Goal: Task Accomplishment & Management: Complete application form

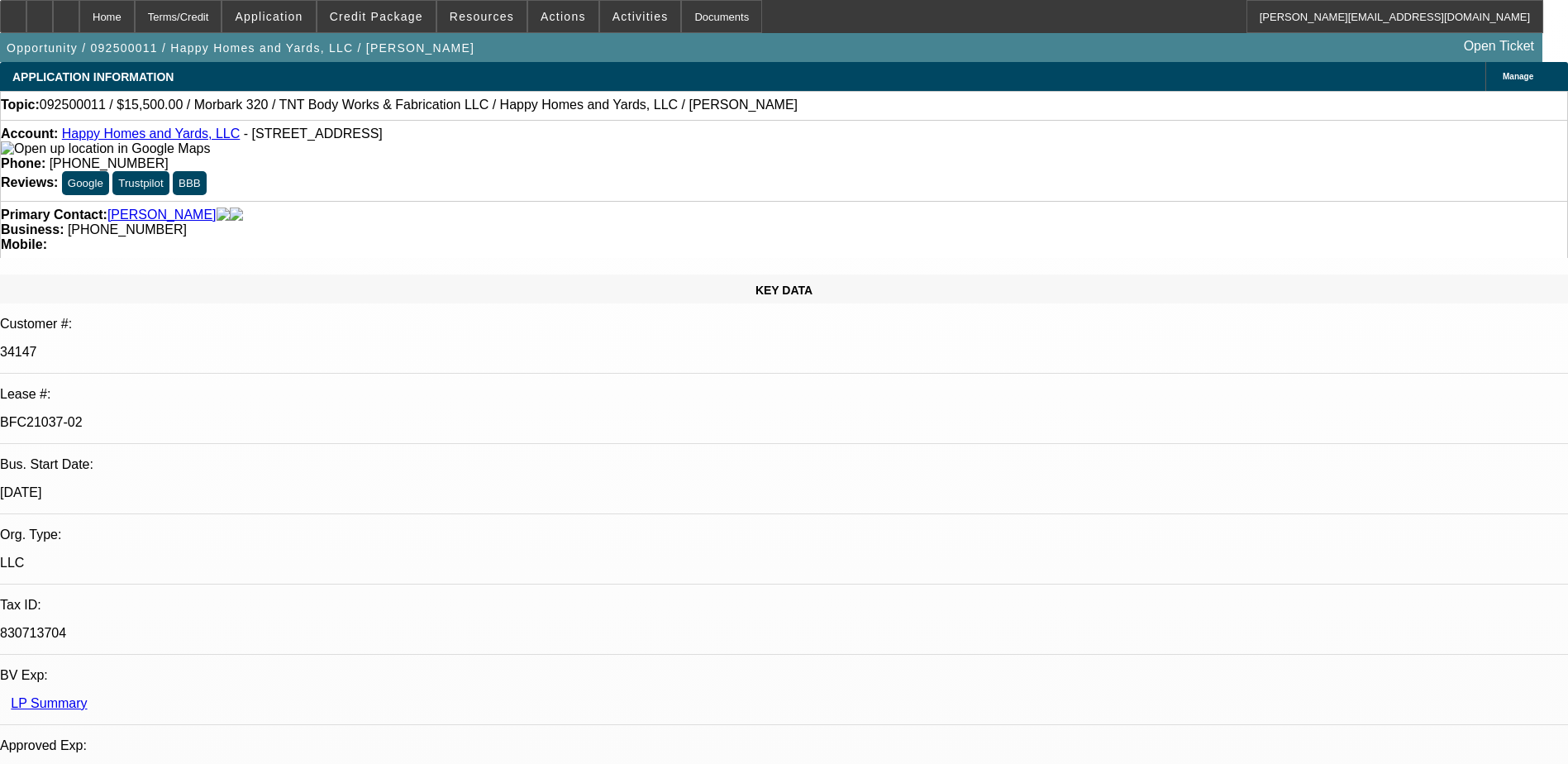
select select "0"
select select "3"
select select "0"
select select "6"
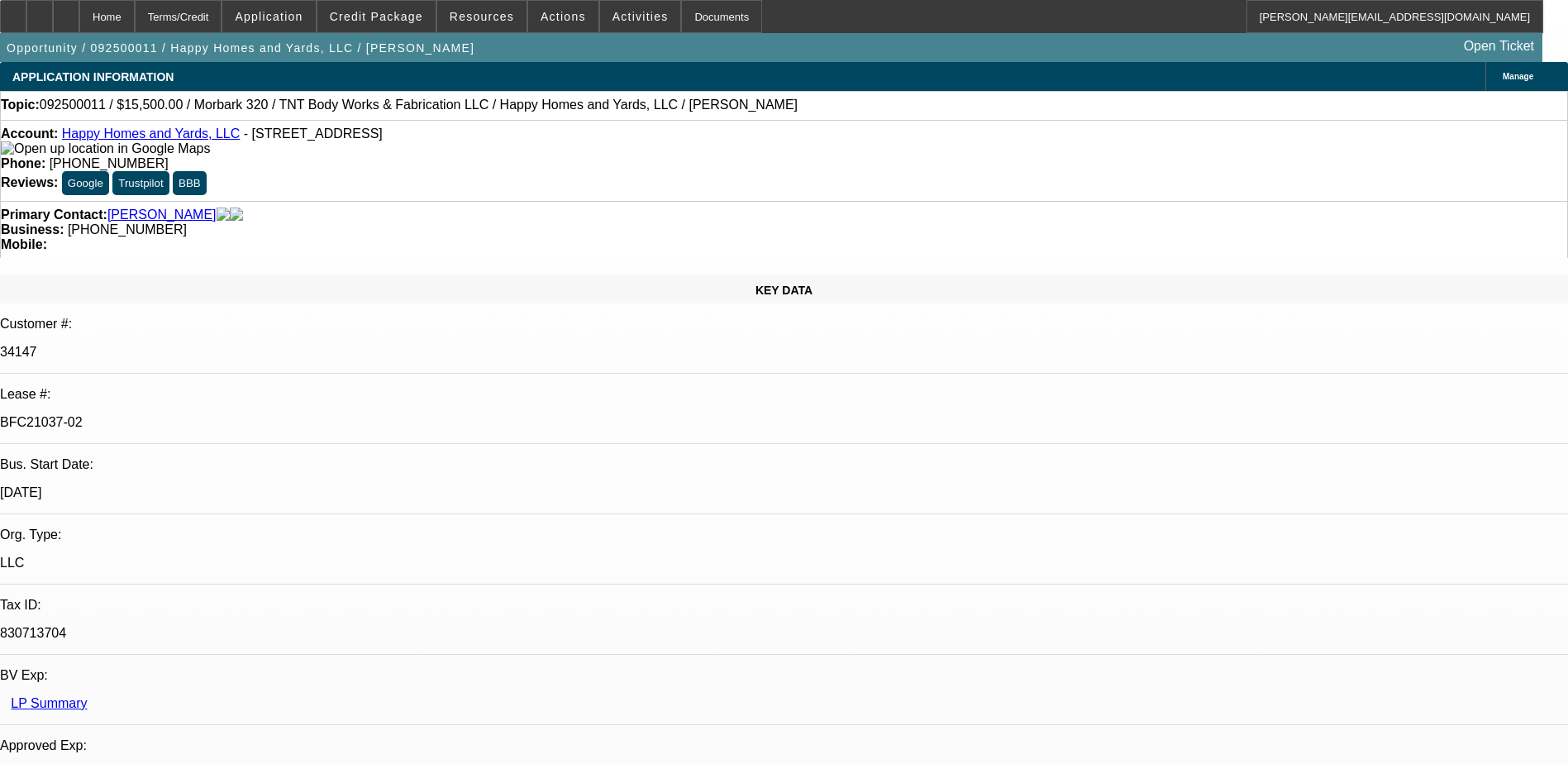
select select "0"
select select "3"
select select "0"
select select "6"
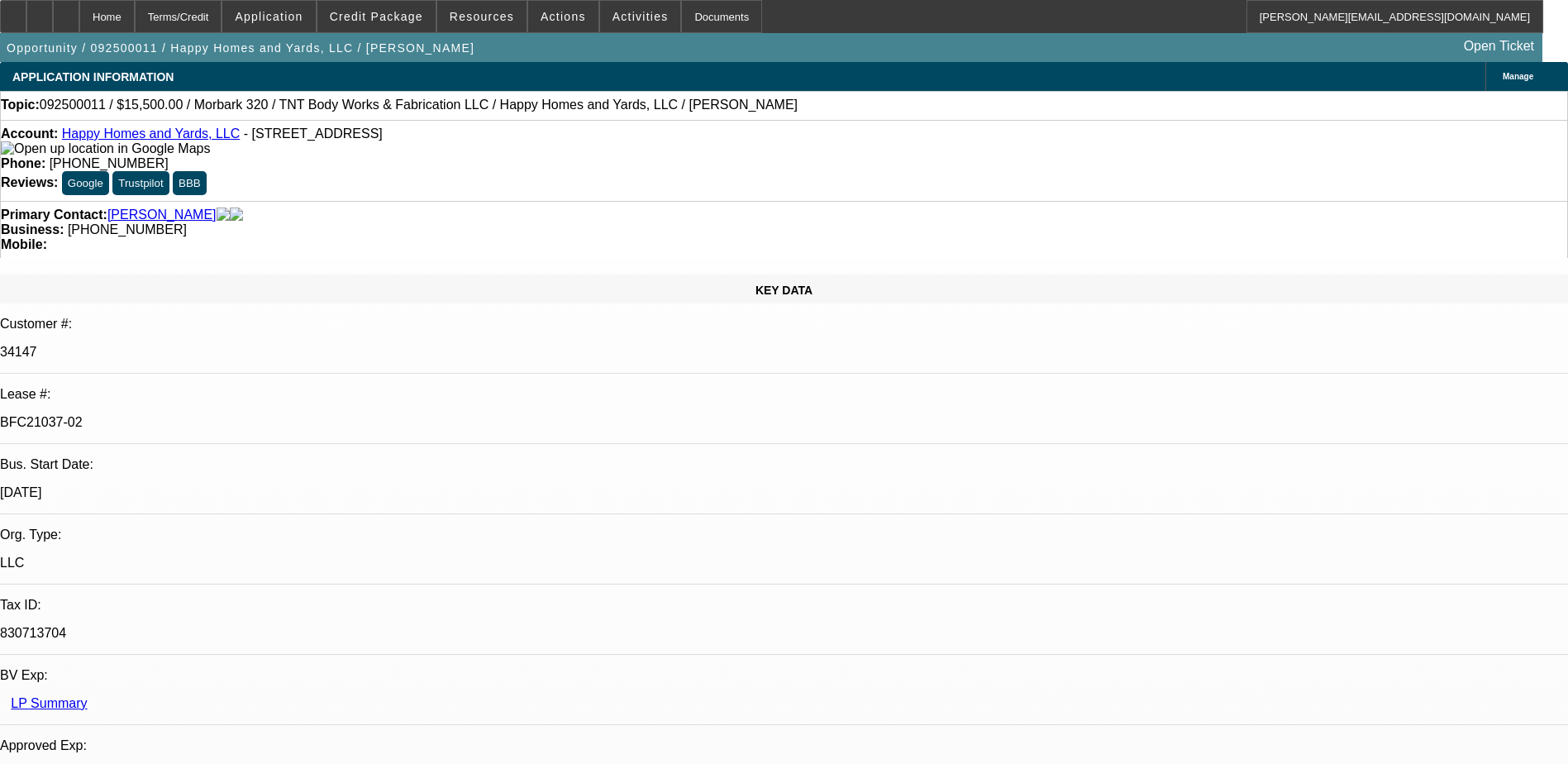
select select "0"
select select "3"
select select "0"
select select "6"
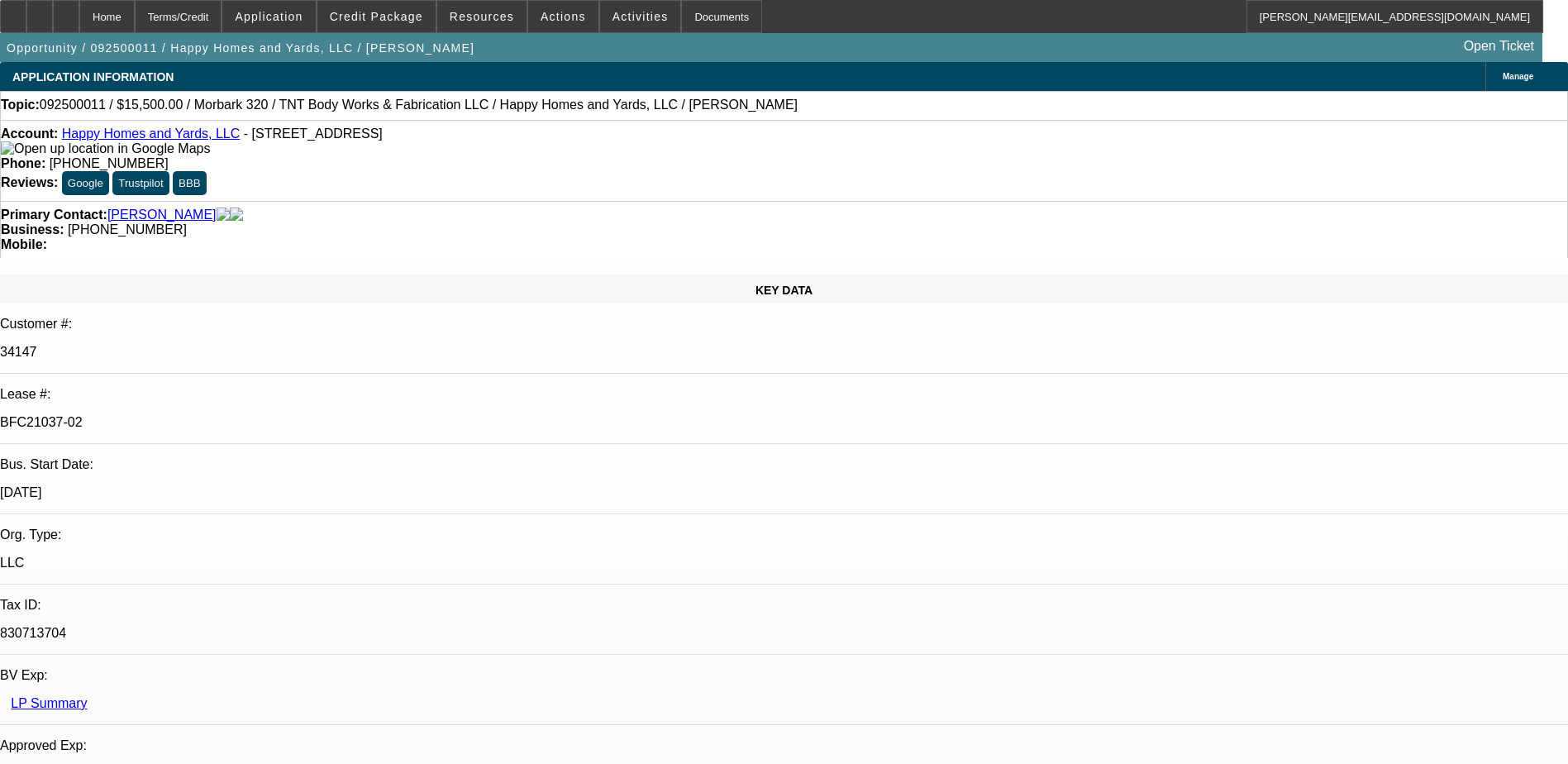
select select "0"
select select "6"
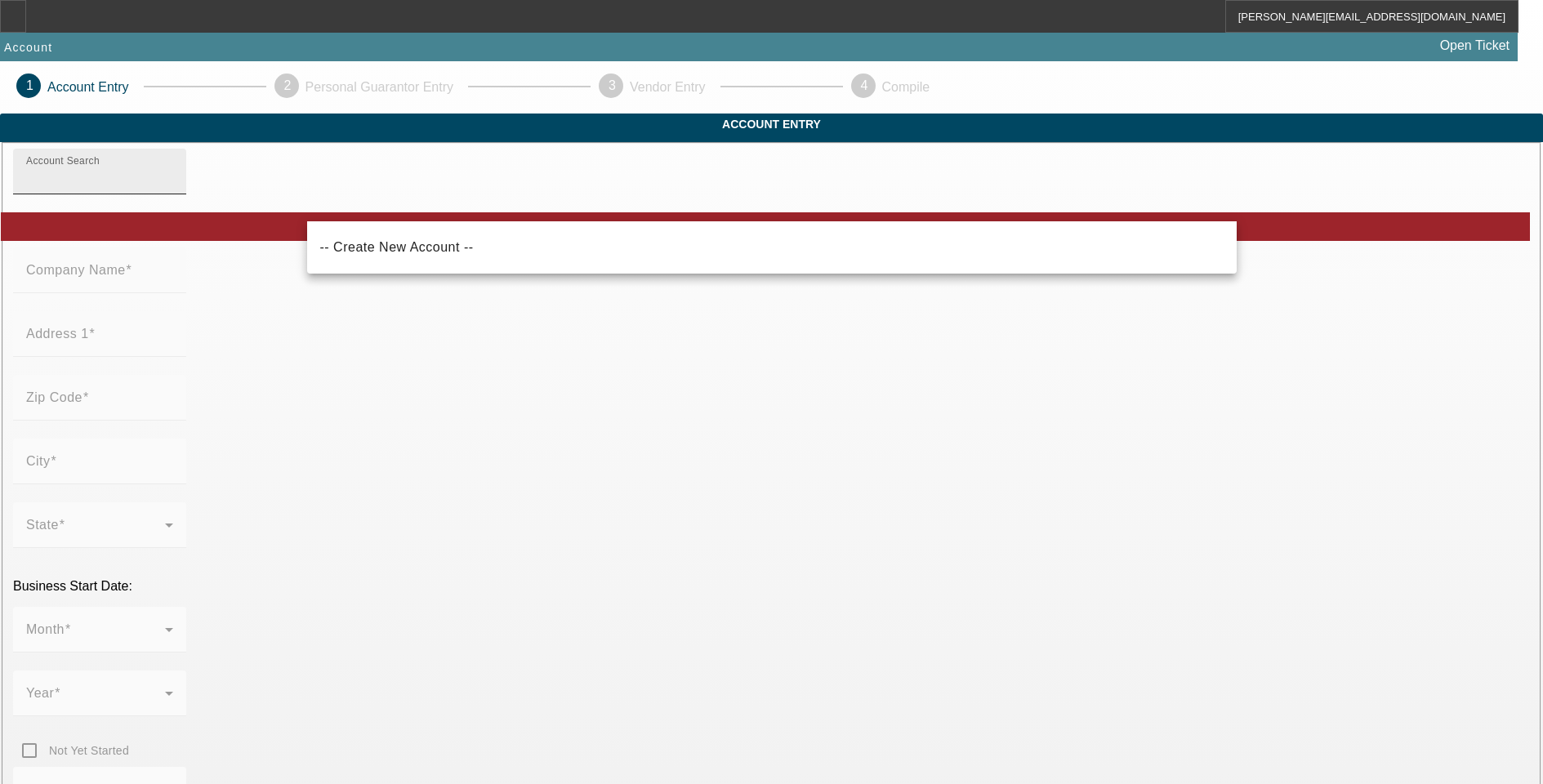
click at [173, 188] on input "Account Search" at bounding box center [100, 177] width 147 height 20
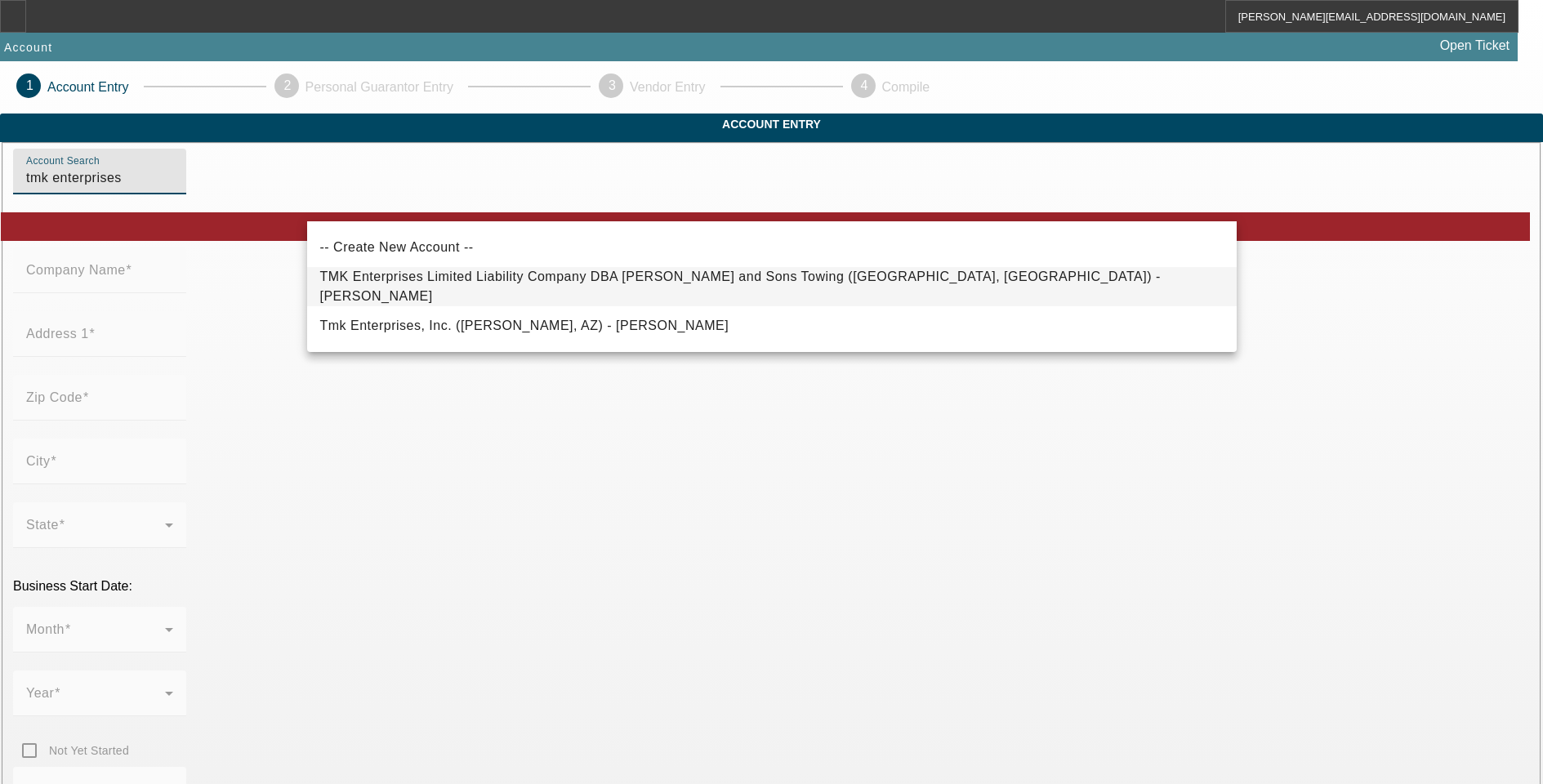
click at [522, 291] on span "TMK Enterprises Limited Liability Company DBA [PERSON_NAME] and Sons Towing ([G…" at bounding box center [740, 286] width 841 height 34
type input "TMK Enterprises Limited Liability Company DBA [PERSON_NAME] and Sons Towing ([G…"
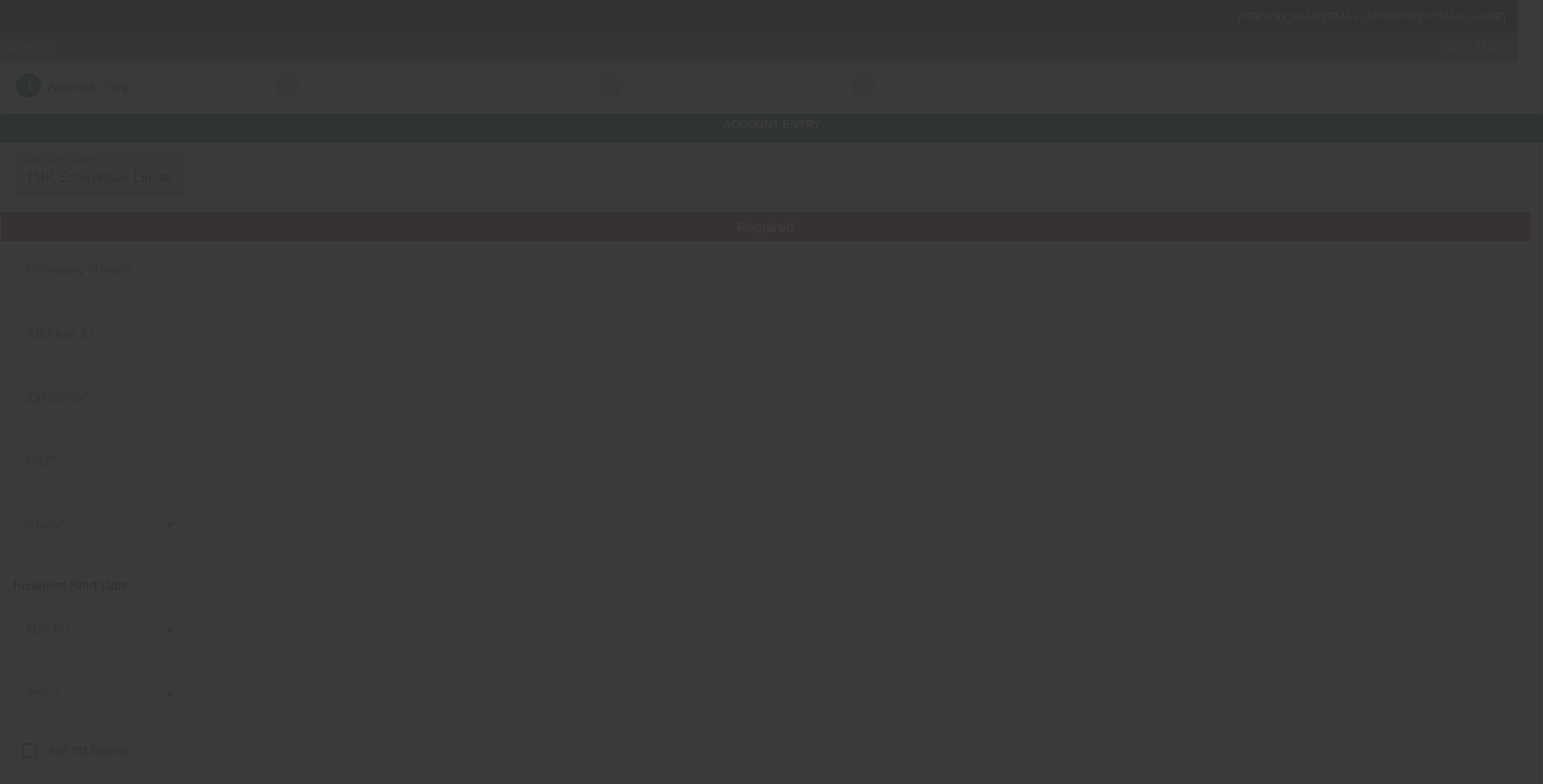
type input "TMK Enterprises Limited Liability Company"
type input "PO Box 296"
type input "07847"
type input "Kenvil"
type input "[PHONE_NUMBER]"
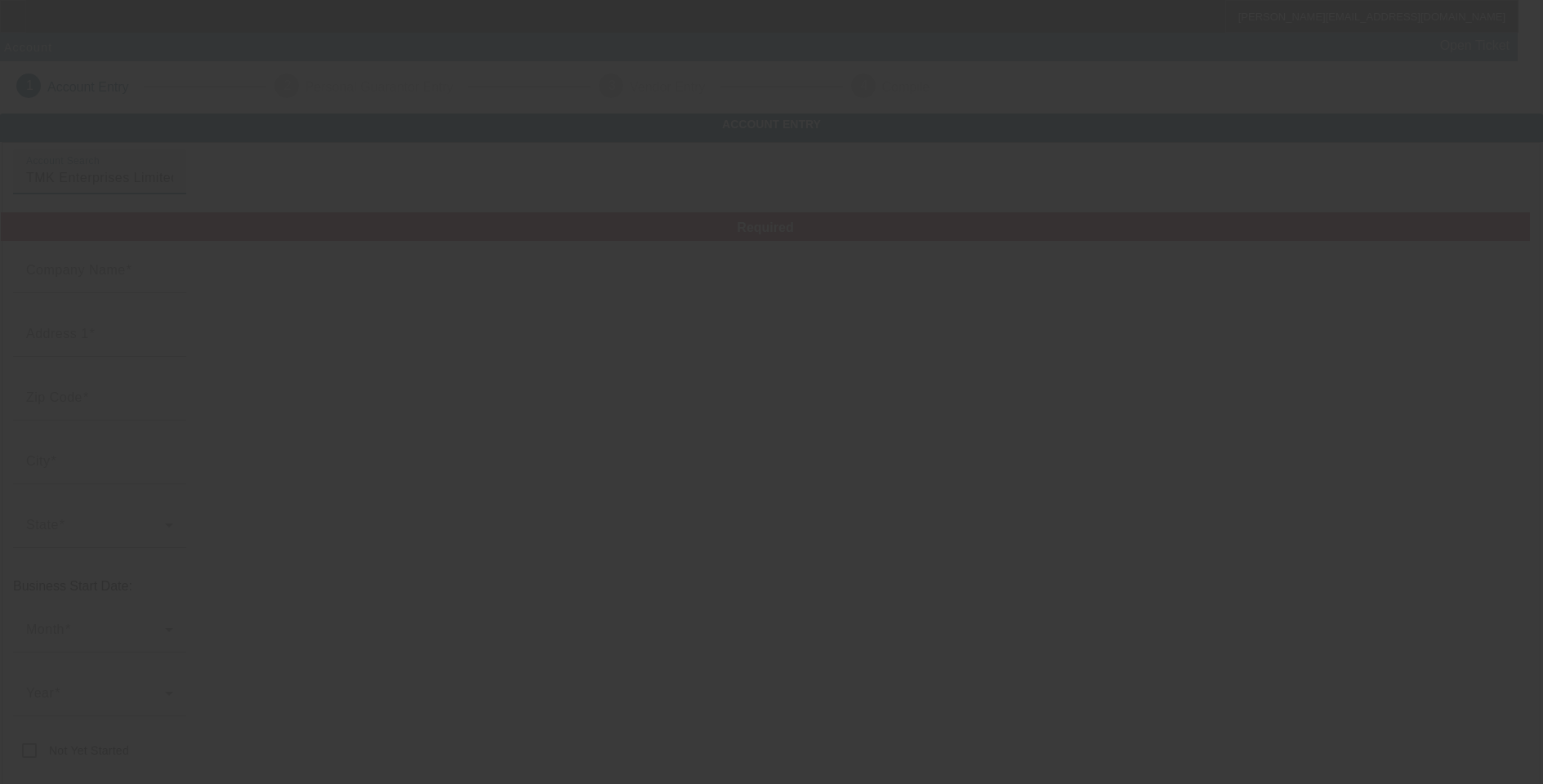
type input "[PERSON_NAME] and Sons Towing"
type input "[PERSON_NAME][EMAIL_ADDRESS][DOMAIN_NAME]"
type input "800538679"
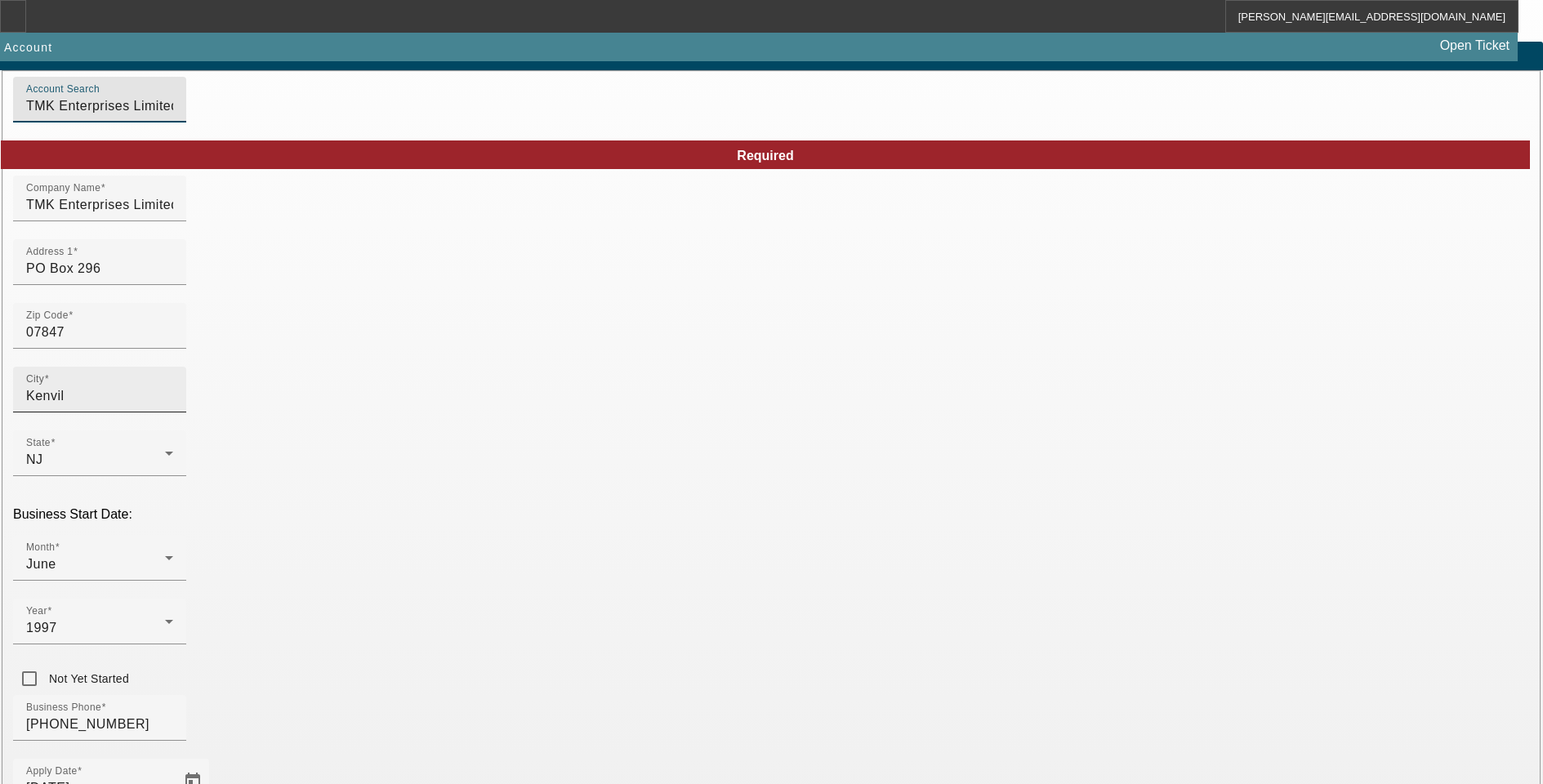
scroll to position [164, 0]
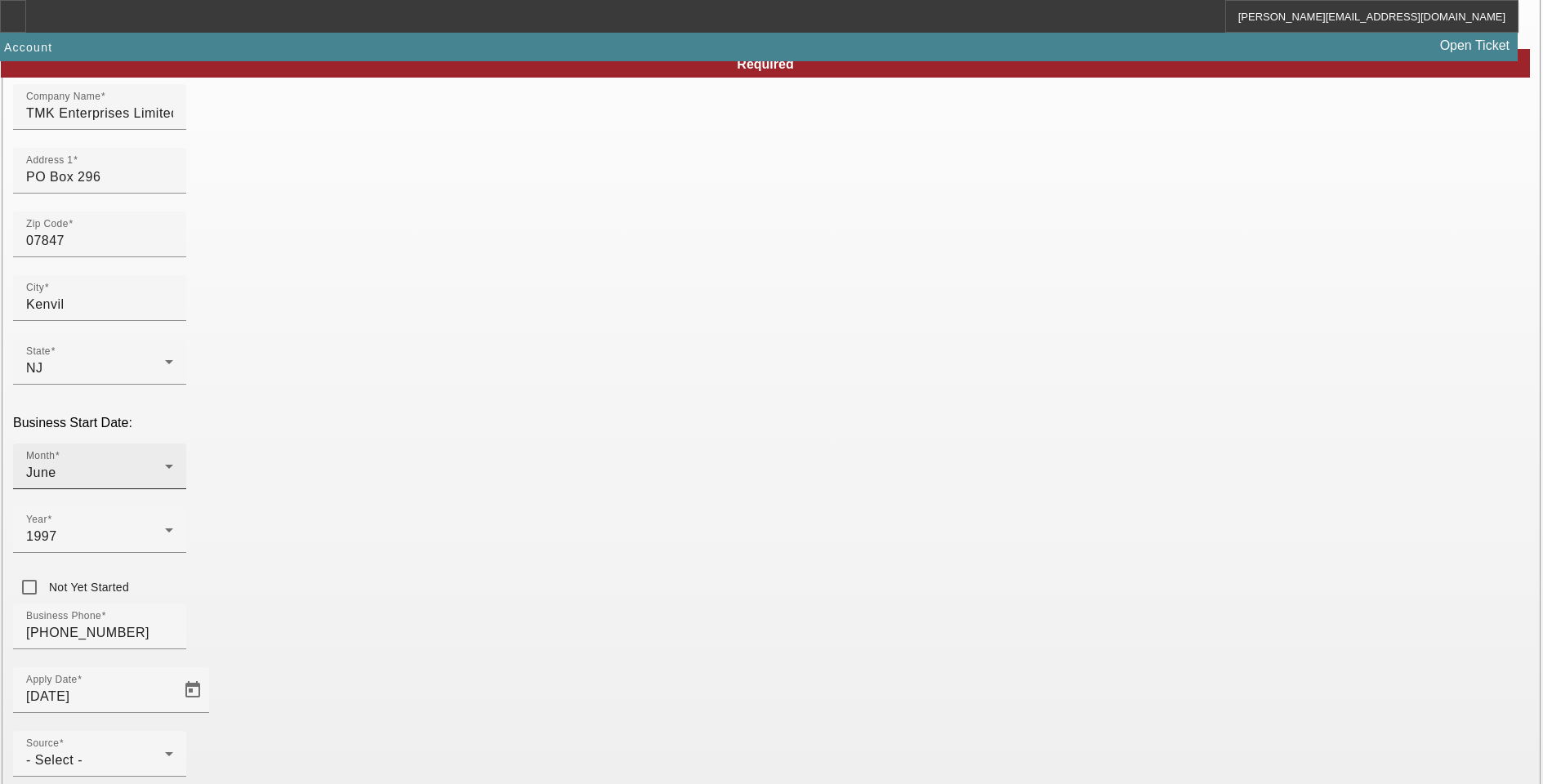
click at [179, 456] on icon at bounding box center [169, 466] width 20 height 20
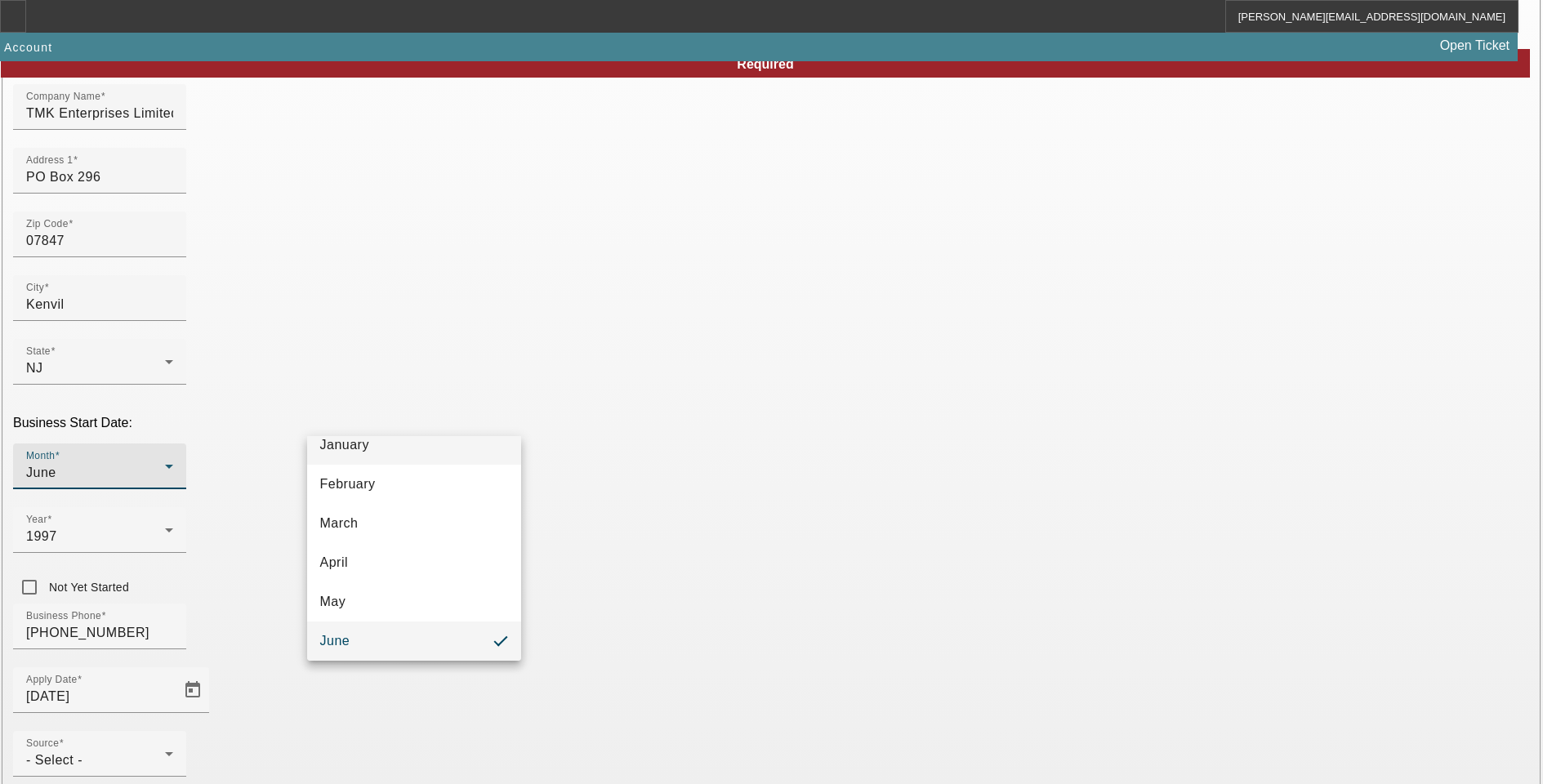
click at [389, 440] on mat-option "January" at bounding box center [414, 445] width 214 height 39
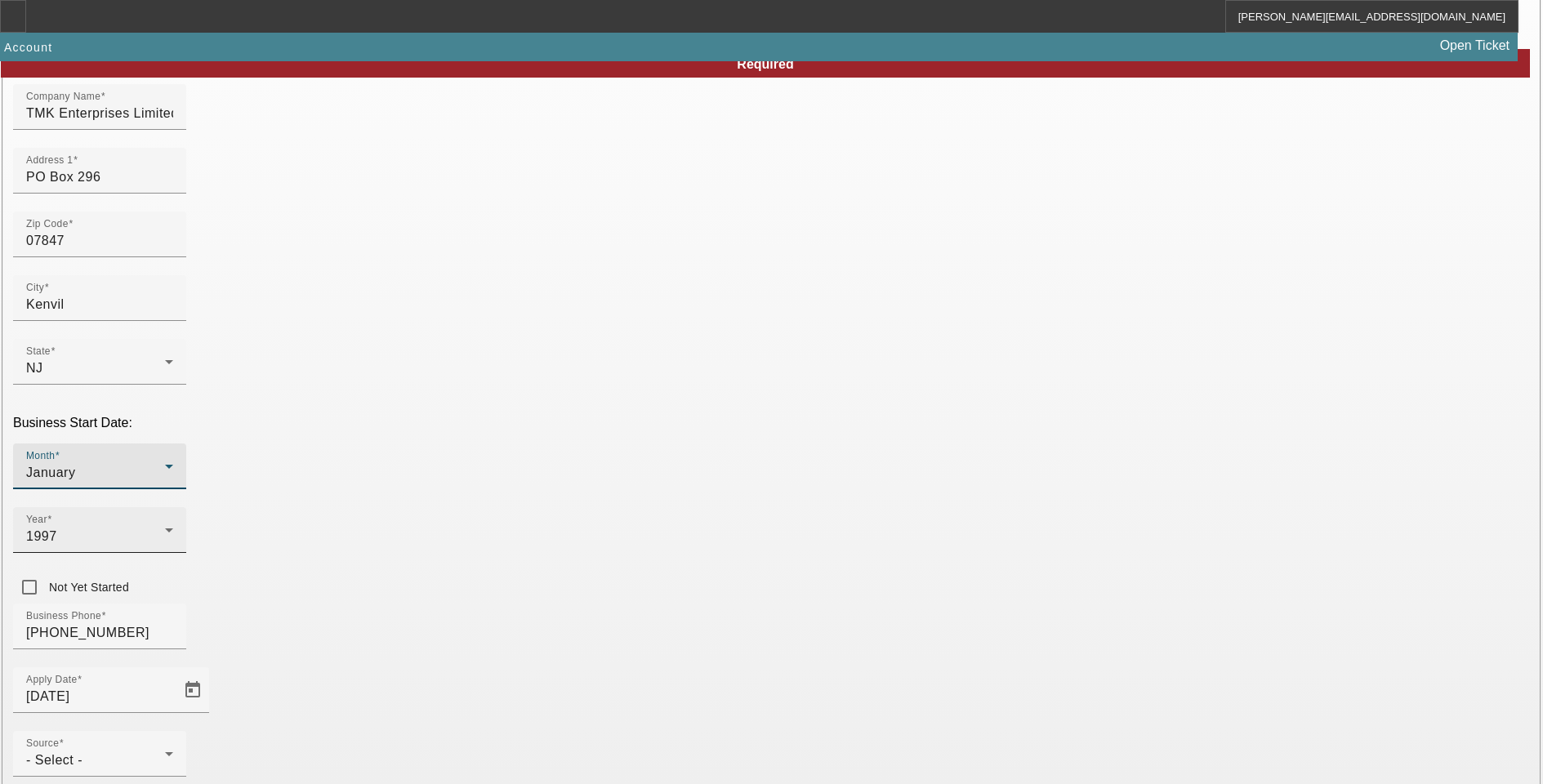
click at [179, 520] on icon at bounding box center [169, 530] width 20 height 20
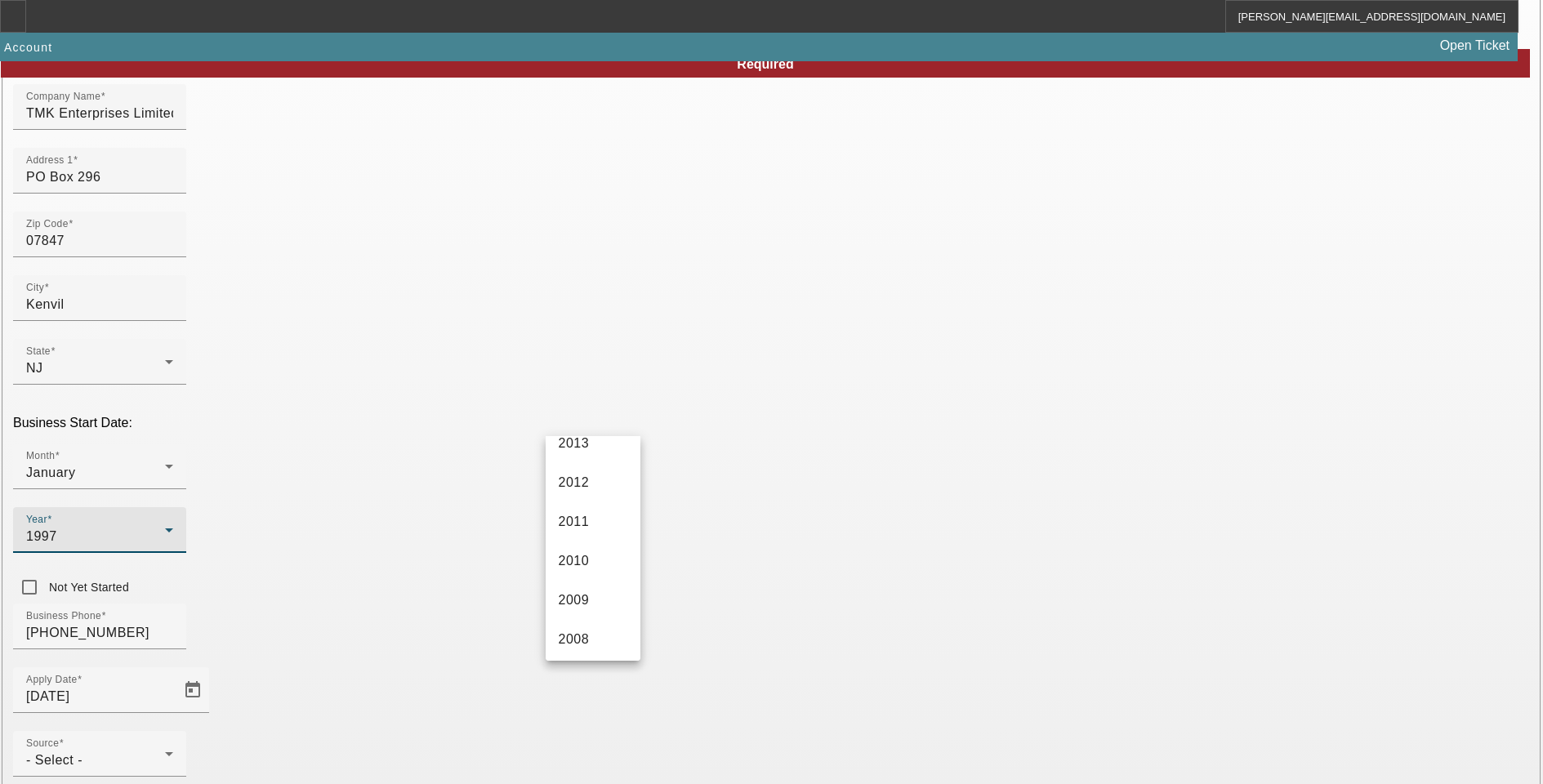
scroll to position [628, 0]
click at [581, 539] on span "2010" at bounding box center [574, 539] width 31 height 20
click at [165, 750] on div "- Select -" at bounding box center [95, 760] width 139 height 20
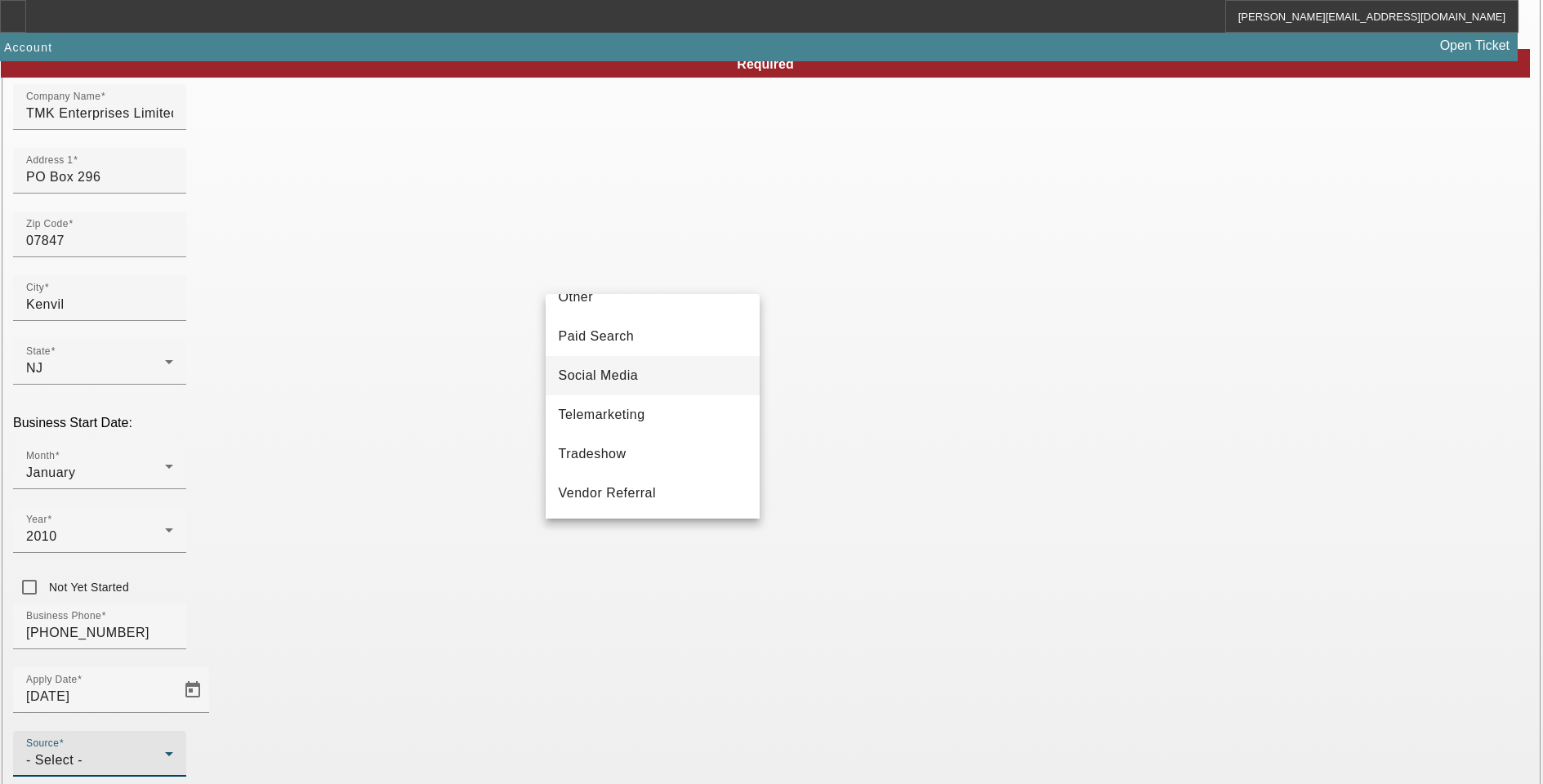
scroll to position [571, 0]
click at [643, 461] on span "Vendor Referral" at bounding box center [607, 453] width 98 height 20
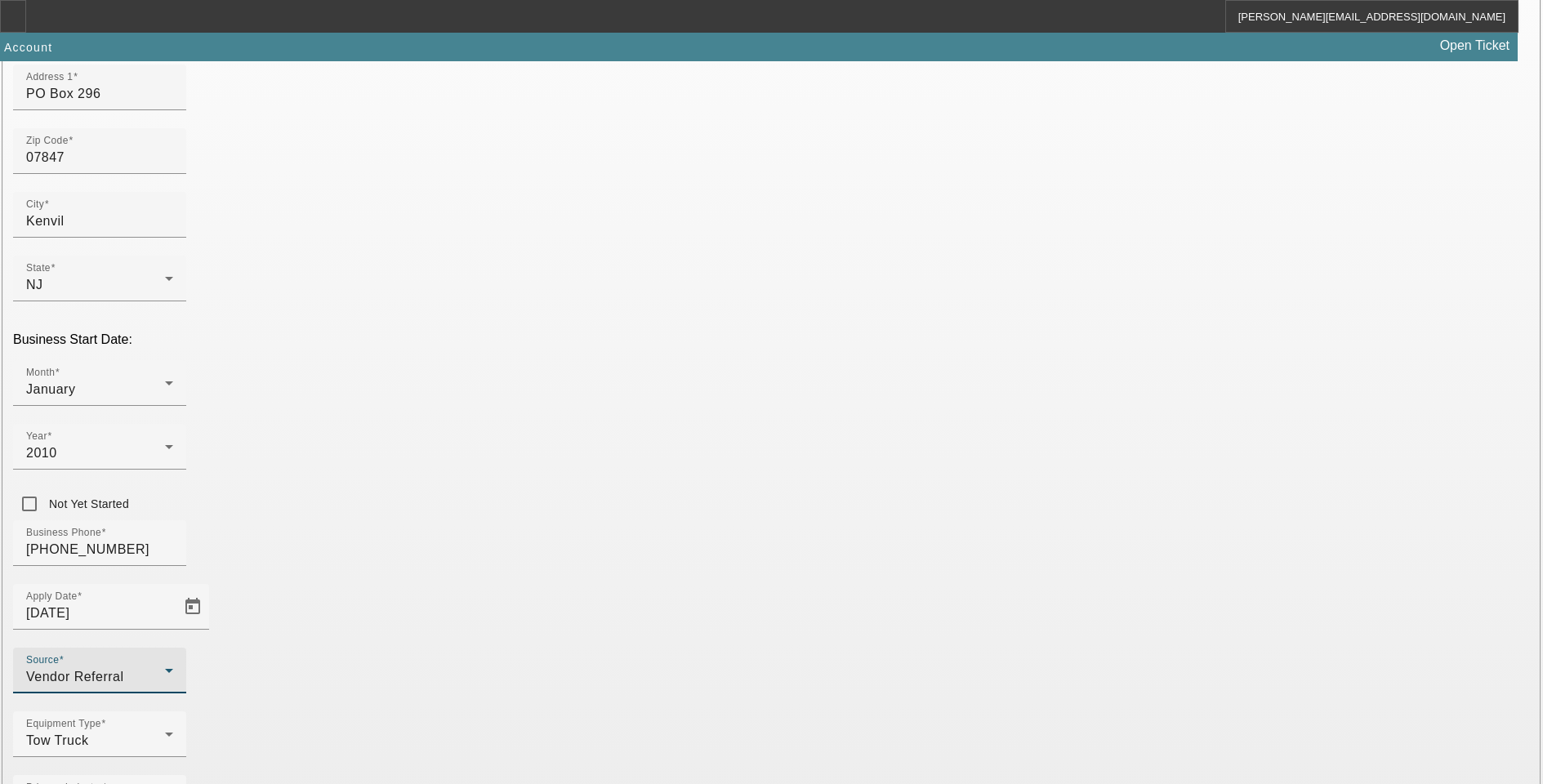
scroll to position [2, 0]
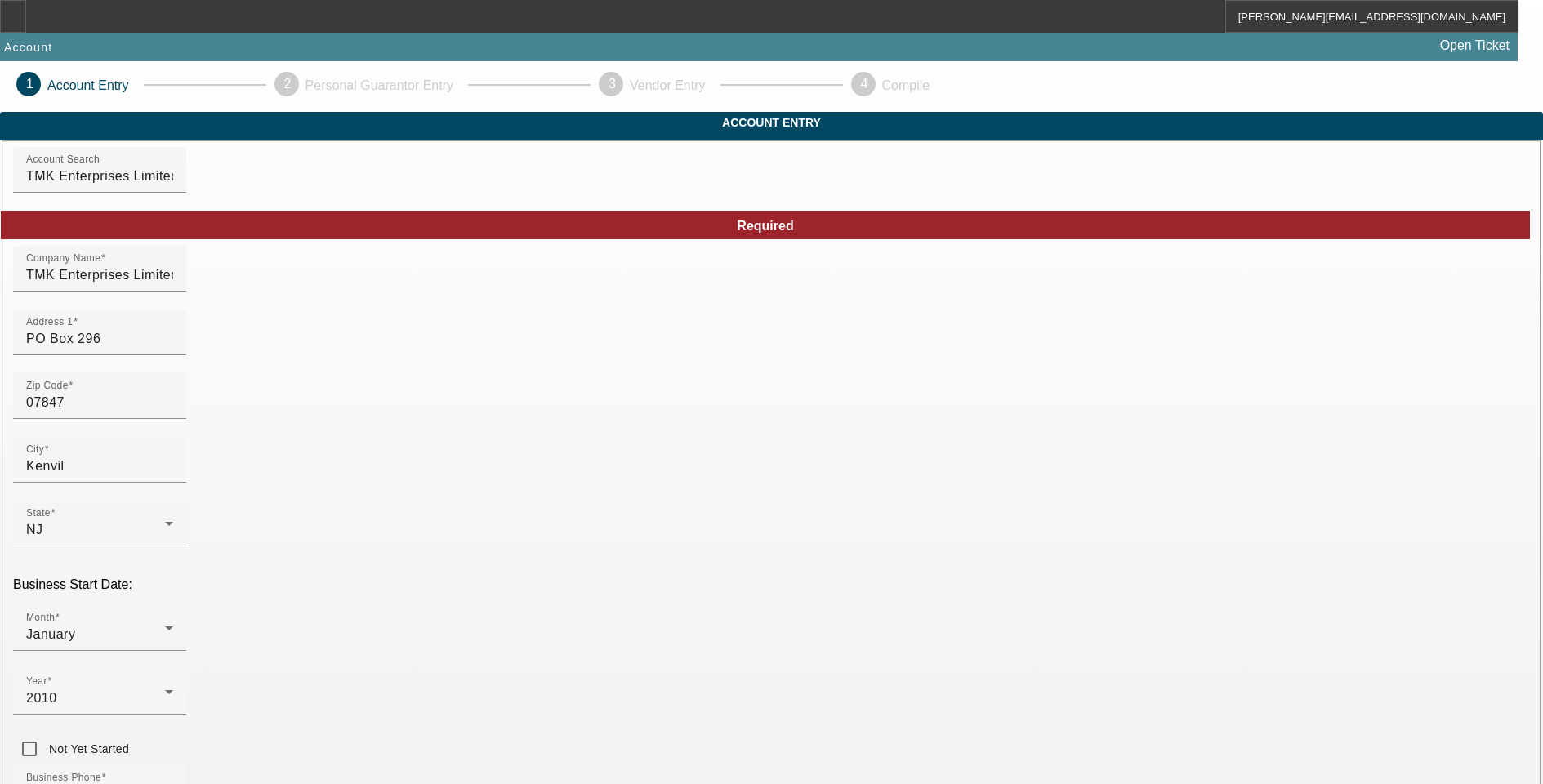
drag, startPoint x: 949, startPoint y: 423, endPoint x: 722, endPoint y: 440, distance: 227.6
type input "15 Pine St."
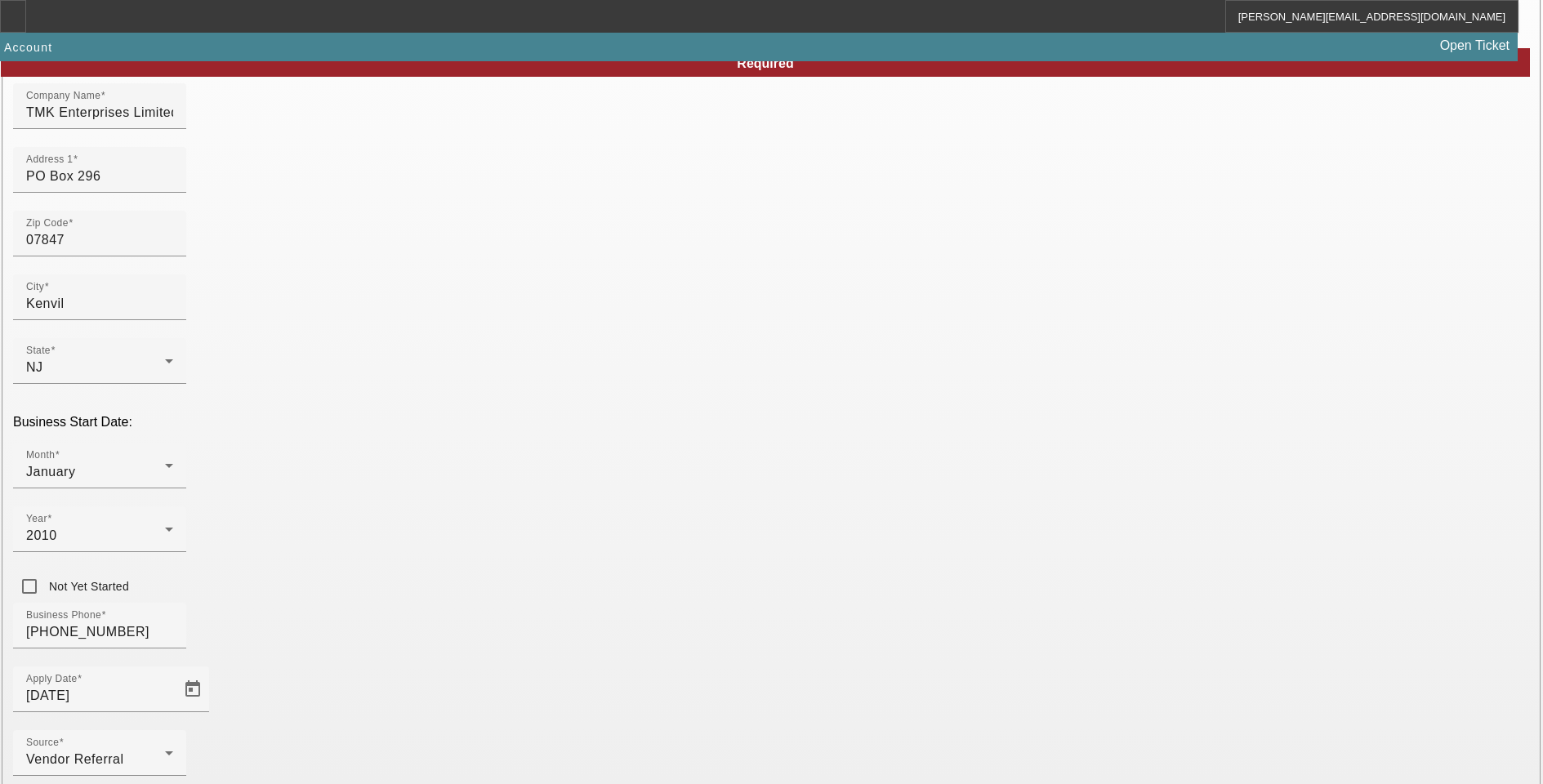
scroll to position [165, 0]
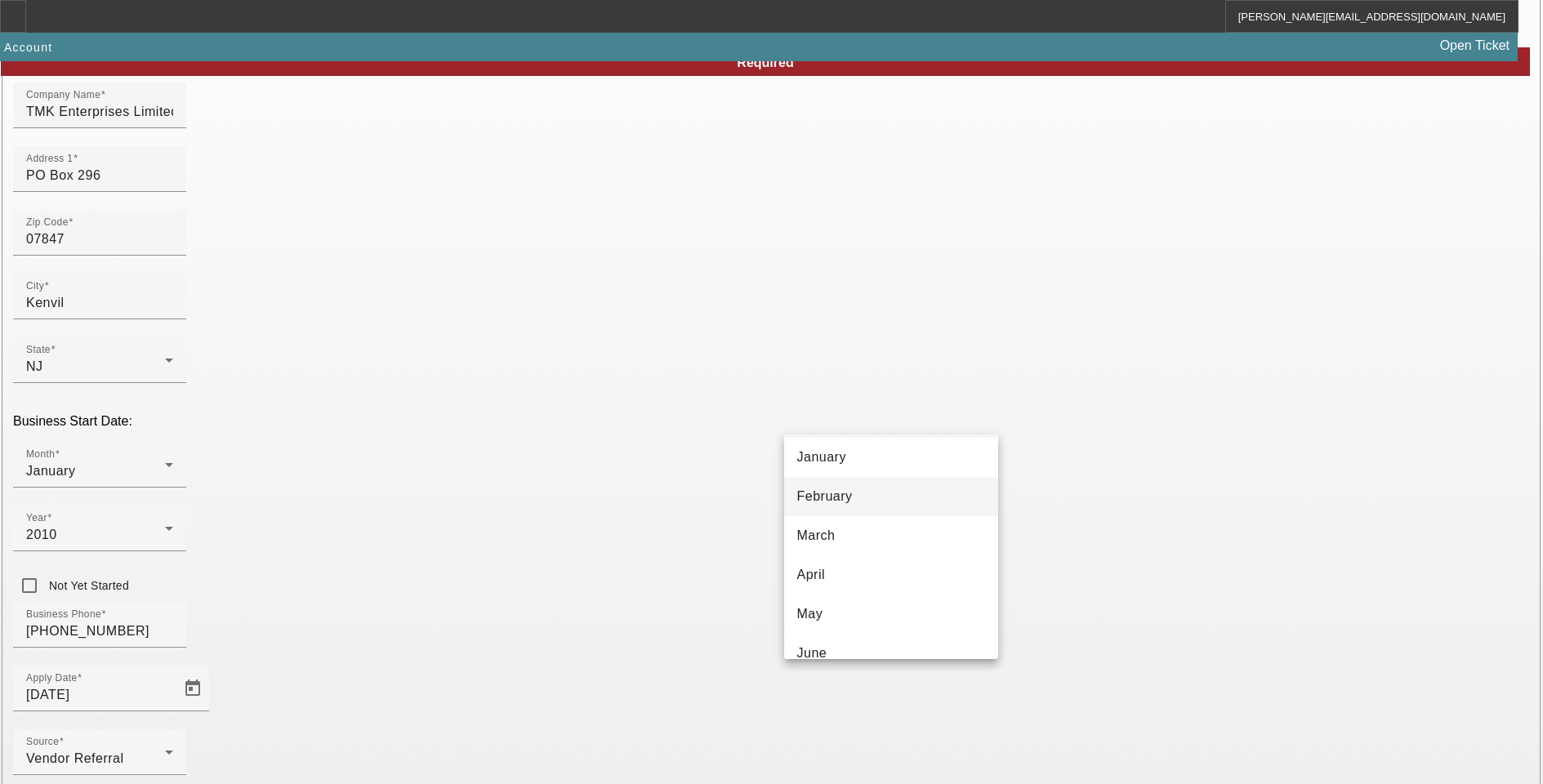
scroll to position [81, 0]
click at [845, 606] on mat-option "June" at bounding box center [891, 614] width 214 height 39
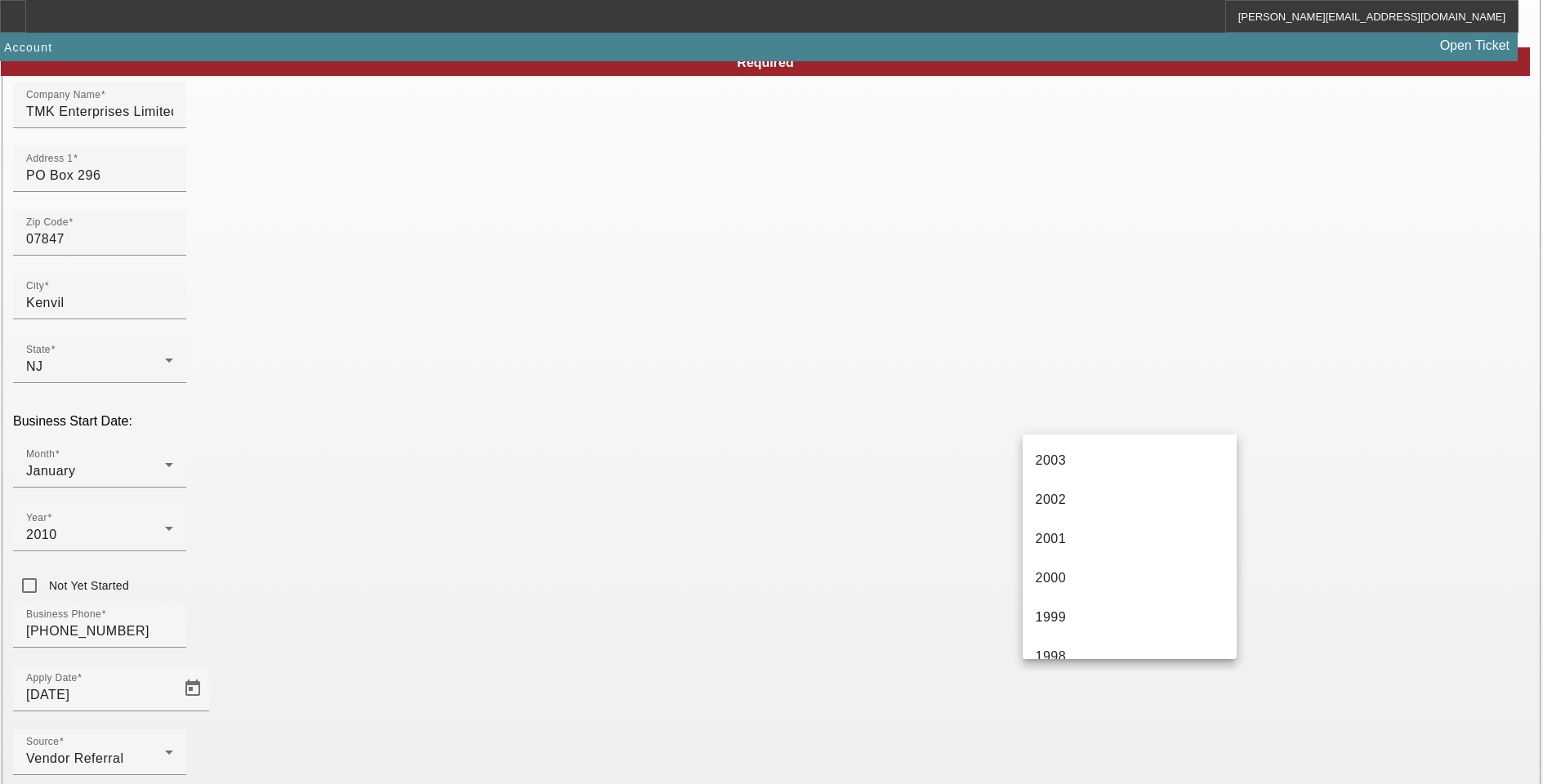
scroll to position [1143, 0]
click at [1108, 603] on mat-option "1995" at bounding box center [1129, 610] width 214 height 39
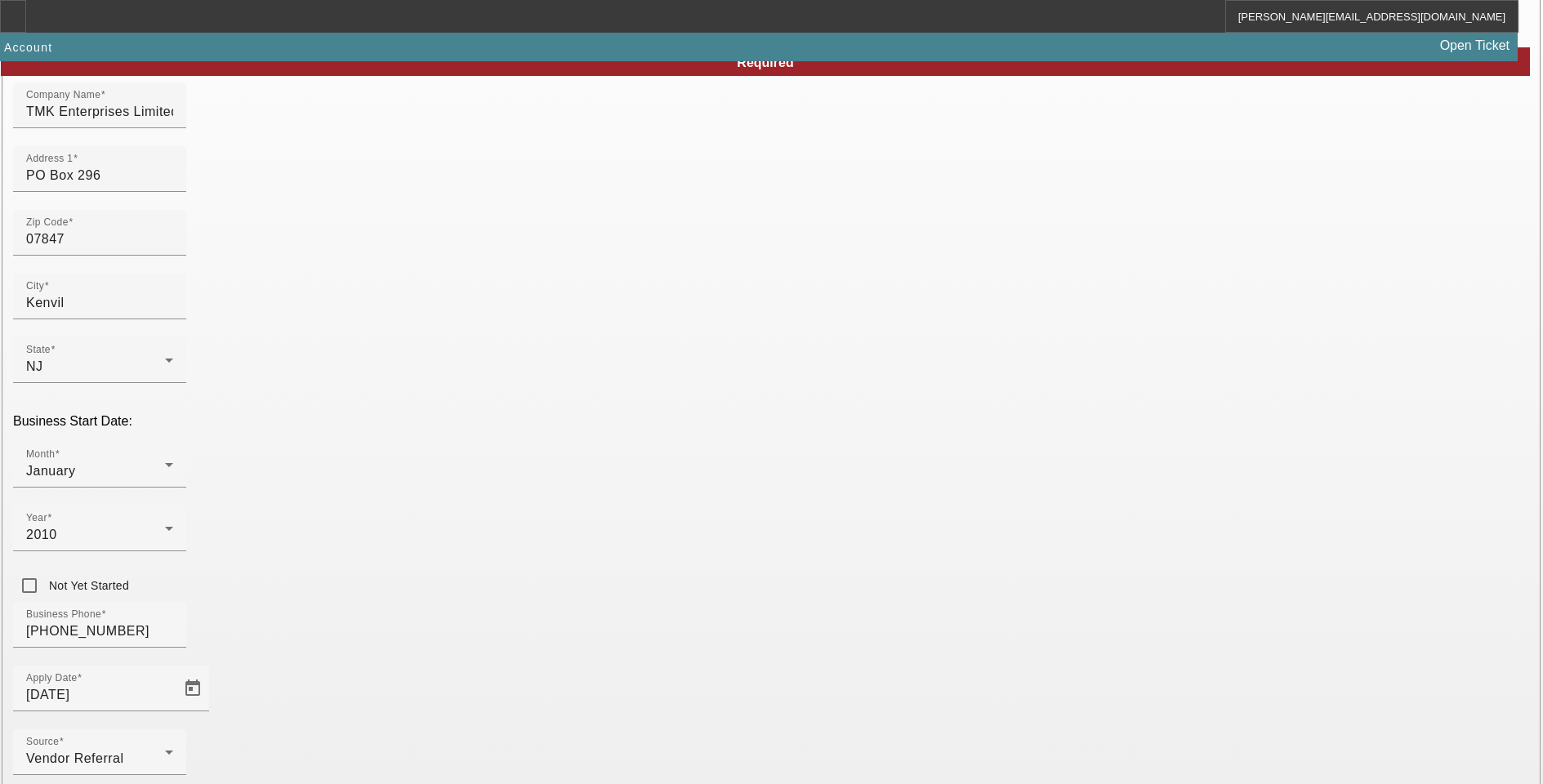
scroll to position [247, 0]
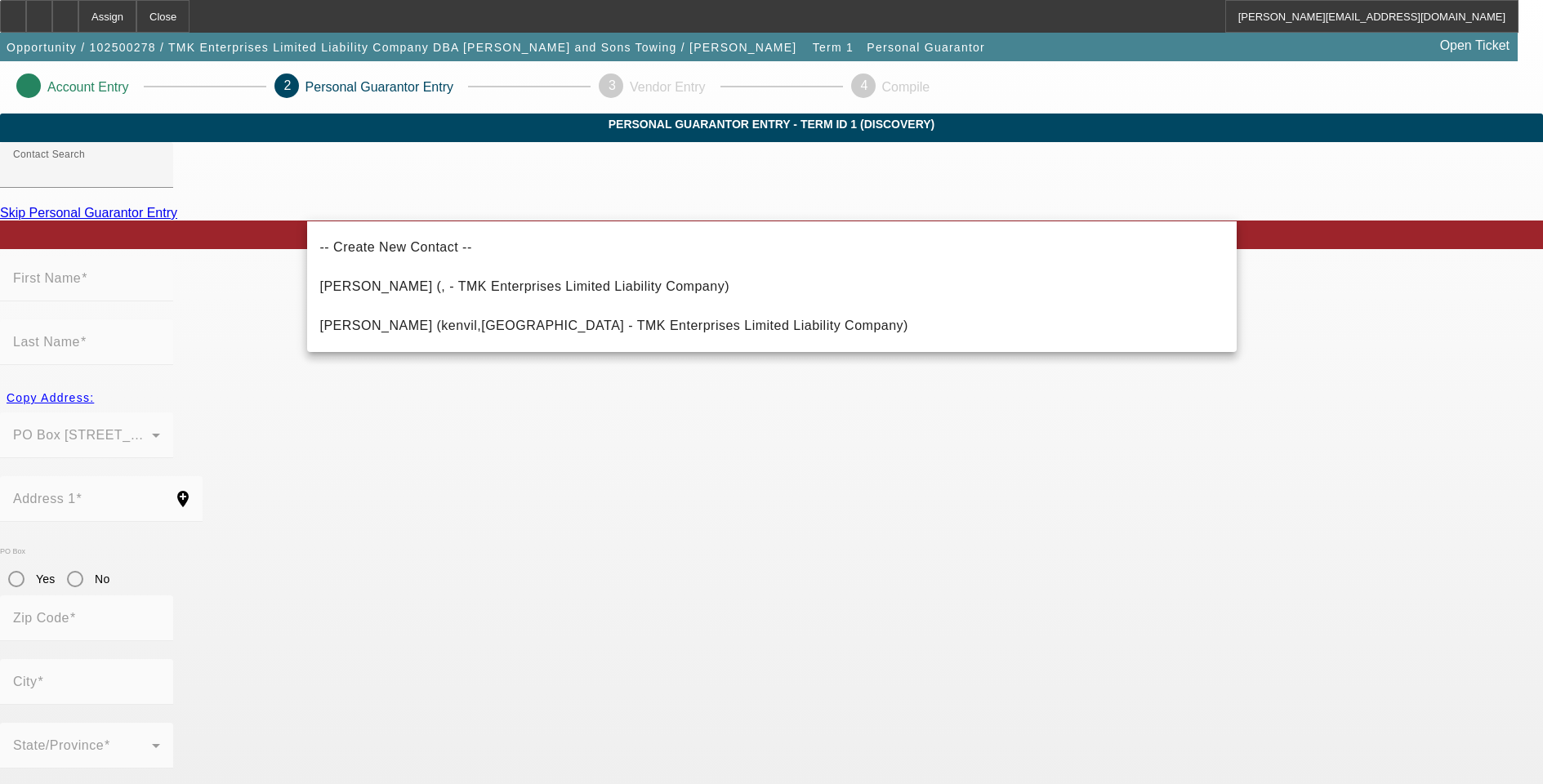
click at [431, 326] on span "Ketch, Michelle (kenvil,NJ - TMK Enterprises Limited Liability Company)" at bounding box center [614, 325] width 588 height 14
type input "Ketch, Michelle (kenvil,NJ - TMK Enterprises Limited Liability Company)"
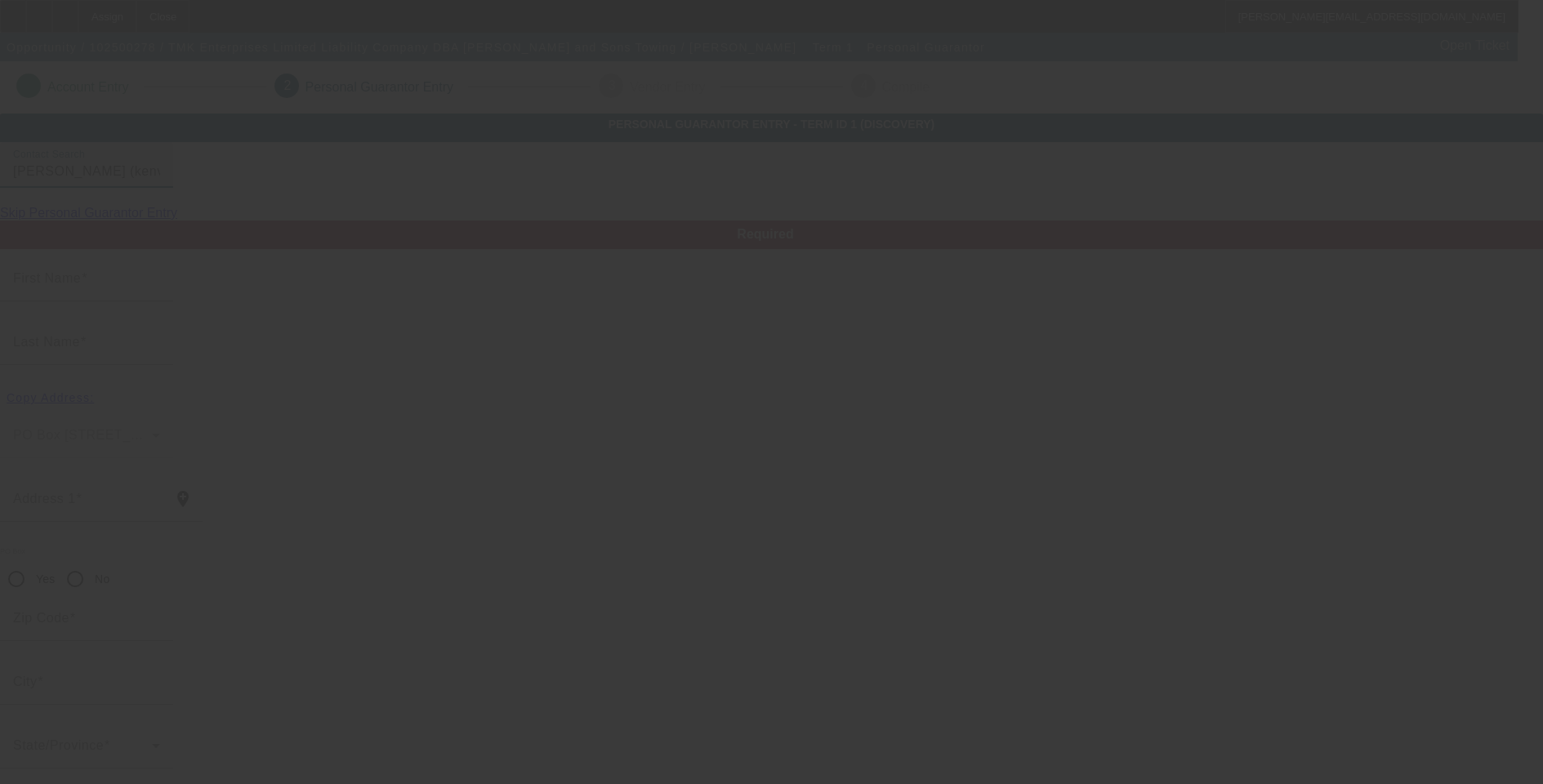
type input "Michelle"
type input "Ketch"
type input "43 first st"
radio input "true"
type input "07847"
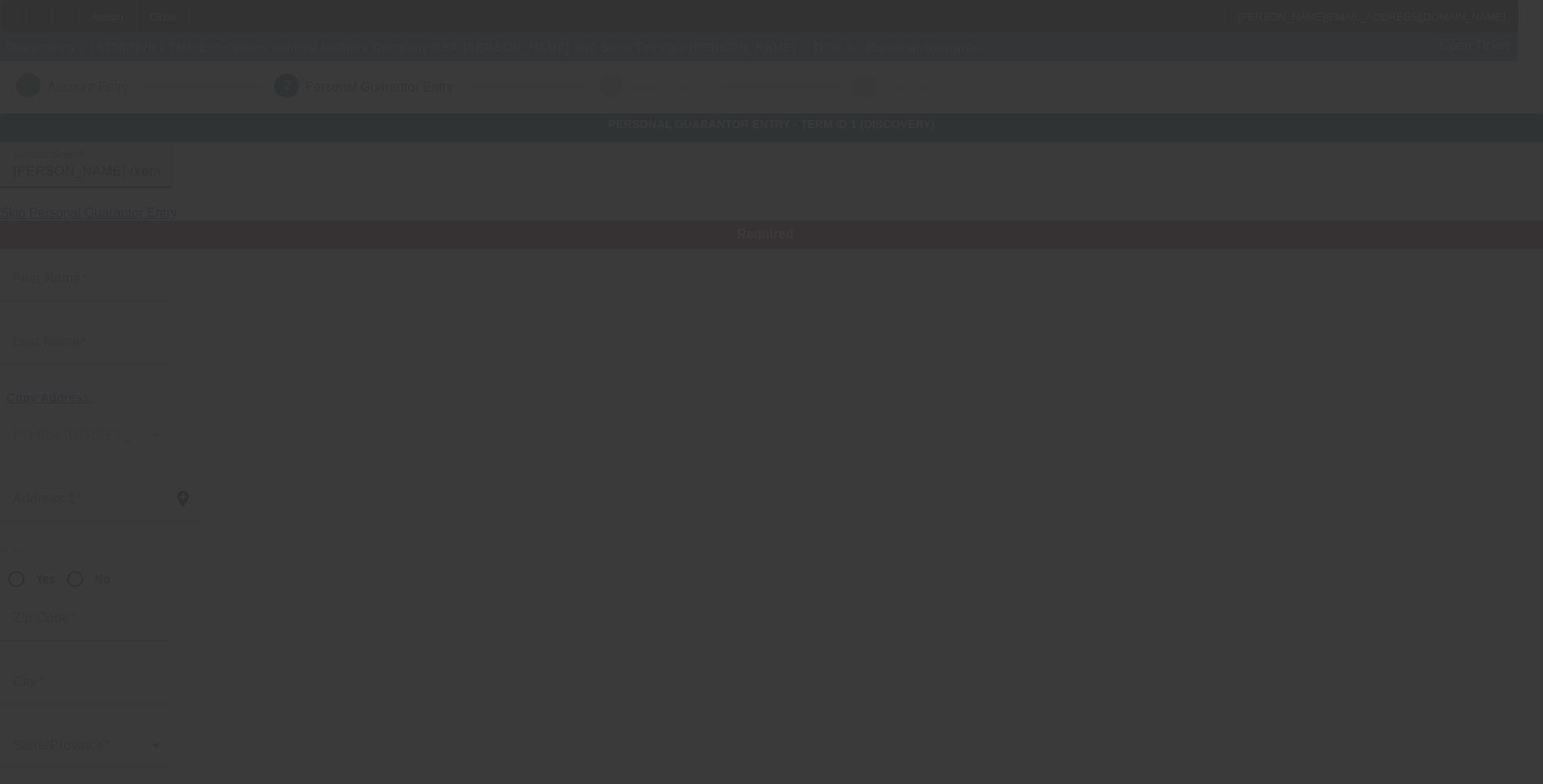
type input "kenvil"
type input "(973) 927-9194"
type input "100"
type input "141-80-0763"
type input "tyler@ronandsonstowing.com"
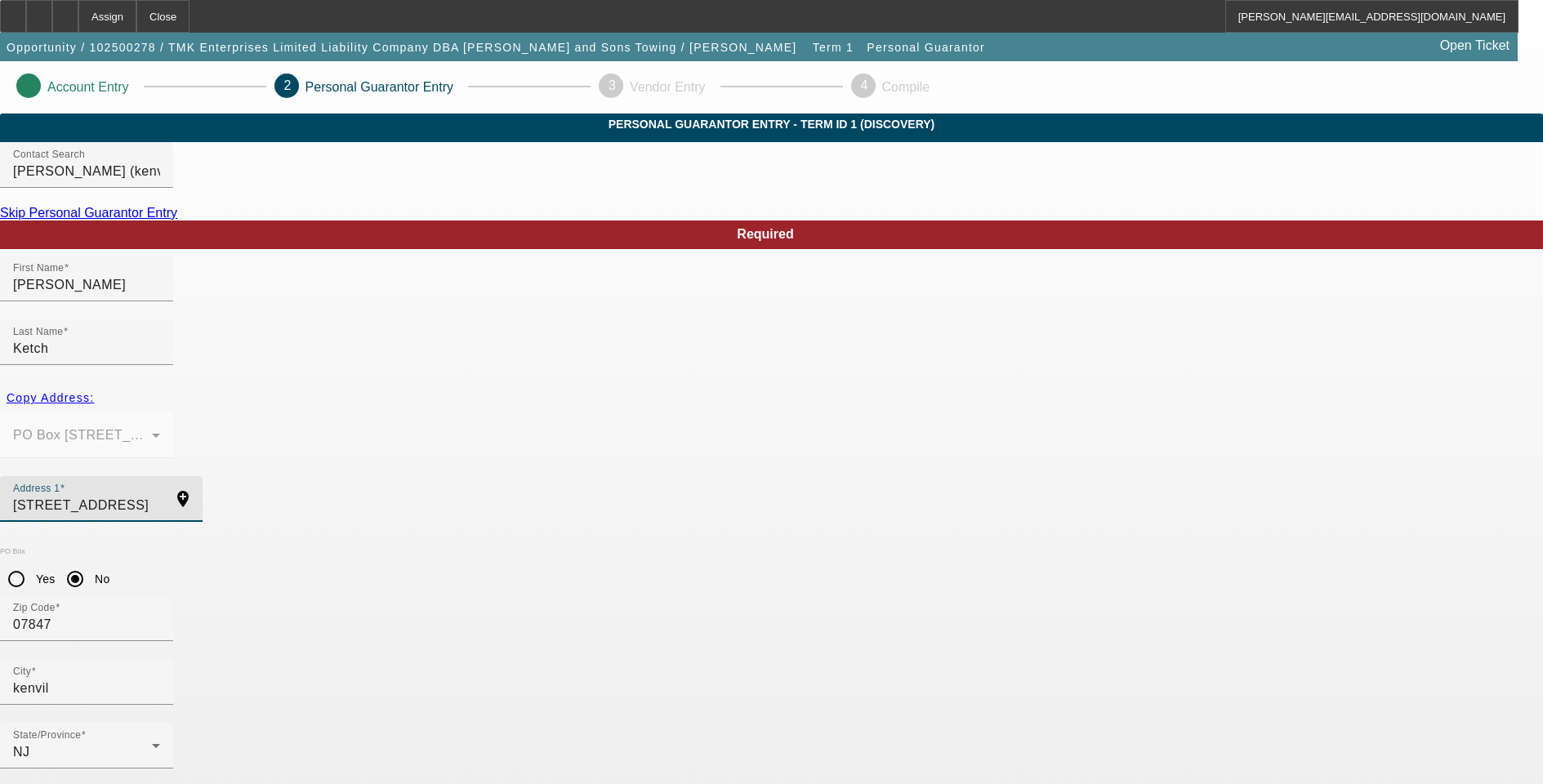
drag, startPoint x: 409, startPoint y: 455, endPoint x: 144, endPoint y: 454, distance: 265.0
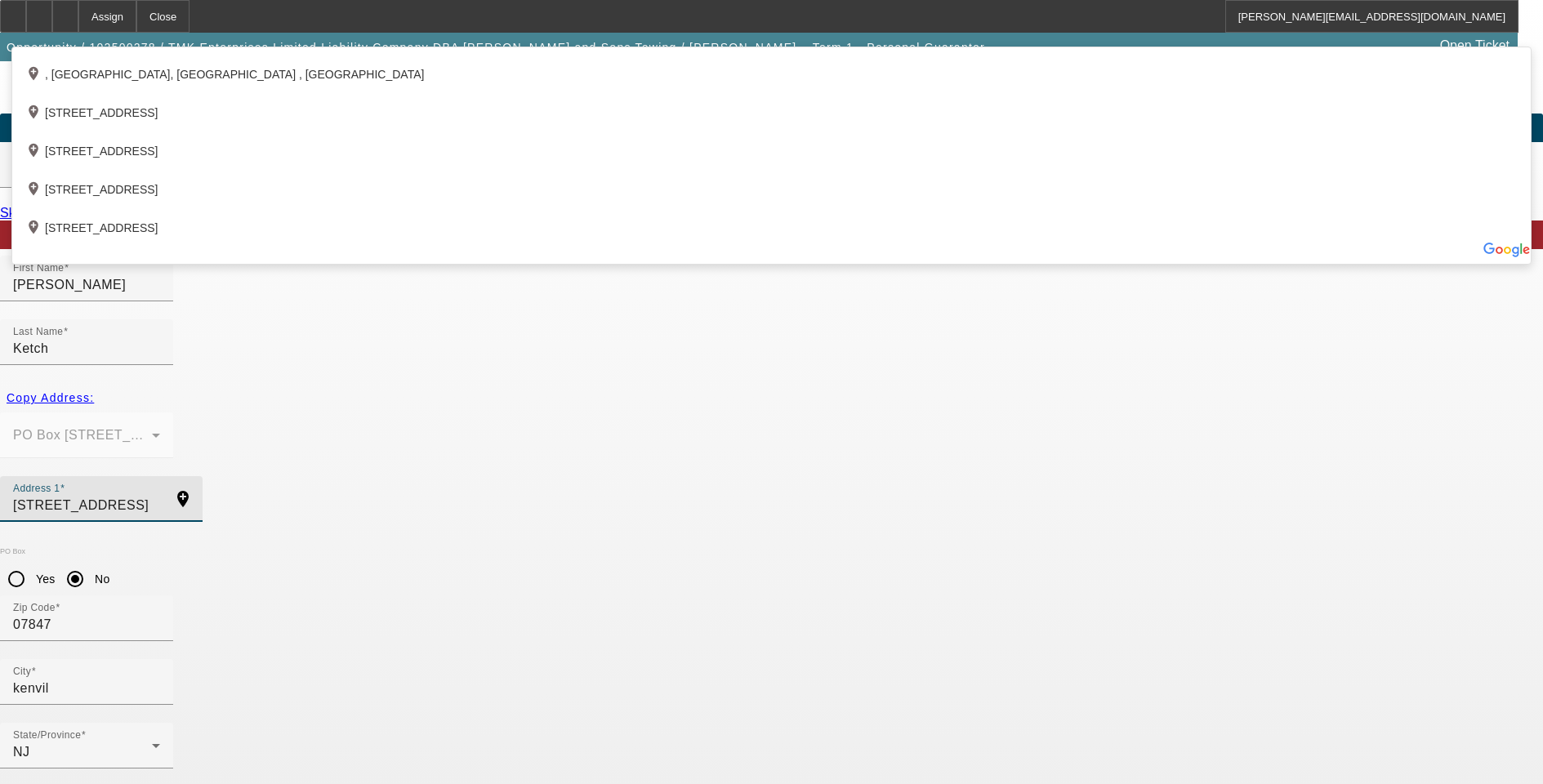
click at [160, 496] on input "43 First St., Kenvil, NJ 07347, US" at bounding box center [87, 505] width 147 height 20
click at [407, 402] on div "Copy Address: PO Box 296 15 Pine St. Kenvil, NJ 07847" at bounding box center [772, 429] width 1543 height 93
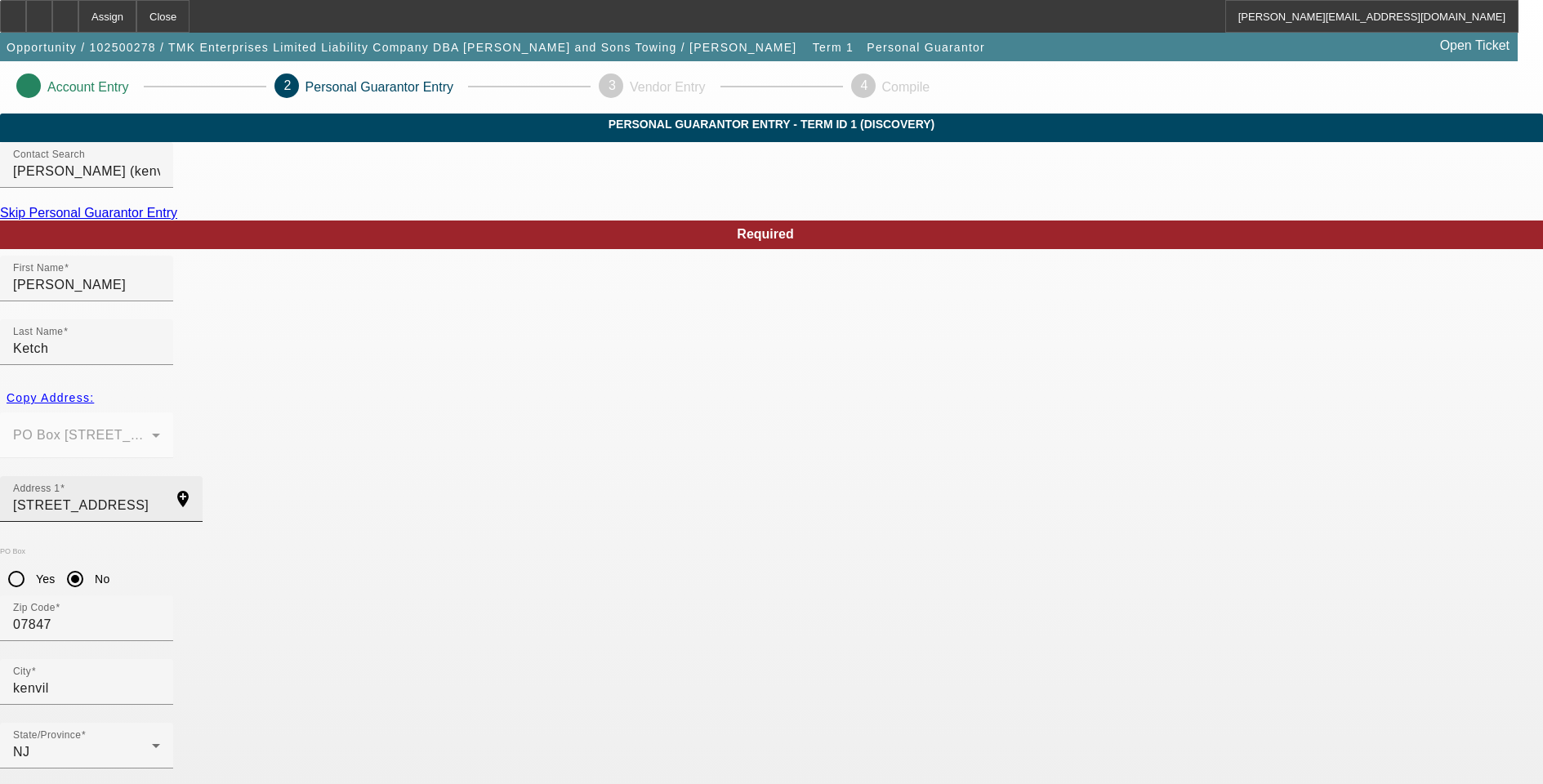
click at [160, 496] on input "43 First St., Kenvil, NJ 07347, US" at bounding box center [87, 505] width 147 height 20
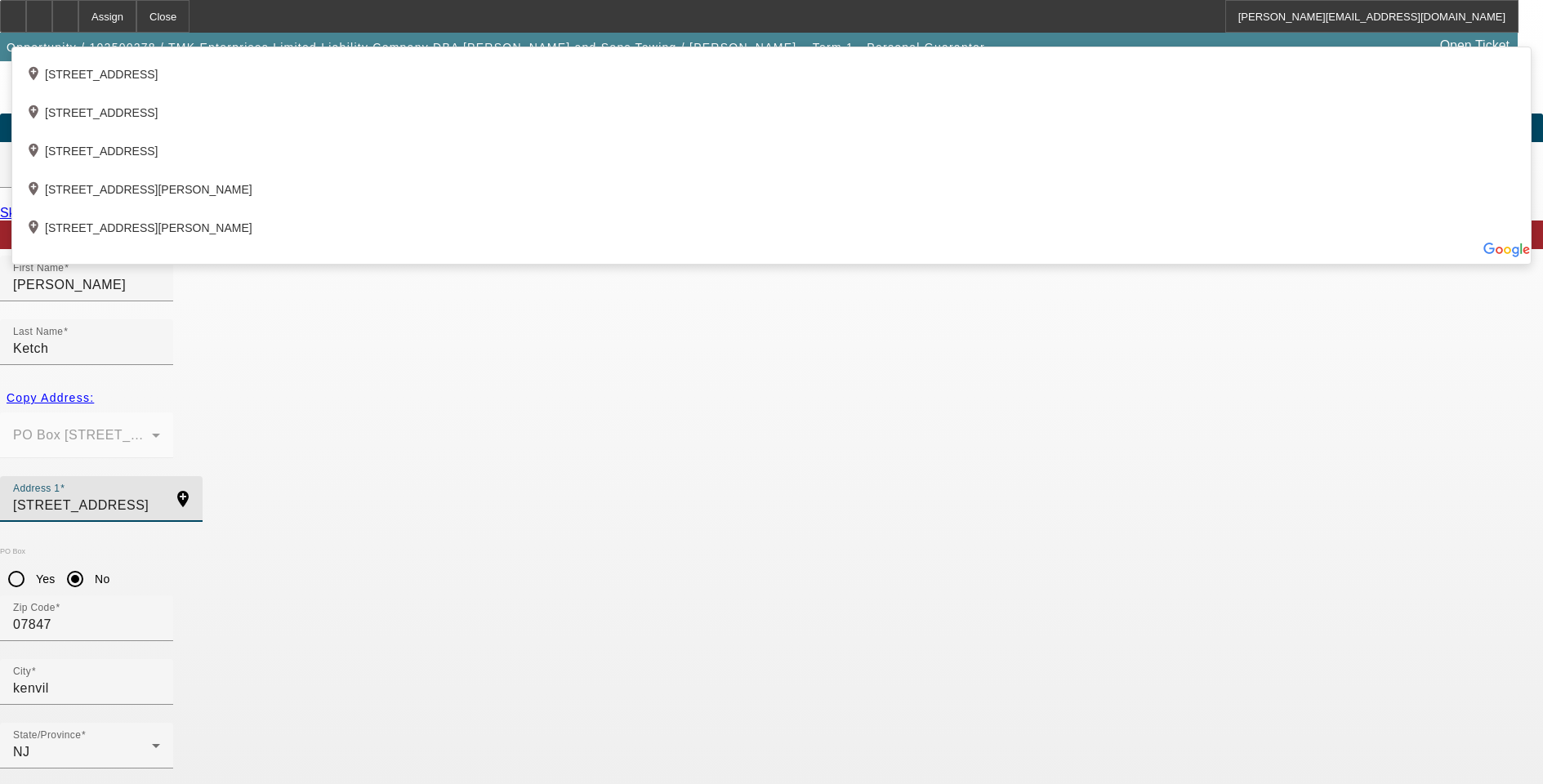
type input "43 First St."
click at [412, 400] on div "Copy Address: PO Box 296 15 Pine St. Kenvil, NJ 07847" at bounding box center [772, 429] width 1543 height 93
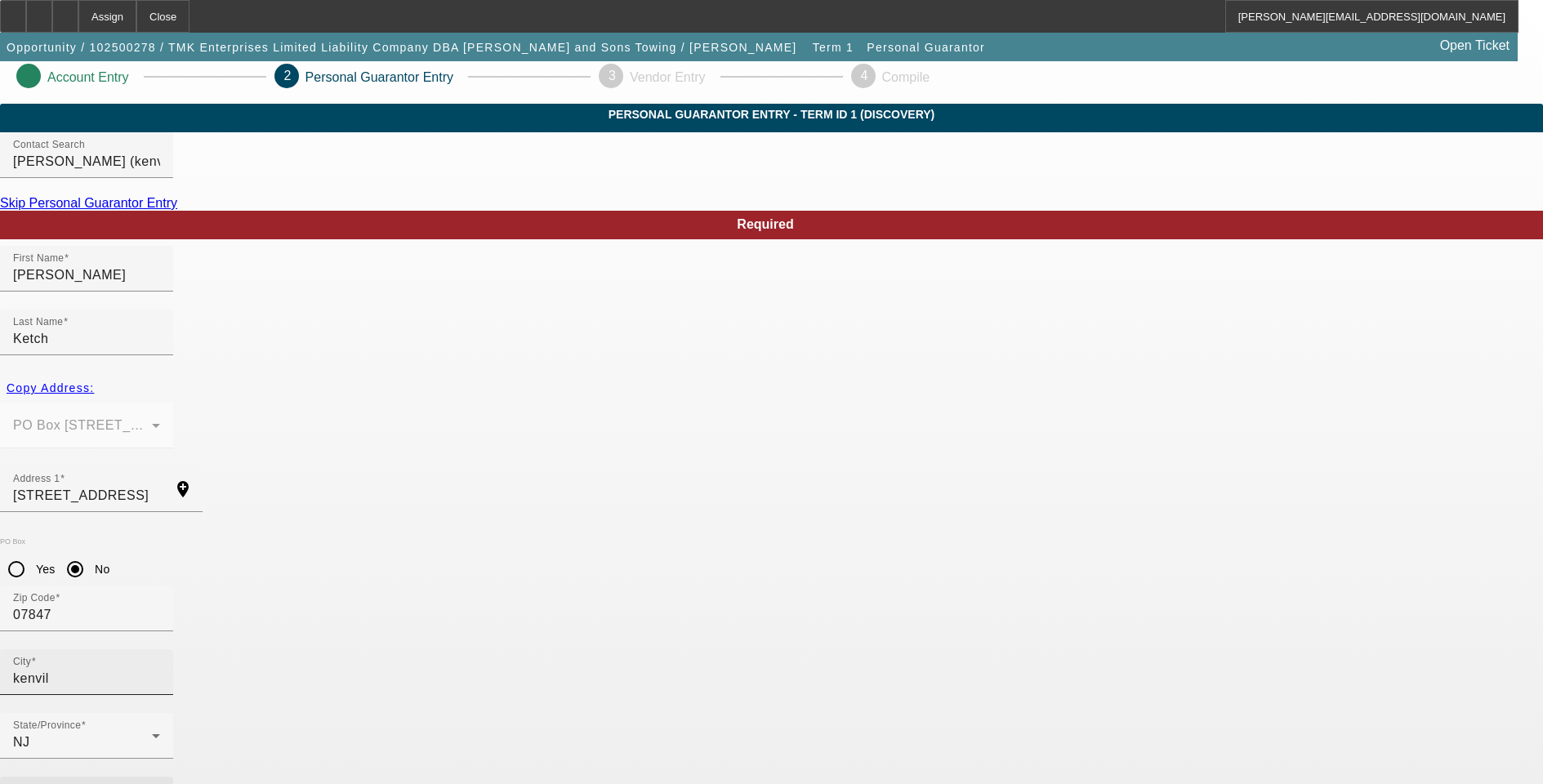
scroll to position [15, 0]
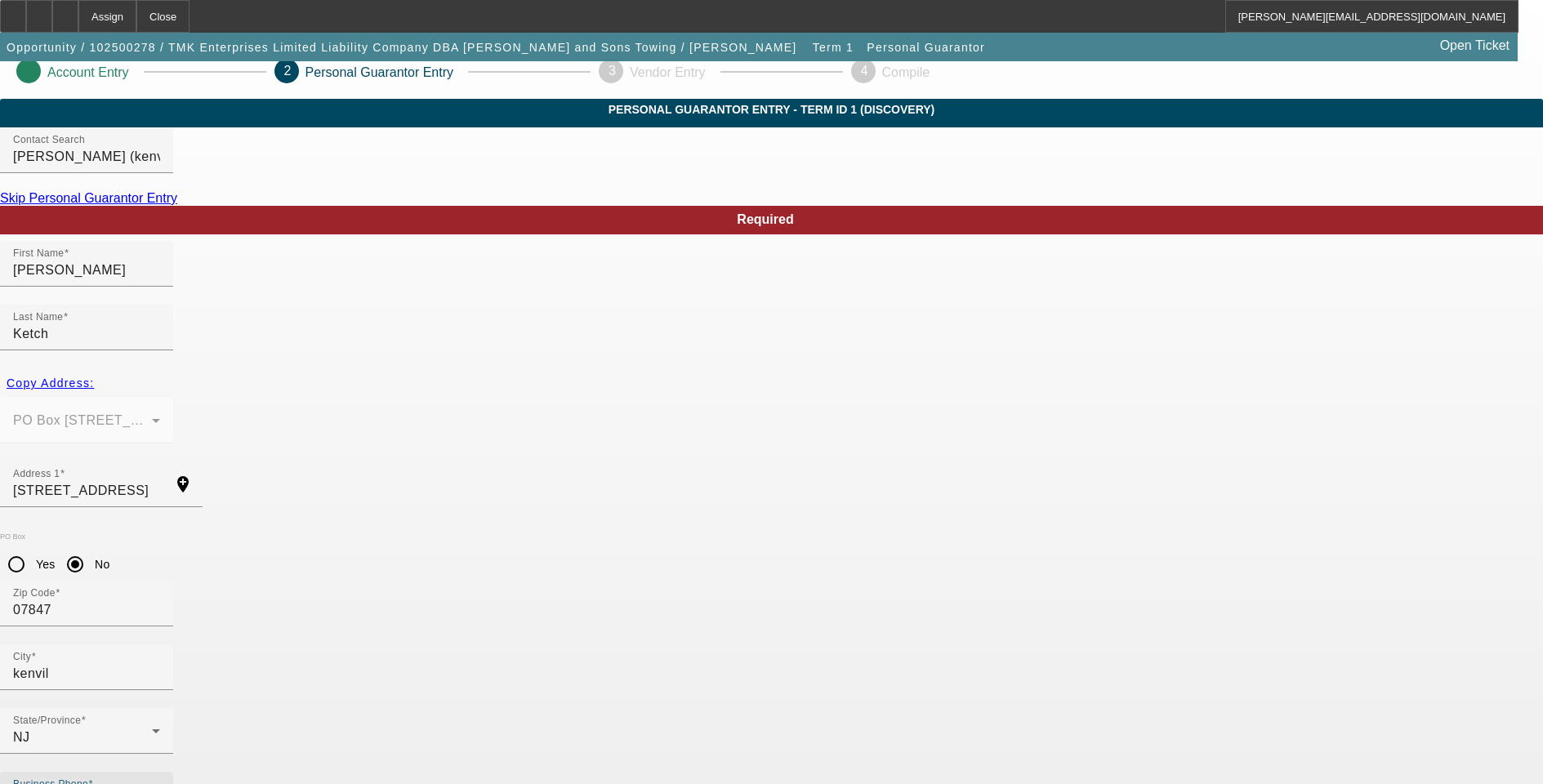
drag, startPoint x: 406, startPoint y: 630, endPoint x: 263, endPoint y: 630, distance: 143.0
type input "(973) 418-3456"
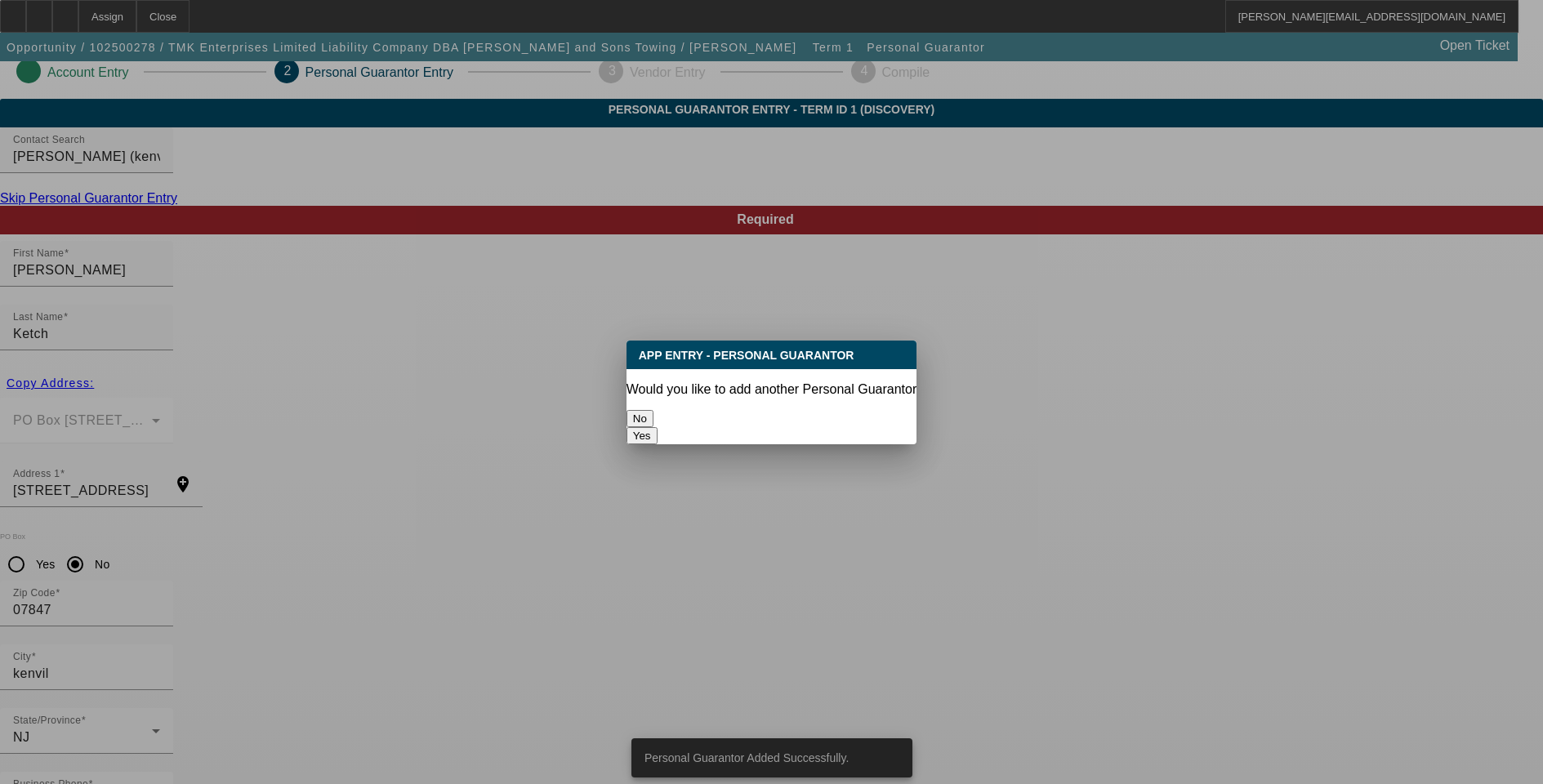
scroll to position [0, 0]
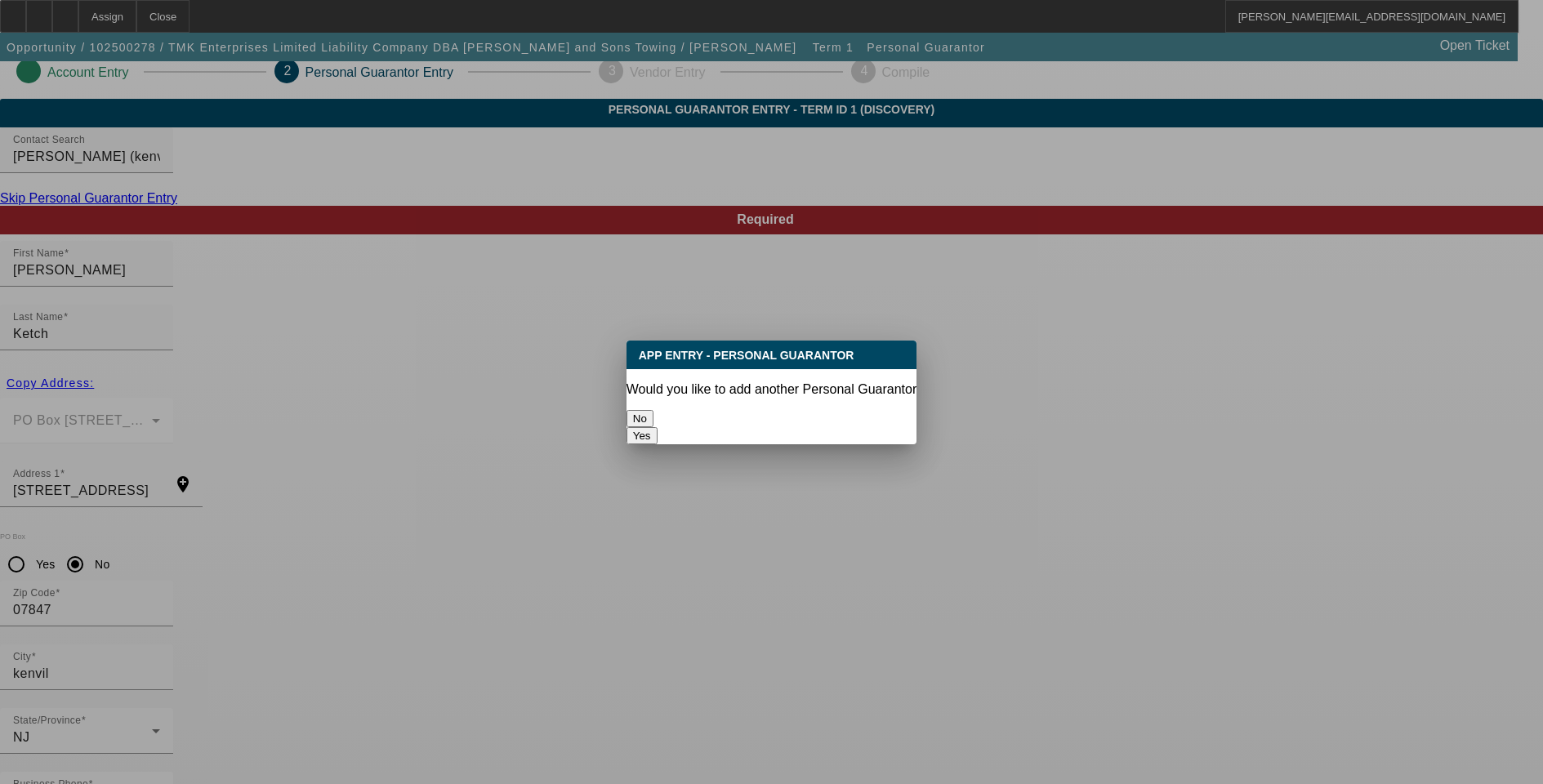
click at [654, 416] on button "No" at bounding box center [640, 419] width 27 height 17
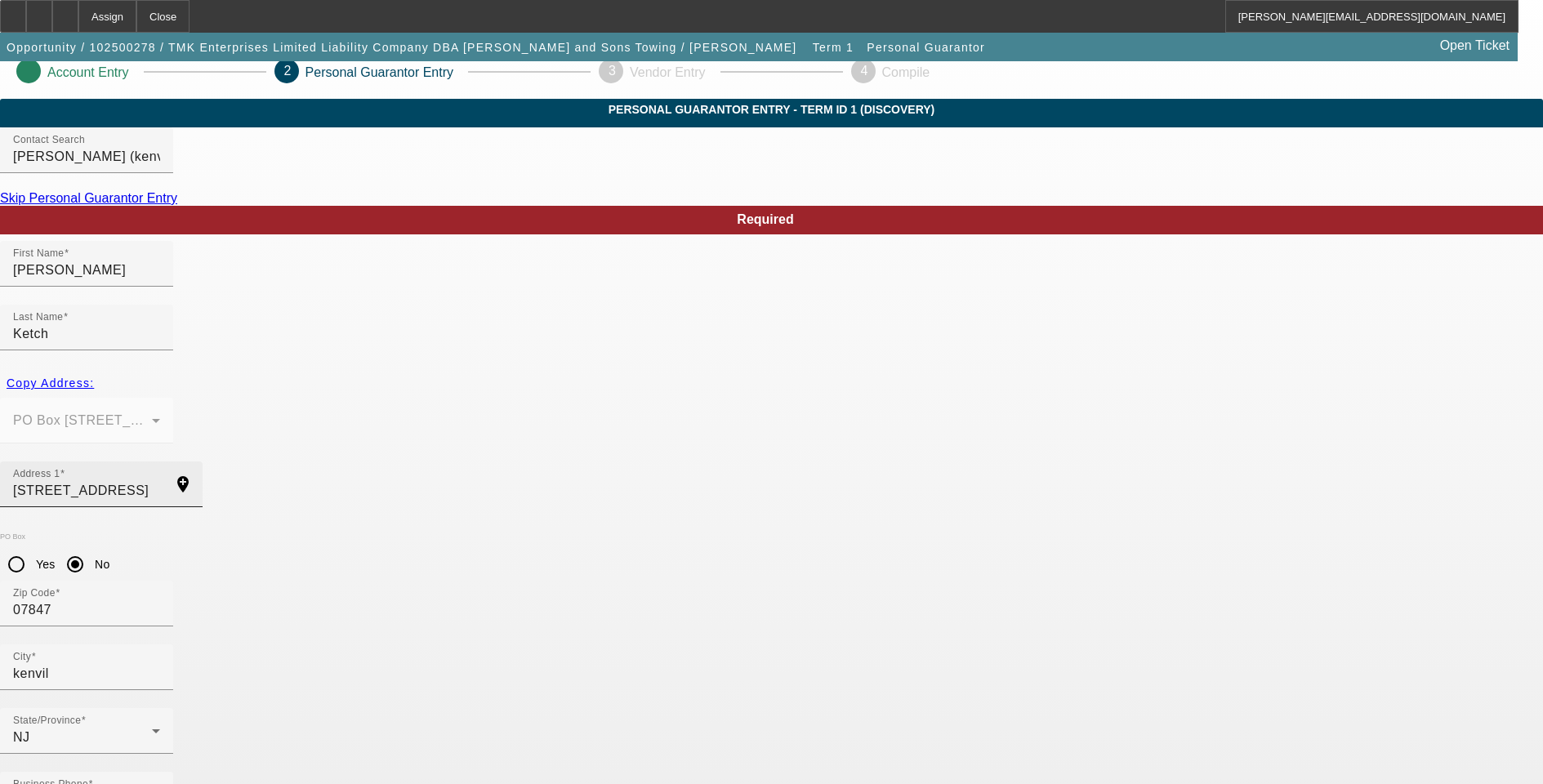
scroll to position [15, 0]
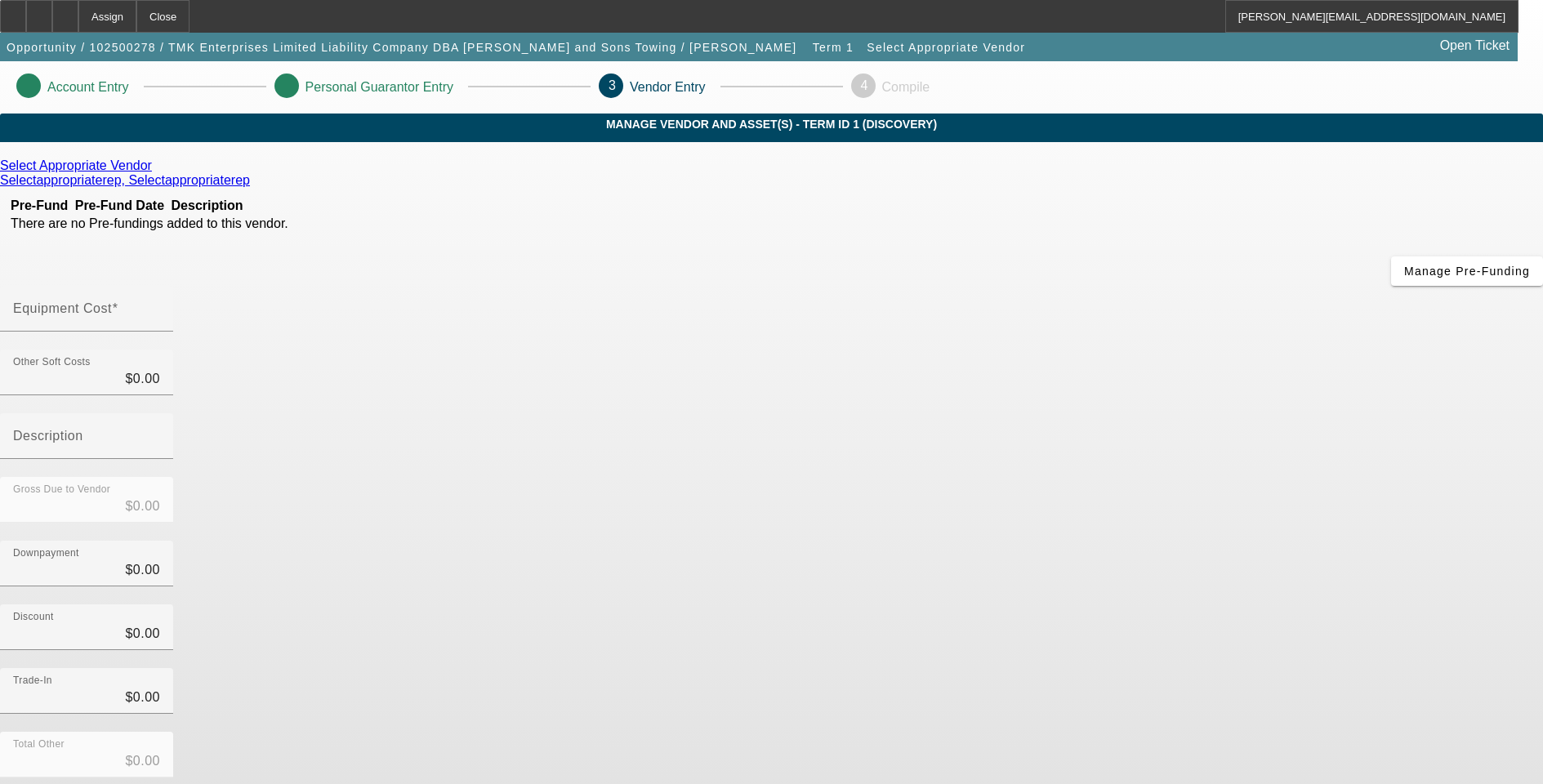
click at [152, 173] on link "Select Appropriate Vendor" at bounding box center [75, 165] width 152 height 15
click at [254, 187] on icon at bounding box center [254, 180] width 0 height 14
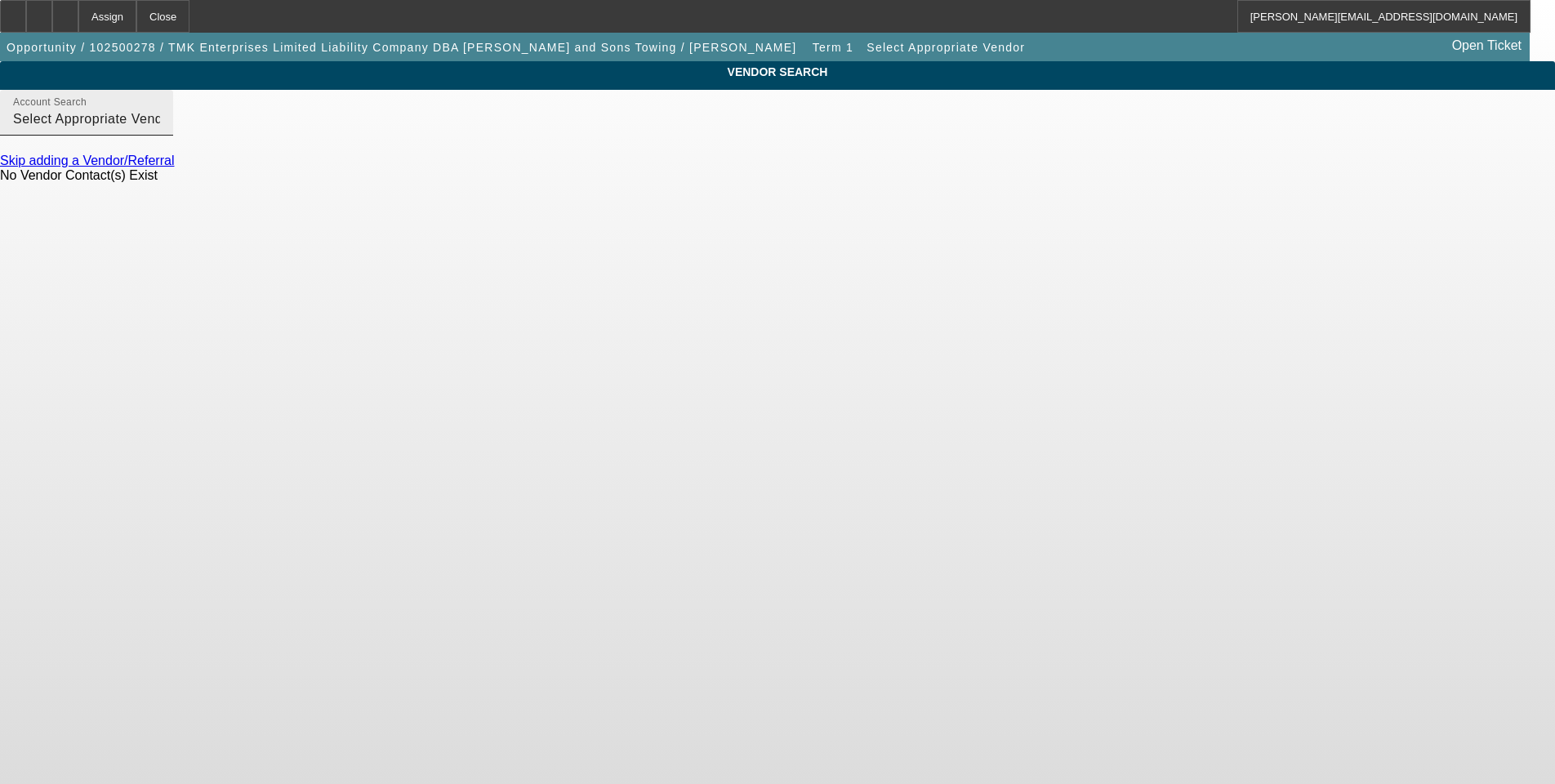
click at [160, 129] on input "Select Appropriate Vendor (Northbrook, IL) - Selectappropriaterep, Selectapprop…" at bounding box center [87, 119] width 147 height 20
drag, startPoint x: 758, startPoint y: 140, endPoint x: 267, endPoint y: 132, distance: 491.1
click at [267, 132] on div "VENDOR SEARCH Account Search Select Appropriate Vendor (Northbrook, IL) - Selec…" at bounding box center [778, 130] width 1555 height 137
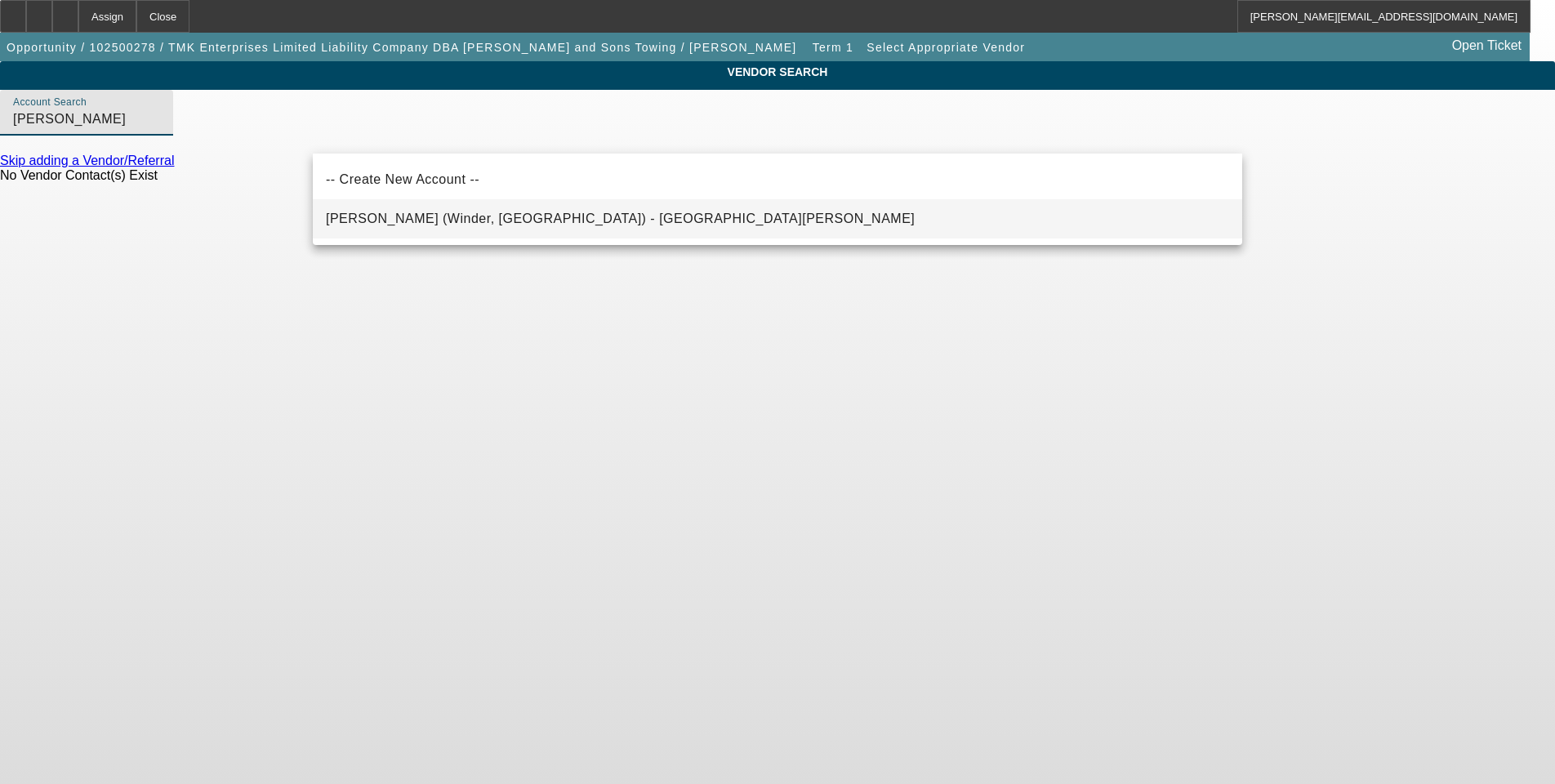
click at [412, 227] on span "Akins Ford (Winder, GA) - Durham, Todd" at bounding box center [620, 219] width 589 height 20
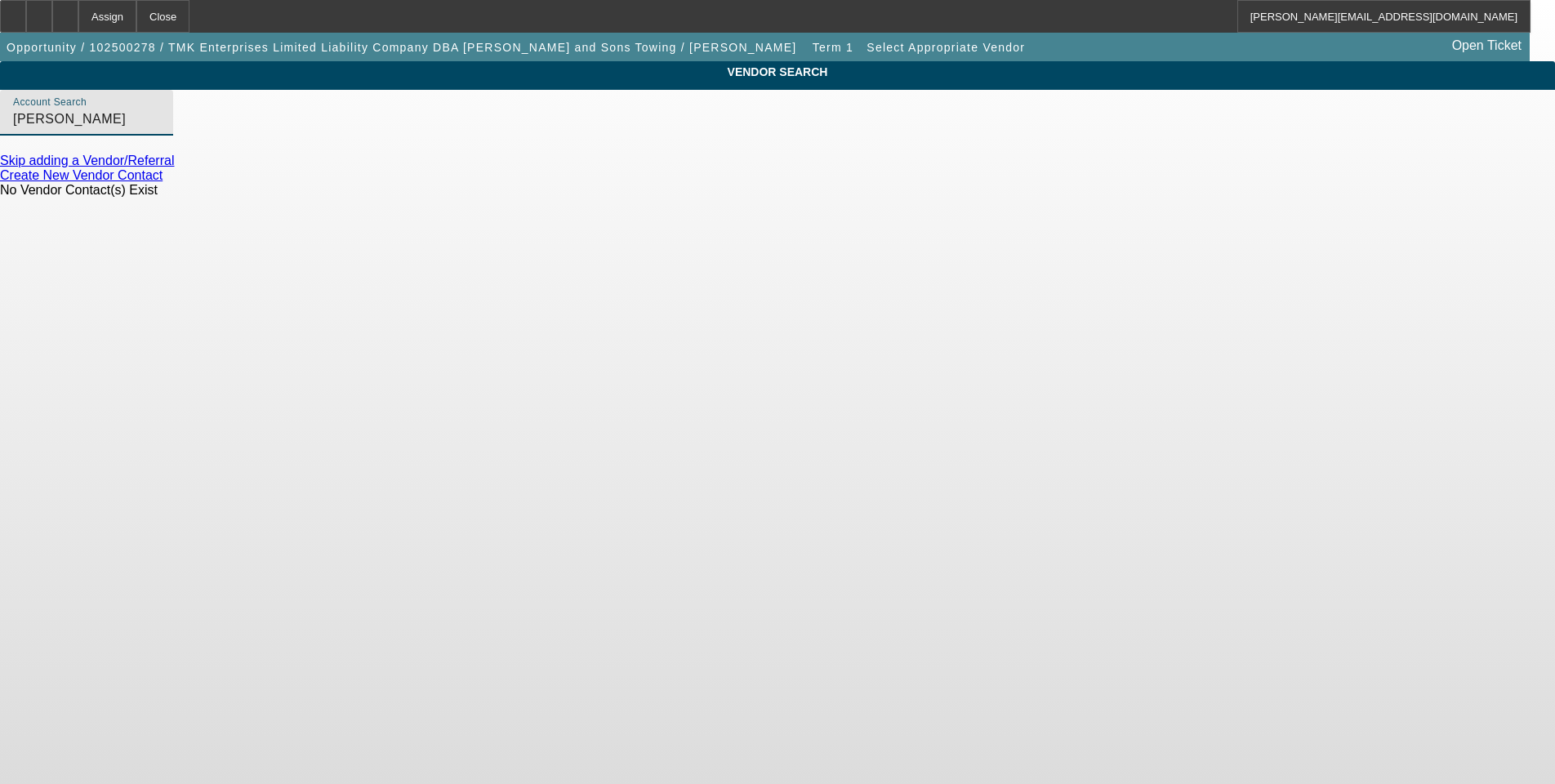
type input "Akins Ford (Winder, GA) - Durham, Todd"
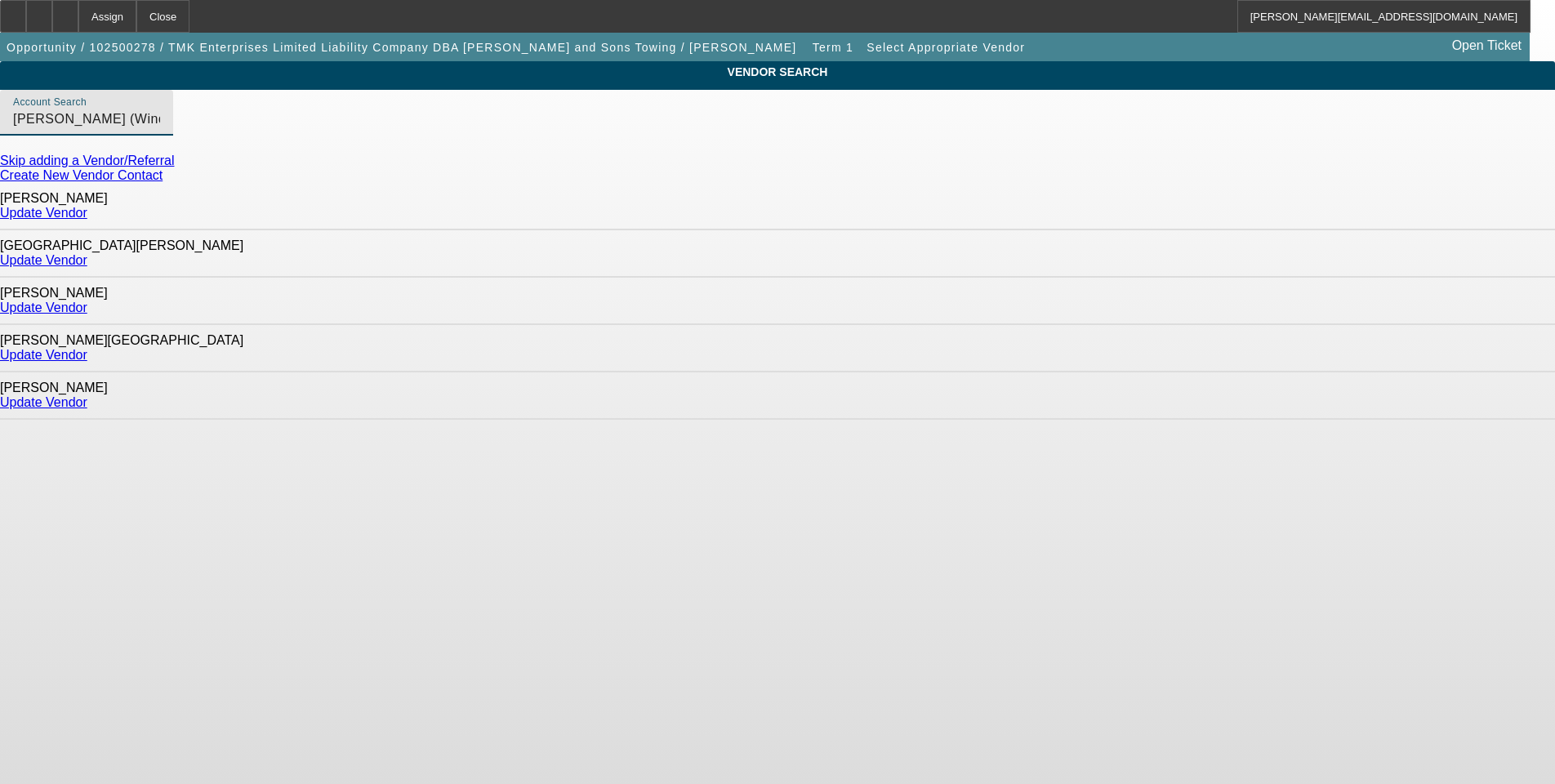
click at [87, 212] on link "Update Vendor" at bounding box center [43, 213] width 87 height 14
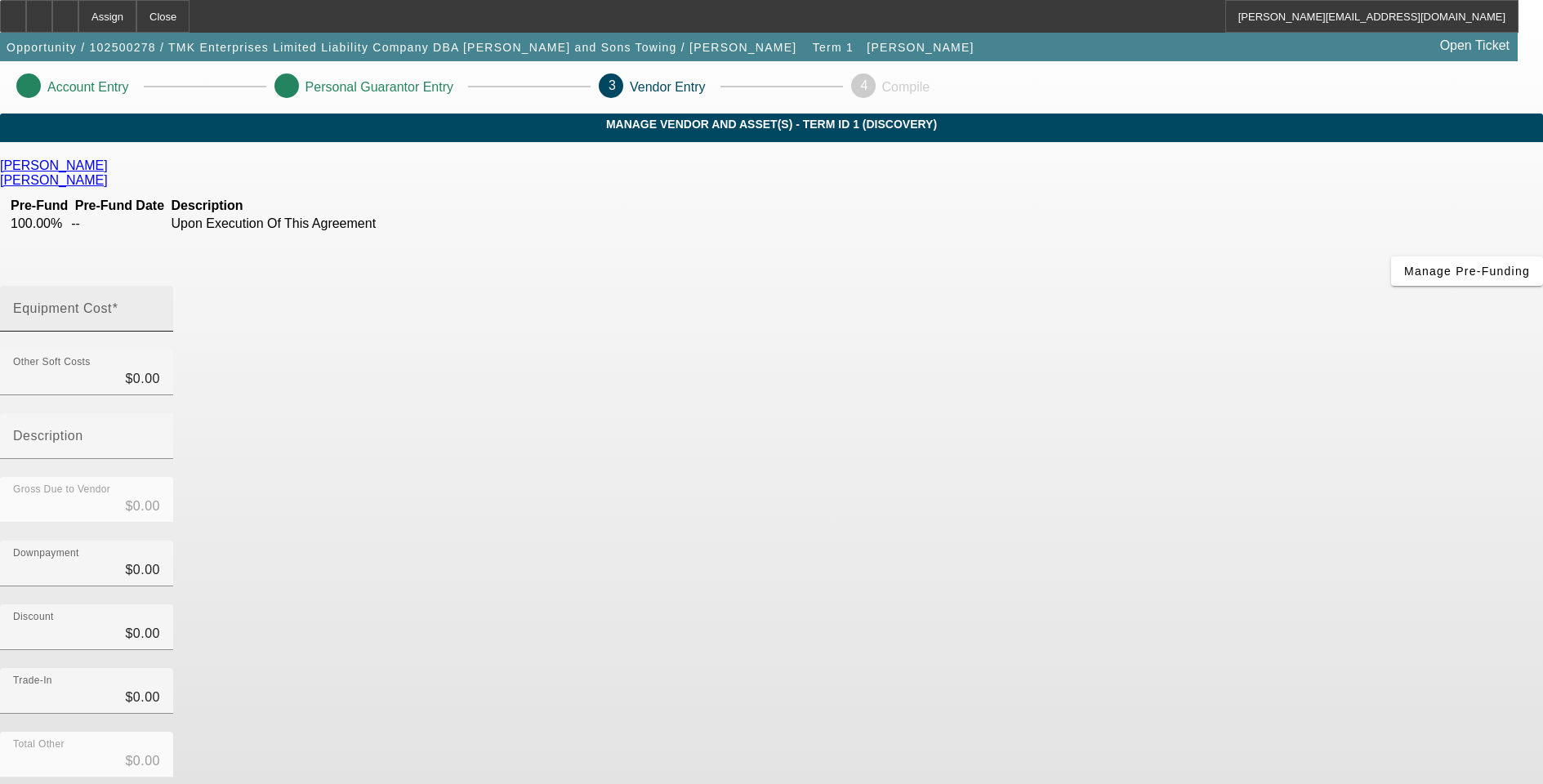
click at [160, 286] on div "Equipment Cost" at bounding box center [87, 308] width 147 height 46
drag, startPoint x: 878, startPoint y: 206, endPoint x: 927, endPoint y: 214, distance: 49.6
click at [160, 305] on input "Equipment Cost" at bounding box center [87, 315] width 147 height 20
type input "1"
type input "$1.00"
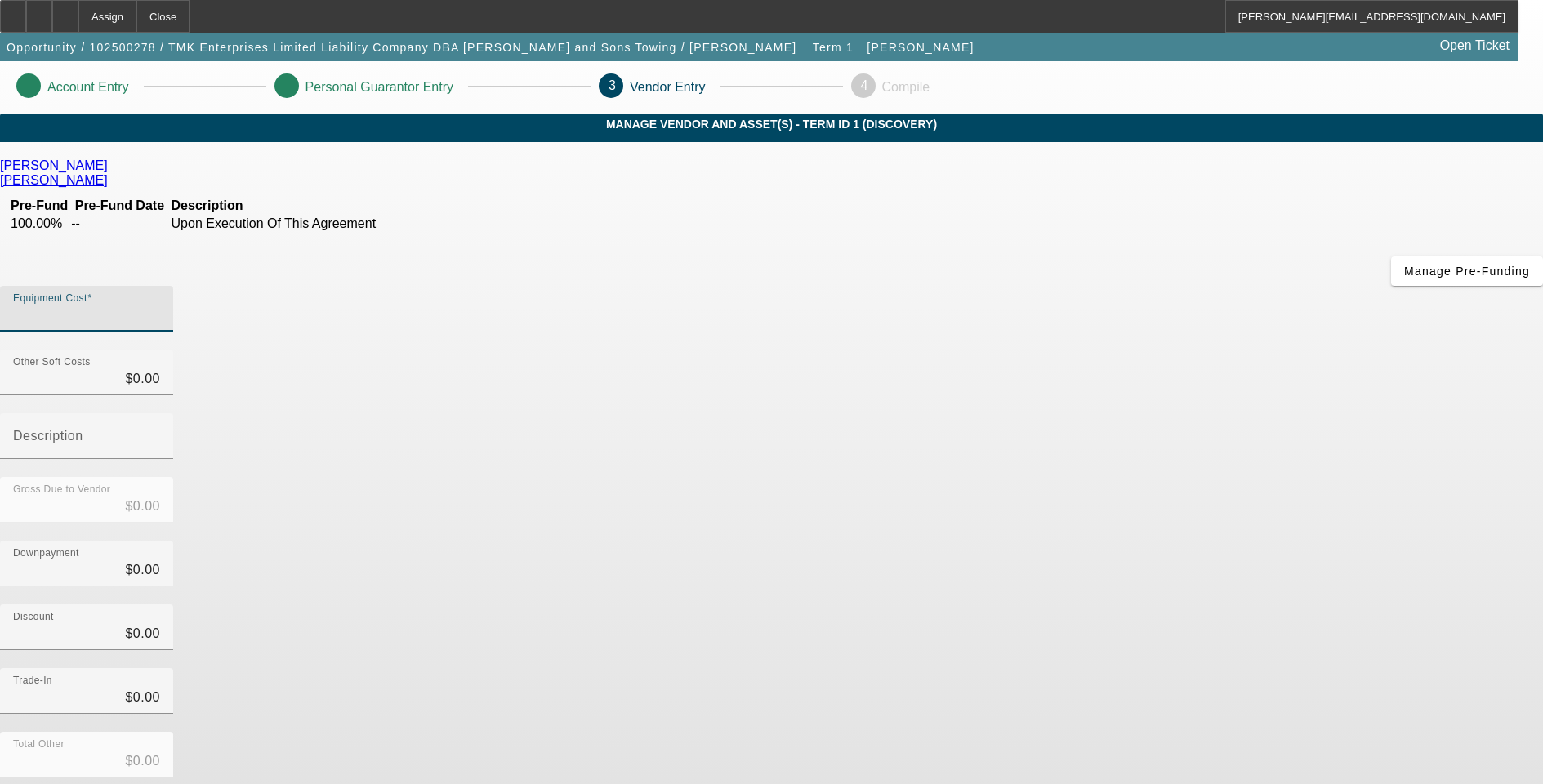
type input "$1.00"
type input "16"
type input "$16.00"
type input "169"
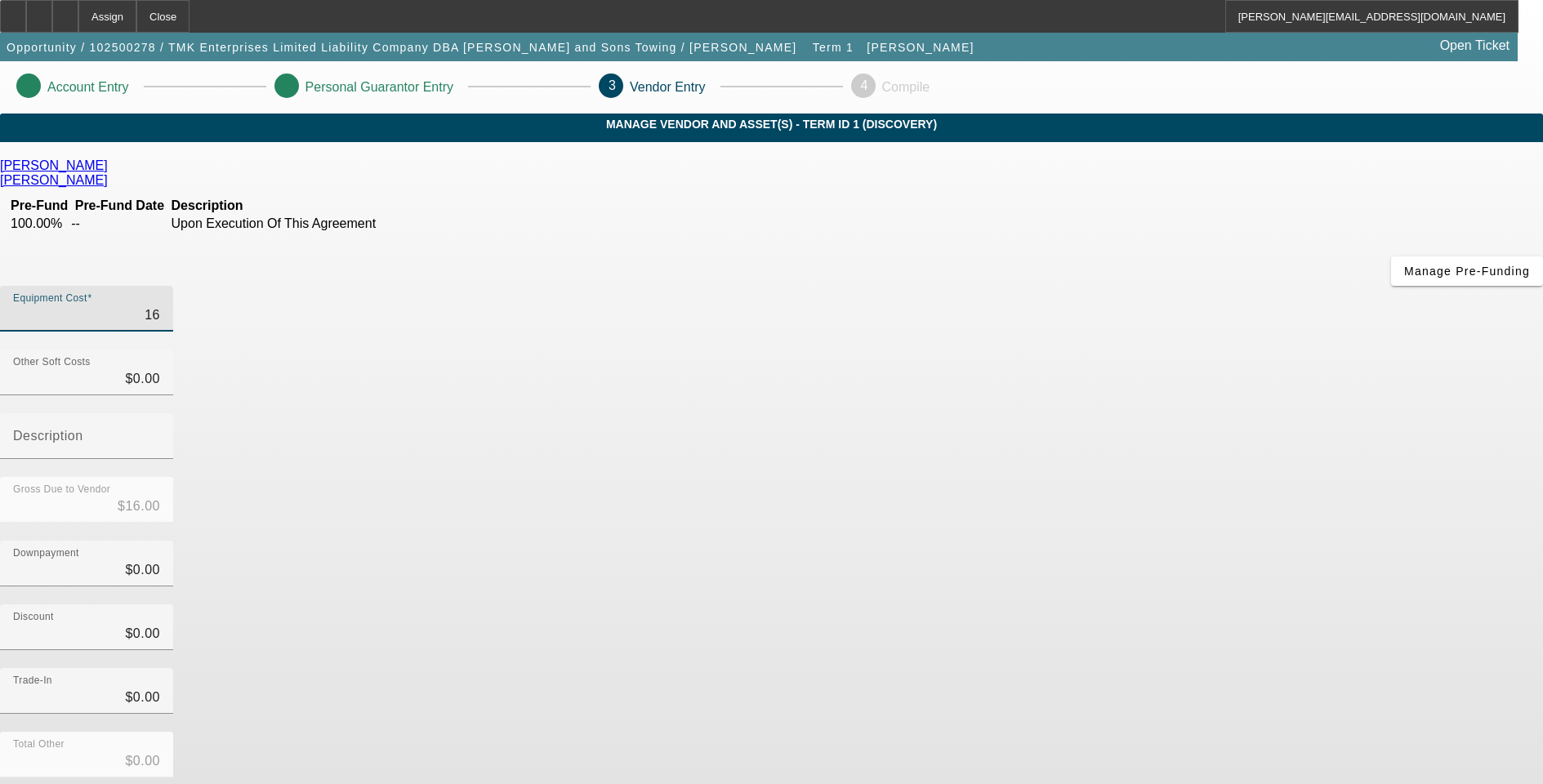
type input "$169.00"
type input "1698"
type input "$1,698.00"
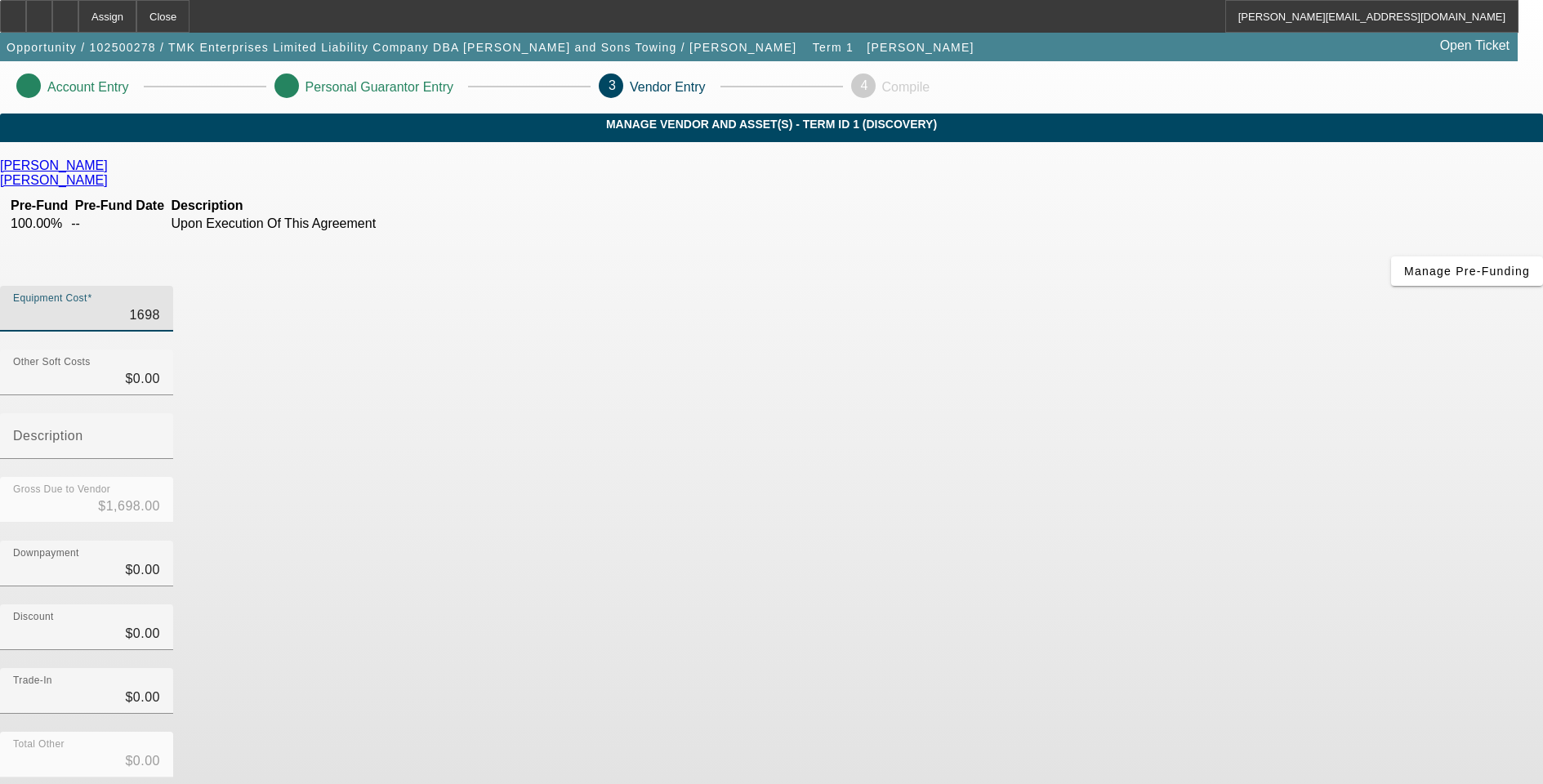
type input "16980"
type input "$16,980.00"
type input "169800"
type input "$169,800.00"
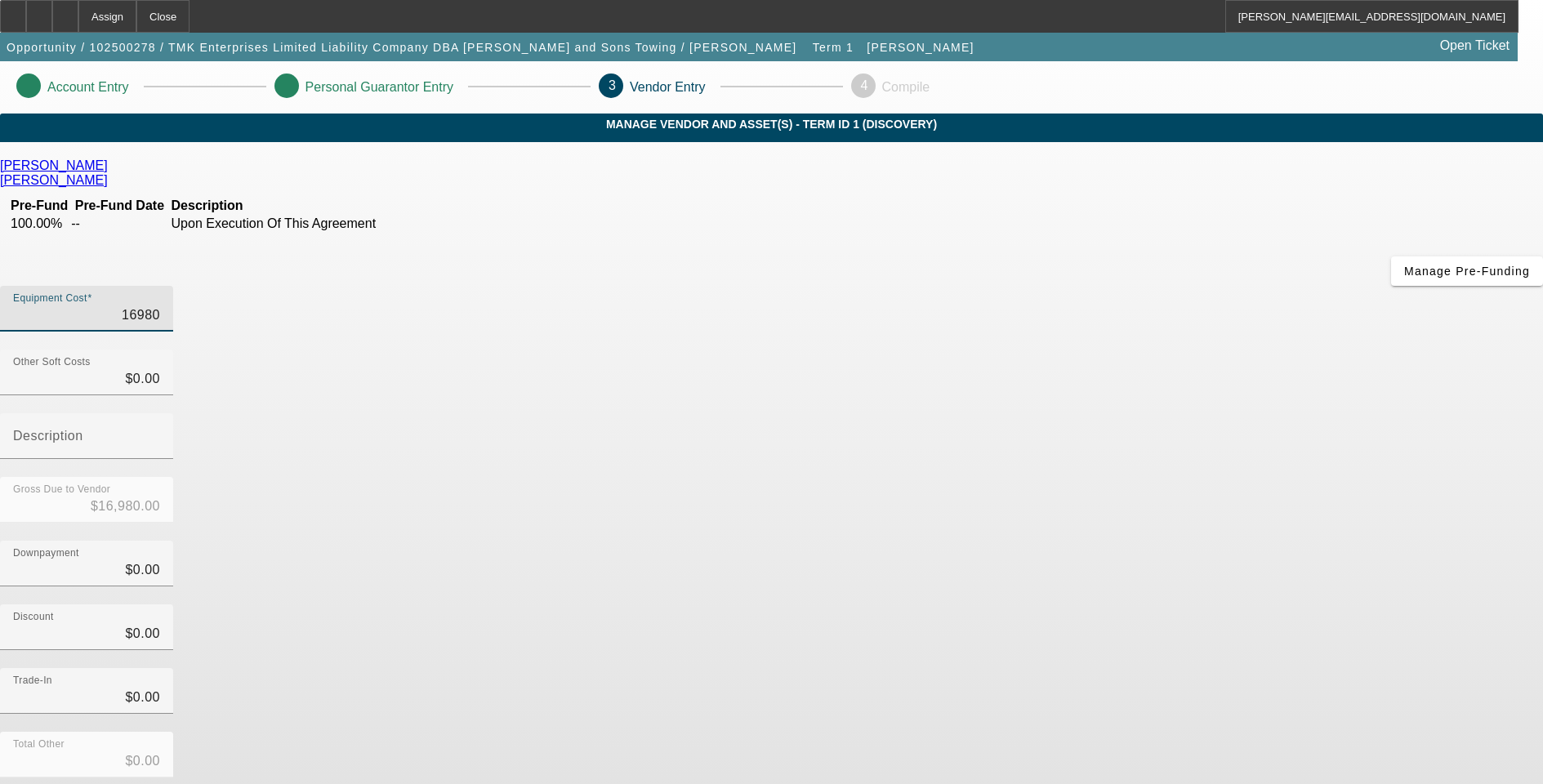
type input "$169,800.00"
type input "$0.00"
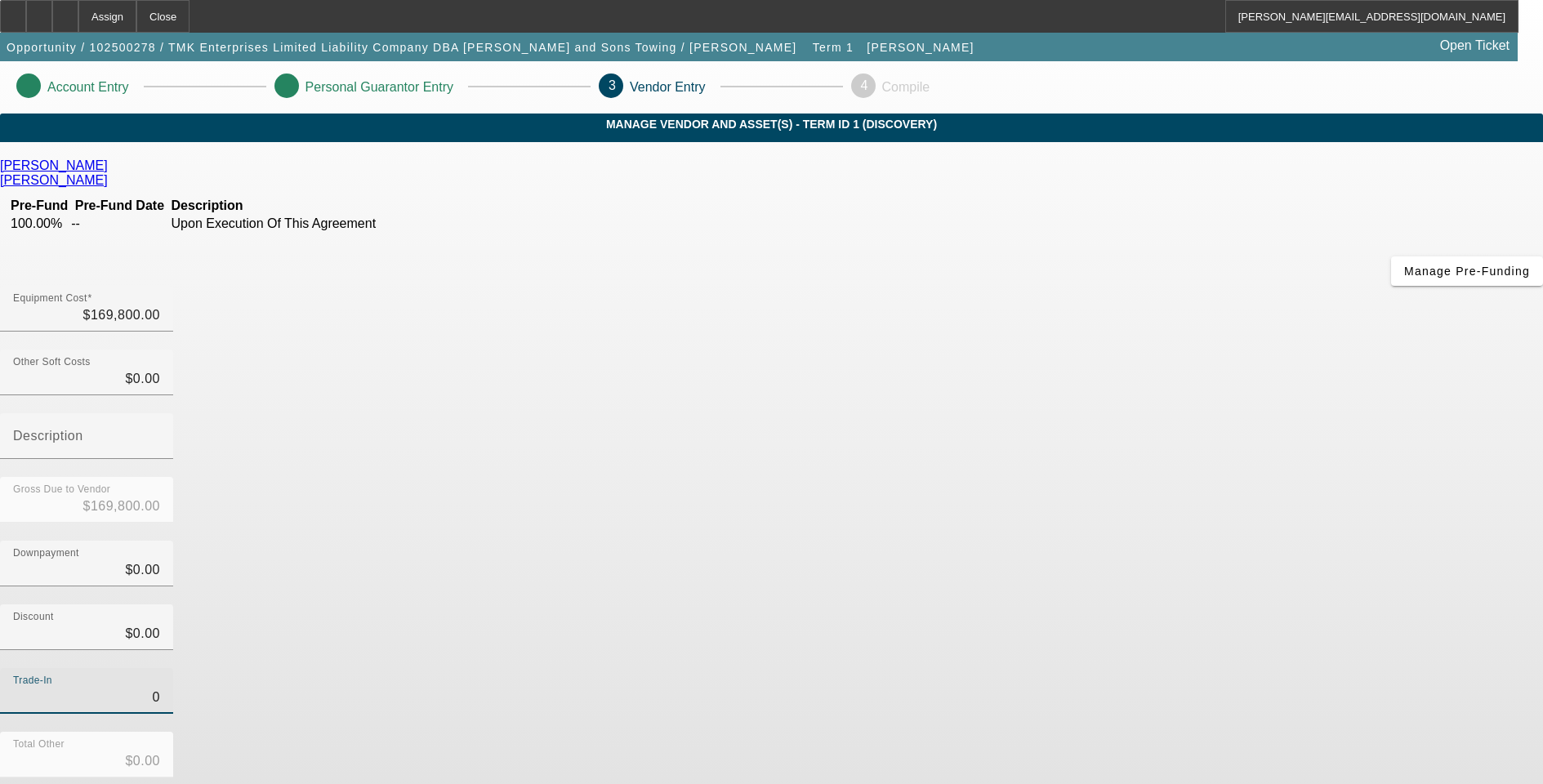
type input "02"
type input "$2.00"
type input "$169,798.00"
type input "025"
type input "$25.00"
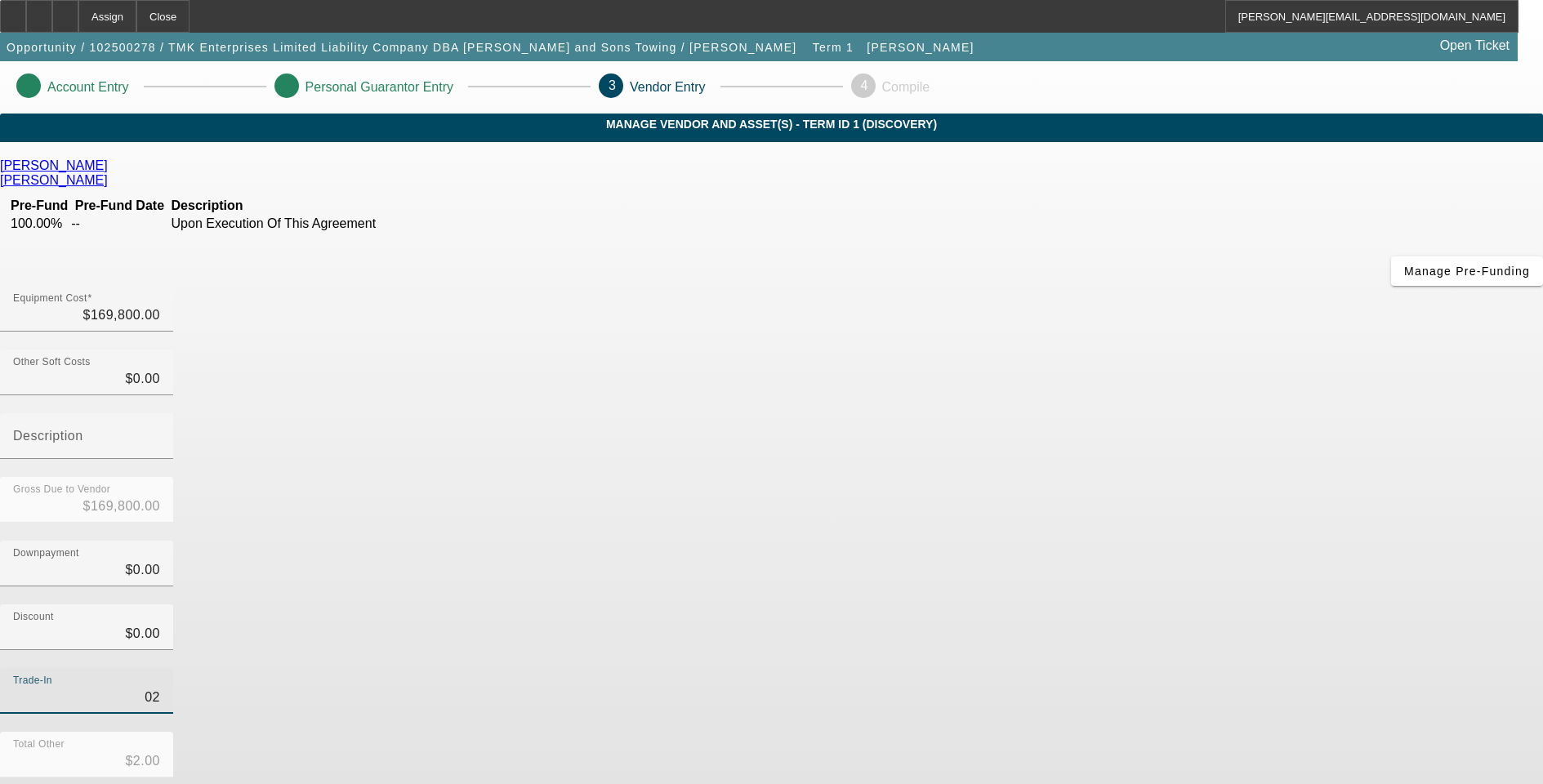
type input "$169,775.00"
type input "0254"
type input "$254.00"
type input "$169,546.00"
type input "02542"
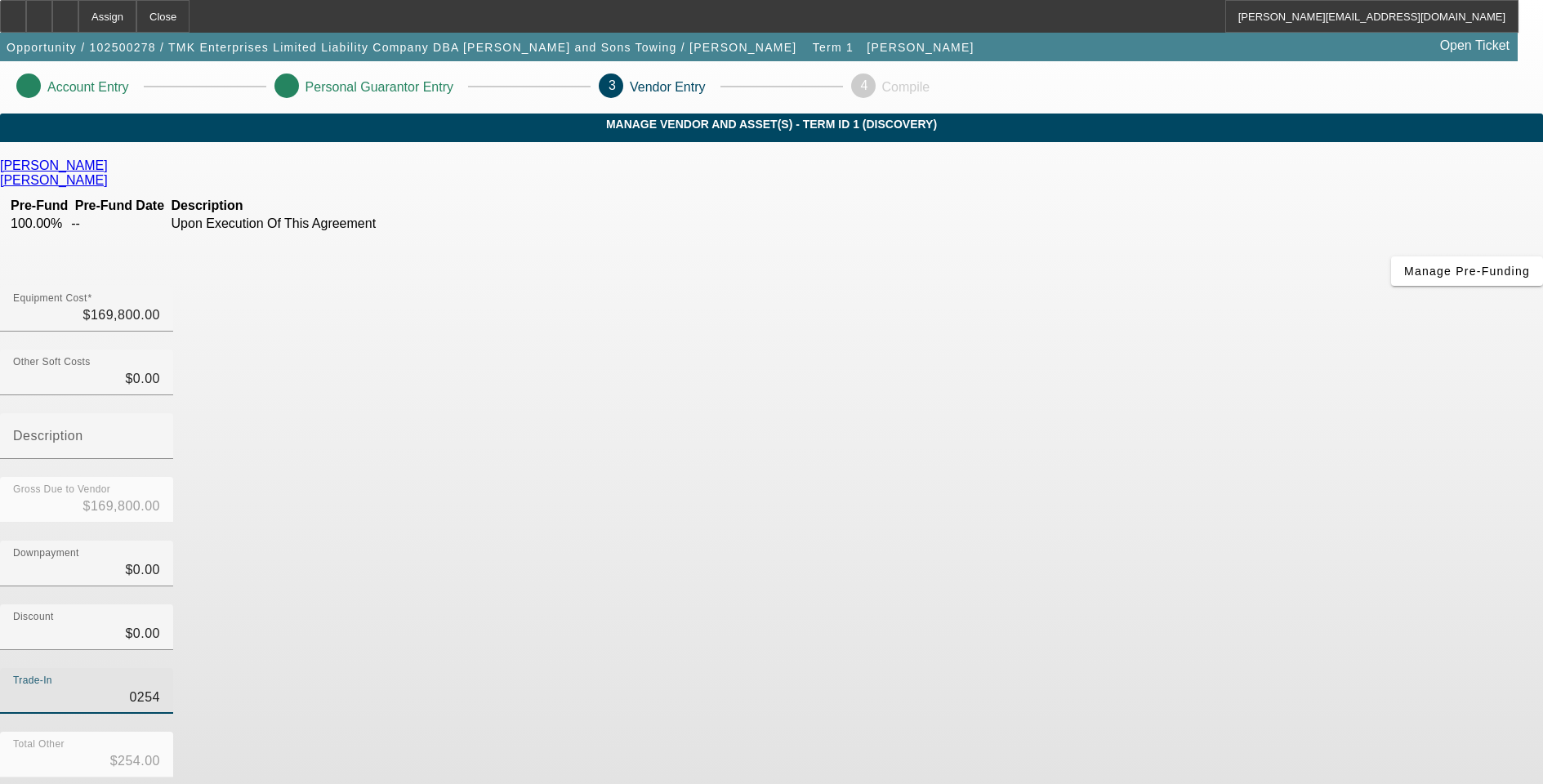
type input "$2,542.00"
type input "$167,258.00"
type input "$02,542.00"
type input "0254"
type input "$254.00"
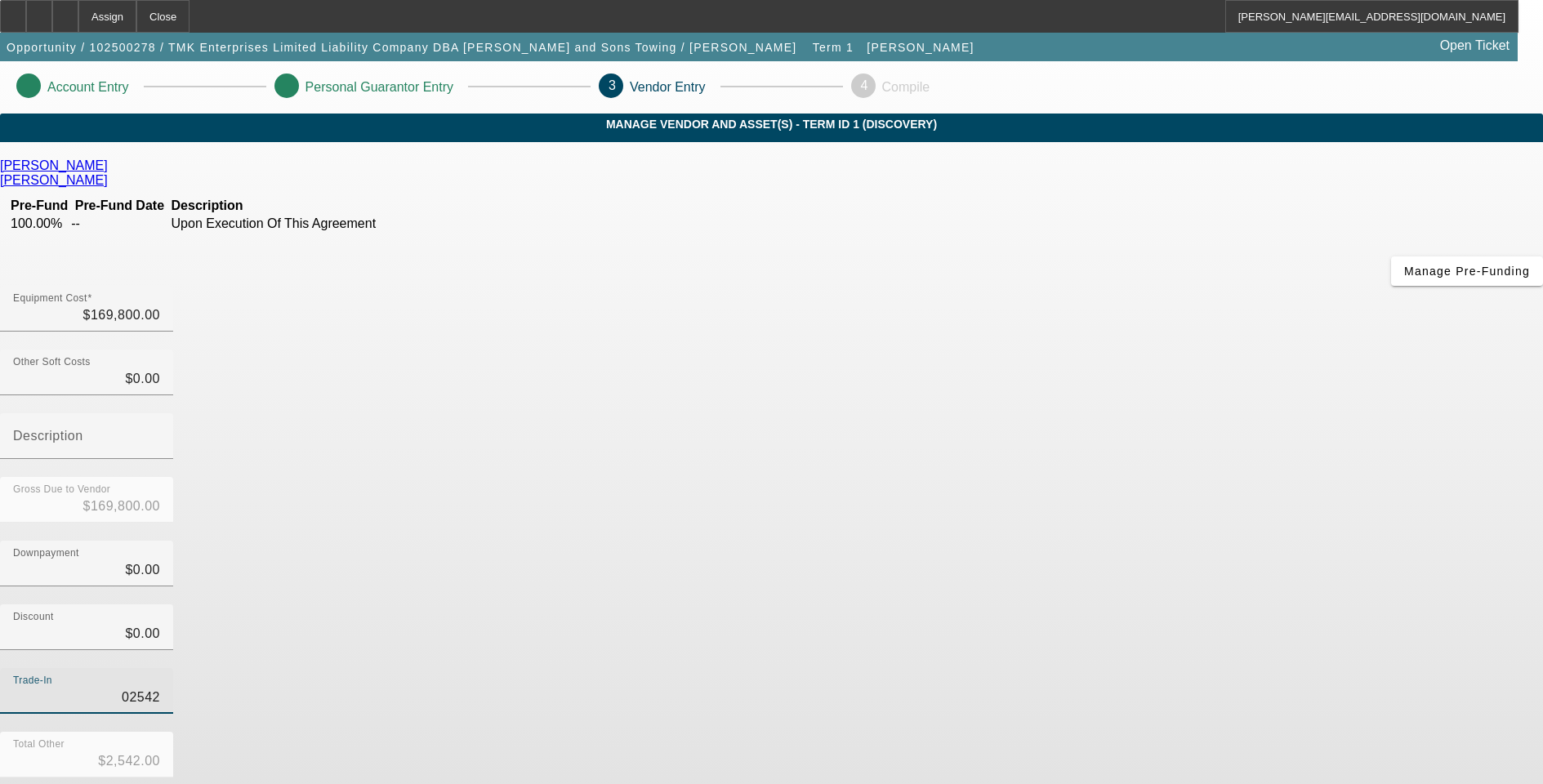
type input "$169,546.00"
type input "025"
type input "$25.00"
type input "$169,775.00"
type input "02"
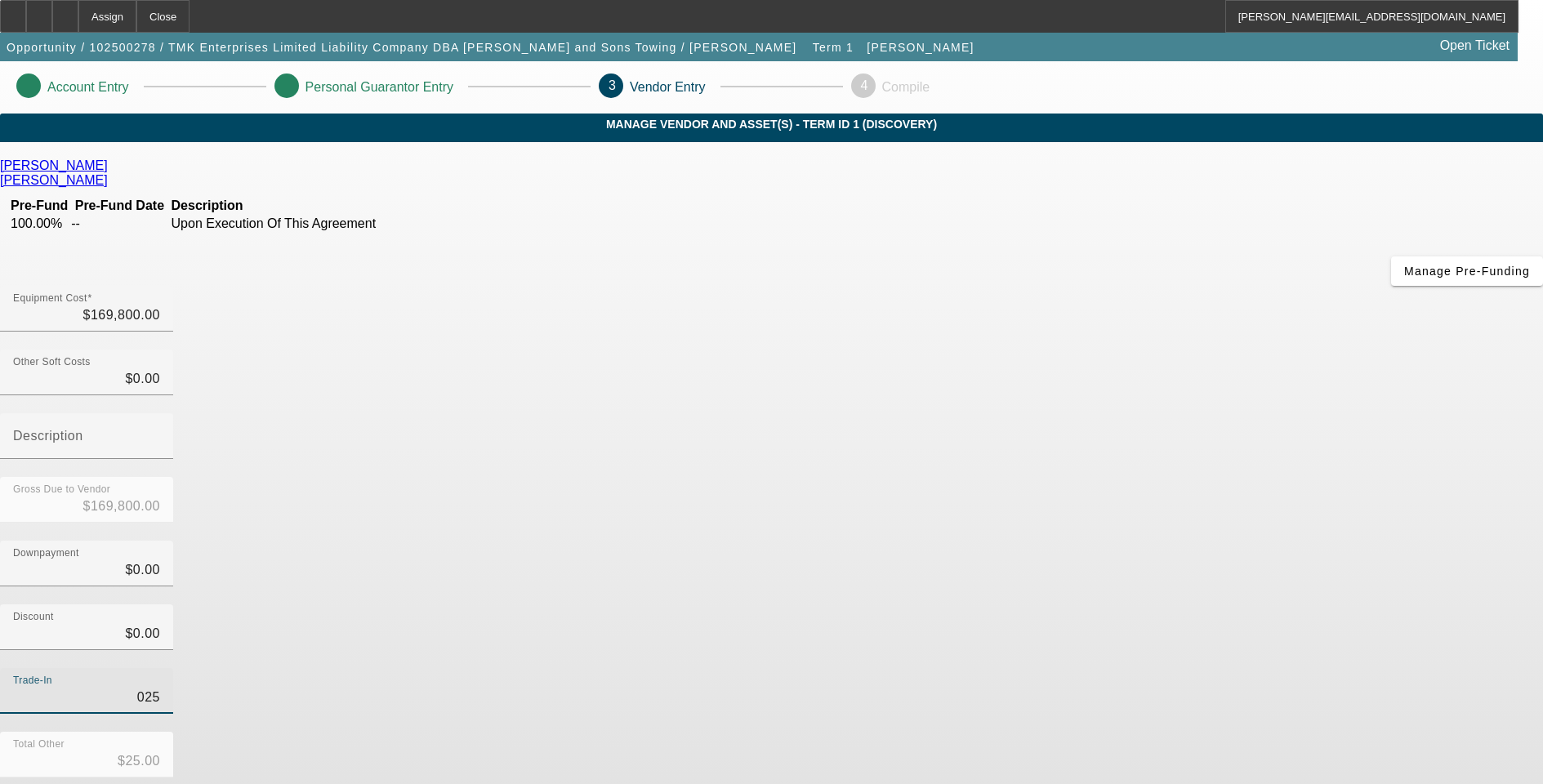
type input "$2.00"
type input "$169,798.00"
type input "0"
type input "$0.00"
type input "$169,800.00"
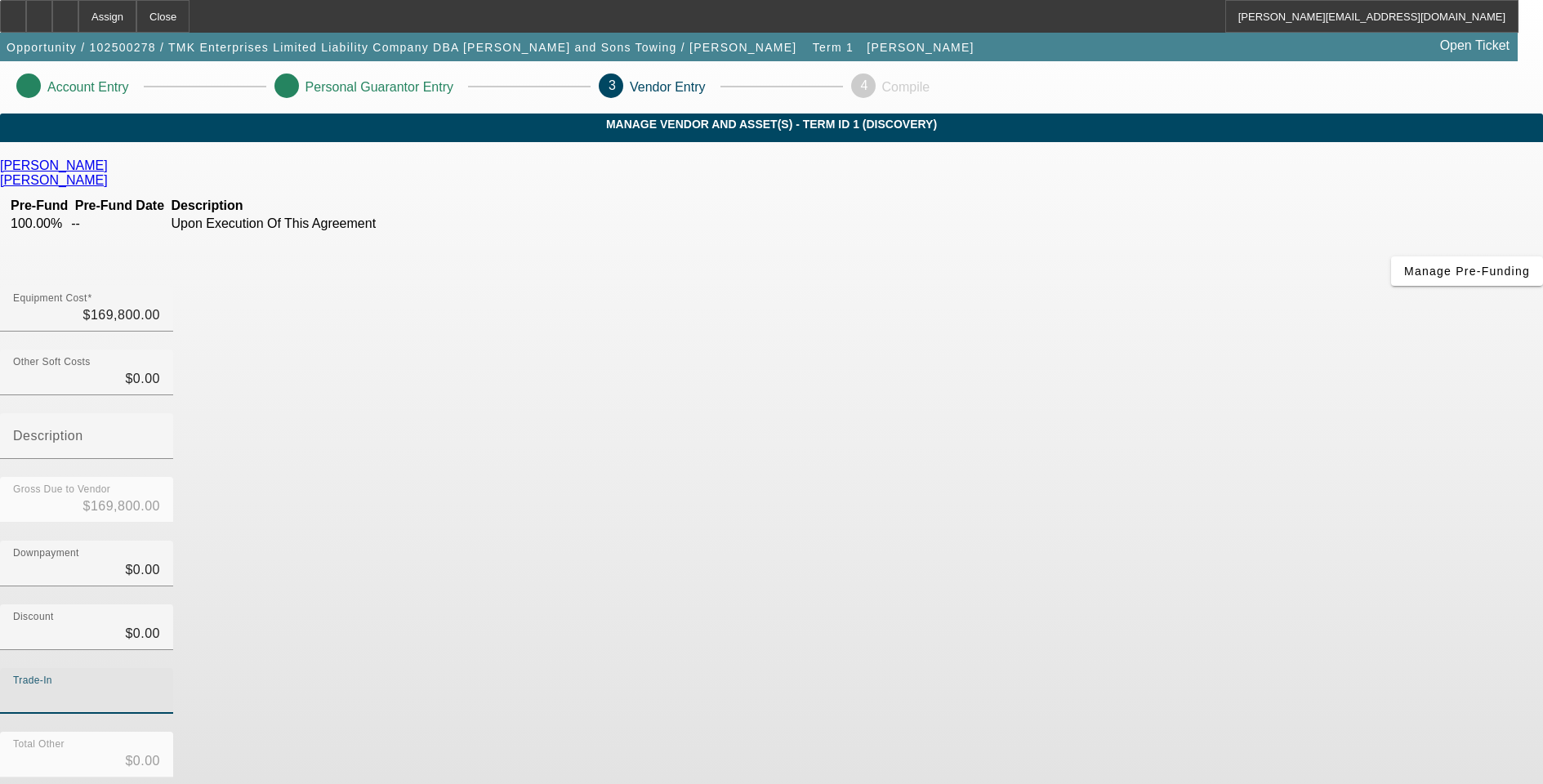
type input "2"
type input "$2.00"
type input "$169,798.00"
type input "25"
type input "$25.00"
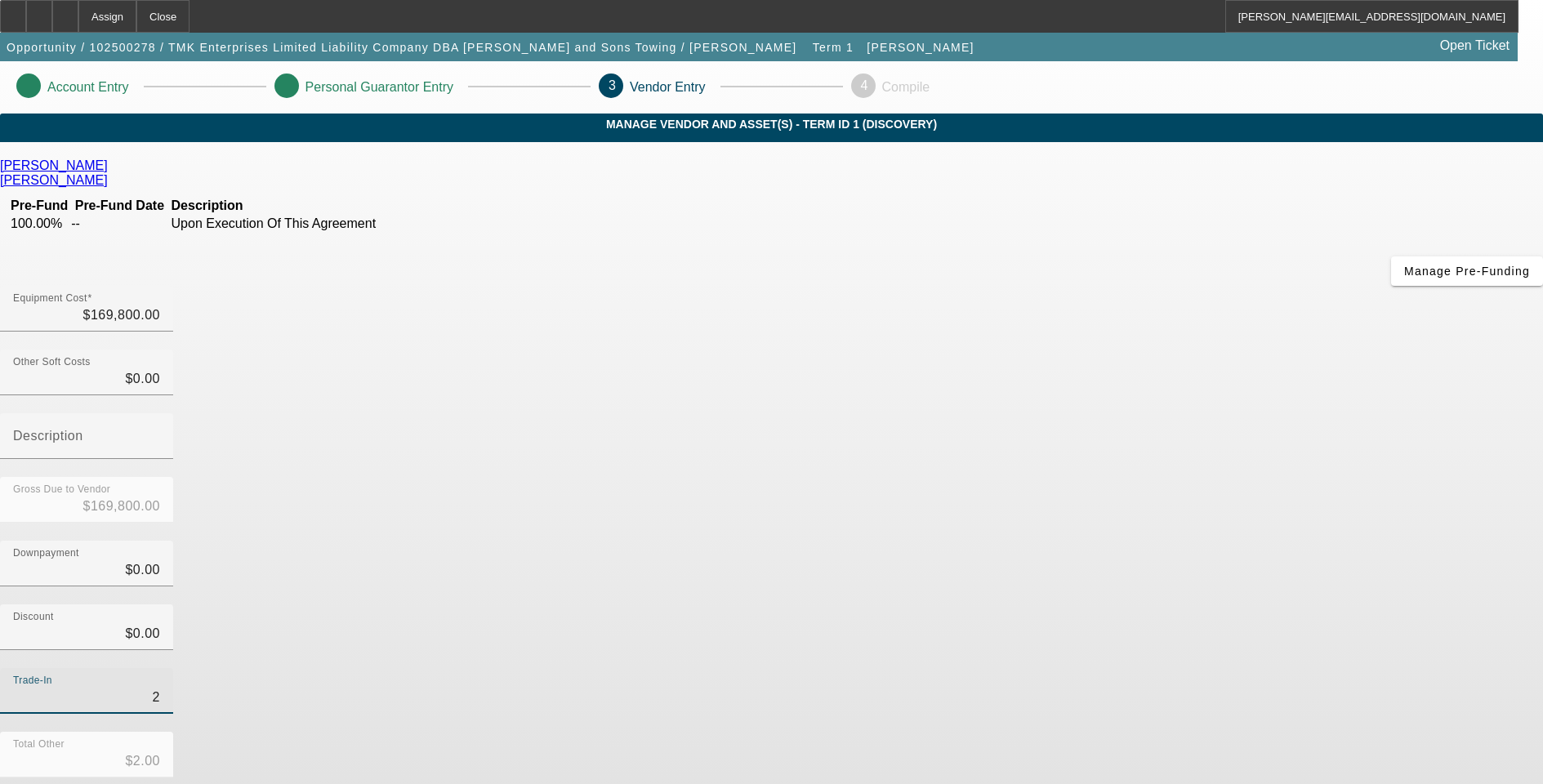
type input "$169,775.00"
type input "254"
type input "$254.00"
type input "$169,546.00"
type input "2542"
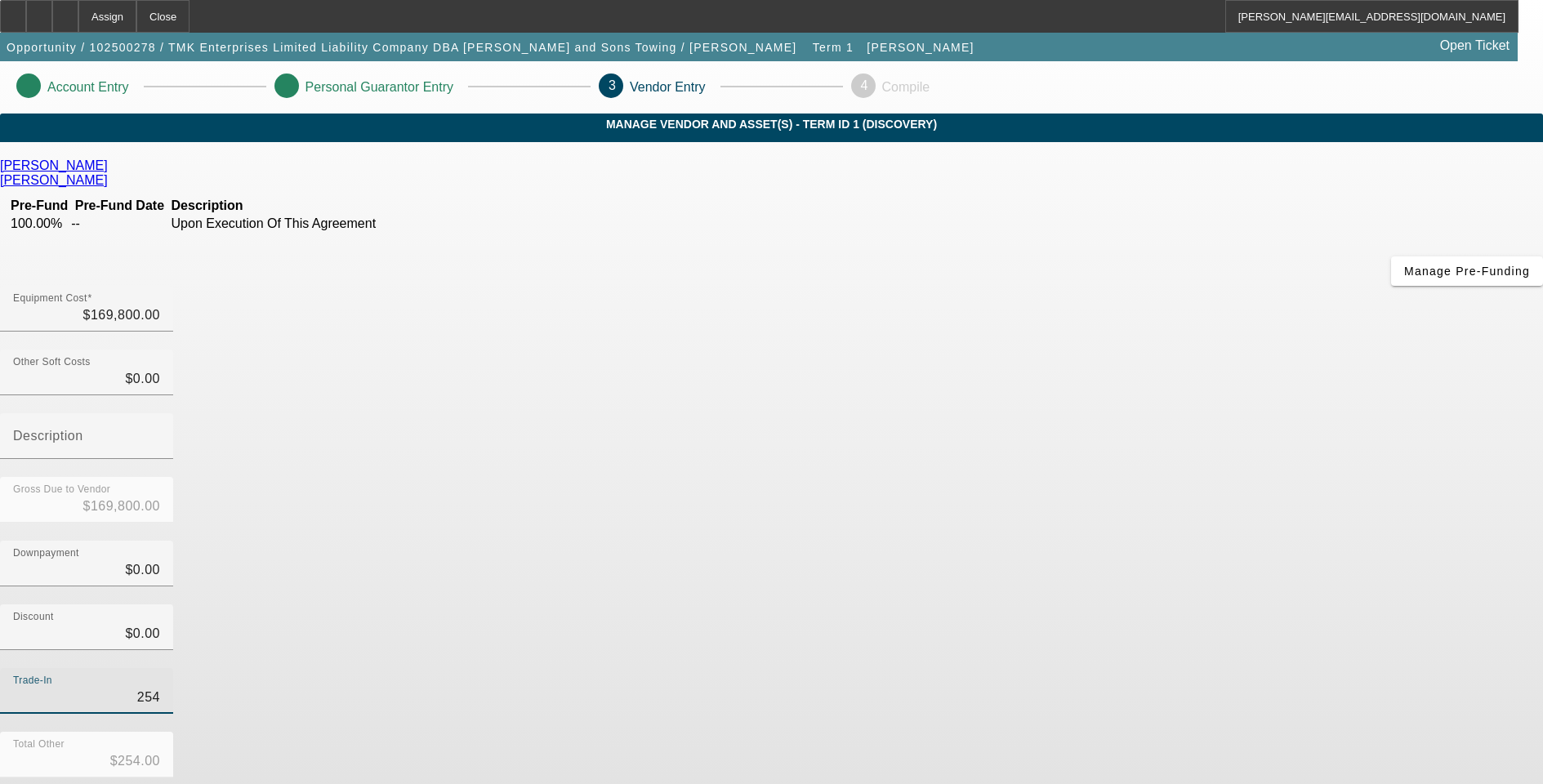
type input "$2,542.00"
type input "$167,258.00"
type input "$2,542.00"
click at [1104, 604] on div "Discount $0.00" at bounding box center [772, 636] width 1543 height 64
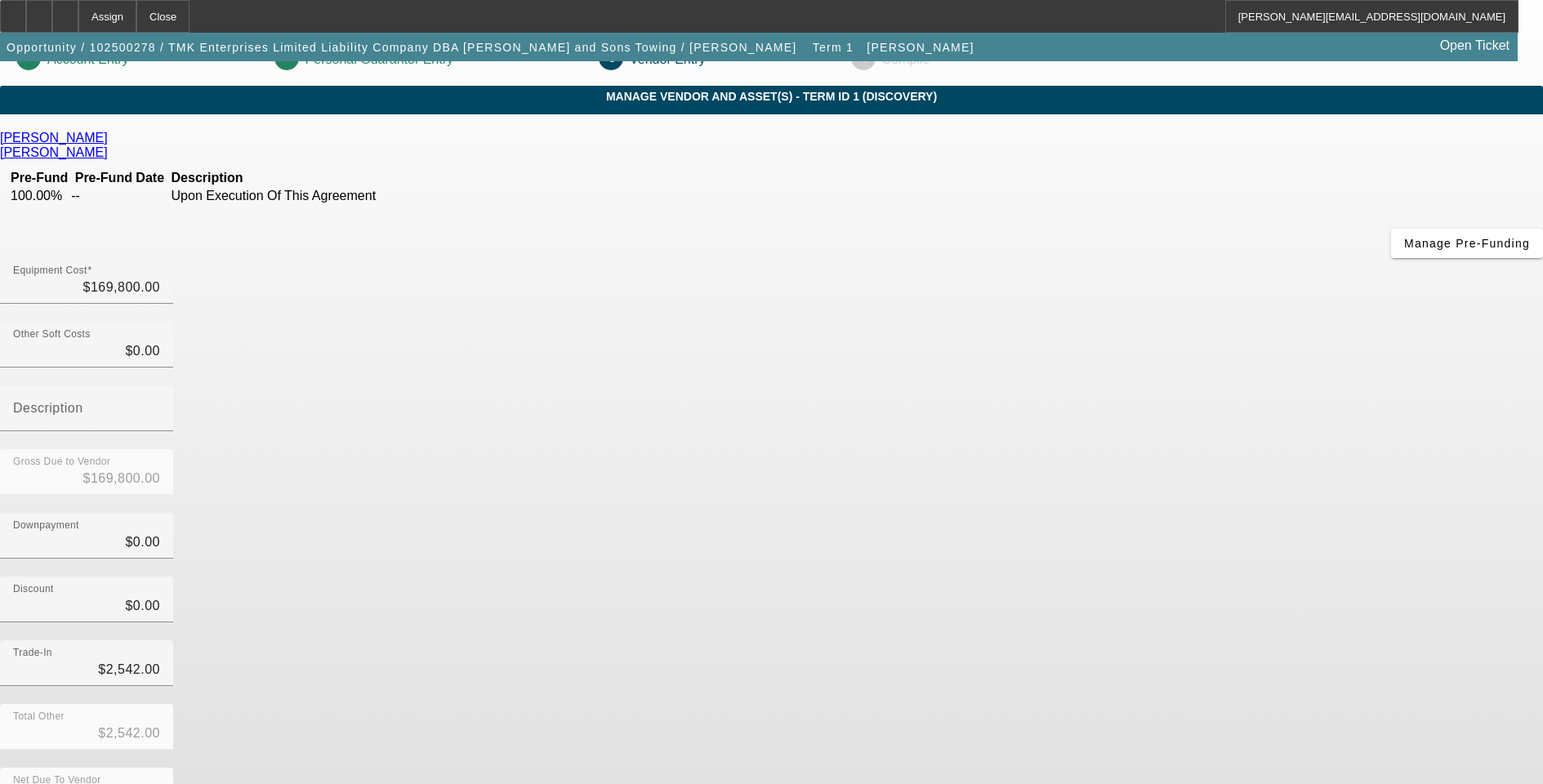
scroll to position [43, 0]
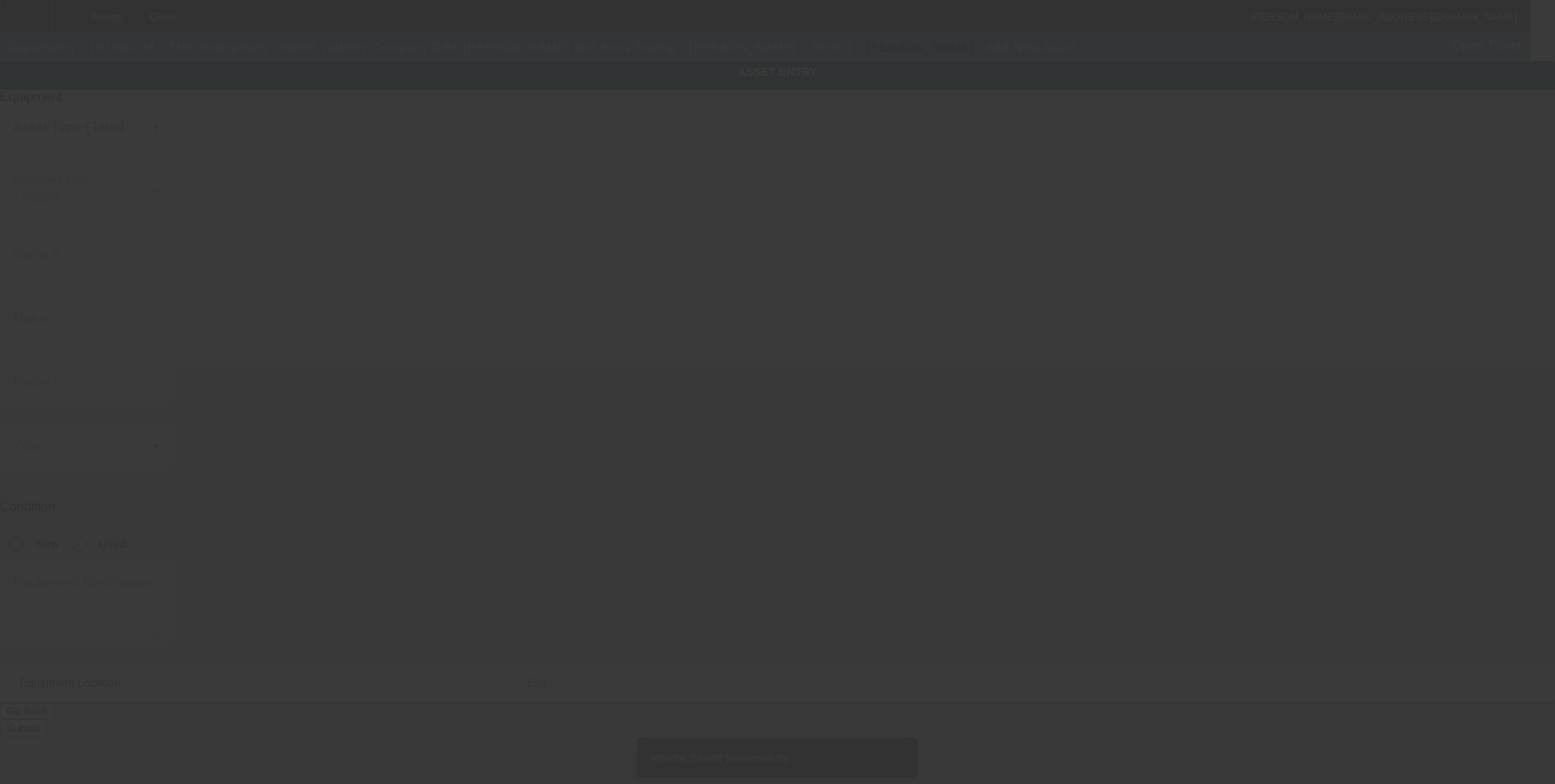
type input "PO Box 296"
type input "15 Pine St."
type input "Kenvil"
type input "07847"
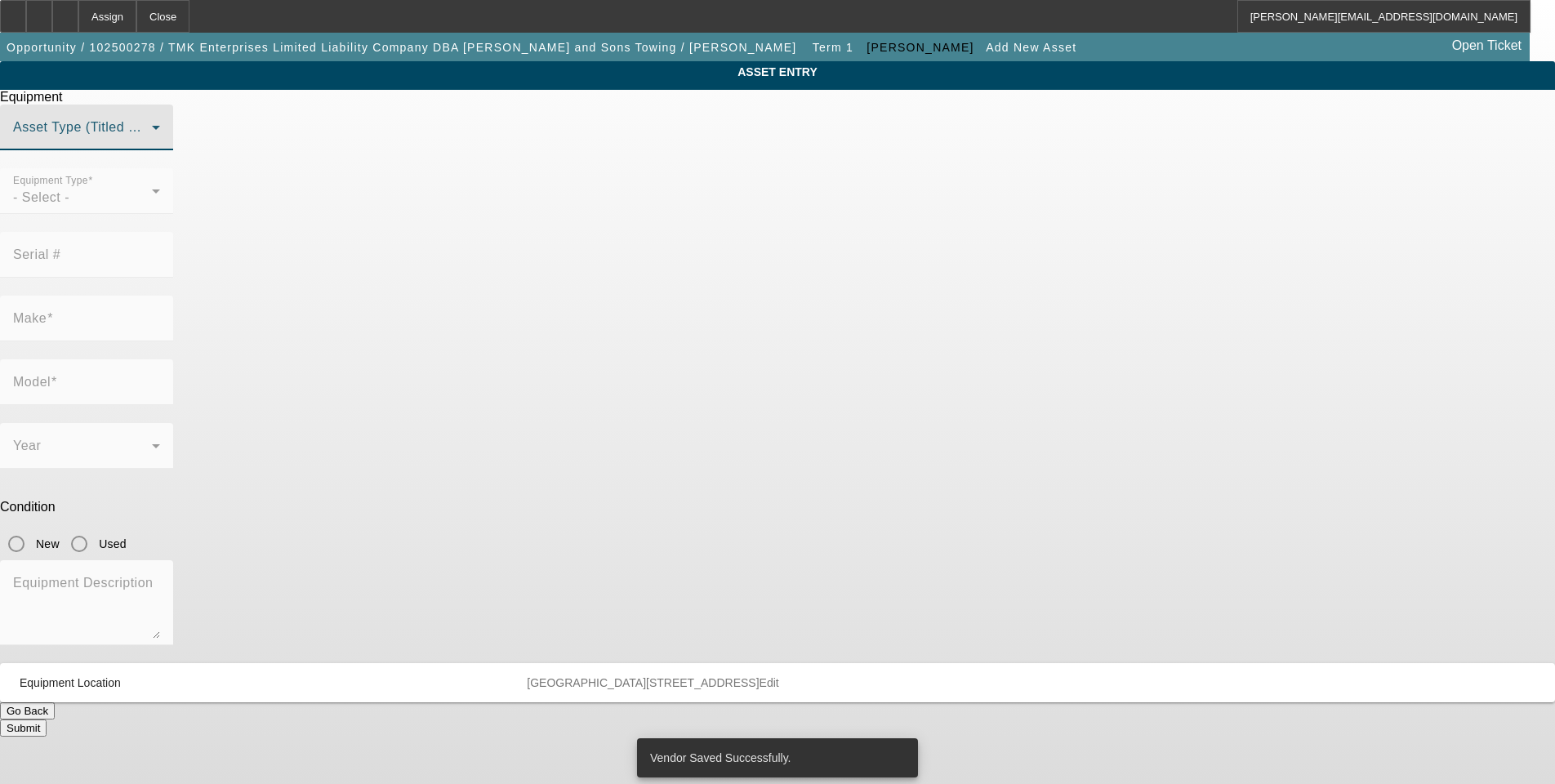
click at [152, 144] on span at bounding box center [82, 133] width 139 height 20
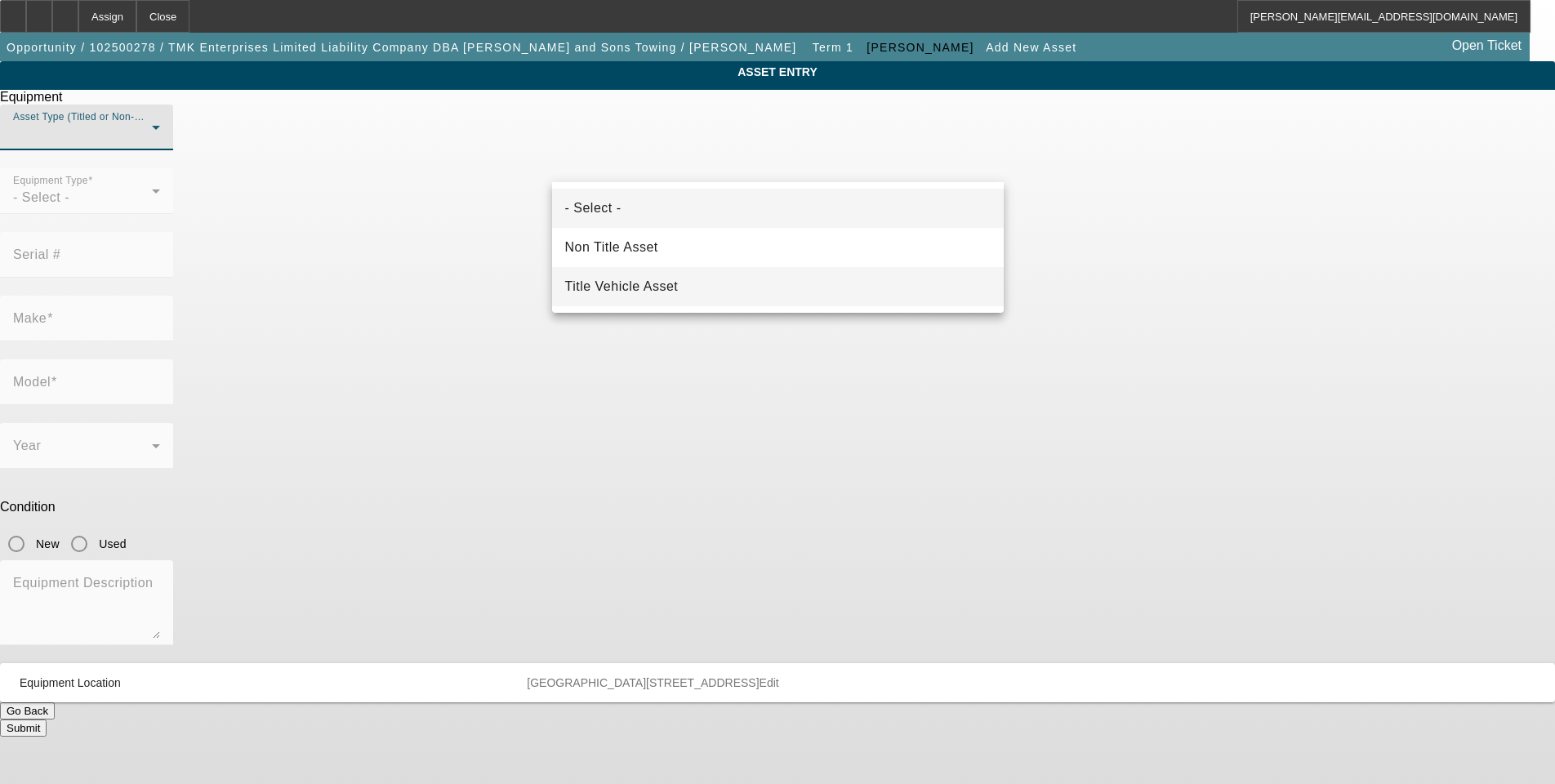
click at [629, 282] on span "Title Vehicle Asset" at bounding box center [622, 286] width 113 height 20
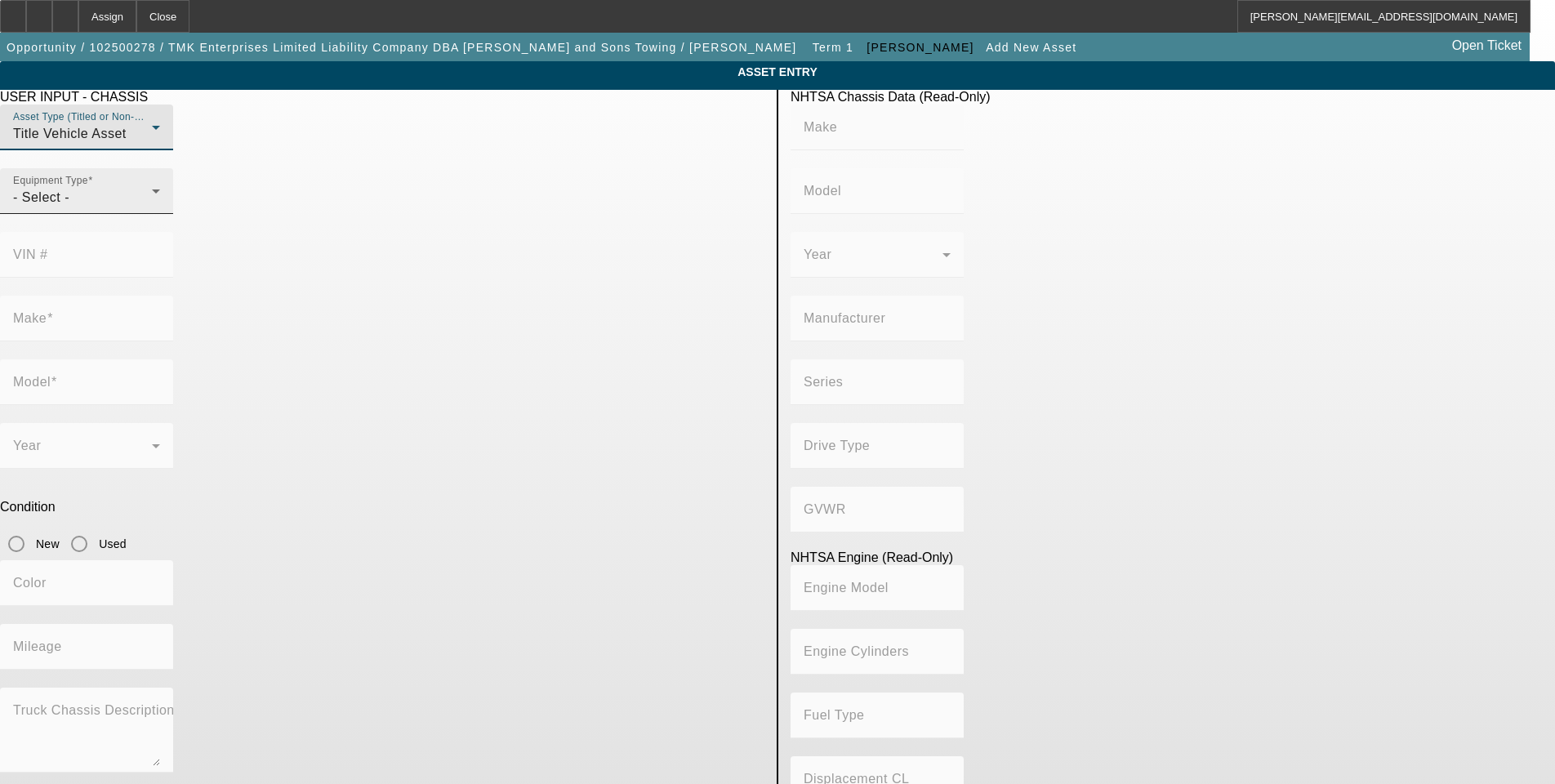
click at [152, 208] on div "- Select -" at bounding box center [82, 197] width 139 height 20
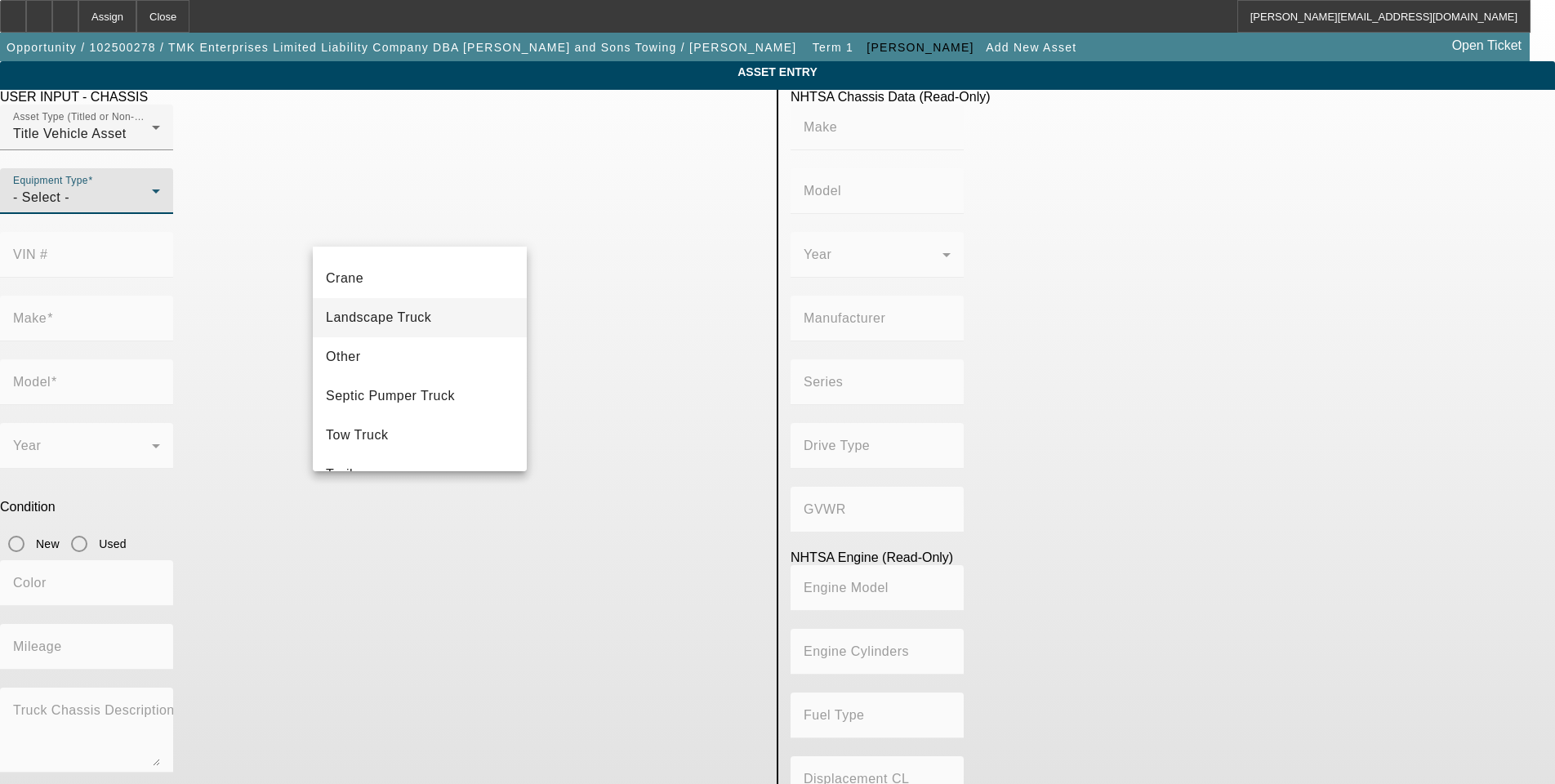
scroll to position [181, 0]
drag, startPoint x: 388, startPoint y: 406, endPoint x: 393, endPoint y: 396, distance: 11.2
click at [388, 405] on span "Tow Truck" at bounding box center [357, 406] width 63 height 20
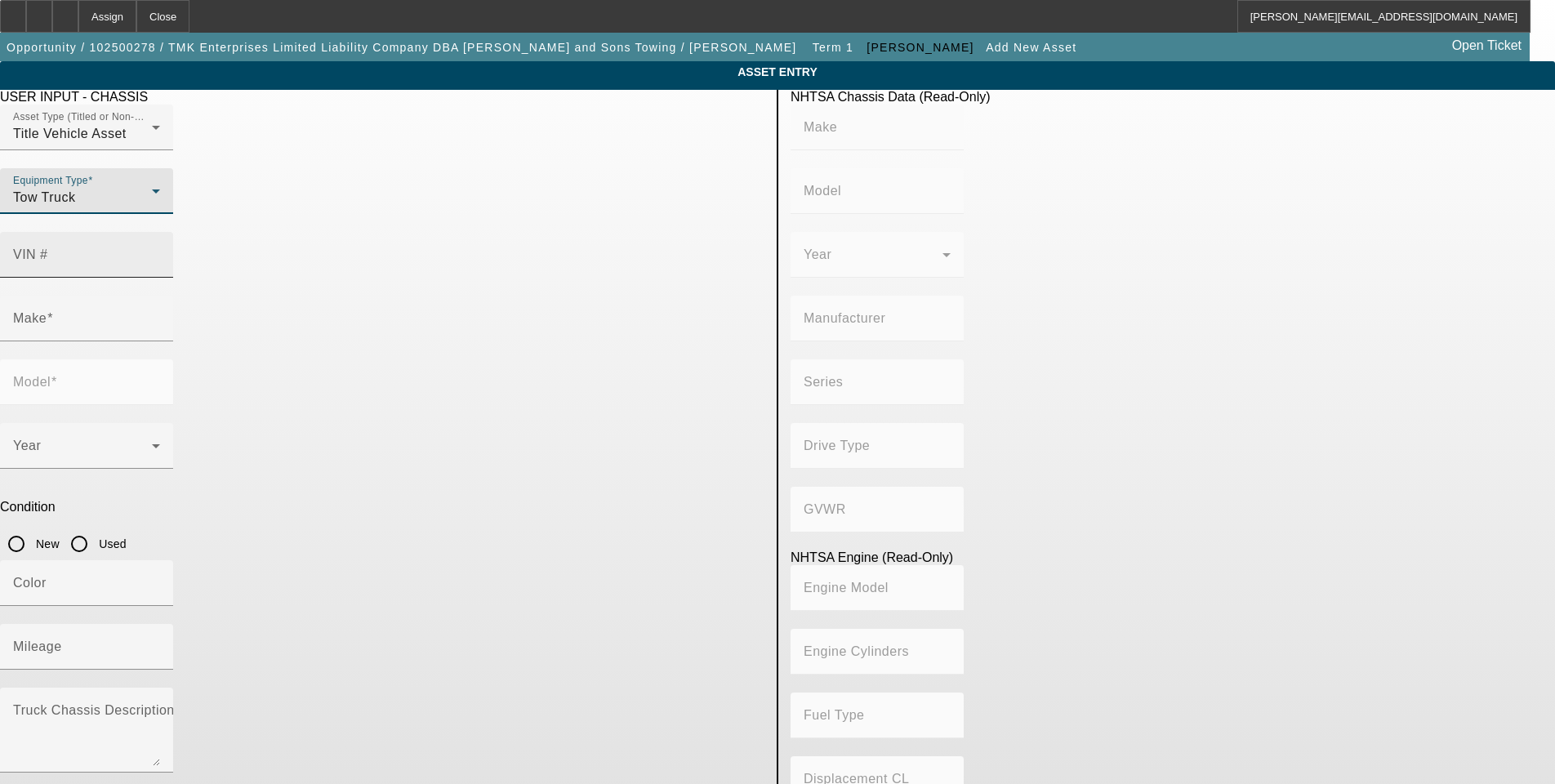
click at [160, 252] on input "VIN #" at bounding box center [87, 261] width 147 height 20
type input "1FD0X5HN9NEF72246"
type input "FORD"
type input "F-550"
type input "FORD MOTOR COMPANY"
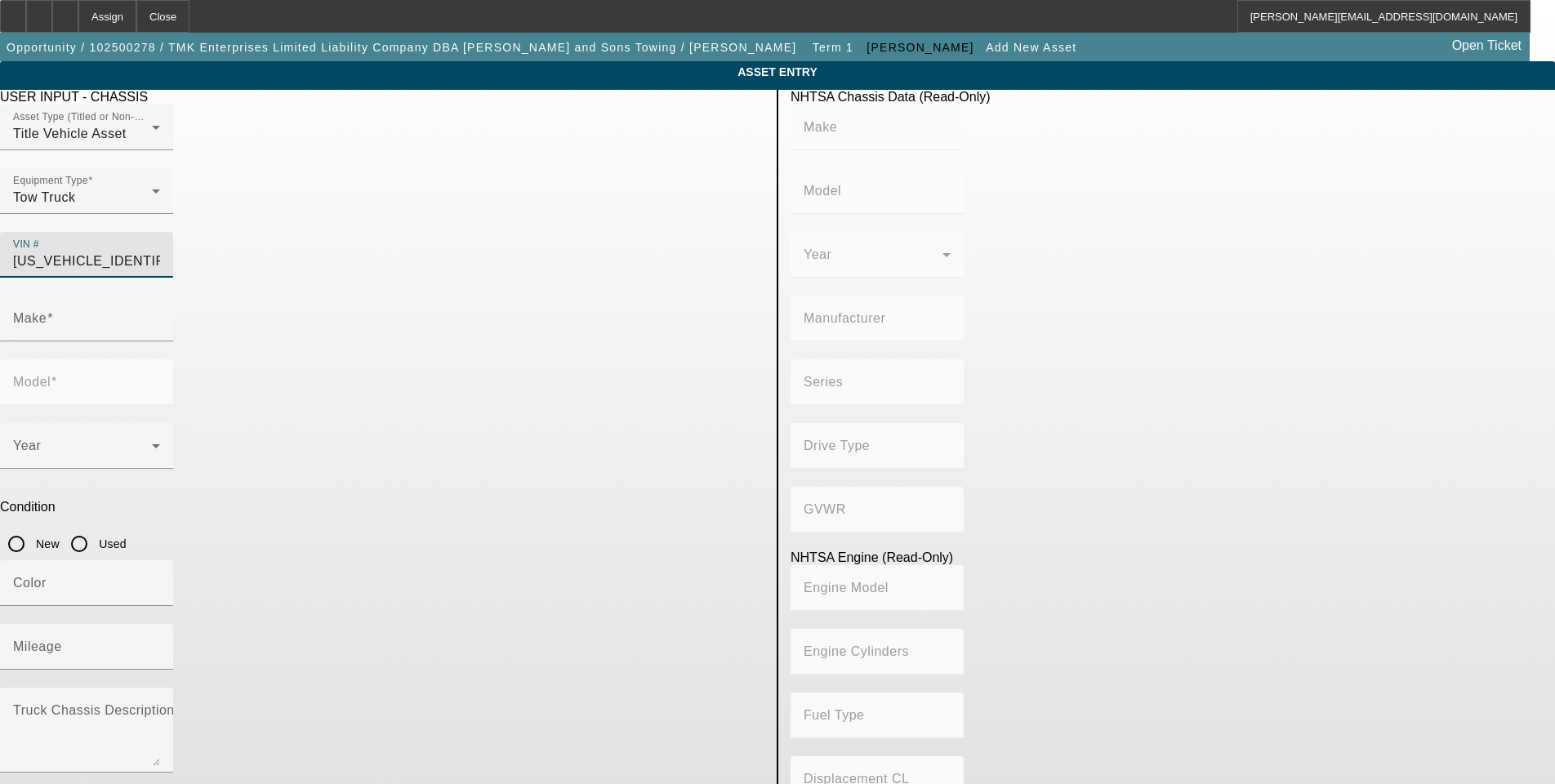
type input "F-Series Super Duty - Dual Rear Wheel"
type input "4WD/4-Wheel Drive/4x4"
type input "Class 5: 16,001 - 19,500 lb (7,258 - 8,845 kg)"
type input "8"
type input "Gasoline"
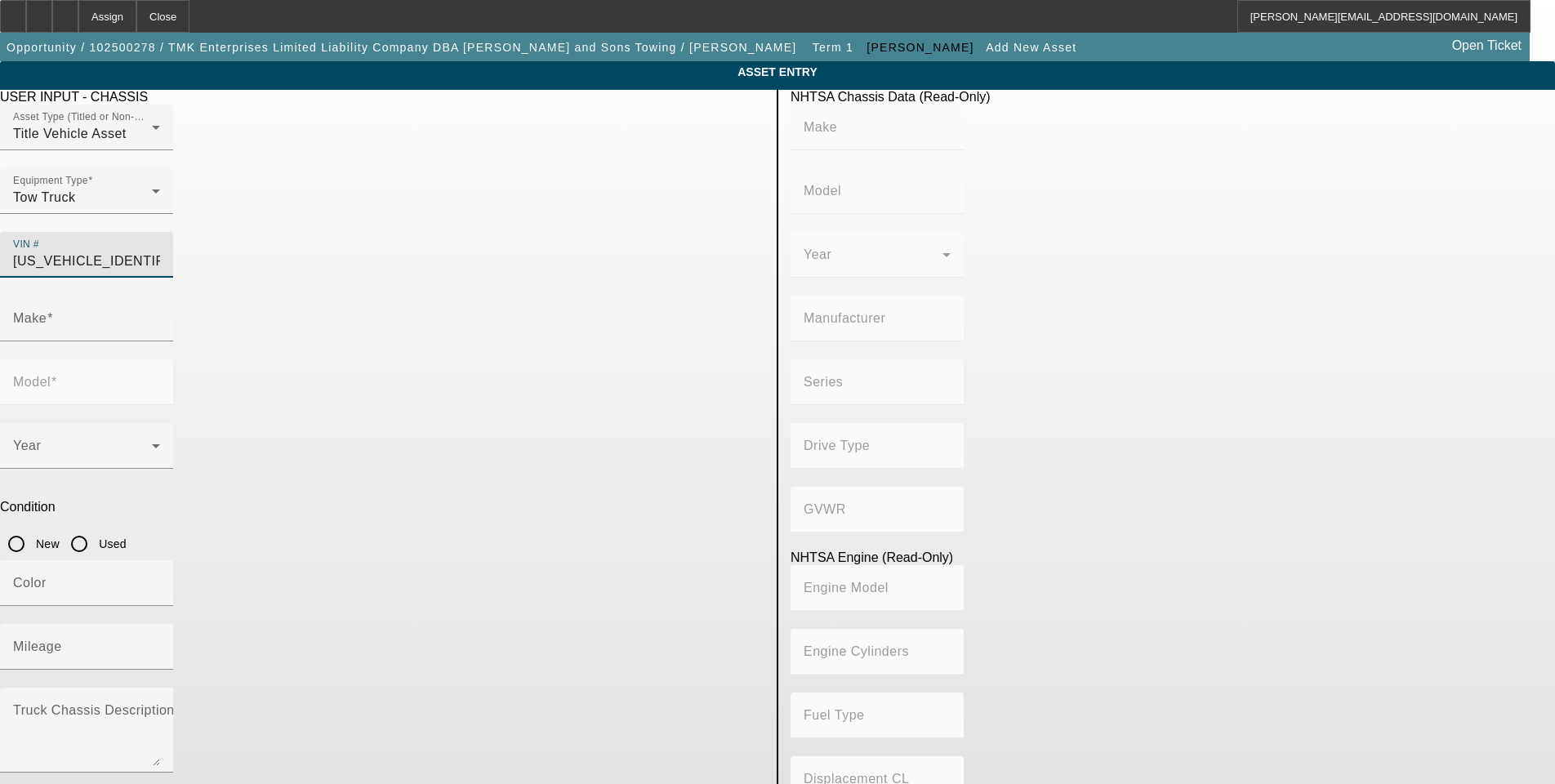
type input "445.47333189154"
type input "7.3"
type input "1FD0X5HN9NEF72246"
type input "FORD"
type input "F-550"
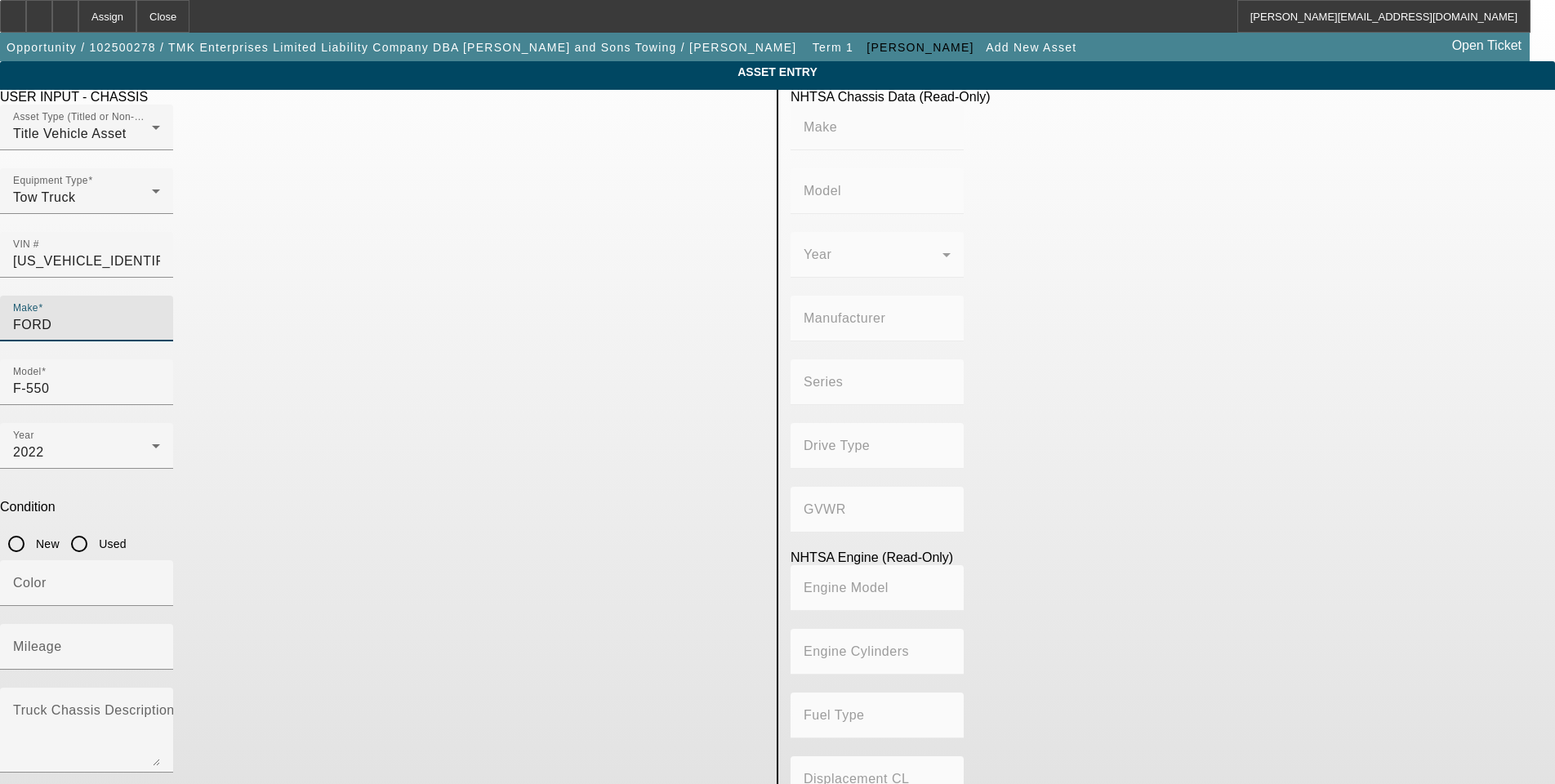
type input "FORD"
type input "F-550"
type input "FORD MOTOR COMPANY"
type input "F-Series Super Duty - Dual Rear Wheel"
type input "4WD/4-Wheel Drive/4x4"
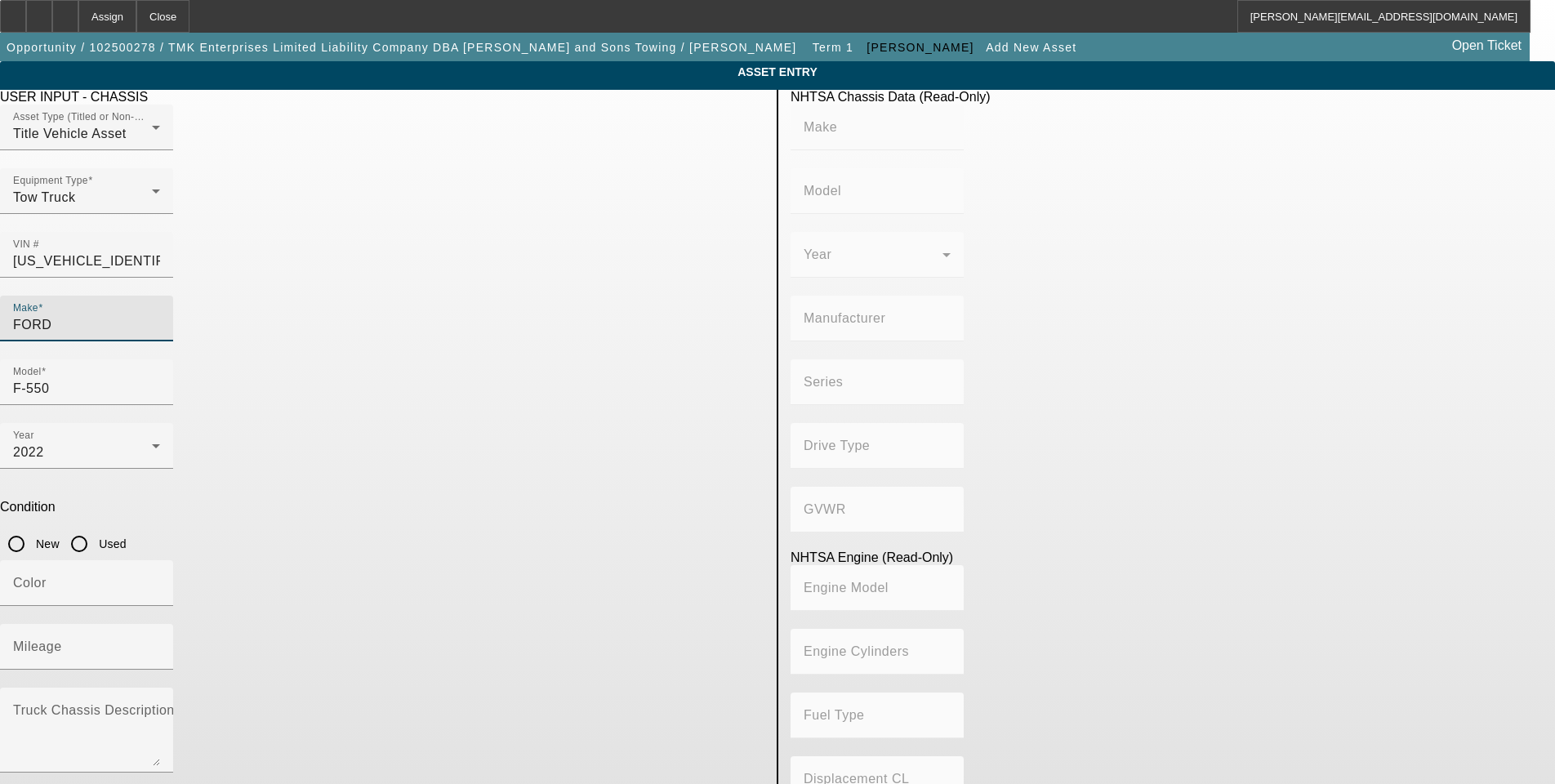
type input "Class 5: 16,001 - 19,500 lb (7,258 - 8,845 kg)"
type input "8"
type input "Gasoline"
type input "445.47333189154"
type input "7.3"
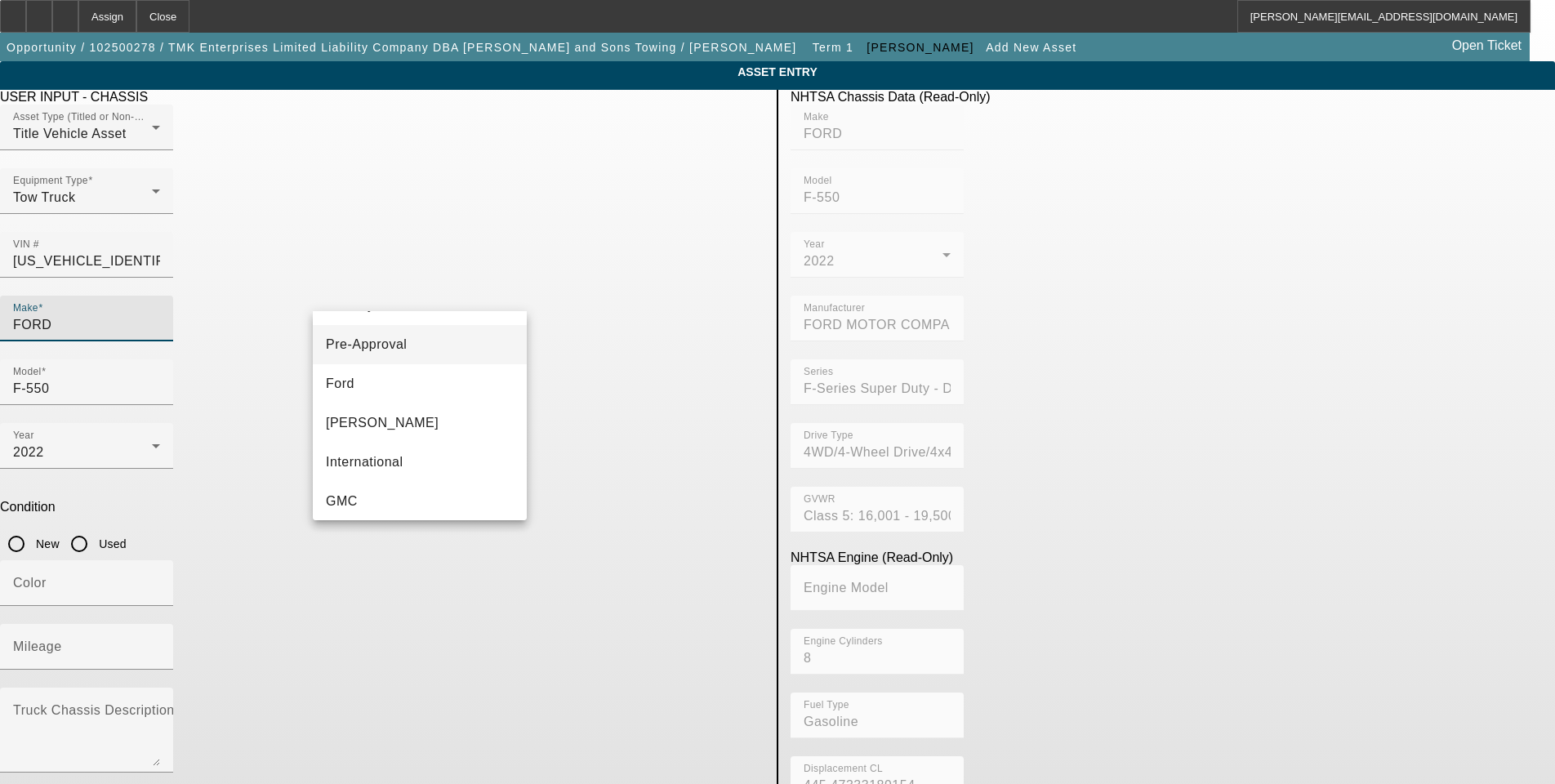
scroll to position [735, 0]
click at [391, 386] on mat-option "International" at bounding box center [419, 386] width 214 height 39
type input "International"
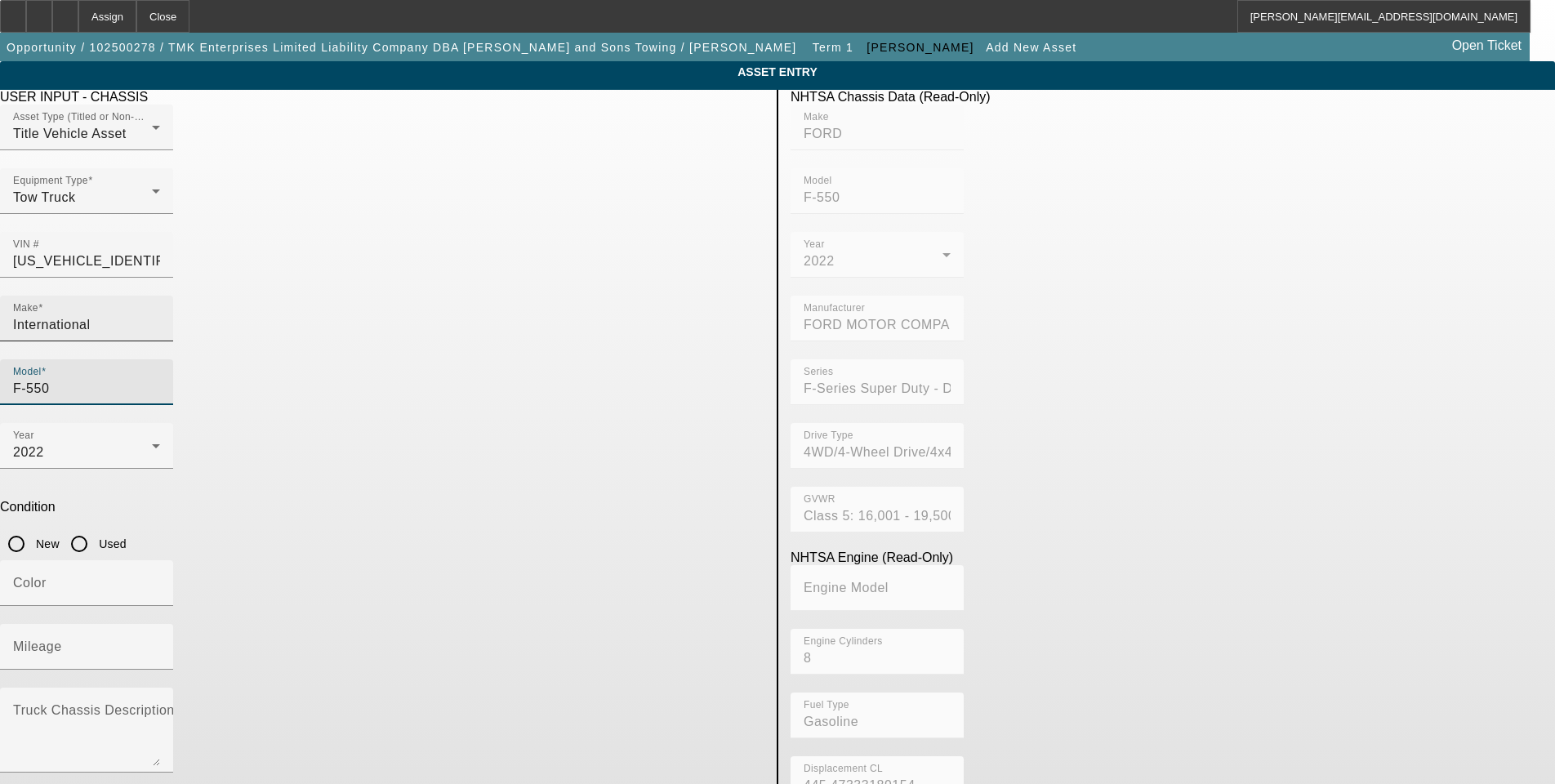
drag, startPoint x: 608, startPoint y: 293, endPoint x: 518, endPoint y: 296, distance: 90.0
click at [518, 296] on div "Make International Model F-550" at bounding box center [382, 359] width 765 height 127
type input "m"
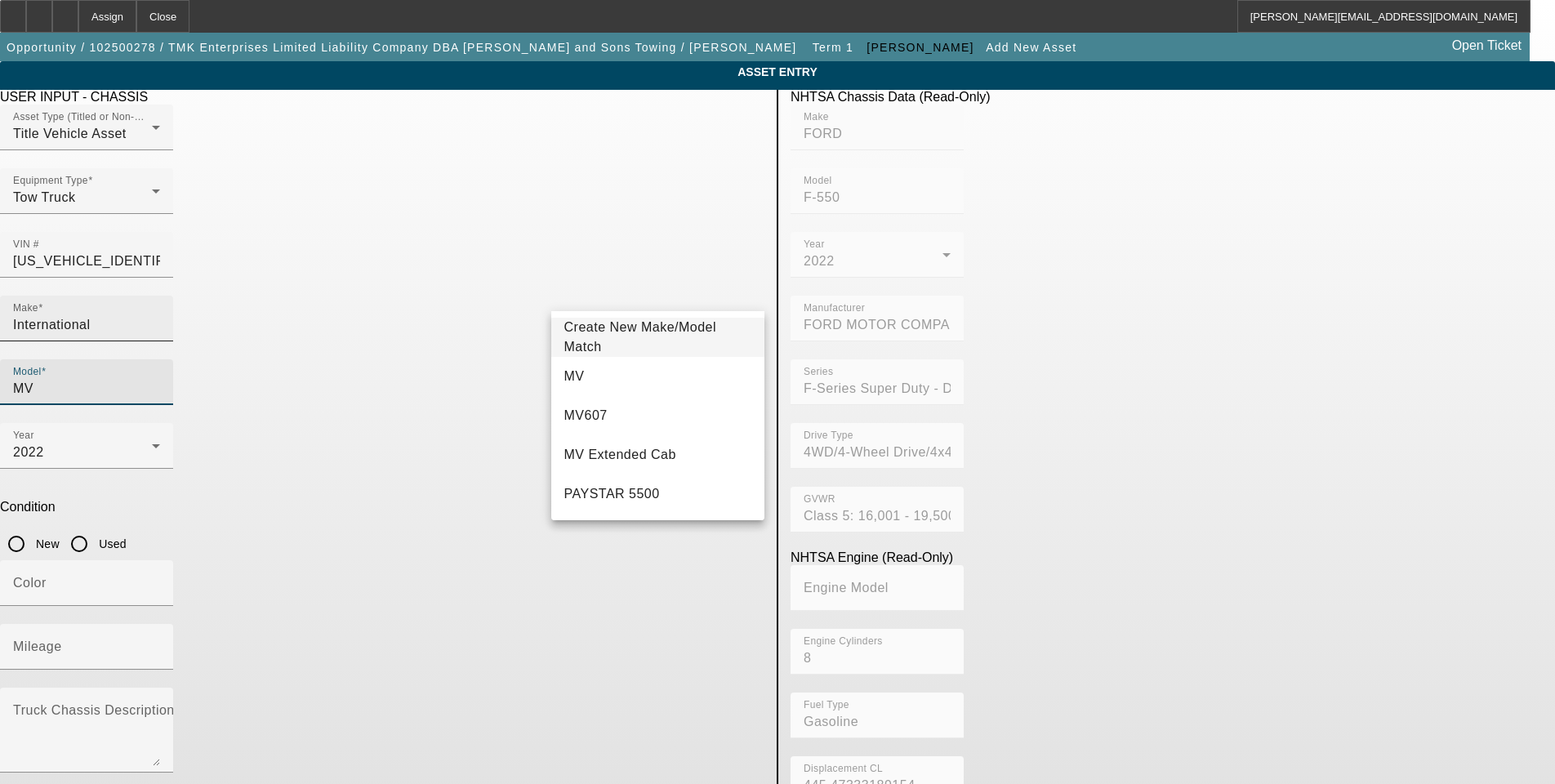
type input "MV"
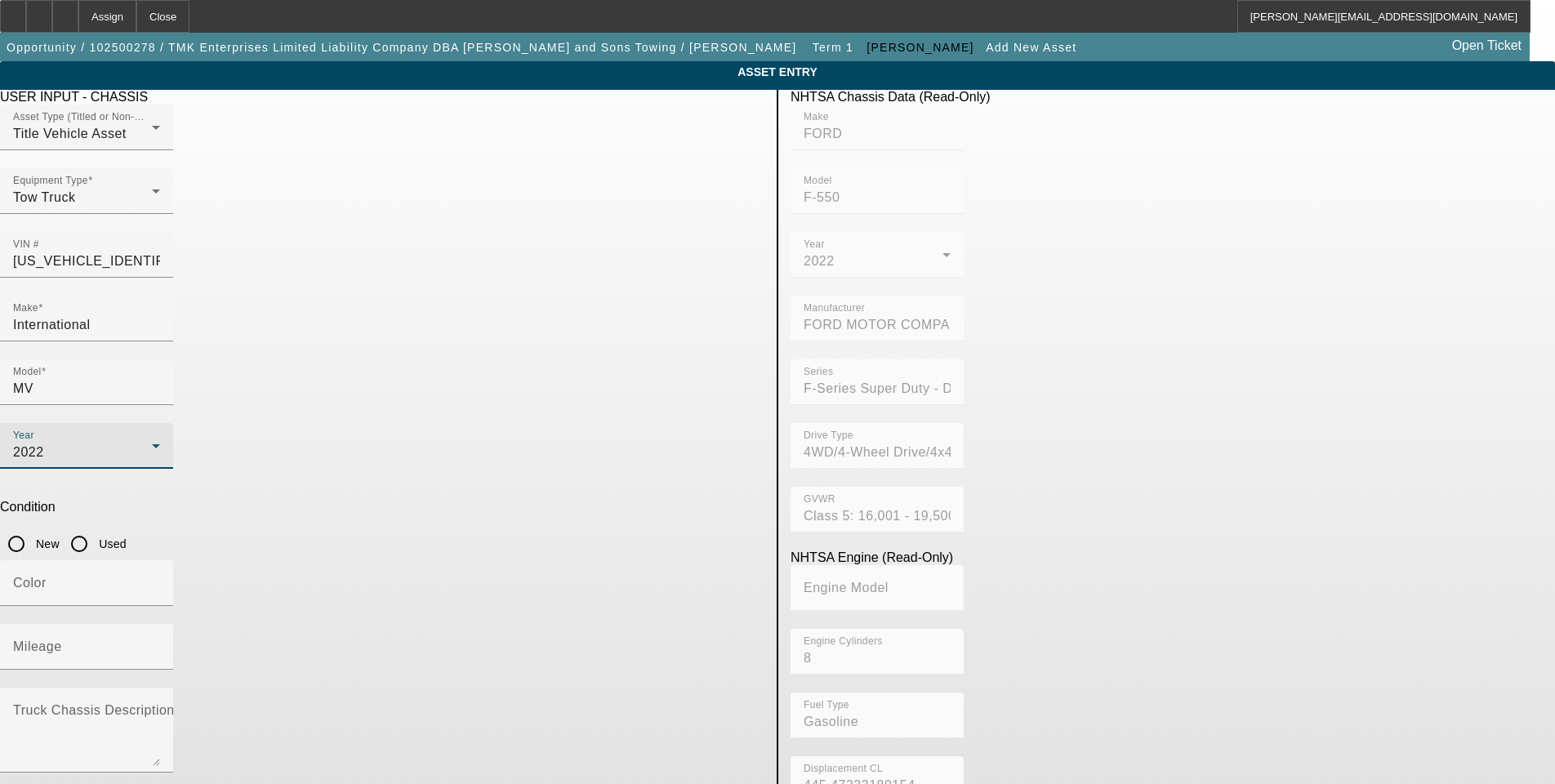
click at [160, 444] on icon at bounding box center [155, 446] width 8 height 4
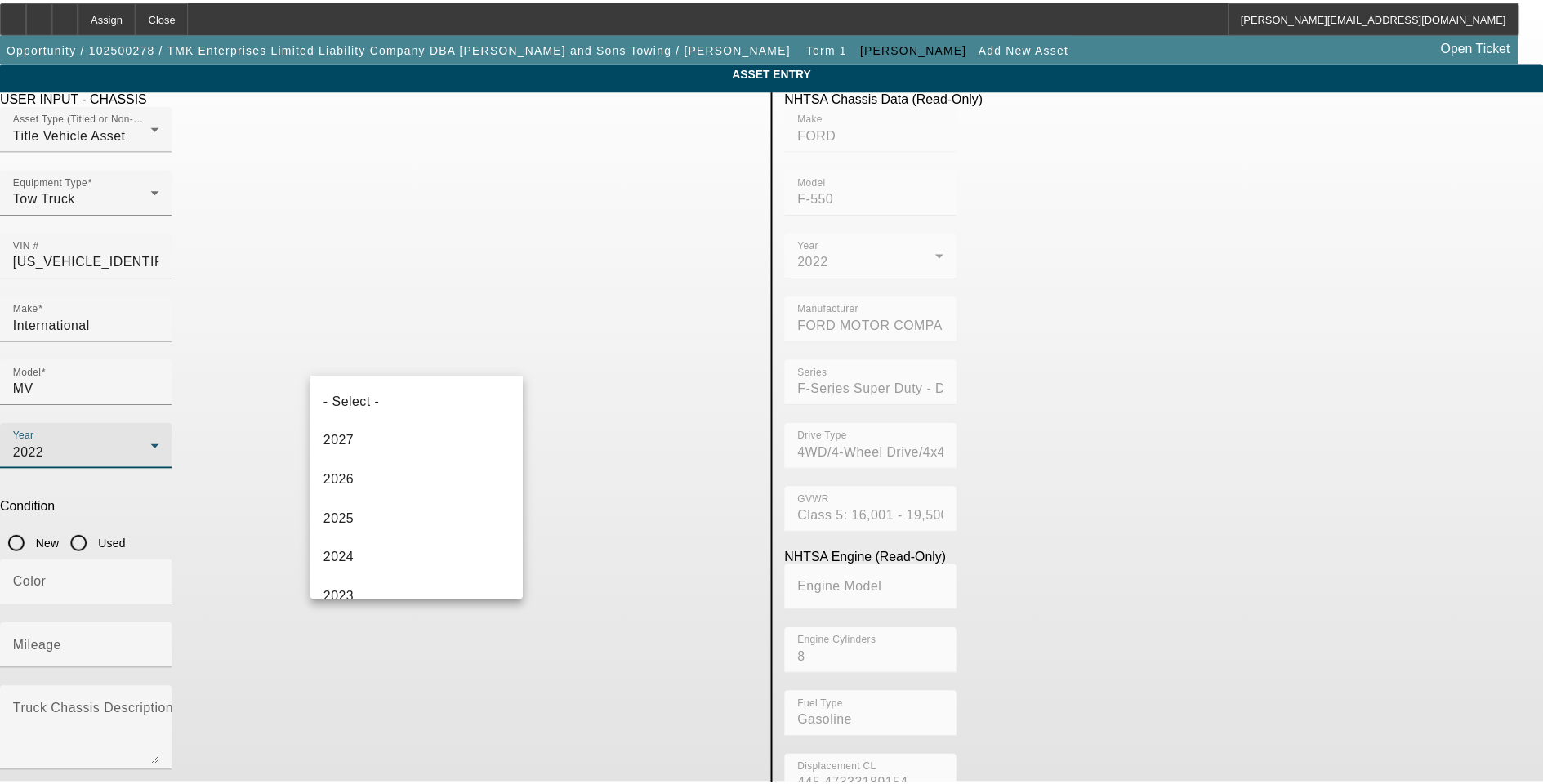
scroll to position [56, 0]
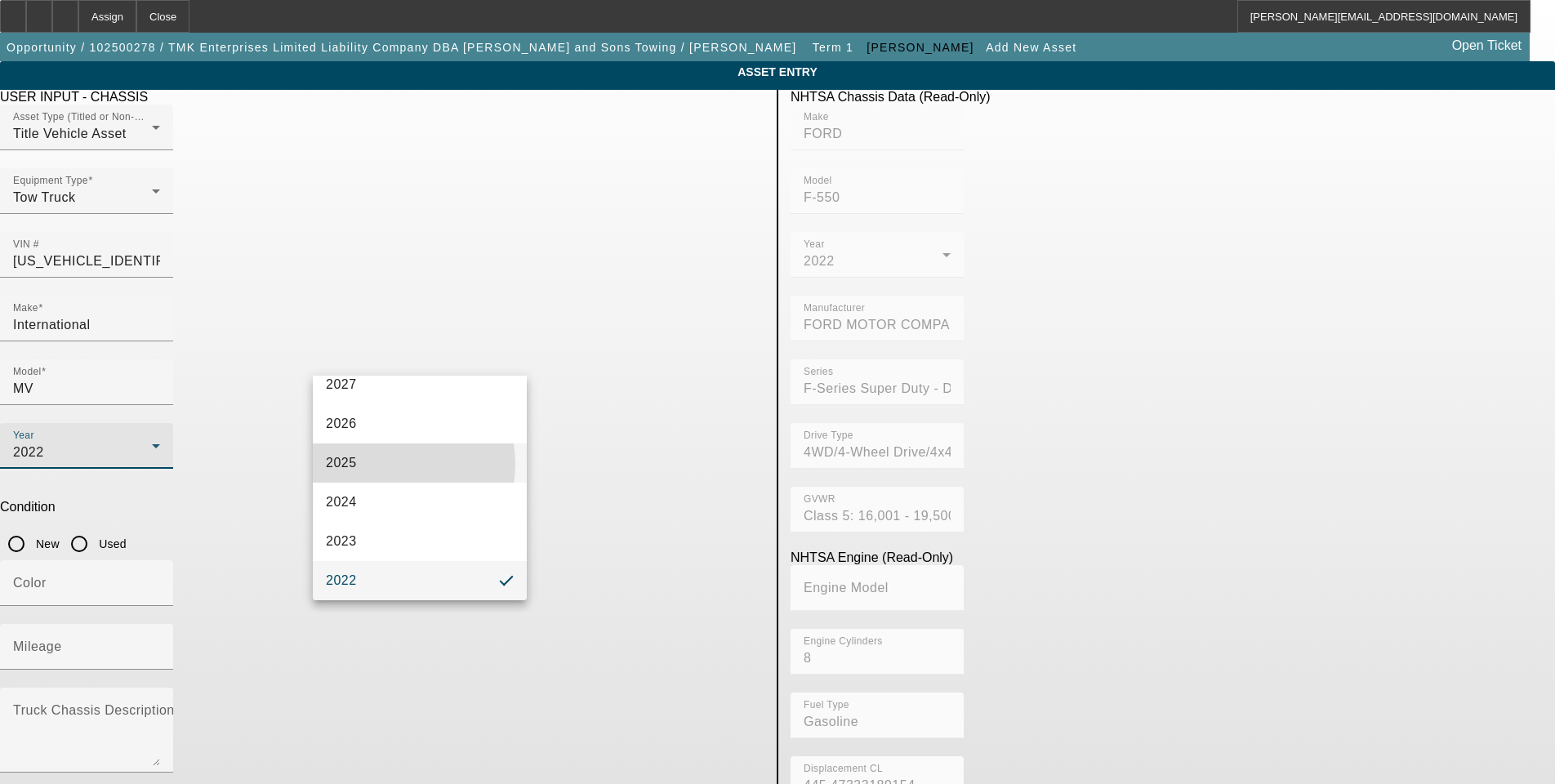
click at [377, 464] on mat-option "2025" at bounding box center [419, 462] width 214 height 39
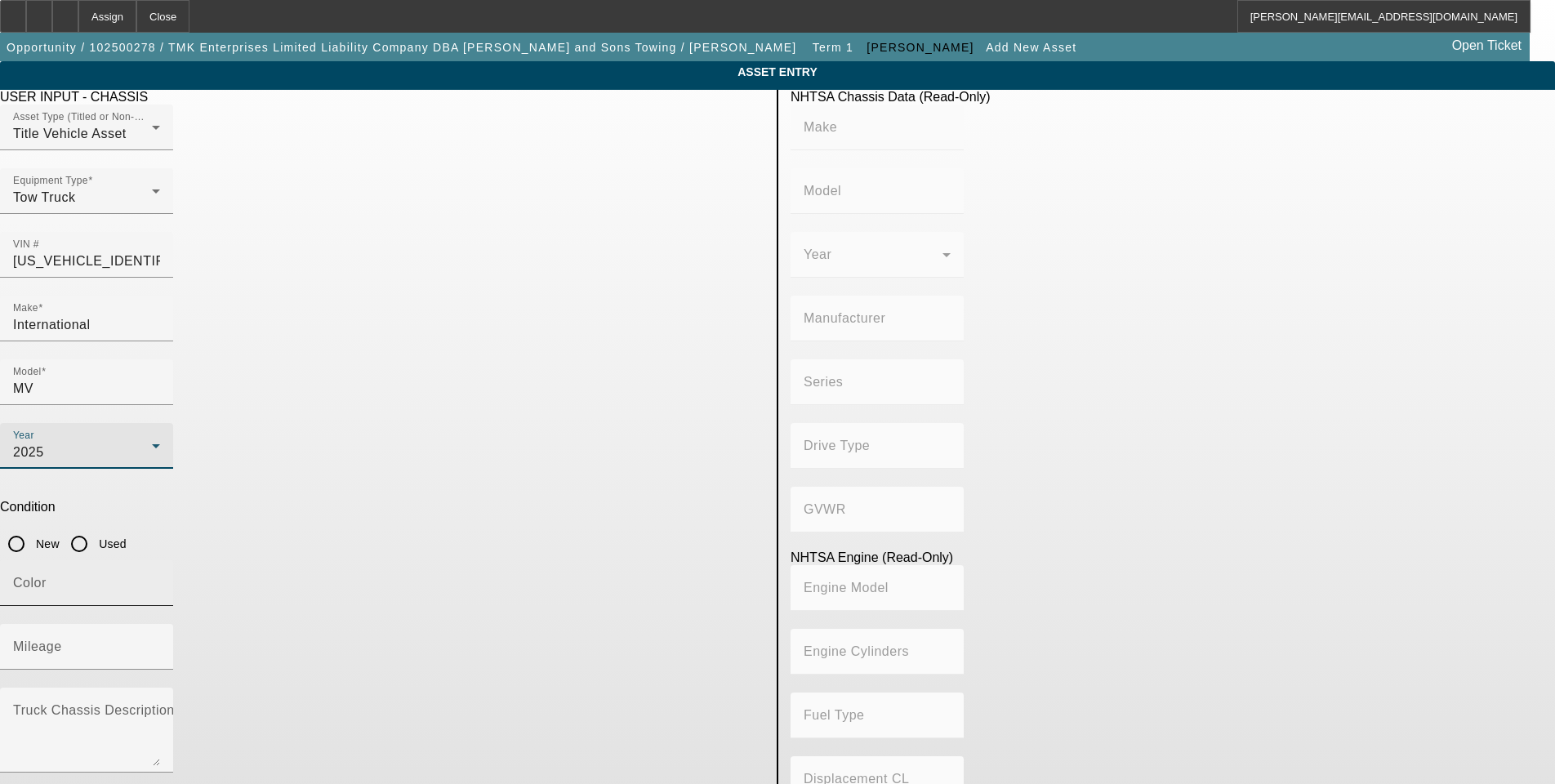
type input "FORD"
type input "F-550"
type input "FORD MOTOR COMPANY"
type input "F-Series Super Duty - Dual Rear Wheel"
type input "4WD/4-Wheel Drive/4x4"
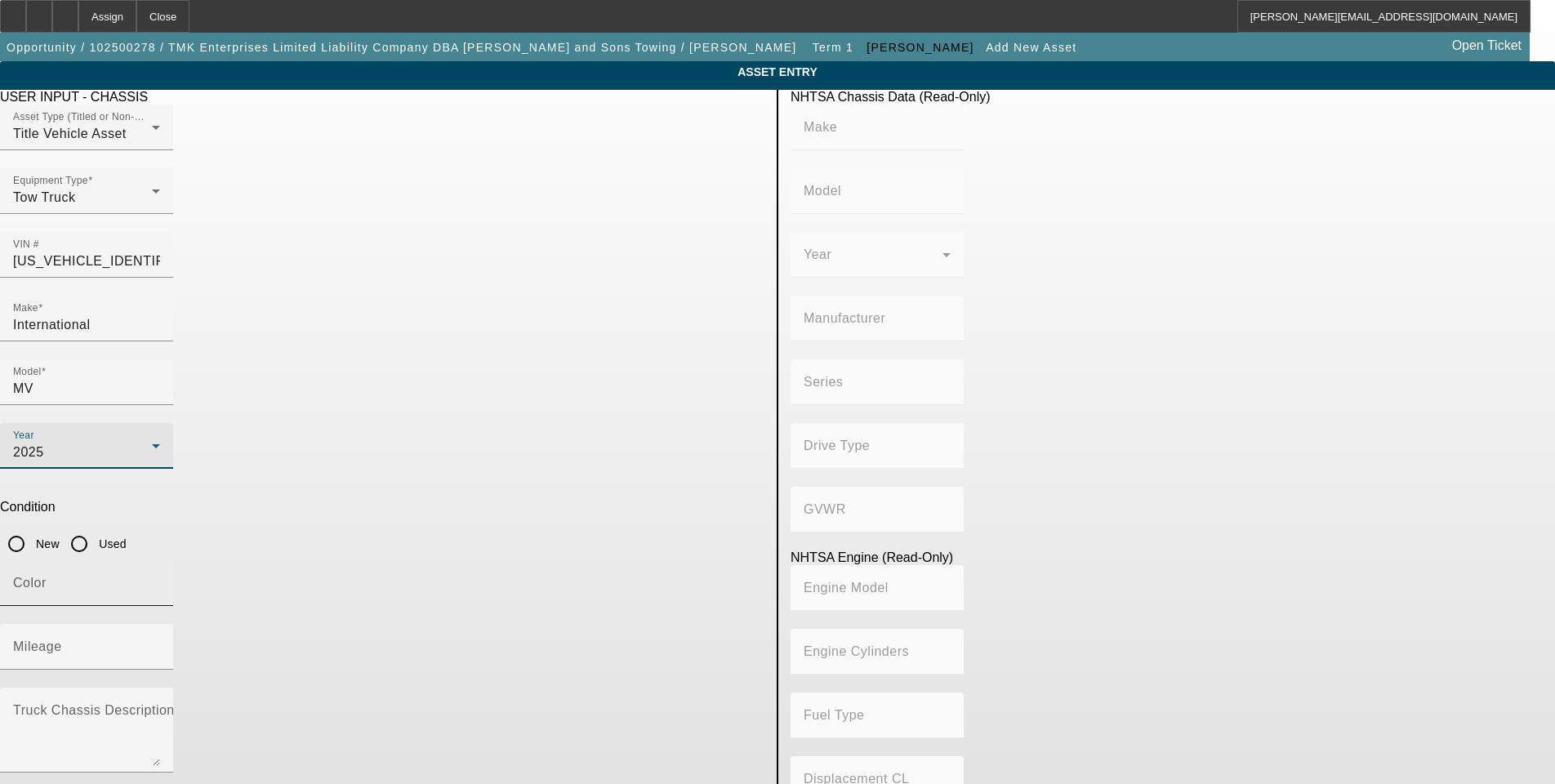
type input "Class 5: 16,001 - 19,500 lb (7,258 - 8,845 kg)"
type input "8"
type input "Gasoline"
type input "445.47333189154"
type input "7.3"
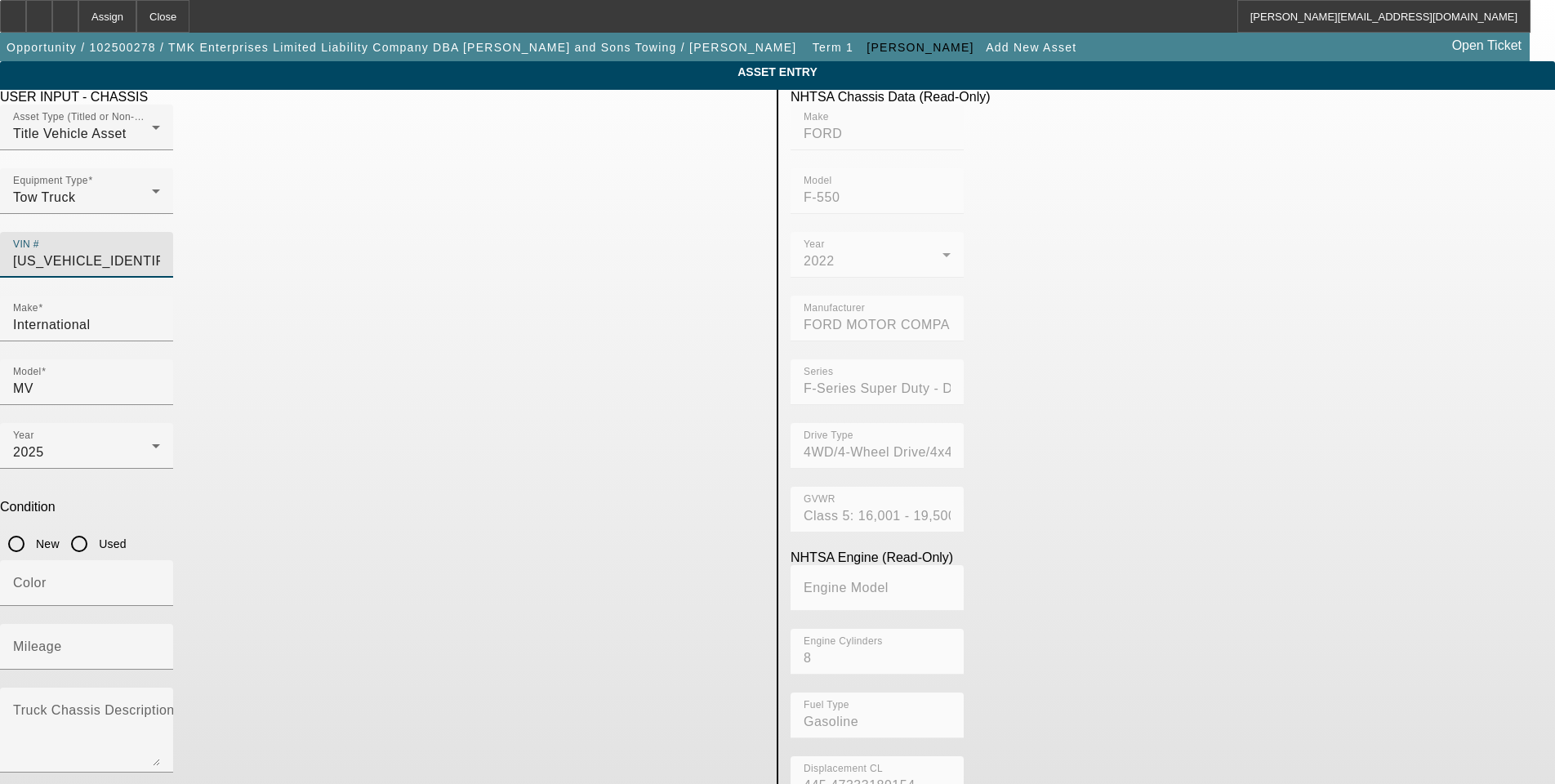
drag, startPoint x: 672, startPoint y: 229, endPoint x: 412, endPoint y: 255, distance: 261.3
click at [412, 255] on div "Asset Type (Titled or Non-Titled) Title Vehicle Asset Equipment Type Tow Truck …" at bounding box center [382, 200] width 765 height 191
type input "1"
type input "1HTEUMML6SS731855"
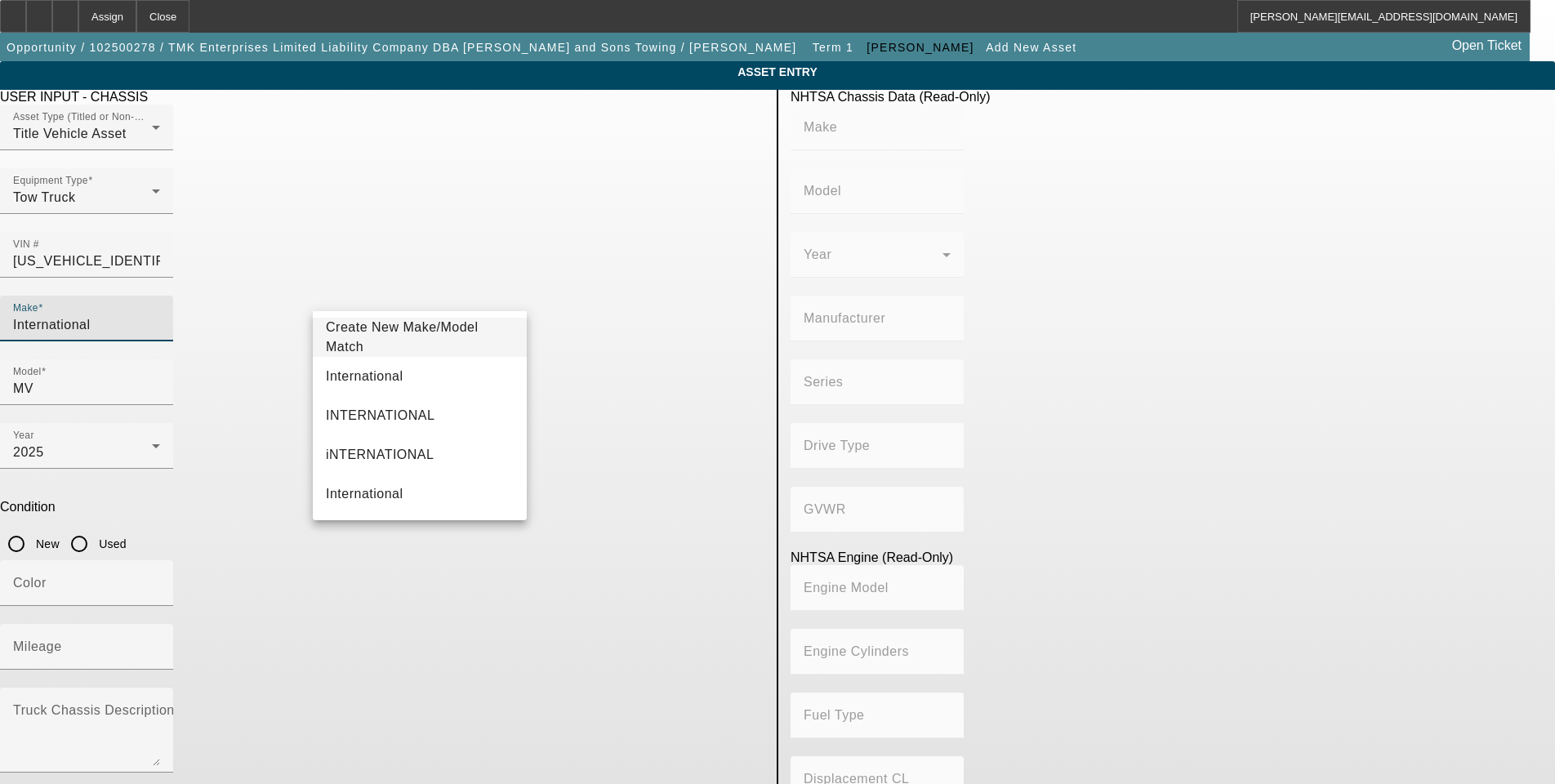
type input "INTERNATIONAL"
type input "MV607"
type input "INTERNATIONAL MOTORS, LLC"
type input "MV"
type input "4x2"
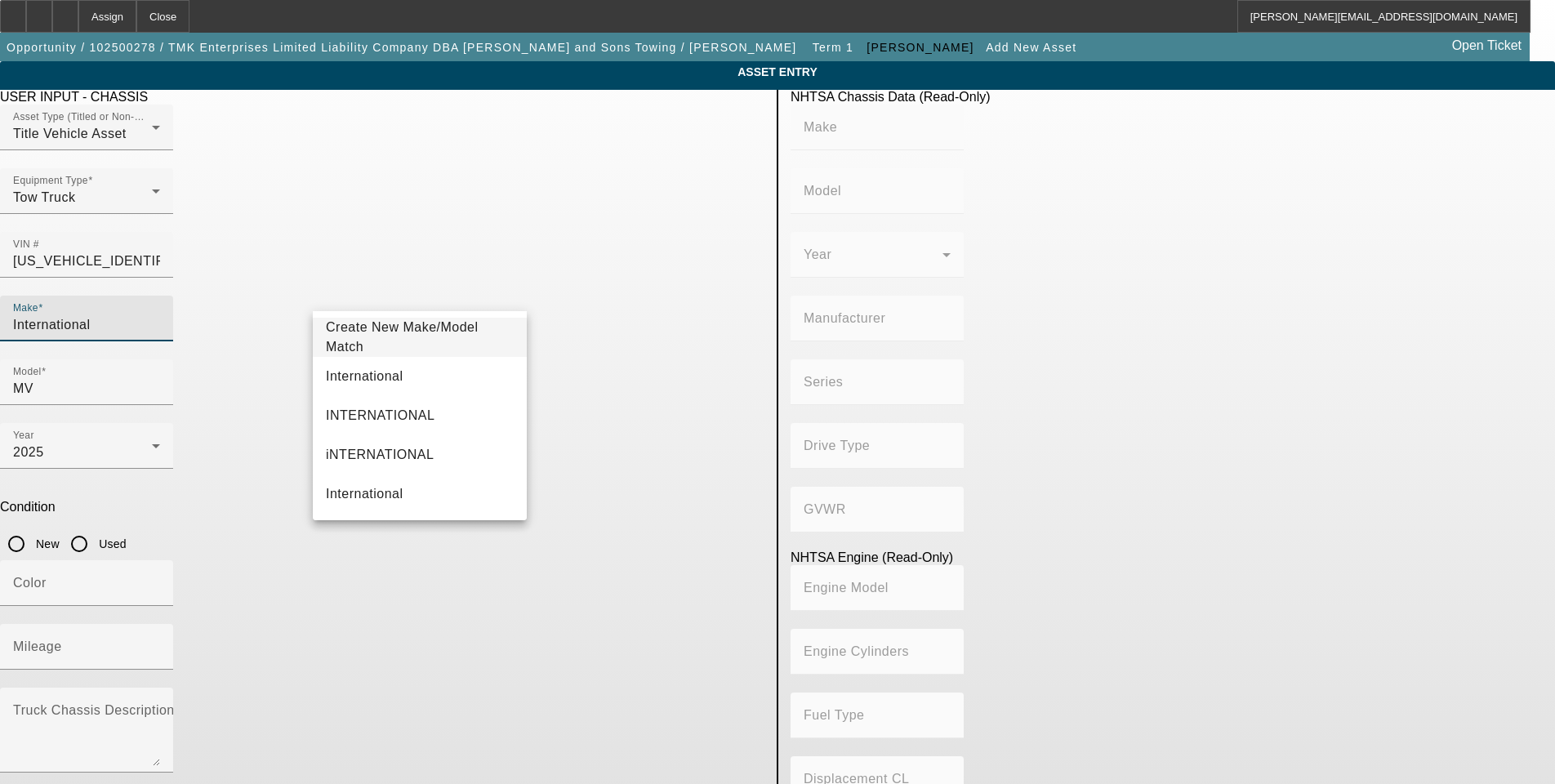
type input "Class 6: 19,501 - 26,000 lb (8,845 - 11,794 kg)"
type input "B 6.7"
type input "Diesel"
type input "408.85908543470"
type input "6.7"
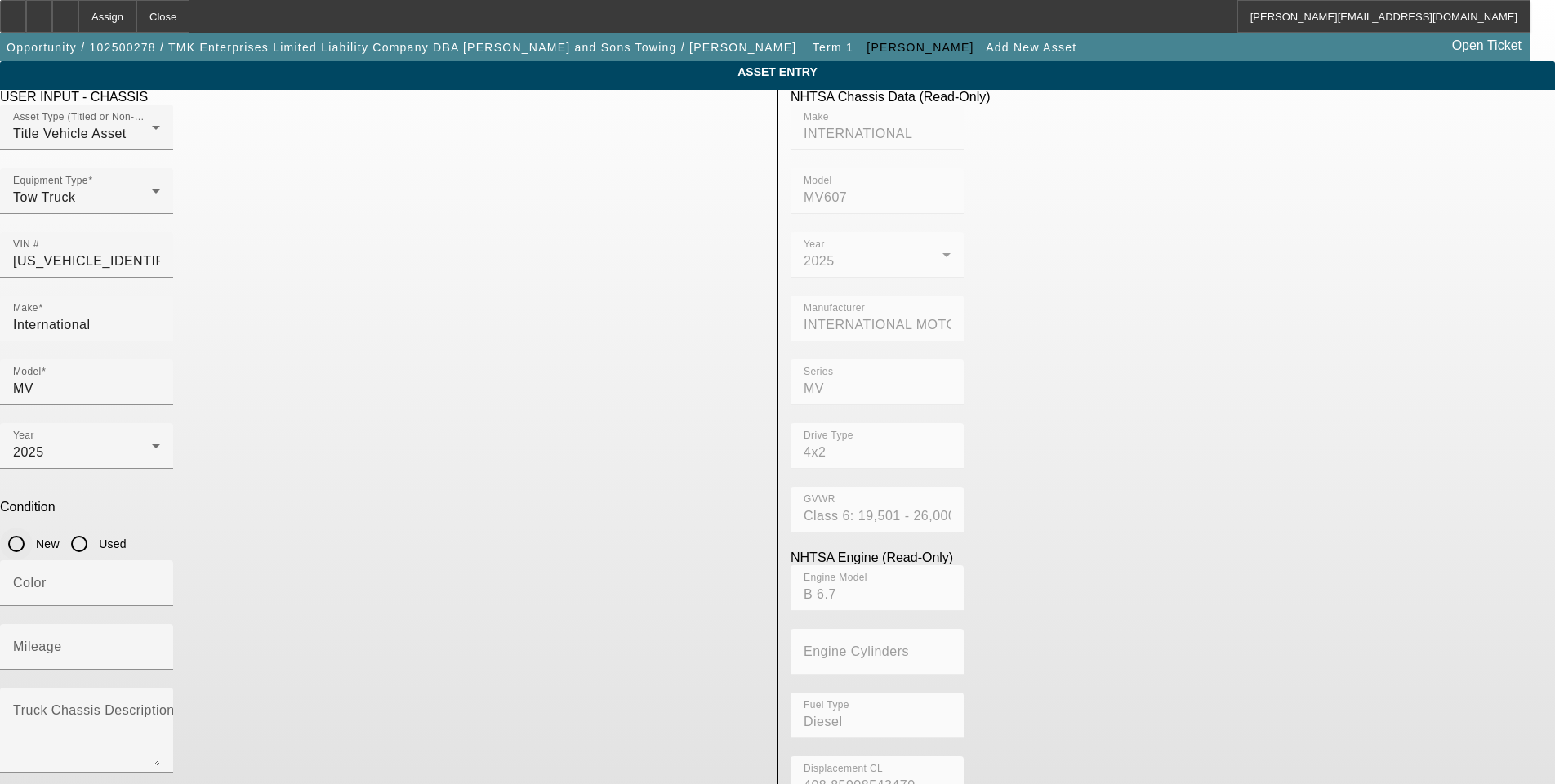
click at [33, 527] on input "New" at bounding box center [16, 543] width 33 height 33
radio input "true"
click at [377, 703] on mat-label "Truck Chassis Description (Describe the truck chassis only)" at bounding box center [197, 710] width 368 height 14
click at [160, 707] on textarea "Truck Chassis Description (Describe the truck chassis only)" at bounding box center [87, 736] width 147 height 59
type textarea "2025 International MV 260hp Cummins with 21.5ft Chevron LCG Carrier"
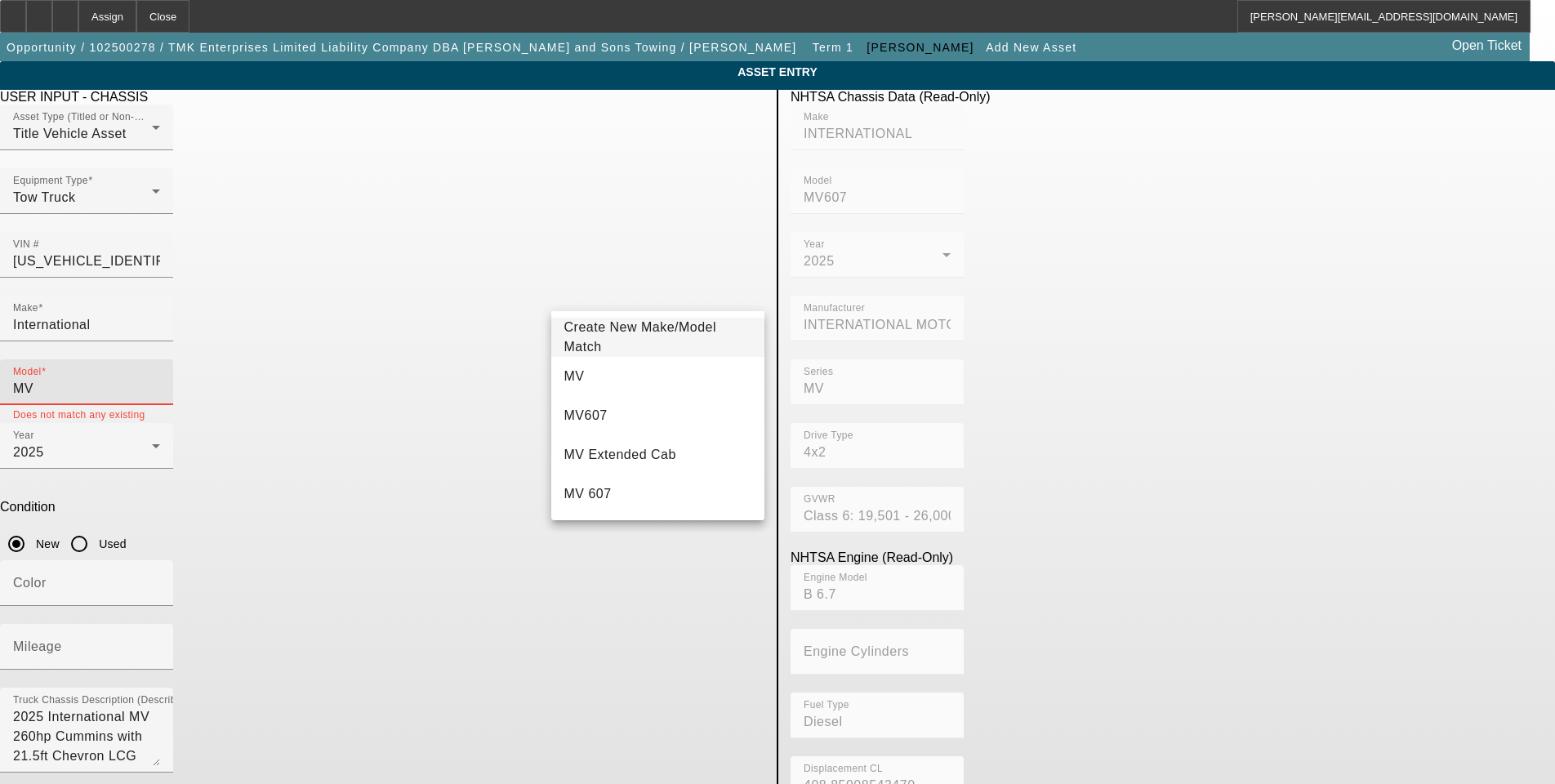
click at [160, 379] on input "MV" at bounding box center [87, 389] width 147 height 20
click at [584, 376] on mat-option "MV" at bounding box center [658, 376] width 214 height 39
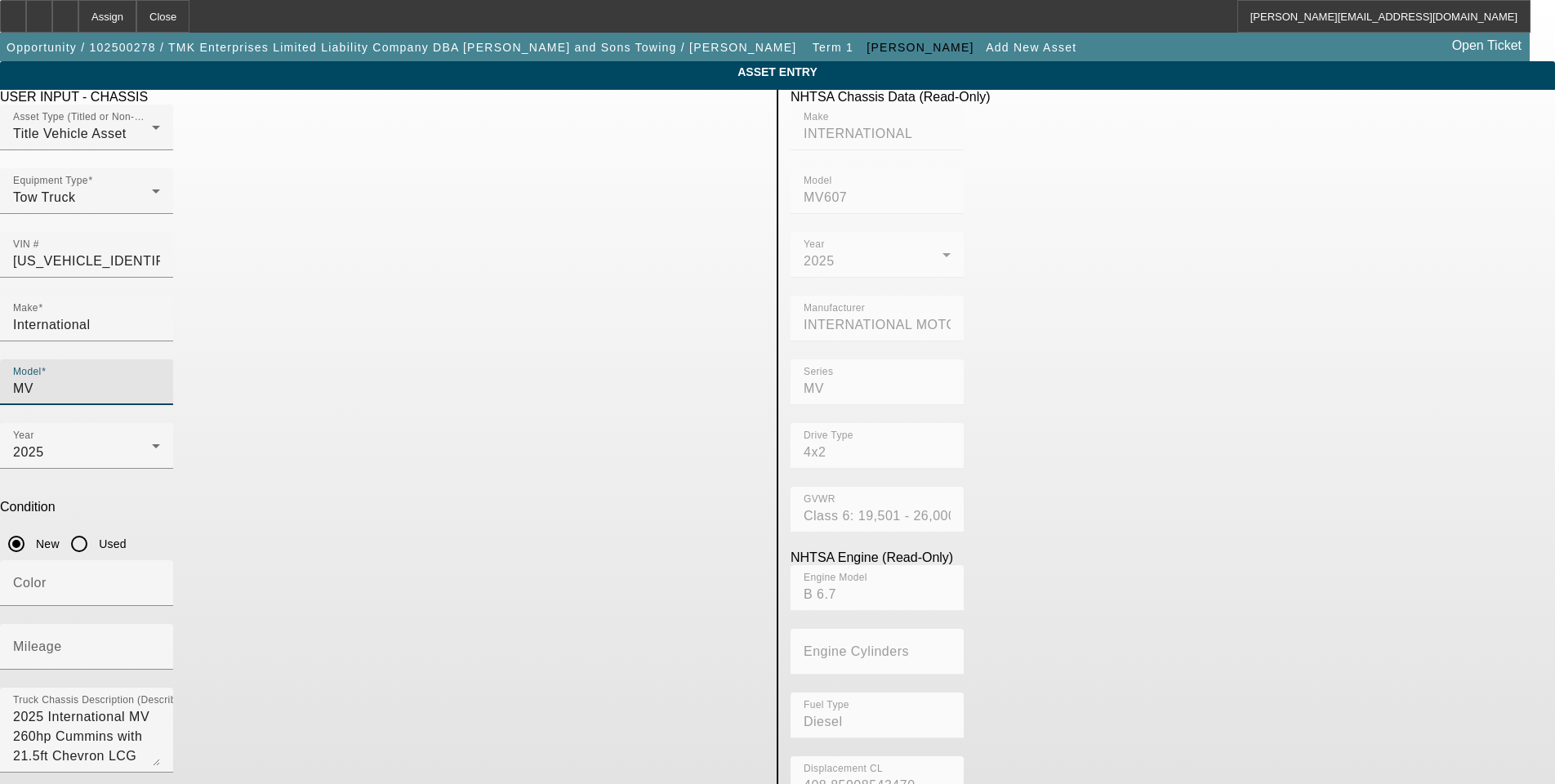
click at [674, 499] on div "Condition New Used" at bounding box center [382, 530] width 765 height 61
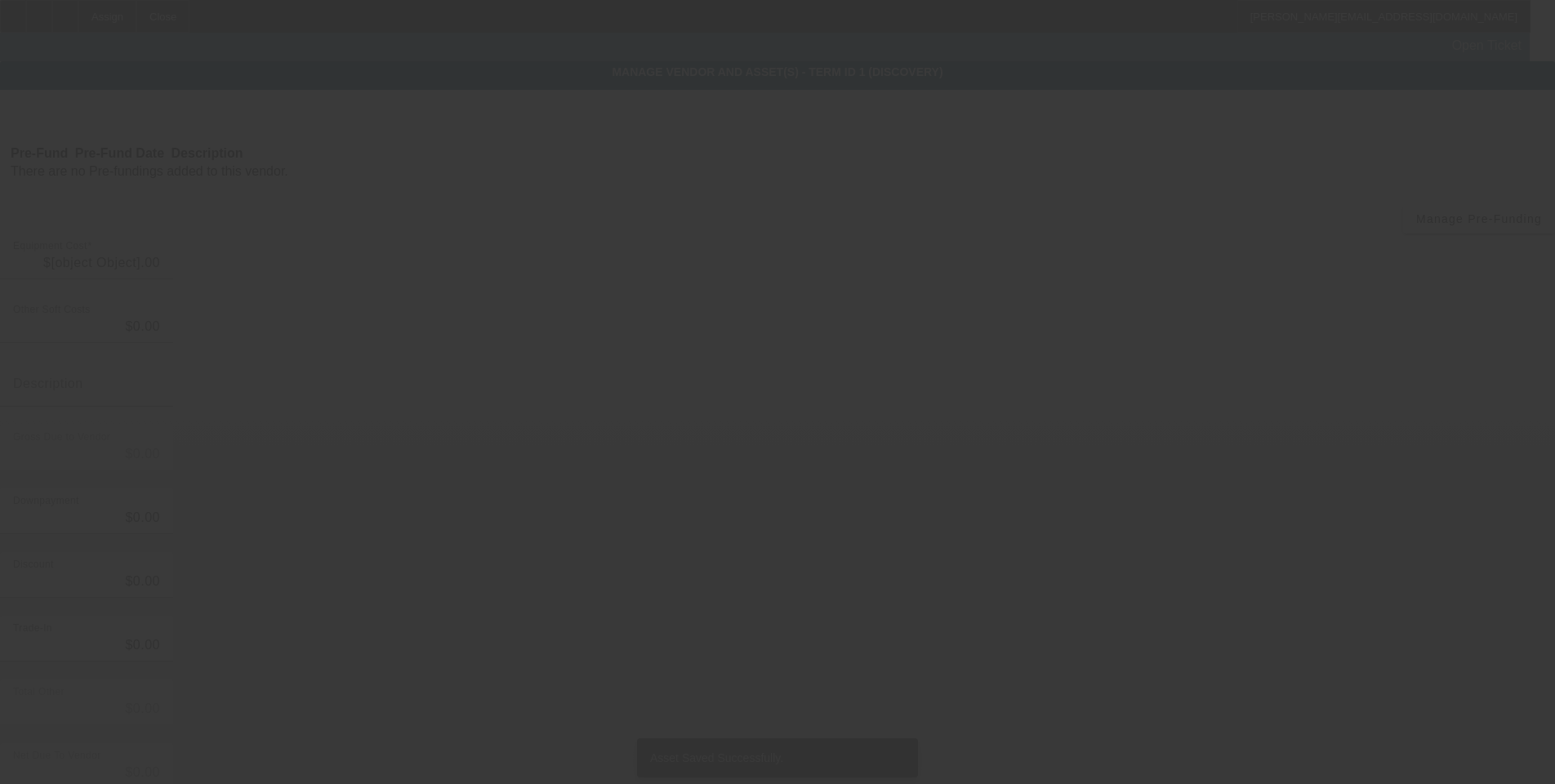
type input "$169,800.00"
type input "$2,542.00"
type input "$167,258.00"
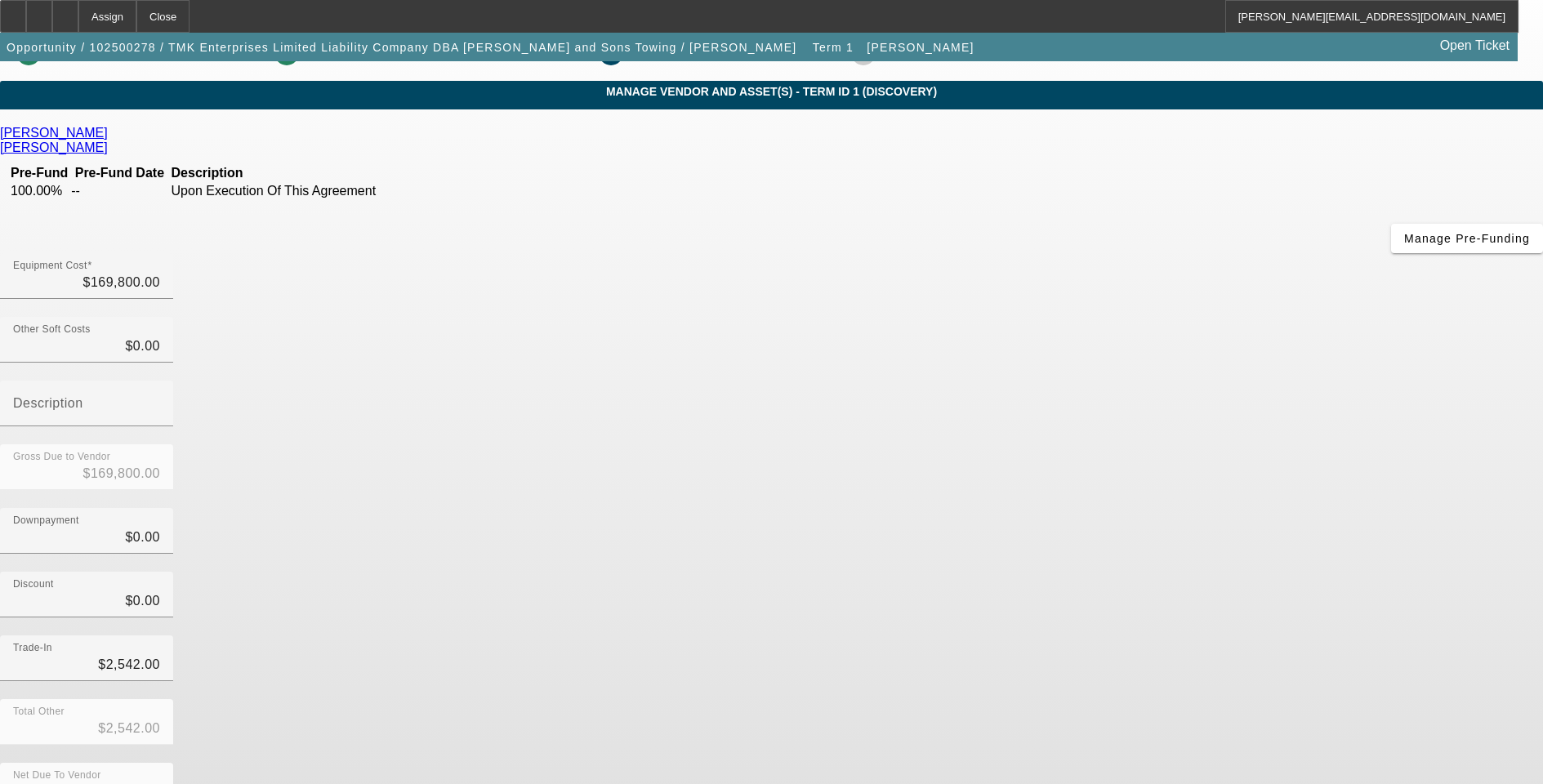
scroll to position [50, 0]
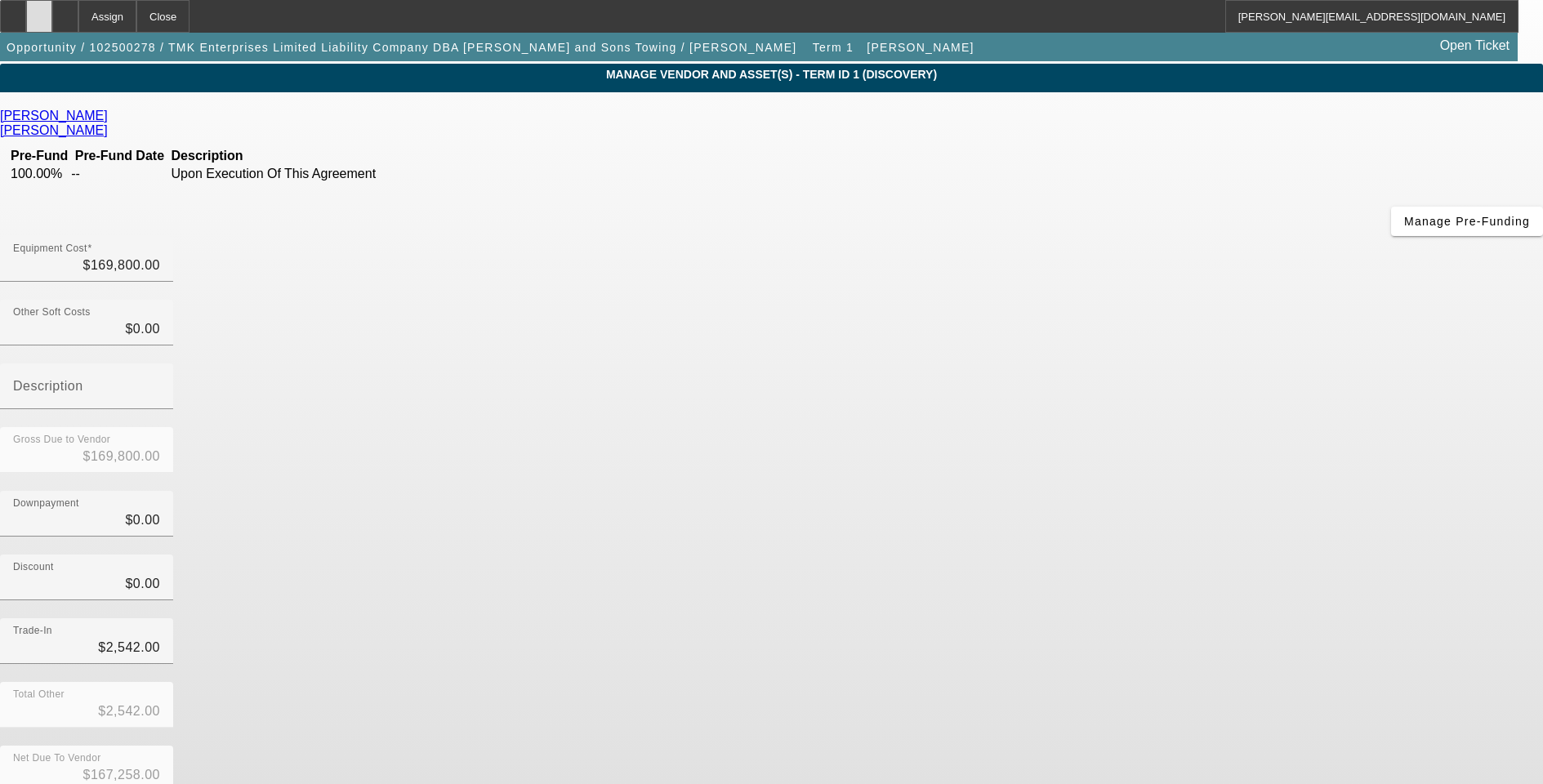
click at [39, 10] on icon at bounding box center [39, 10] width 0 height 0
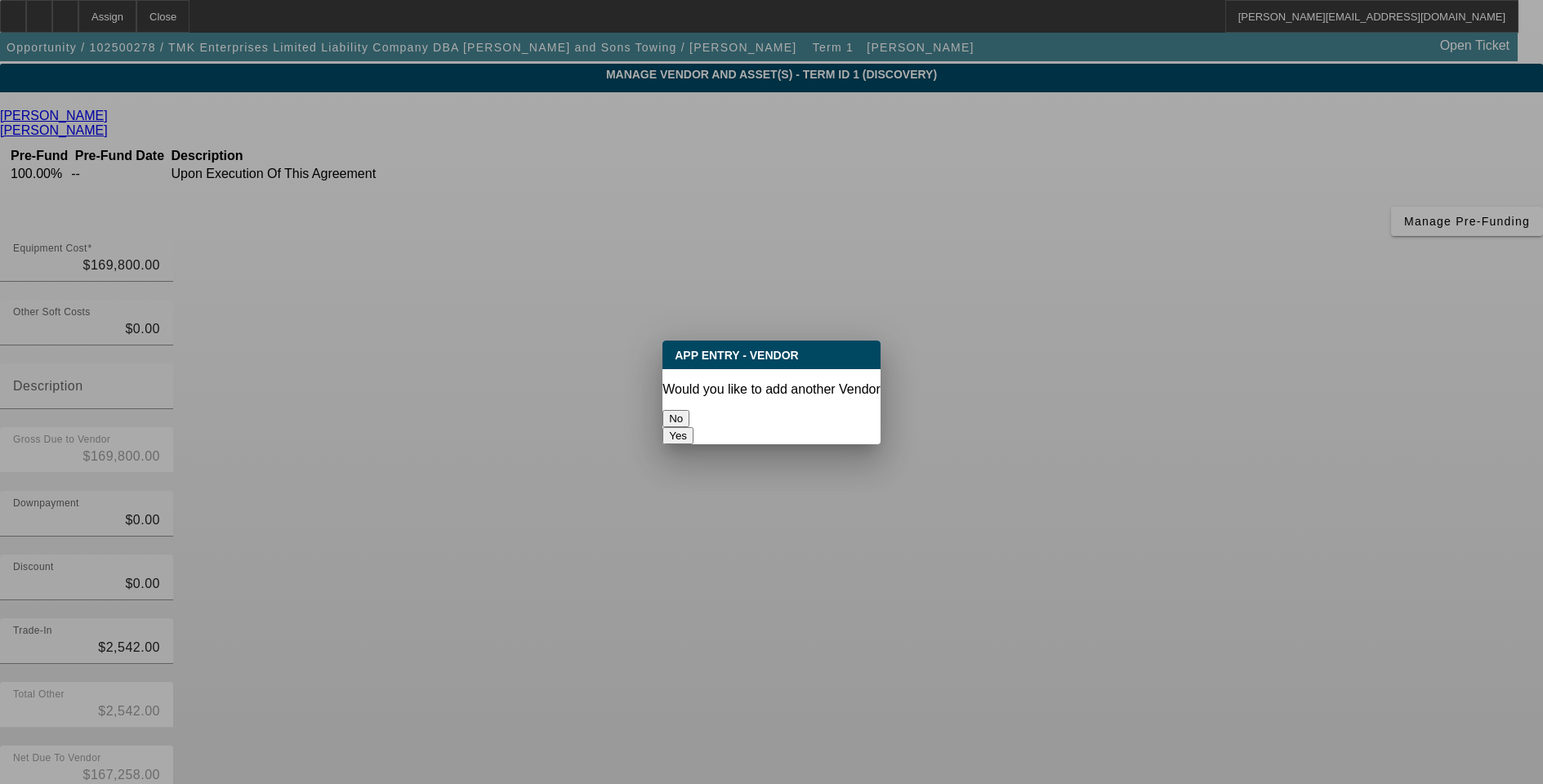
click at [689, 415] on button "No" at bounding box center [675, 419] width 27 height 17
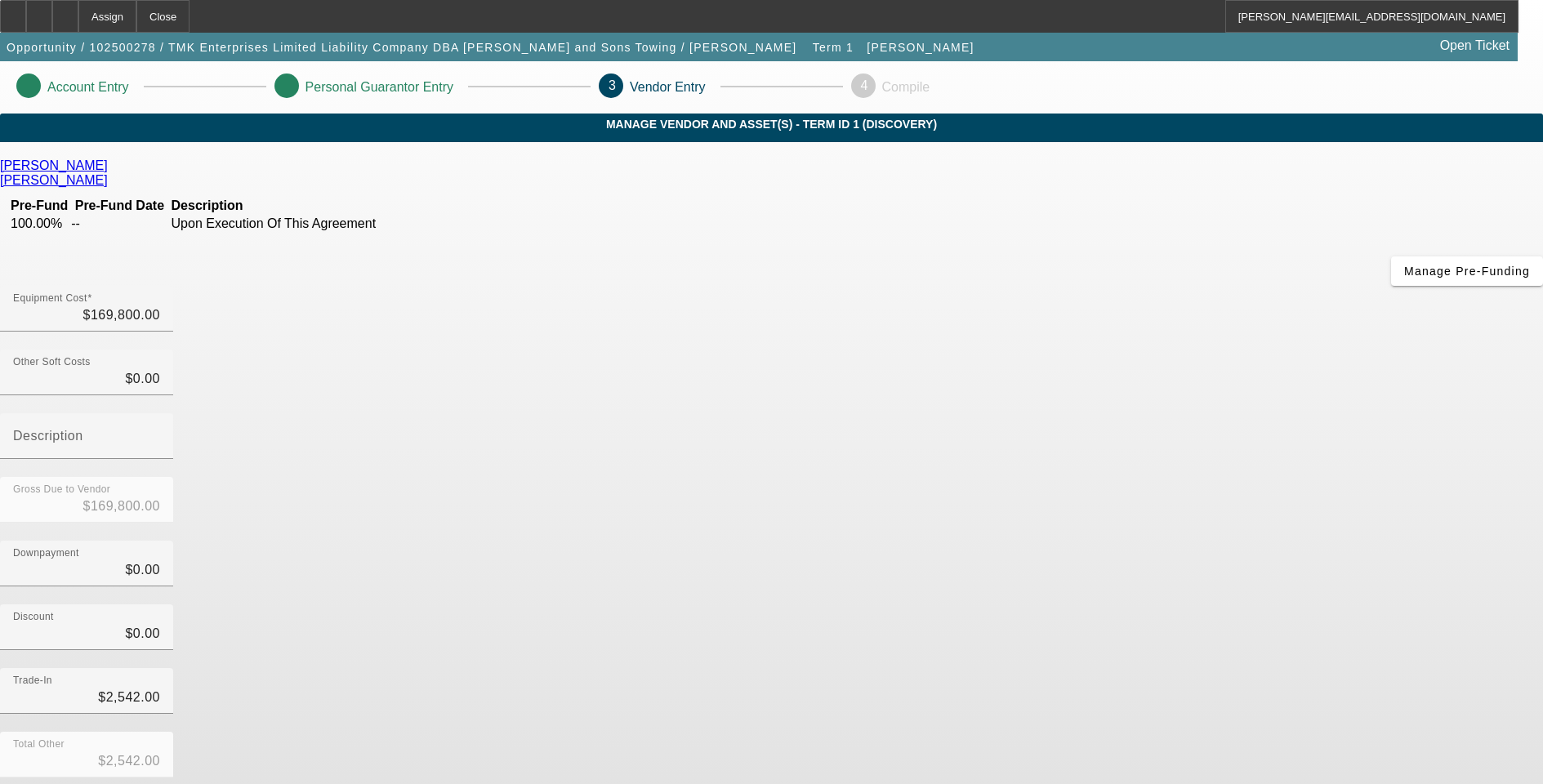
scroll to position [50, 0]
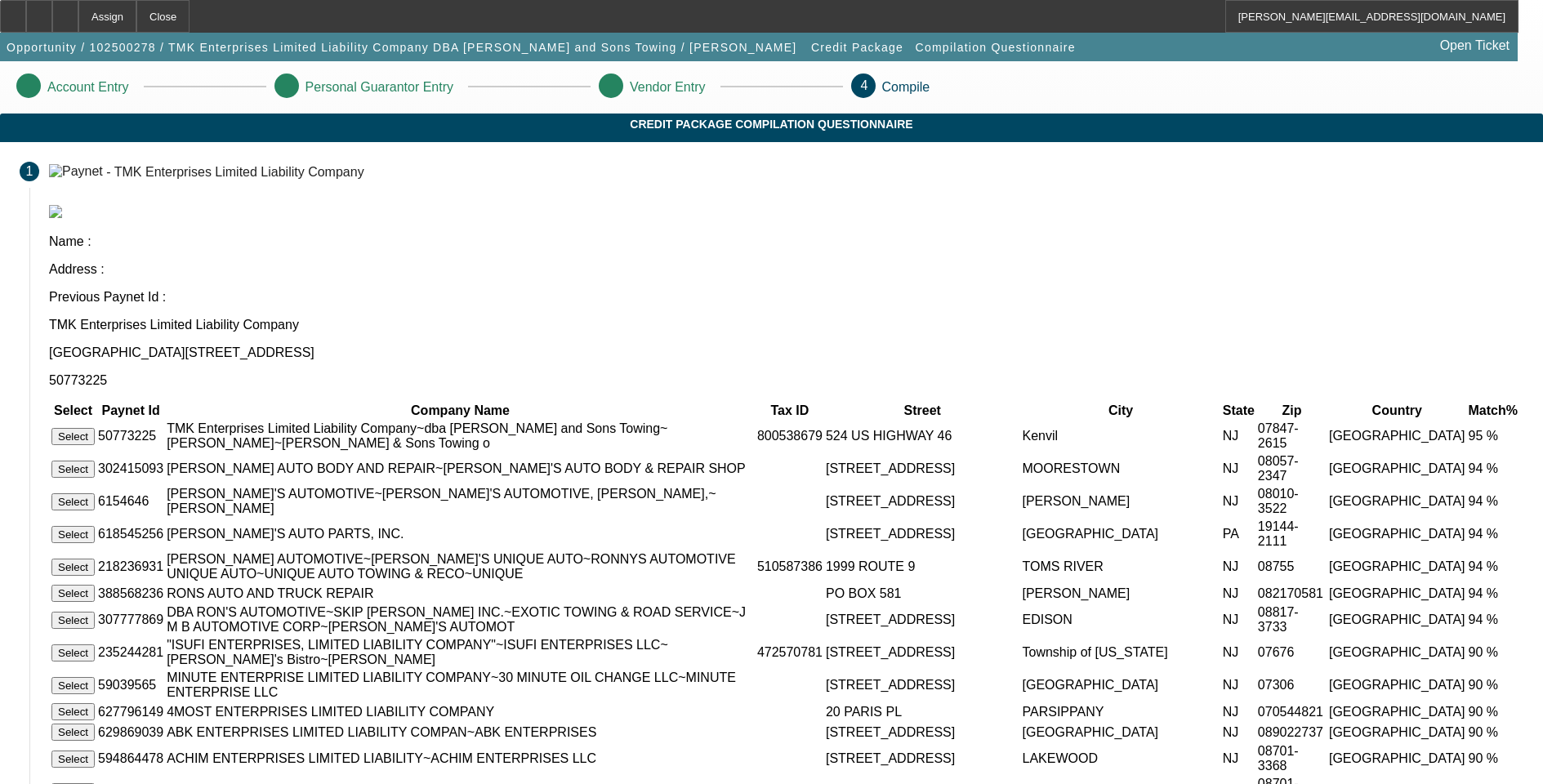
click at [94, 427] on button "Select" at bounding box center [73, 436] width 43 height 17
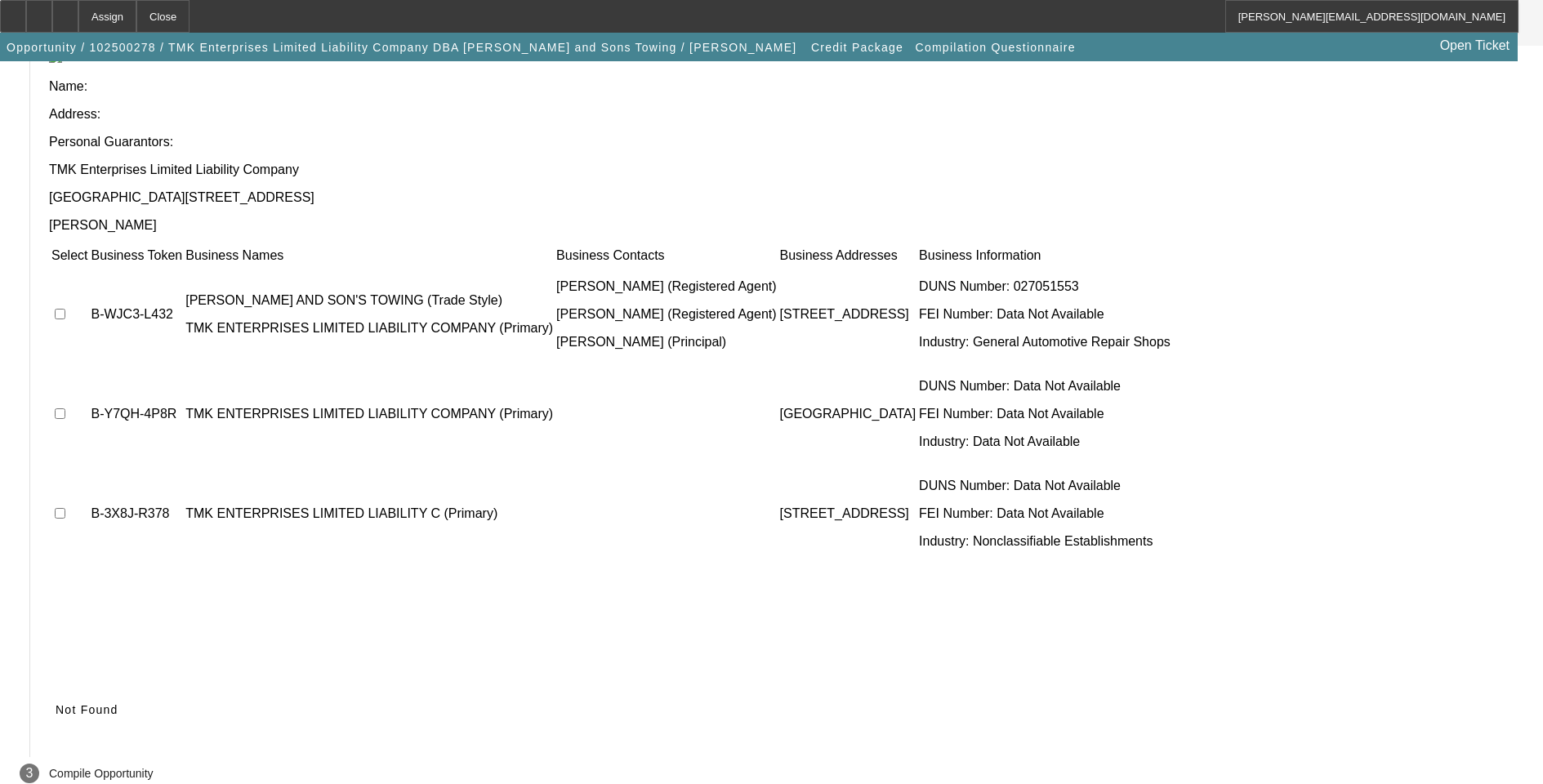
scroll to position [119, 0]
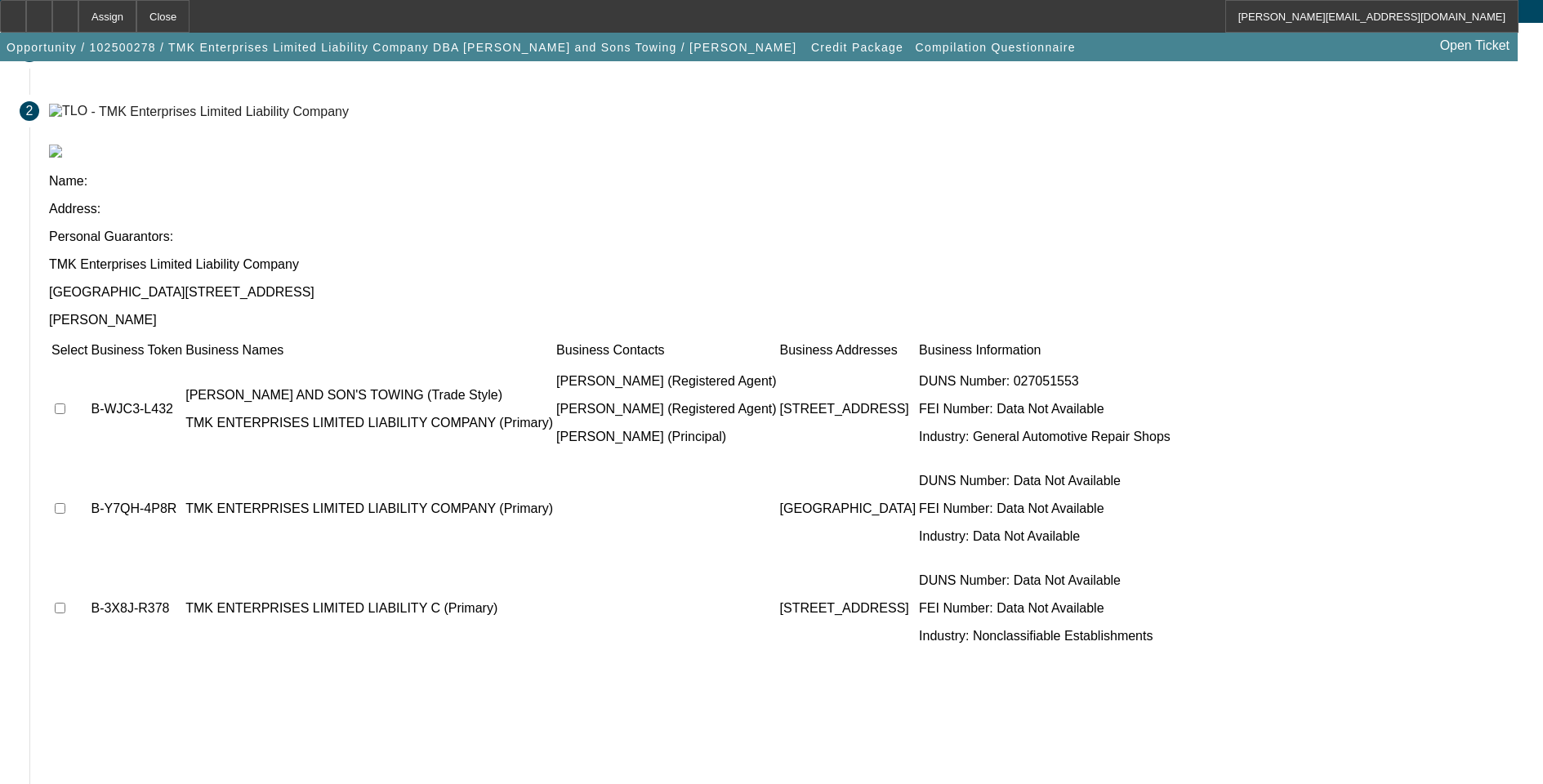
click at [65, 503] on input "checkbox" at bounding box center [60, 508] width 10 height 10
checkbox input "true"
click at [65, 602] on input "checkbox" at bounding box center [60, 607] width 10 height 10
checkbox input "true"
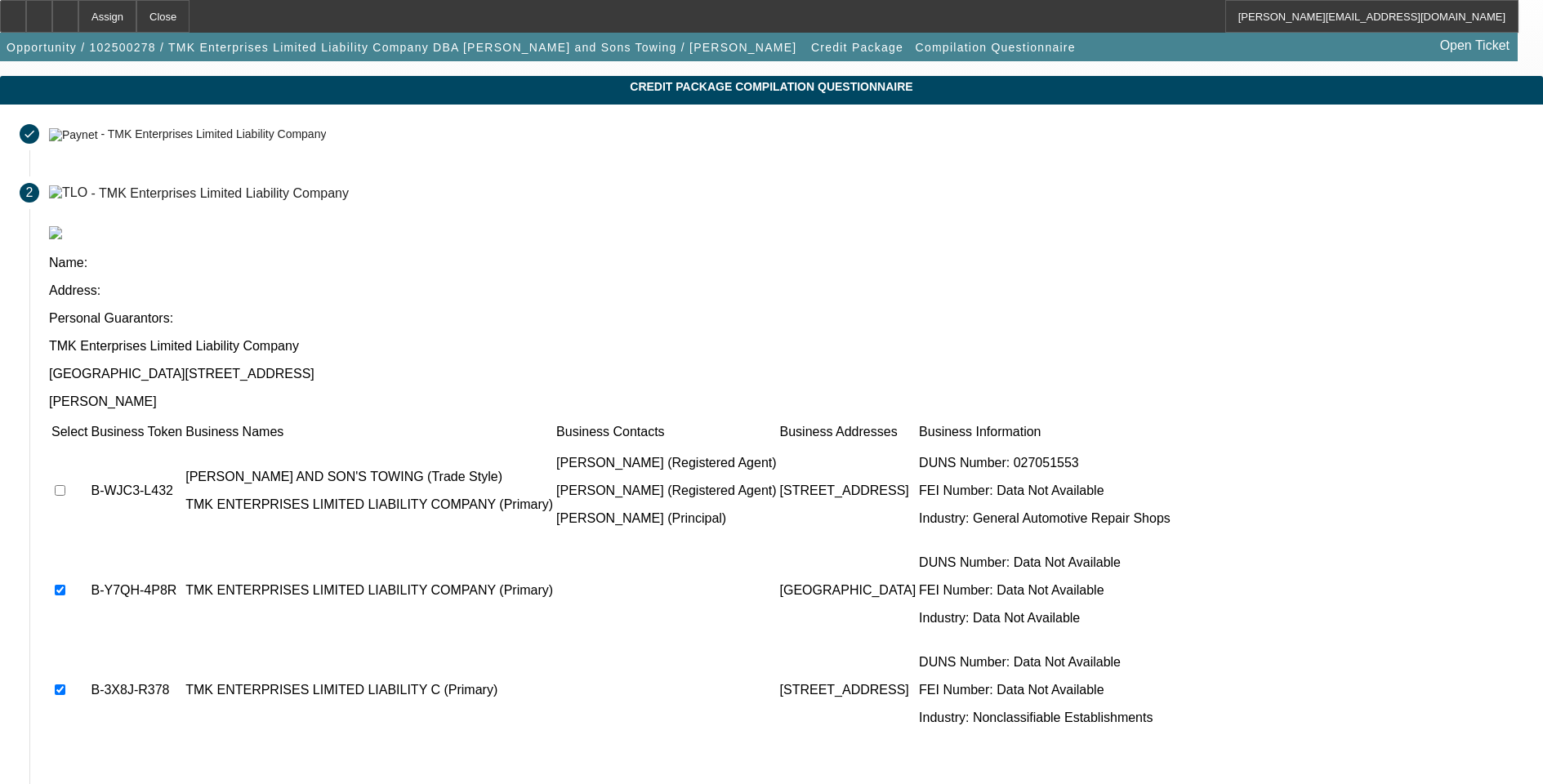
click at [65, 485] on input "checkbox" at bounding box center [60, 490] width 10 height 10
checkbox input "true"
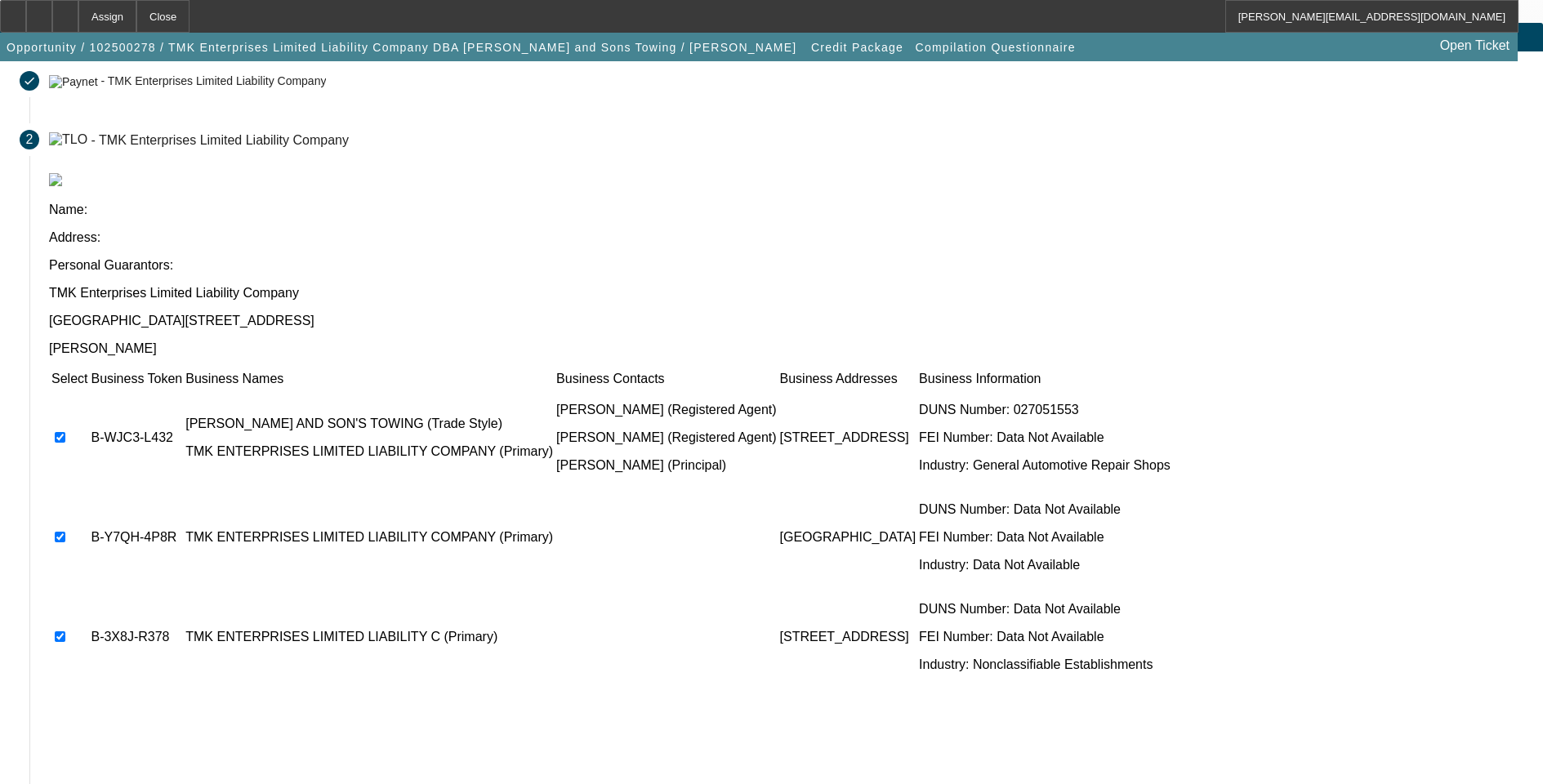
scroll to position [119, 0]
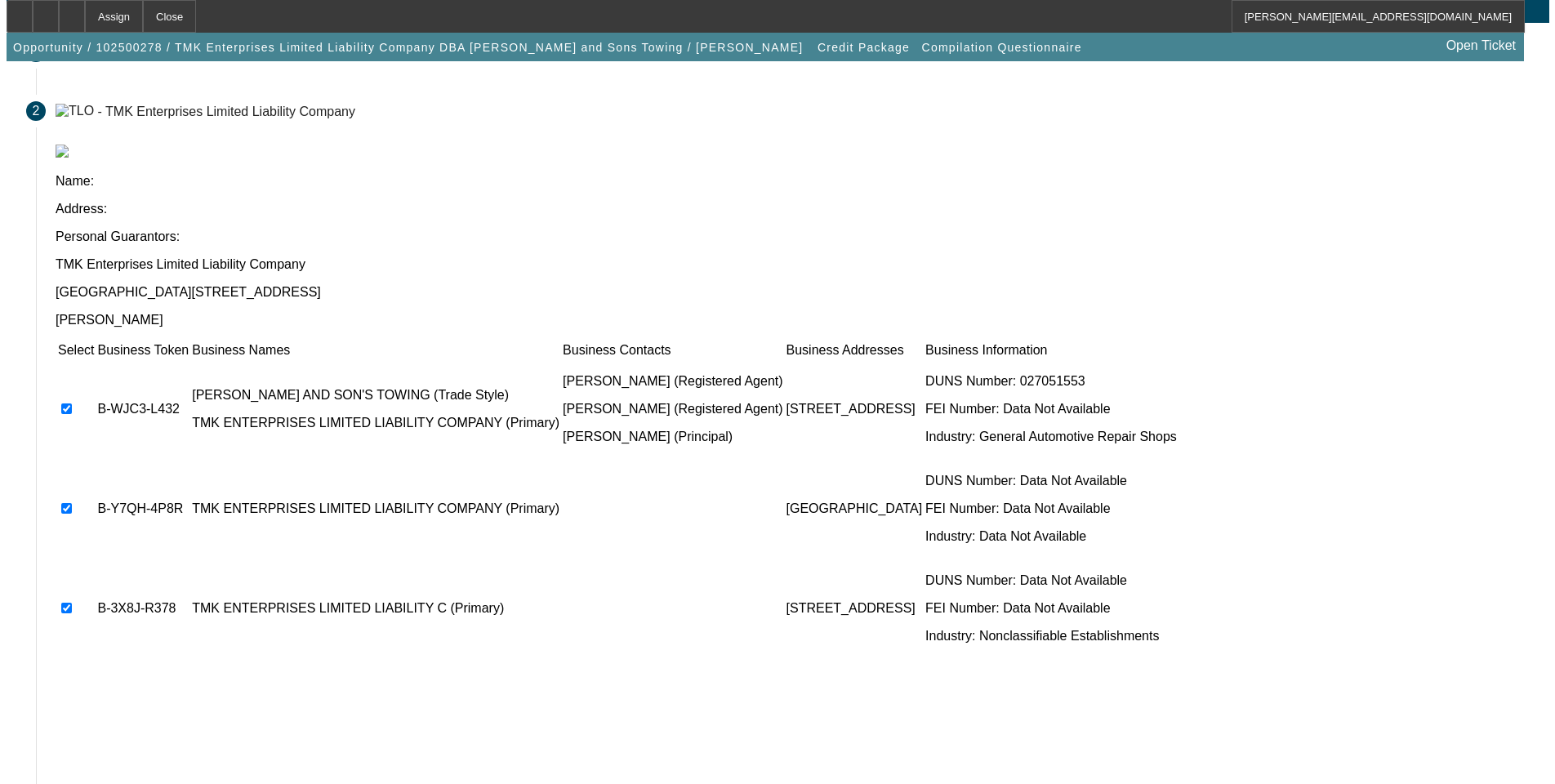
scroll to position [0, 0]
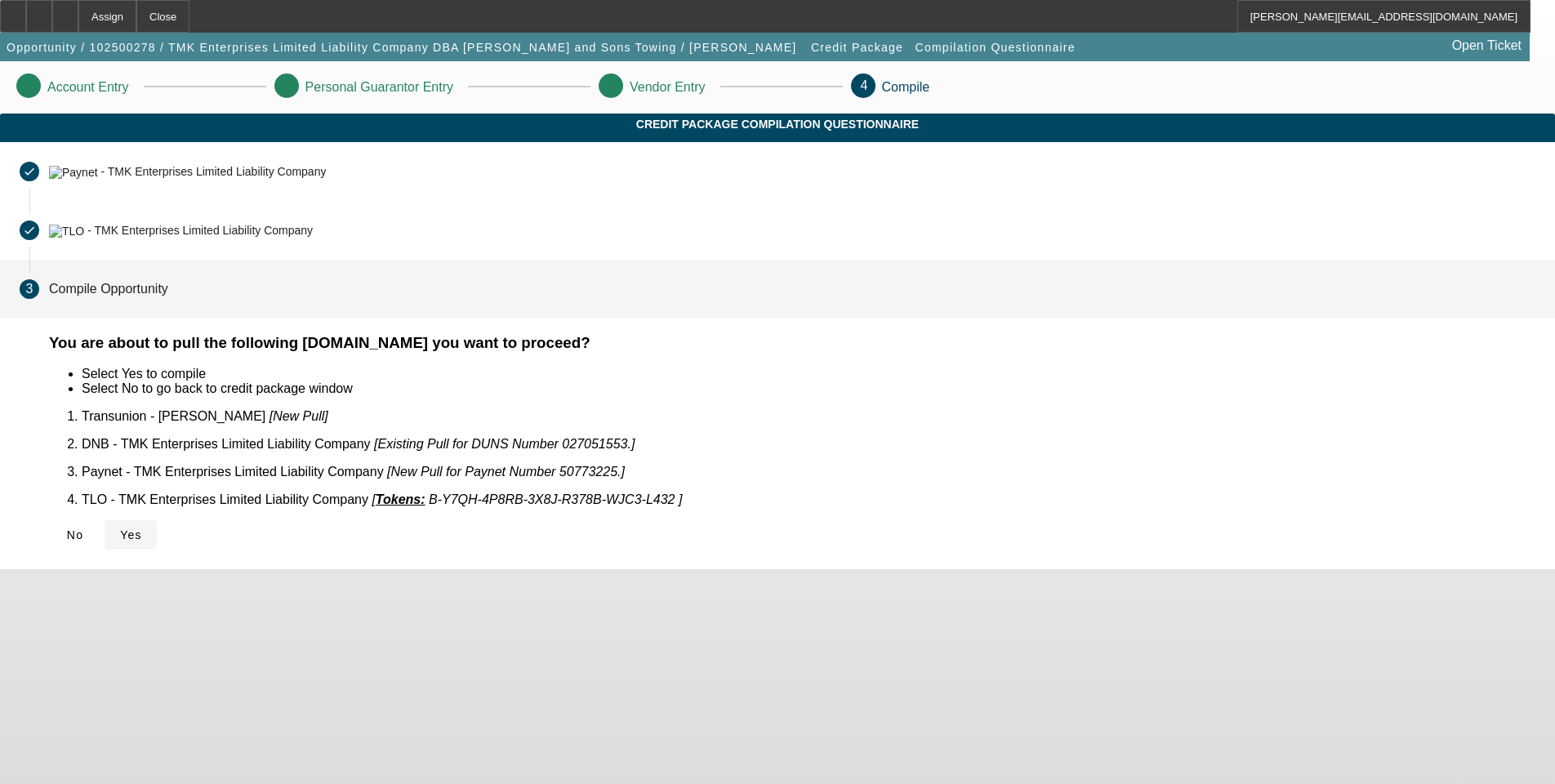
click at [120, 528] on icon at bounding box center [120, 534] width 0 height 13
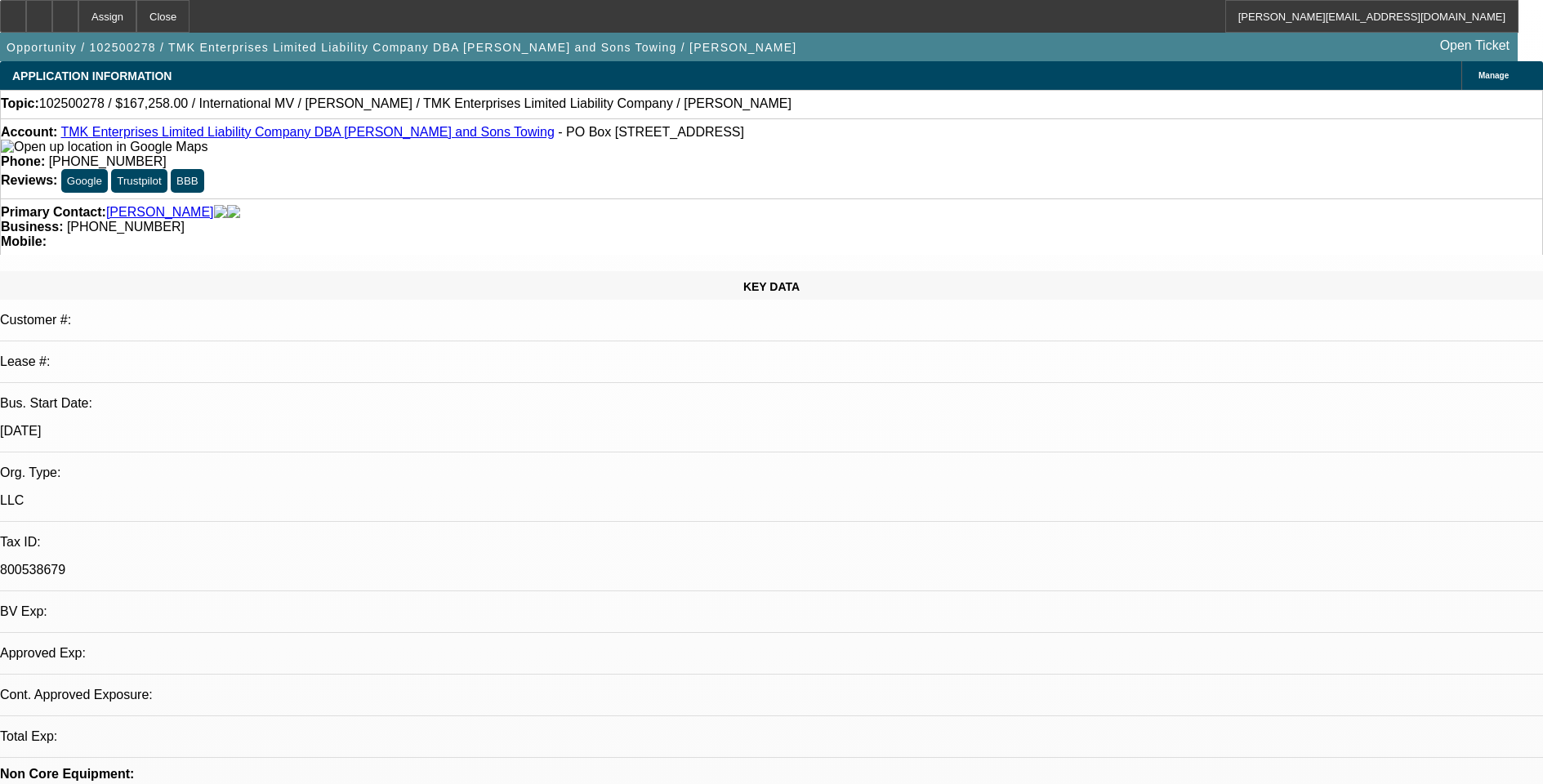
select select "0"
select select "2"
select select "0.1"
select select "1"
select select "2"
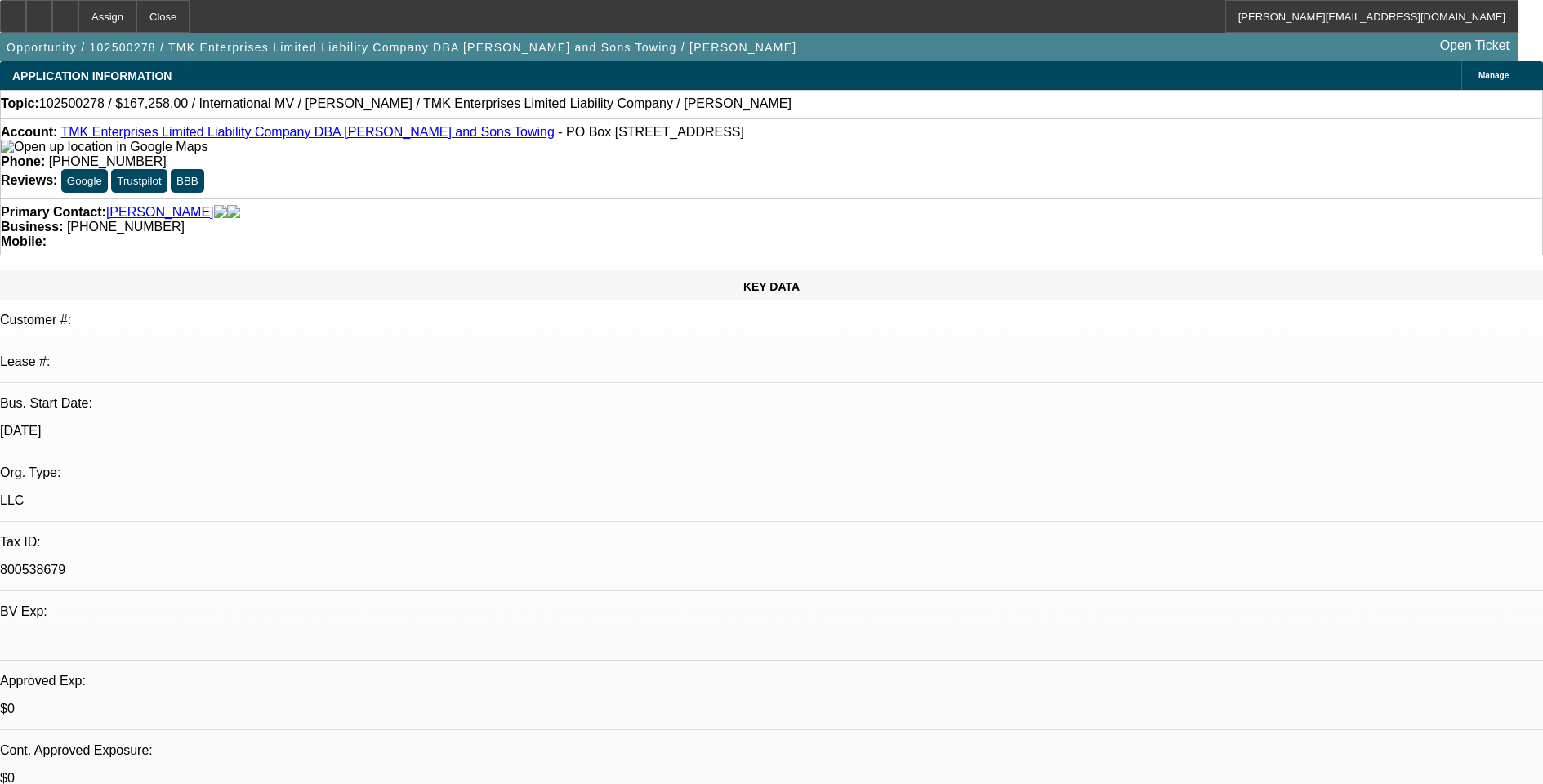
select select "4"
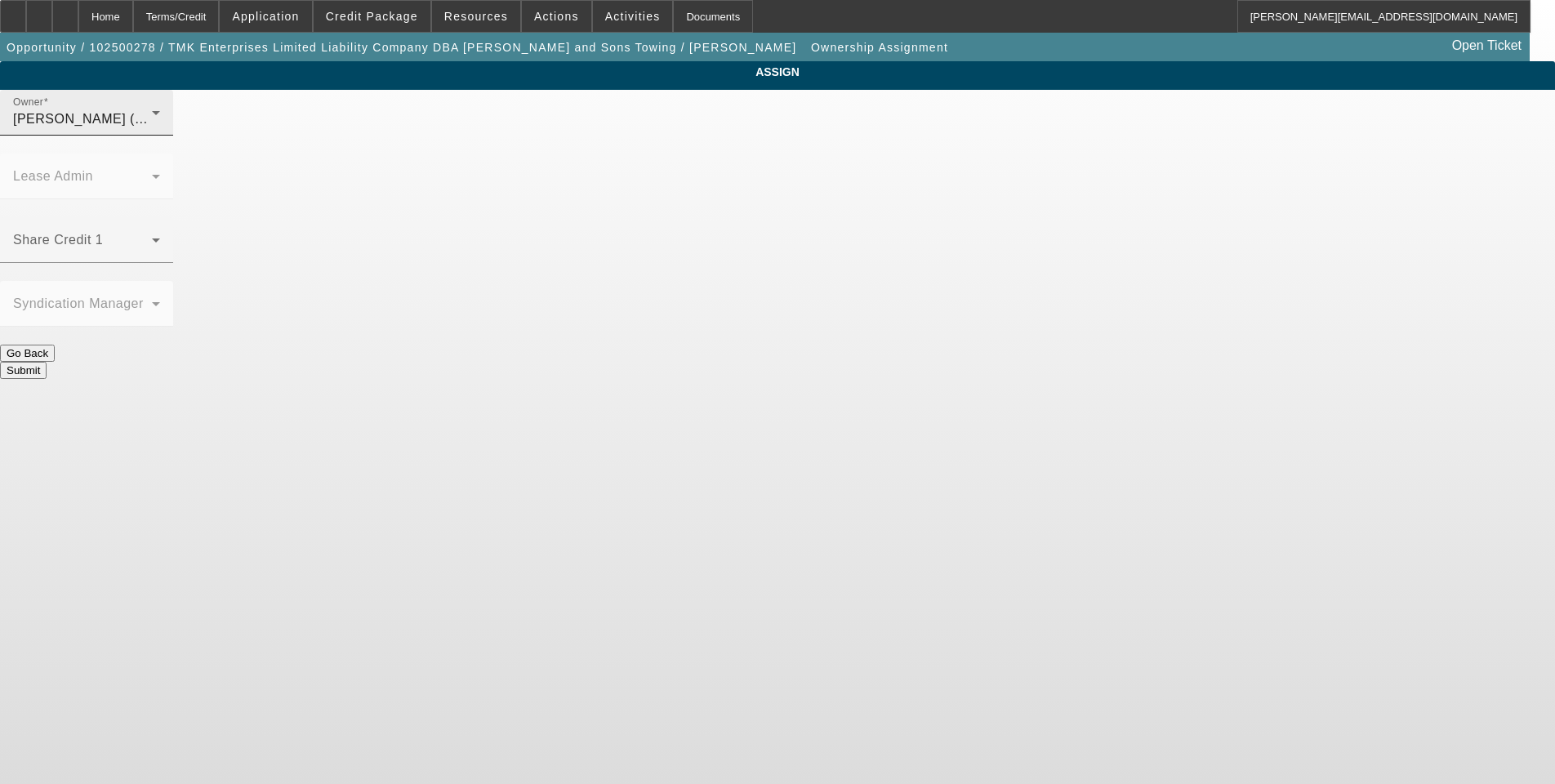
click at [166, 123] on icon at bounding box center [156, 112] width 20 height 20
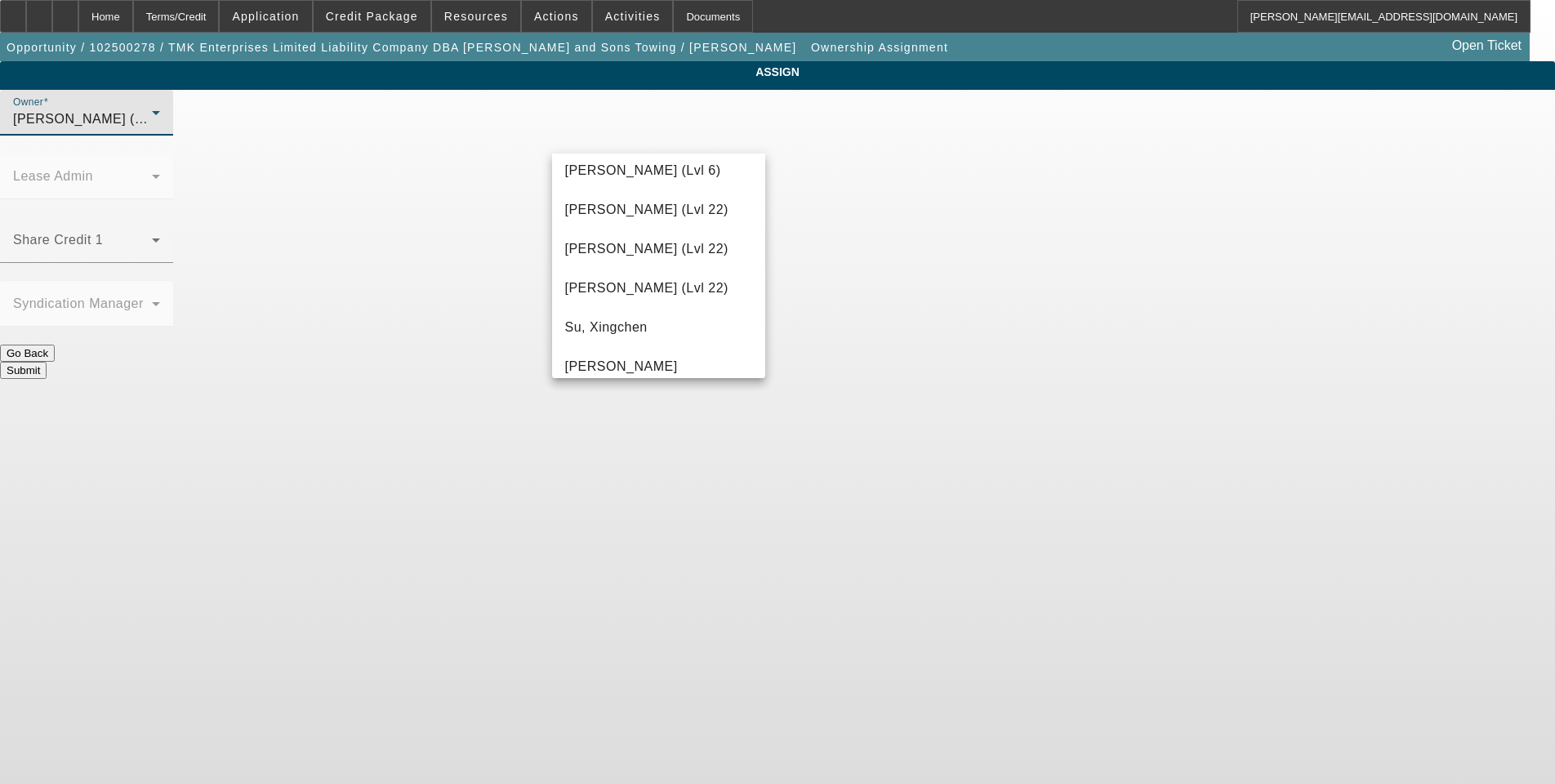
scroll to position [1970, 0]
click at [643, 210] on span "Seeley, Donald (Lvl 6)" at bounding box center [643, 208] width 156 height 20
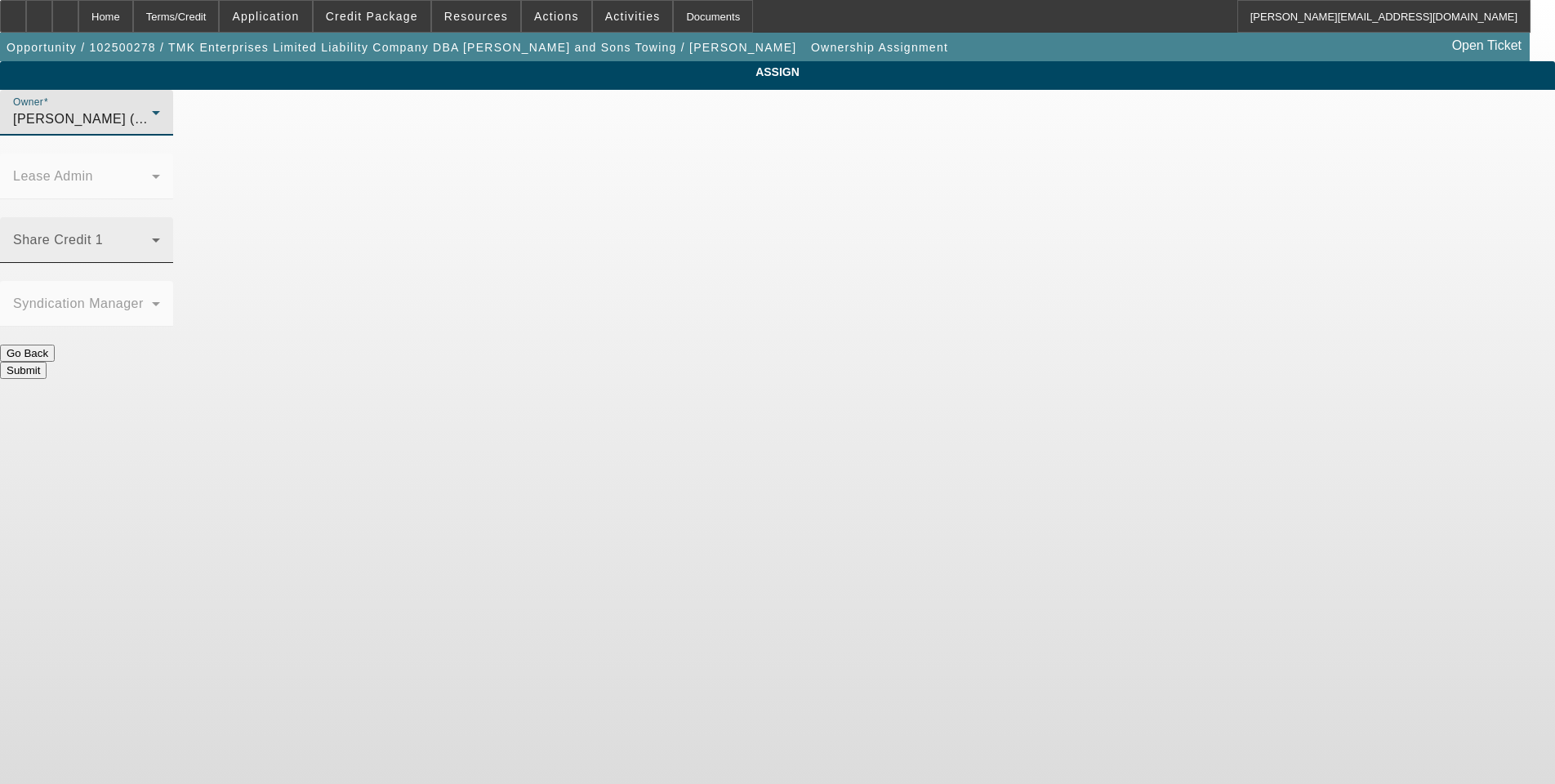
click at [152, 237] on span at bounding box center [82, 247] width 139 height 20
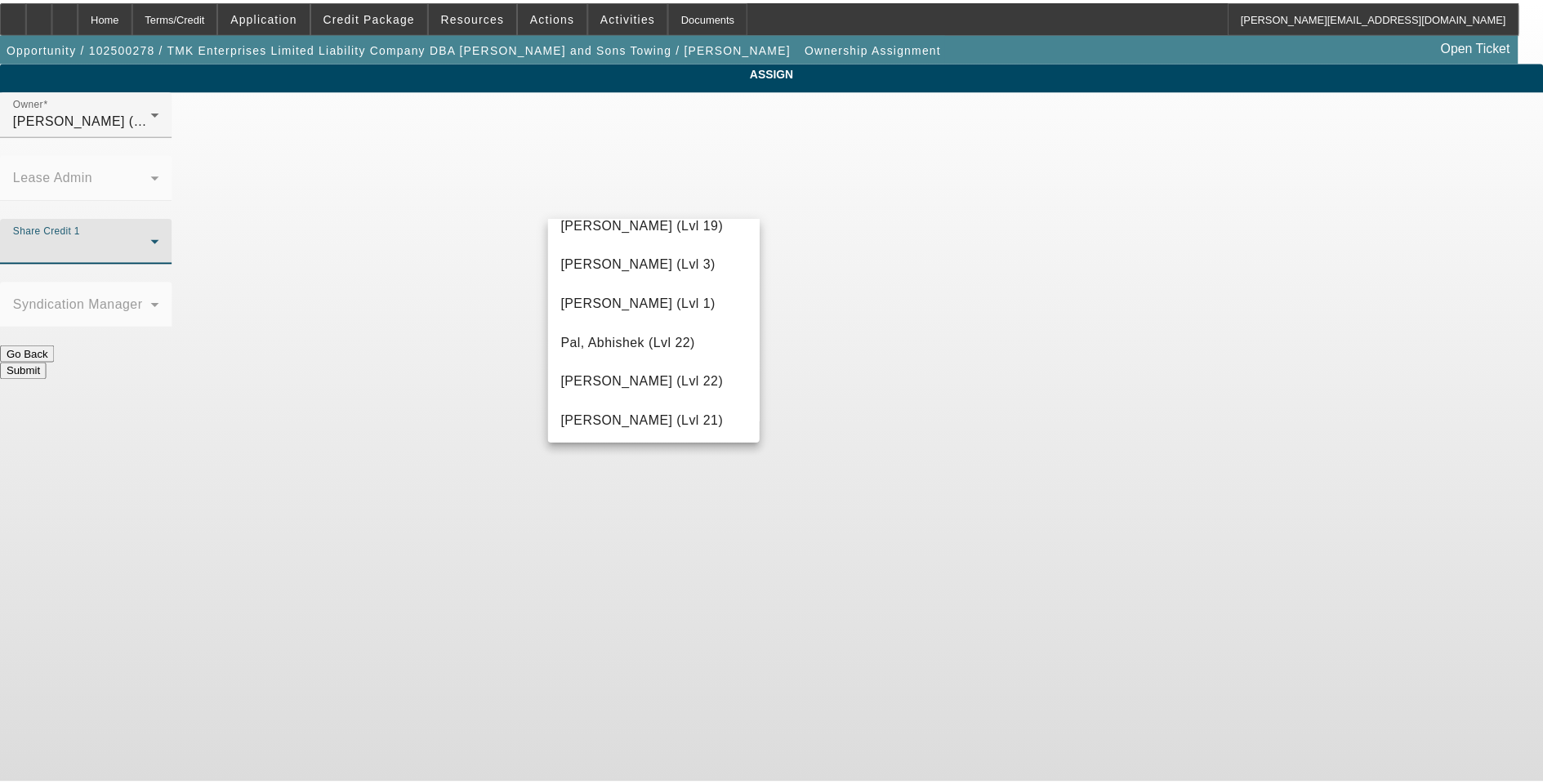
scroll to position [1633, 0]
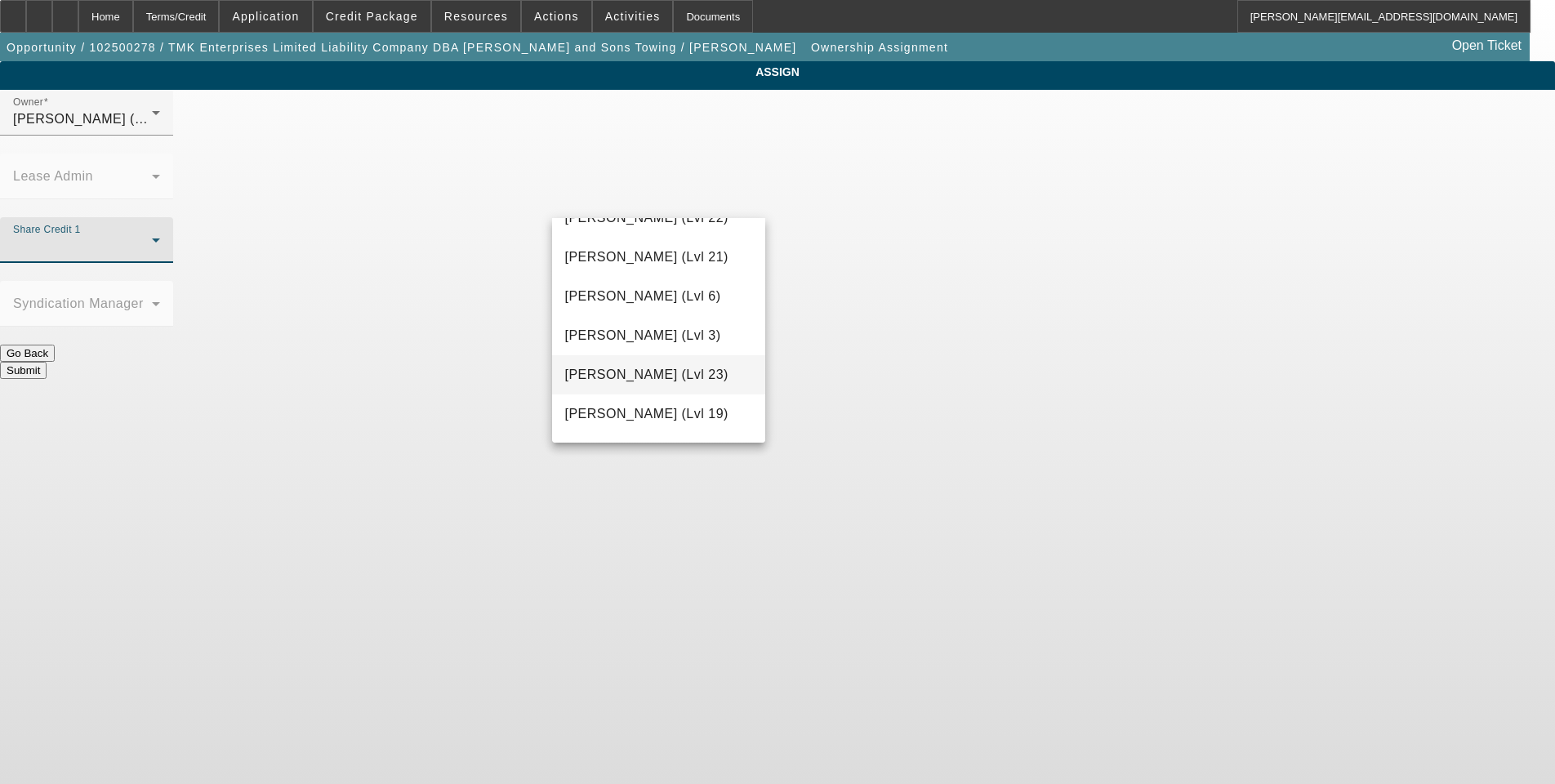
click at [627, 375] on span "Rupp, Greg (Lvl 23)" at bounding box center [647, 375] width 164 height 20
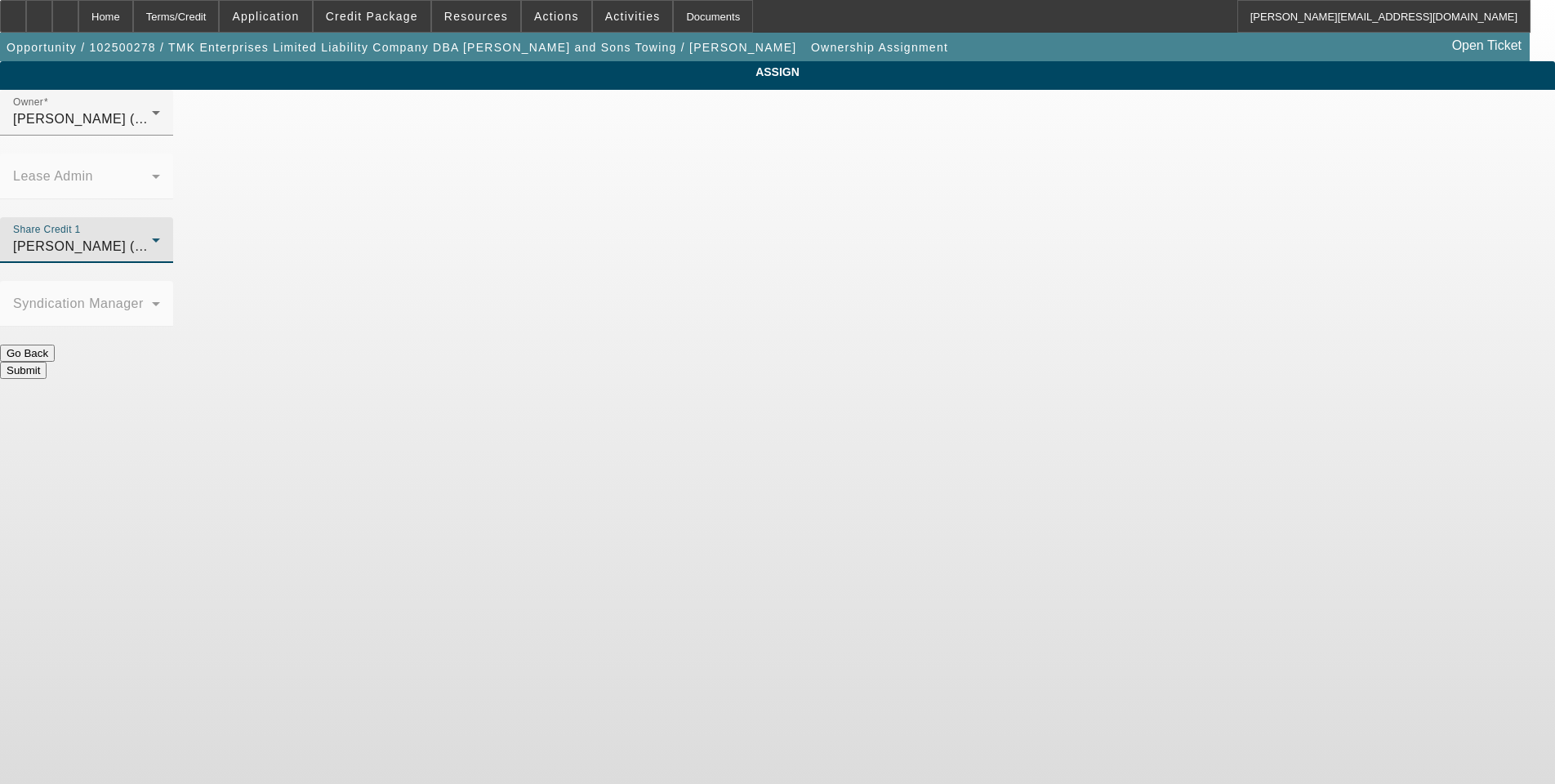
click at [47, 362] on button "Submit" at bounding box center [23, 370] width 47 height 17
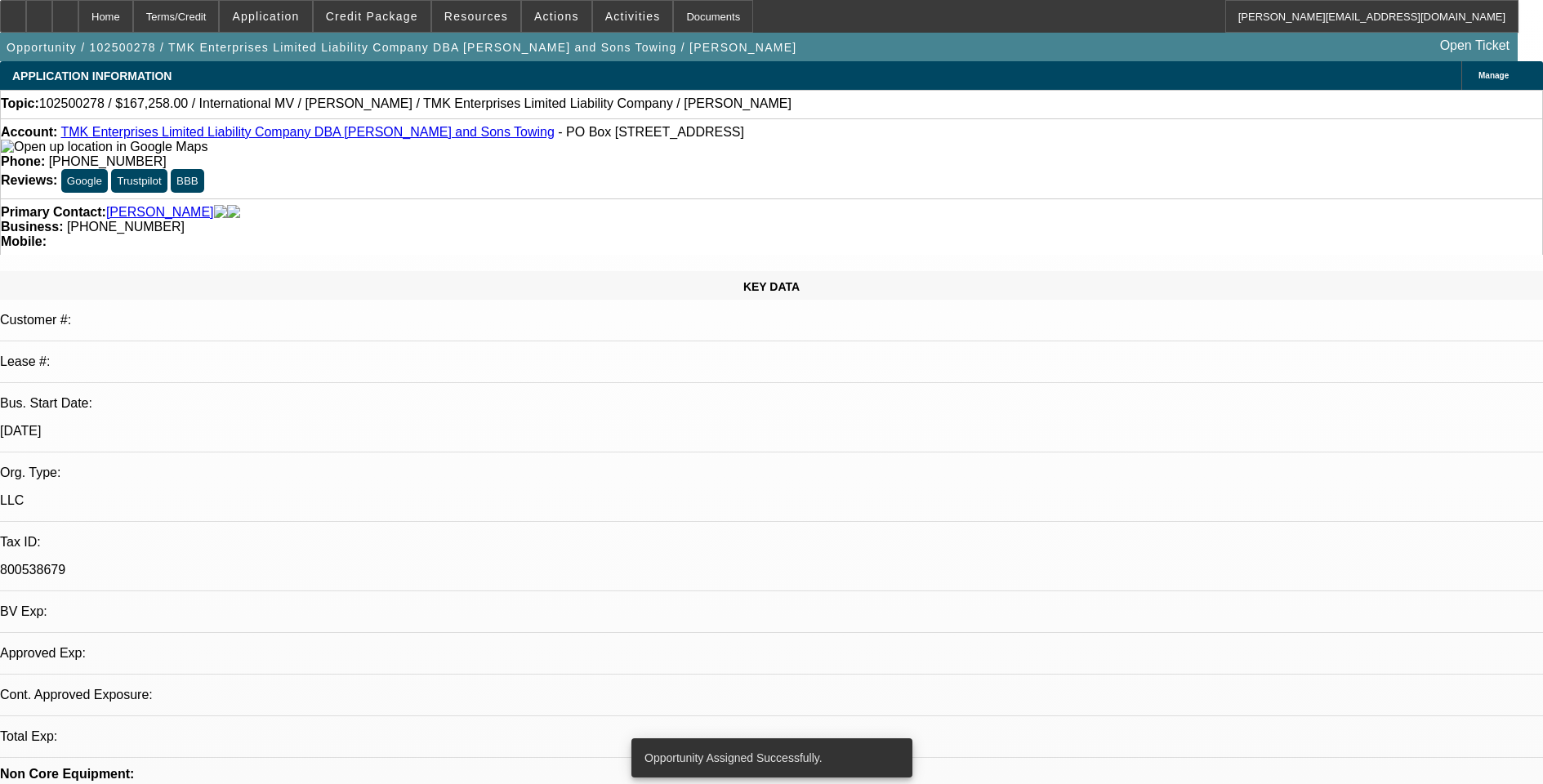
select select "0"
select select "2"
select select "0.1"
select select "4"
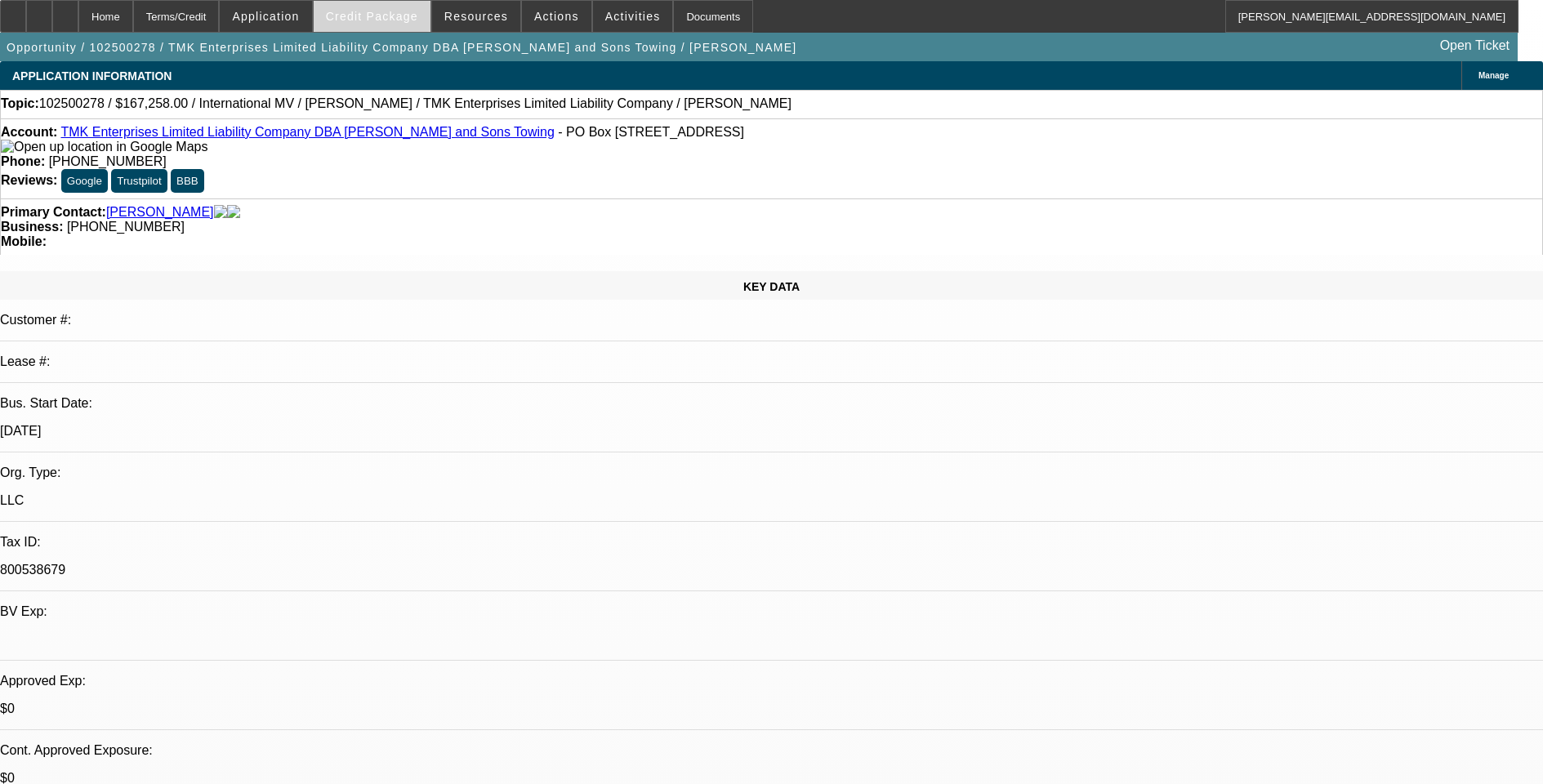
click at [375, 16] on span "Credit Package" at bounding box center [371, 16] width 93 height 13
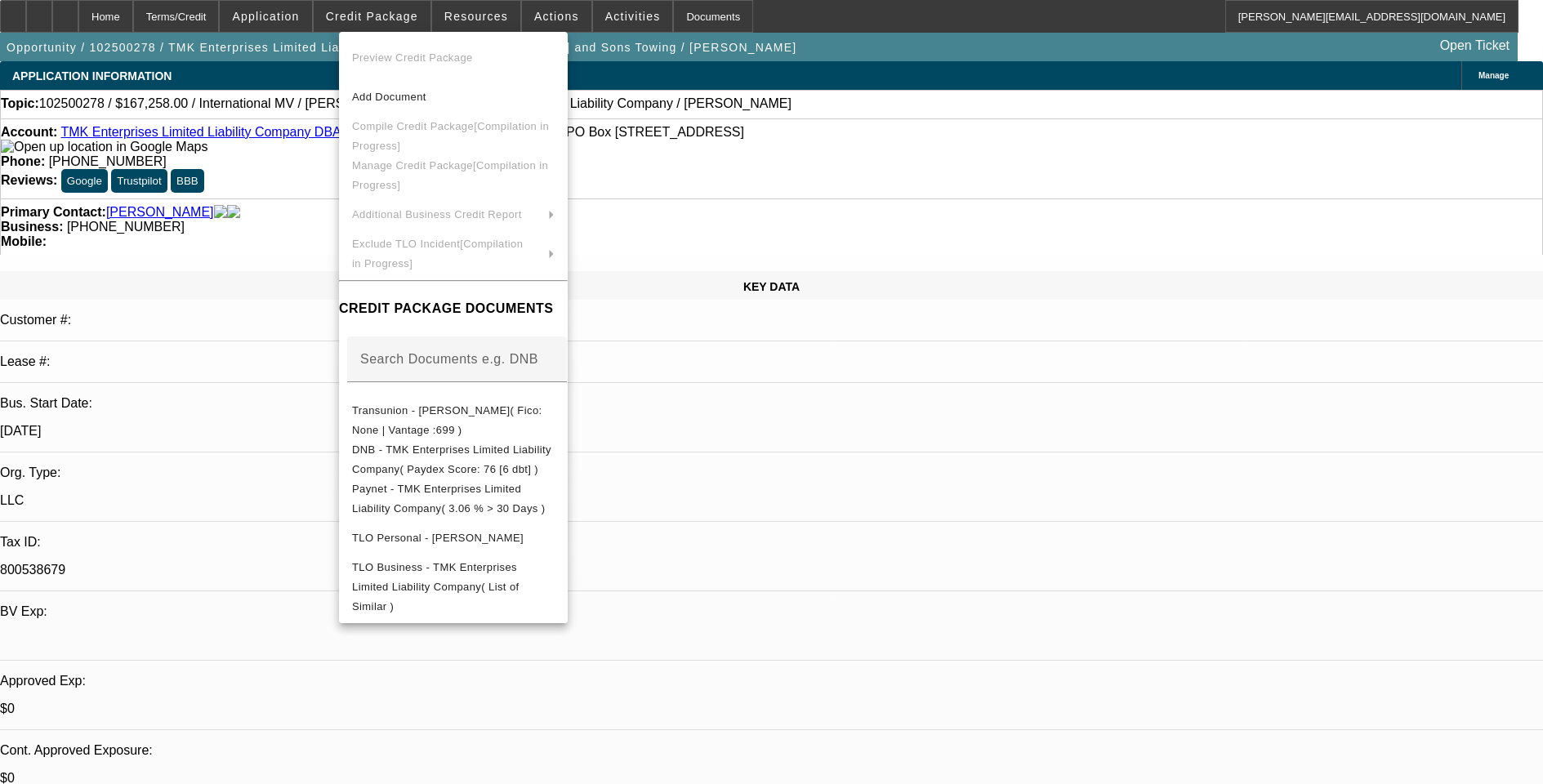
click at [395, 20] on div at bounding box center [772, 392] width 1543 height 784
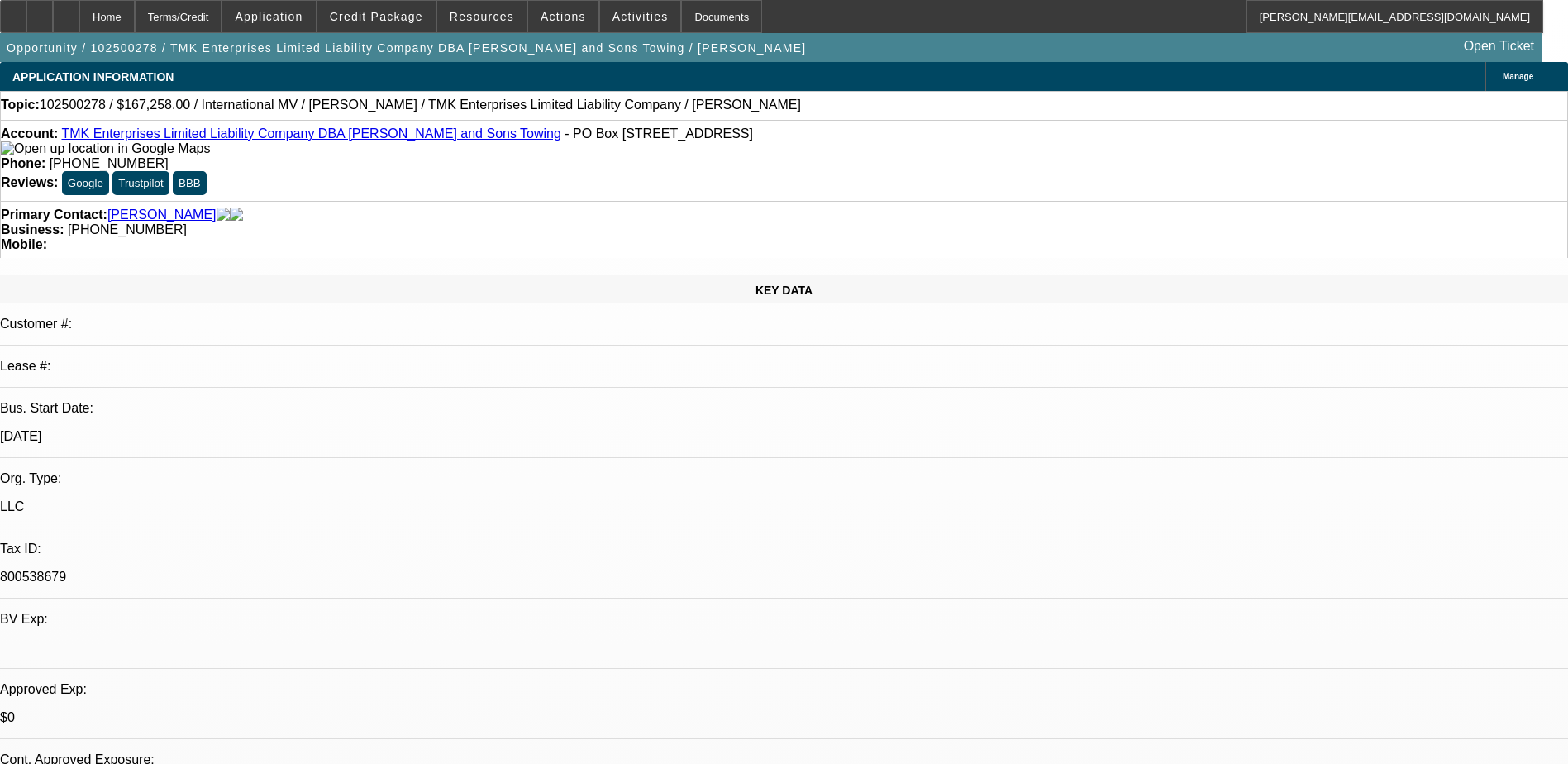
select select "0"
select select "2"
select select "0.1"
select select "4"
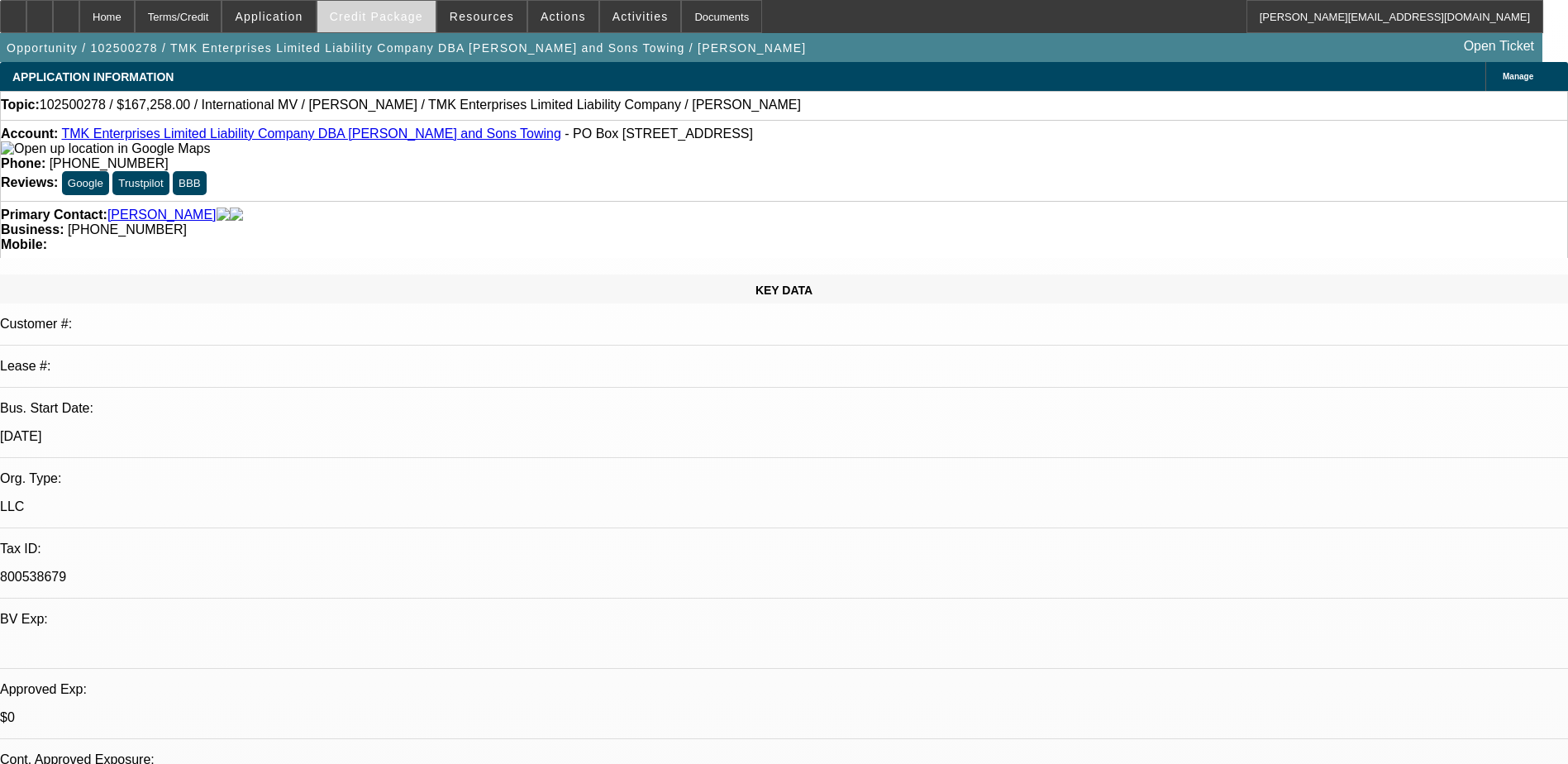
click at [368, 22] on span "Credit Package" at bounding box center [376, 16] width 94 height 13
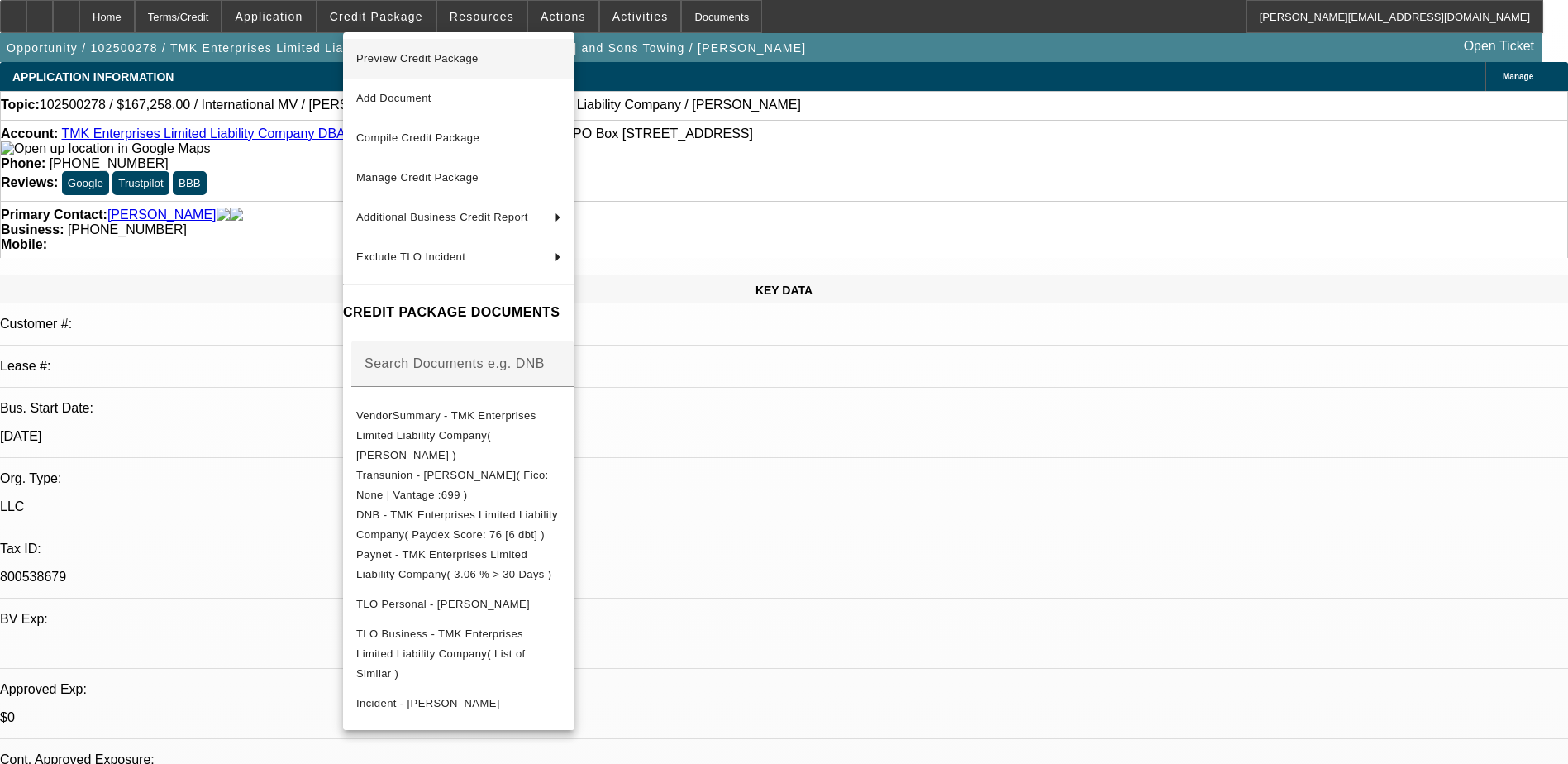
click at [425, 52] on span "Preview Credit Package" at bounding box center [418, 58] width 123 height 12
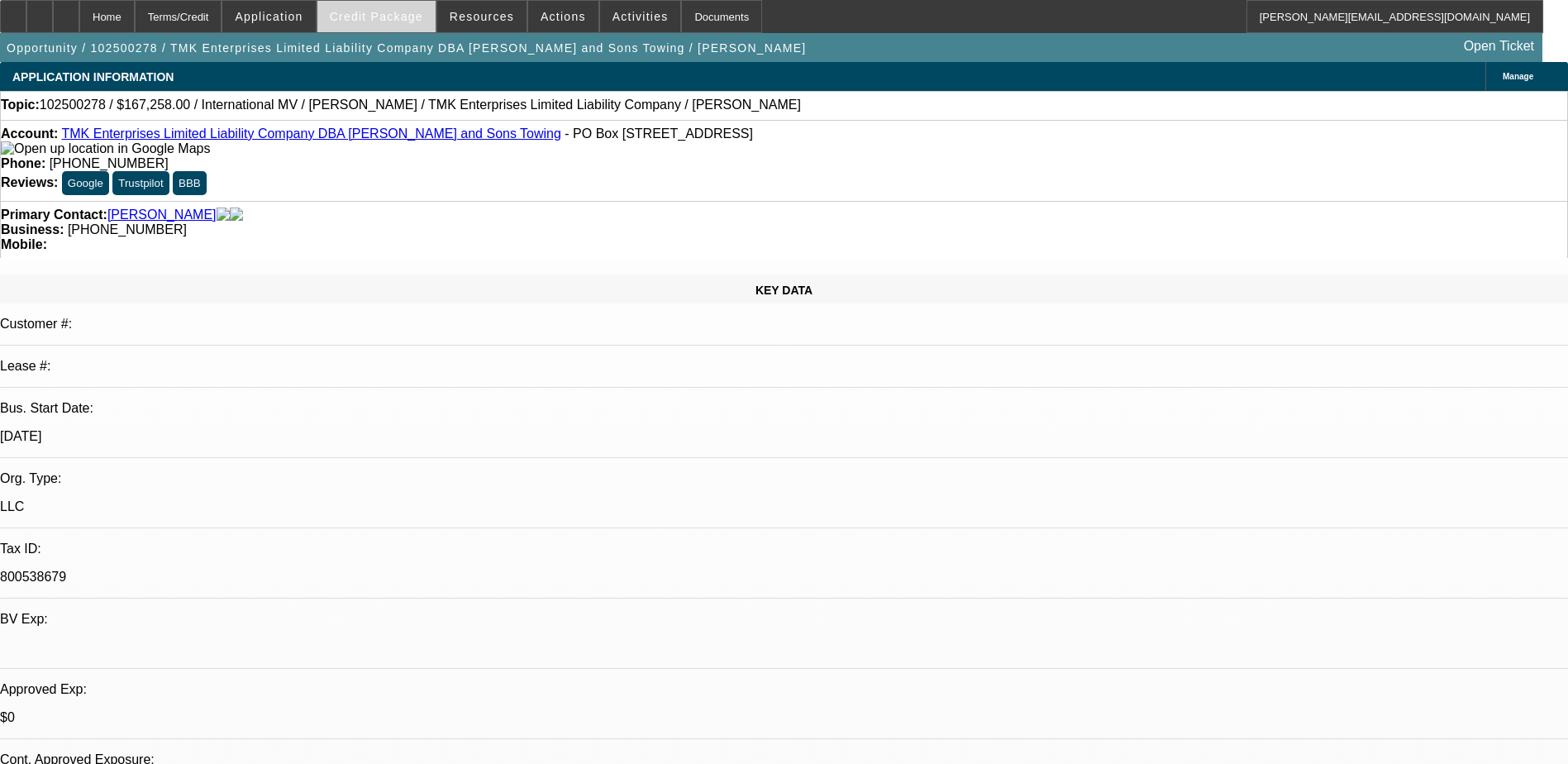
click at [356, 19] on span "Credit Package" at bounding box center [376, 16] width 94 height 13
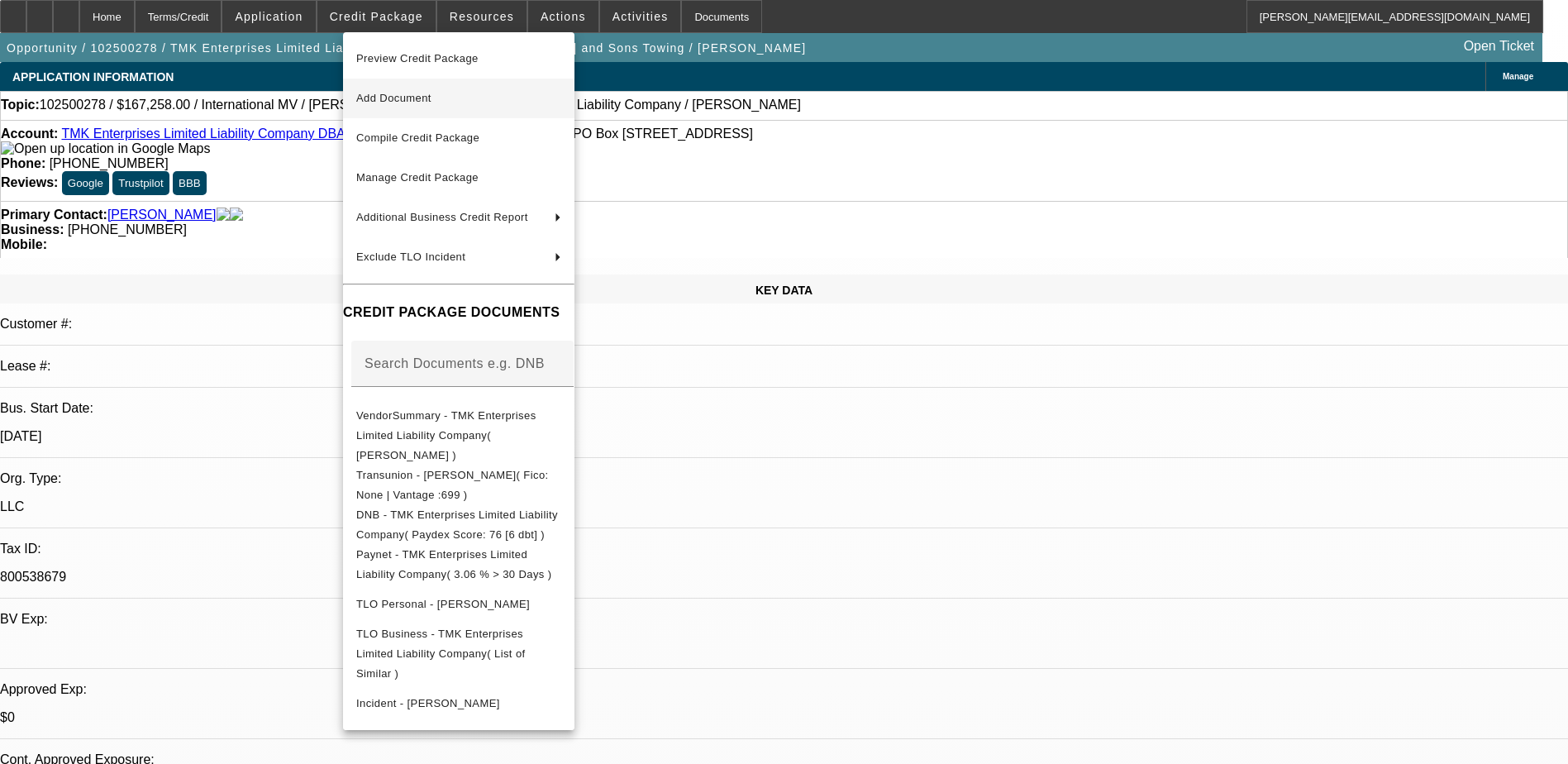
click at [410, 98] on span "Add Document" at bounding box center [394, 98] width 75 height 12
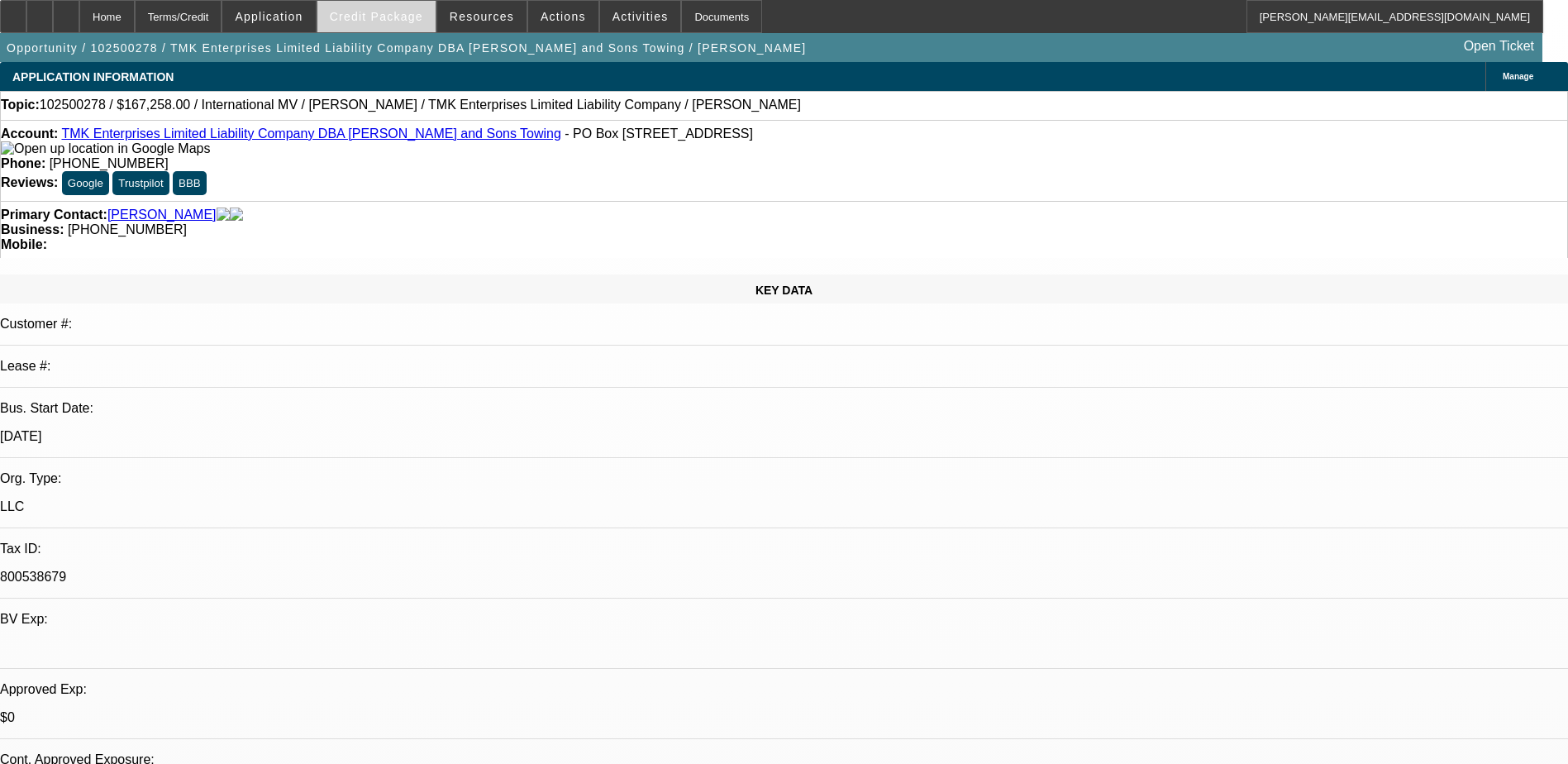
click at [376, 21] on span "Credit Package" at bounding box center [376, 16] width 94 height 13
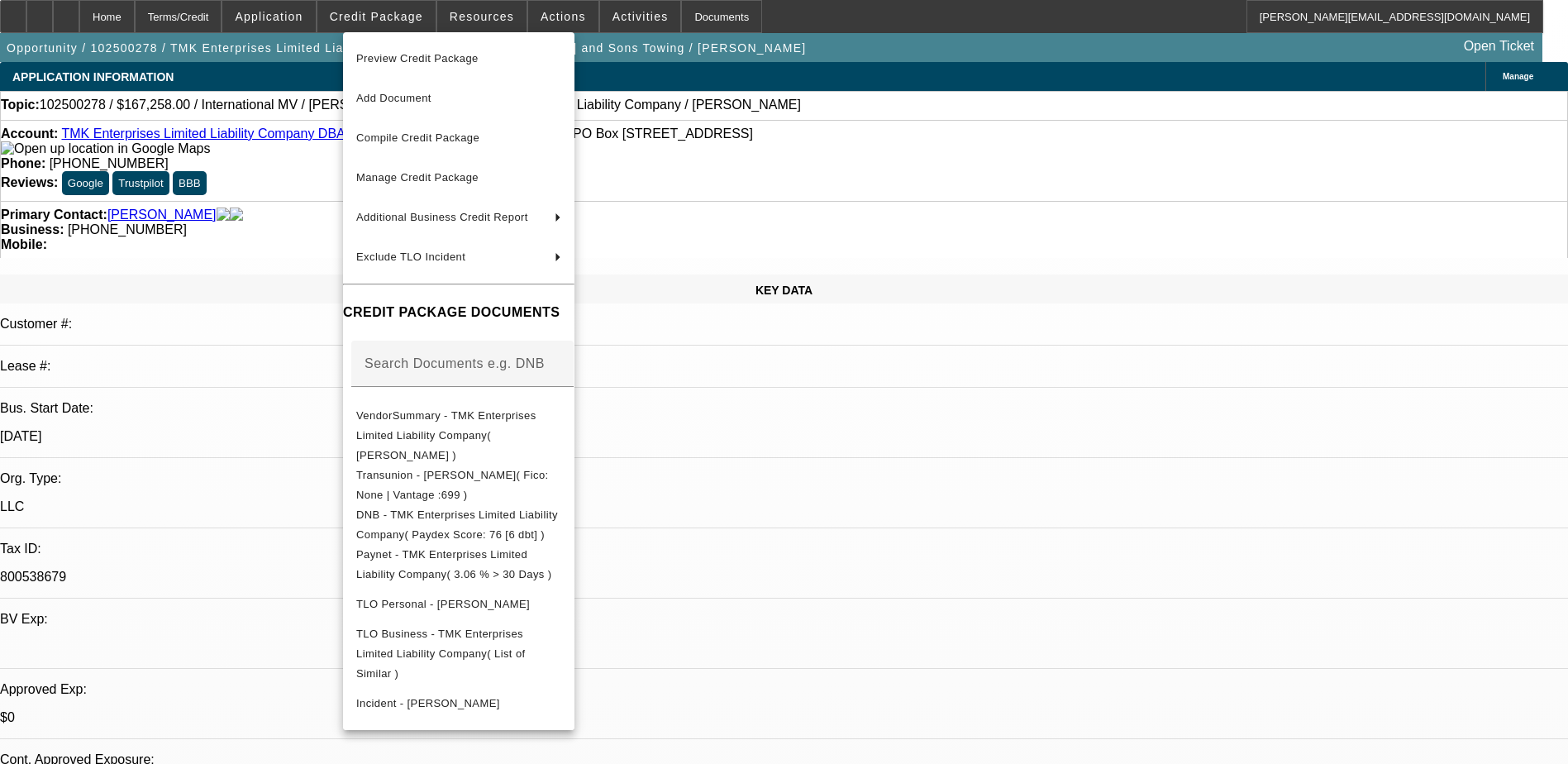
click at [103, 18] on div at bounding box center [784, 382] width 1568 height 764
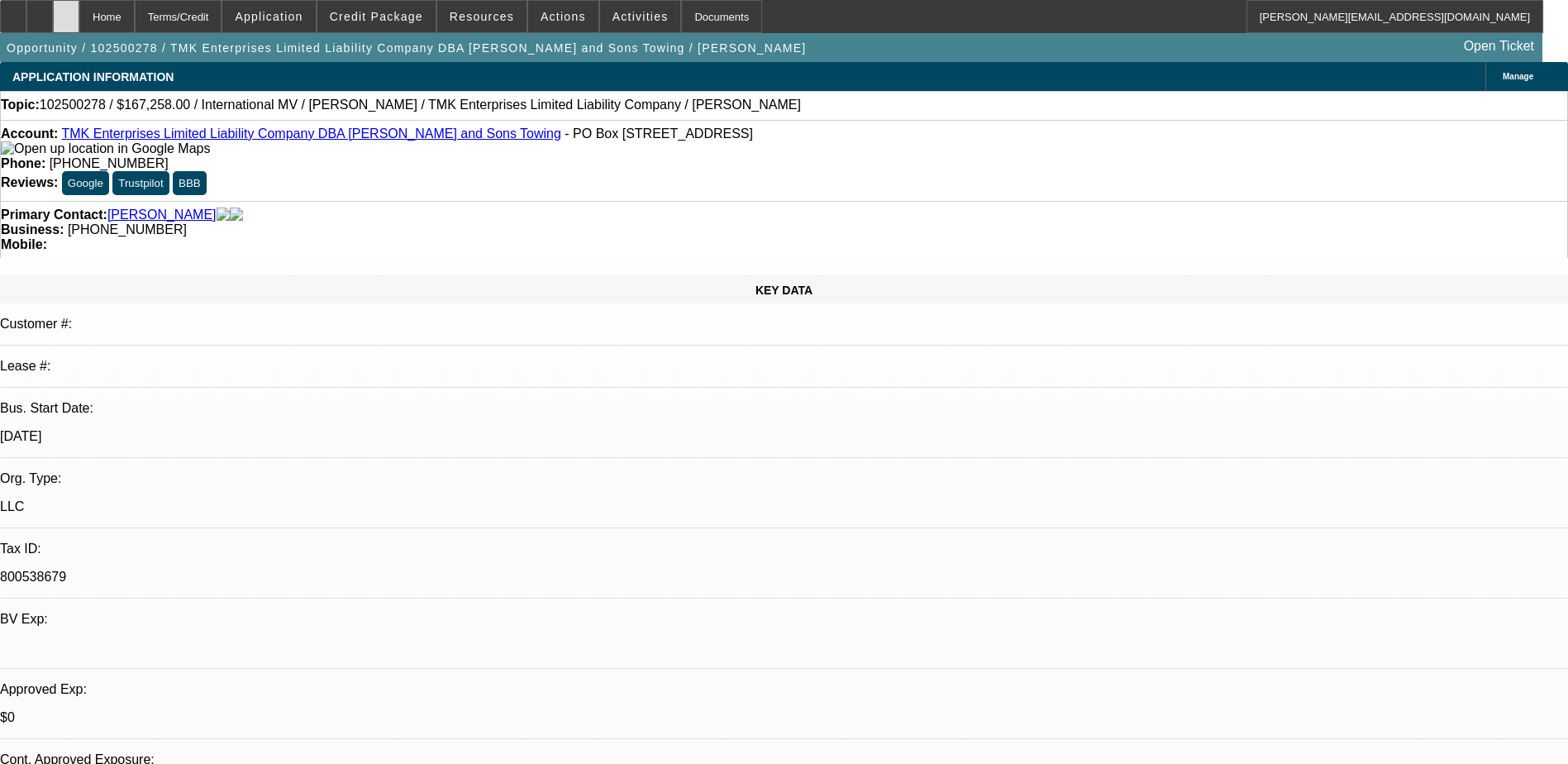
click at [66, 11] on icon at bounding box center [66, 11] width 0 height 0
select select "0"
select select "2"
select select "0.1"
select select "1"
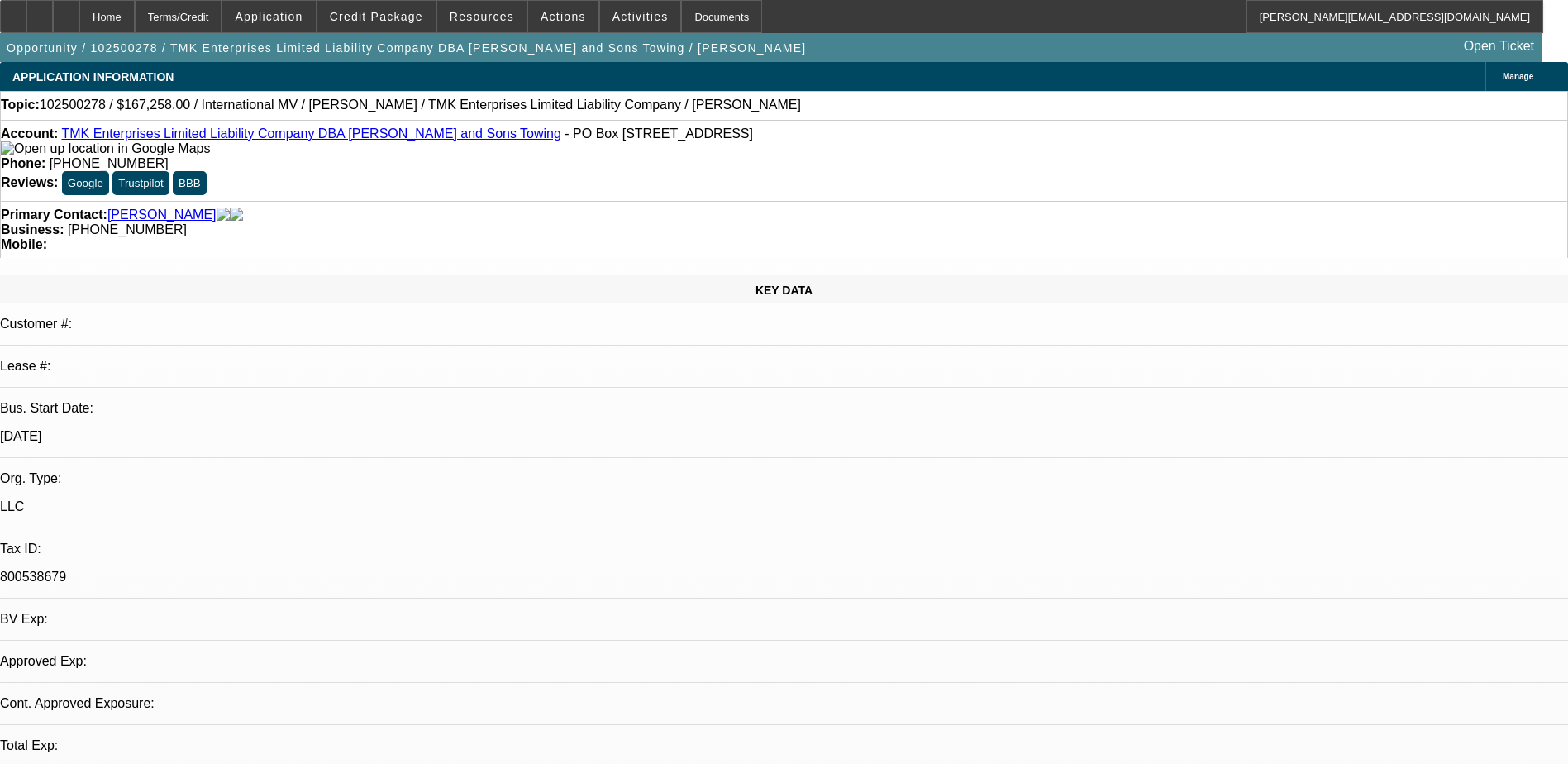
select select "2"
select select "4"
click at [66, 11] on icon at bounding box center [66, 11] width 0 height 0
select select "0"
select select "2"
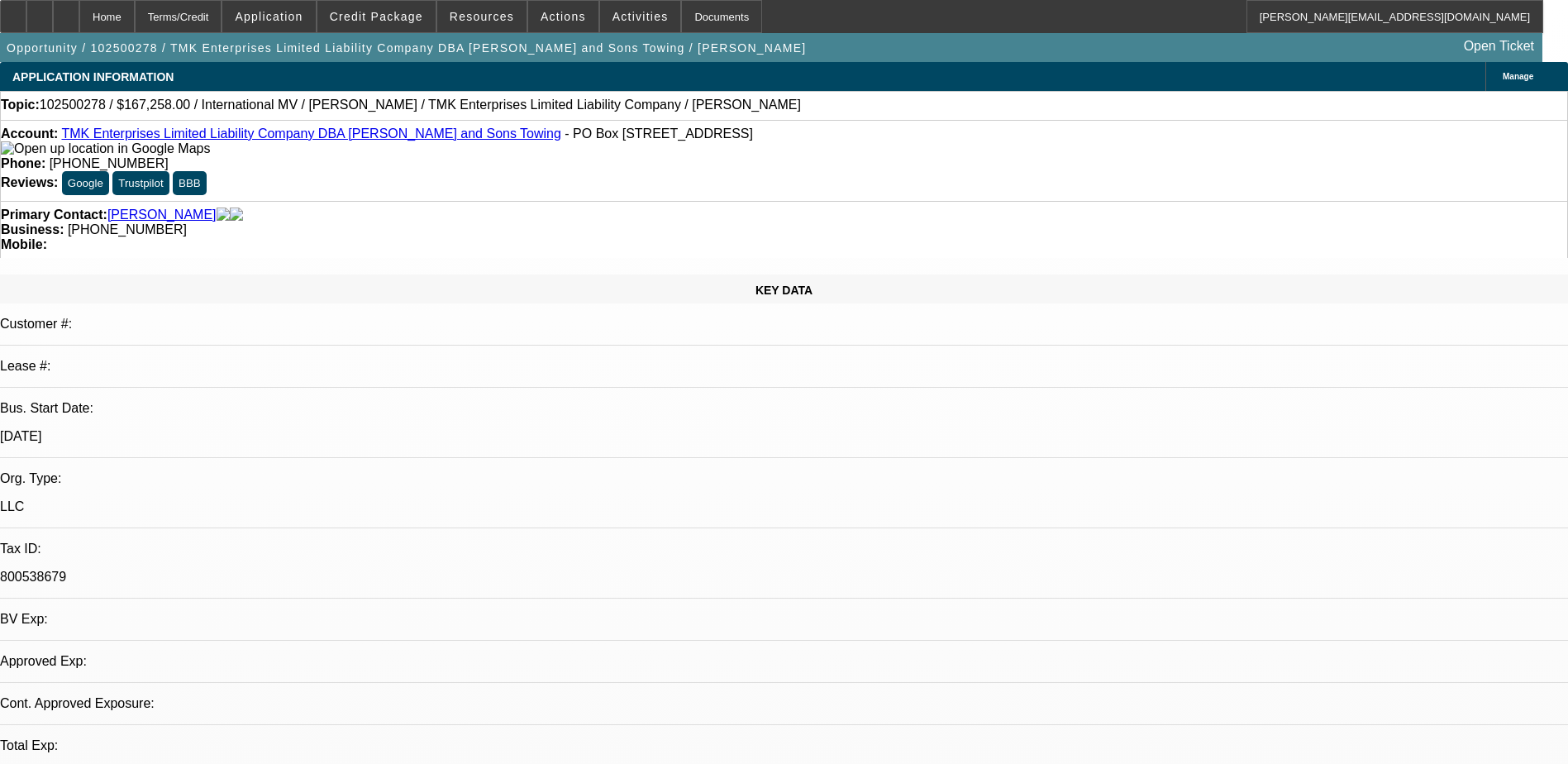
select select "2"
select select "0.1"
select select "4"
click at [396, 17] on span "Credit Package" at bounding box center [376, 16] width 94 height 13
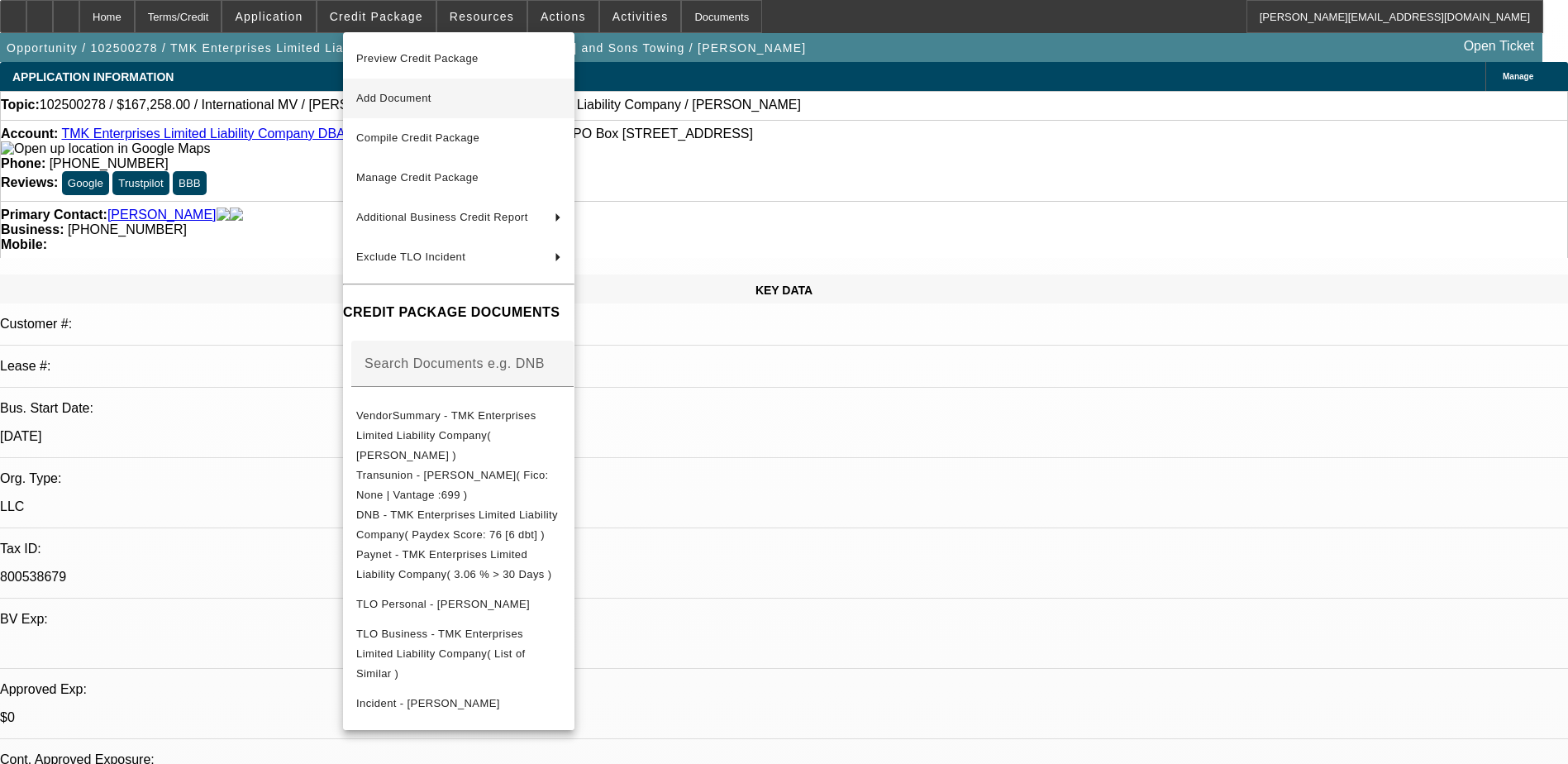
click at [419, 96] on span "Add Document" at bounding box center [394, 98] width 75 height 12
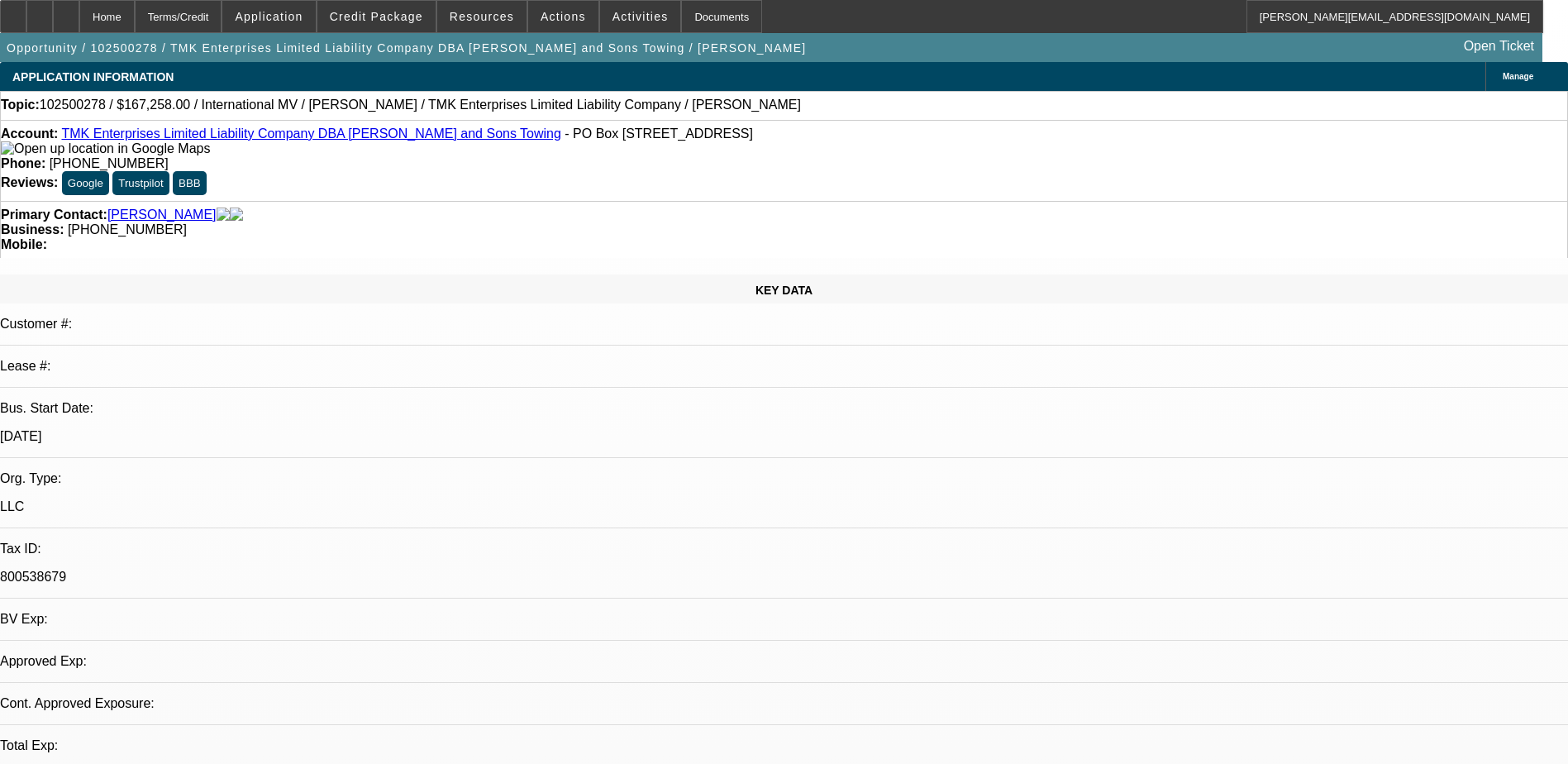
select select "0"
select select "2"
select select "0.1"
select select "1"
select select "2"
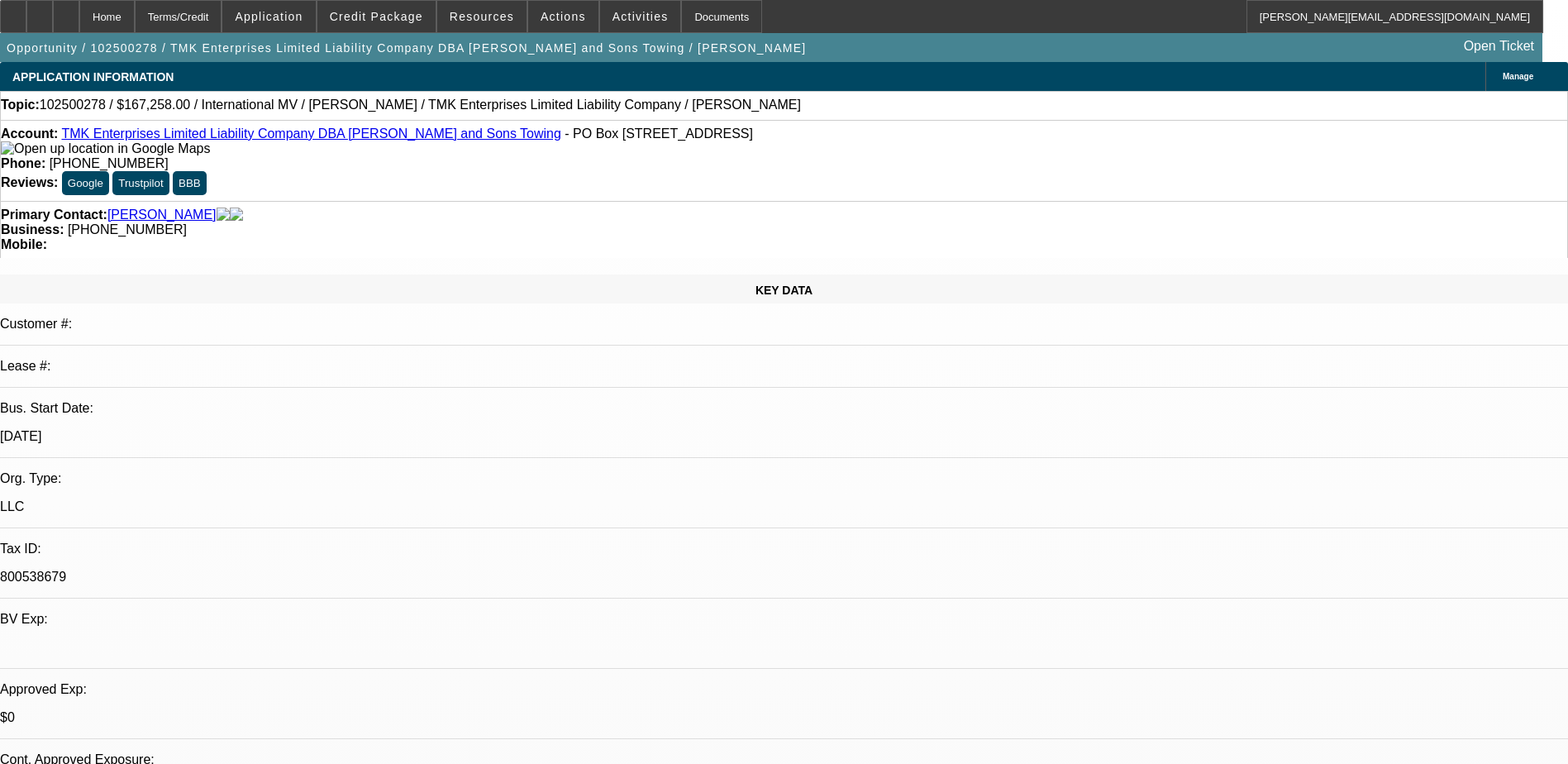
select select "4"
click at [80, 15] on div at bounding box center [66, 17] width 26 height 33
select select "0"
select select "2"
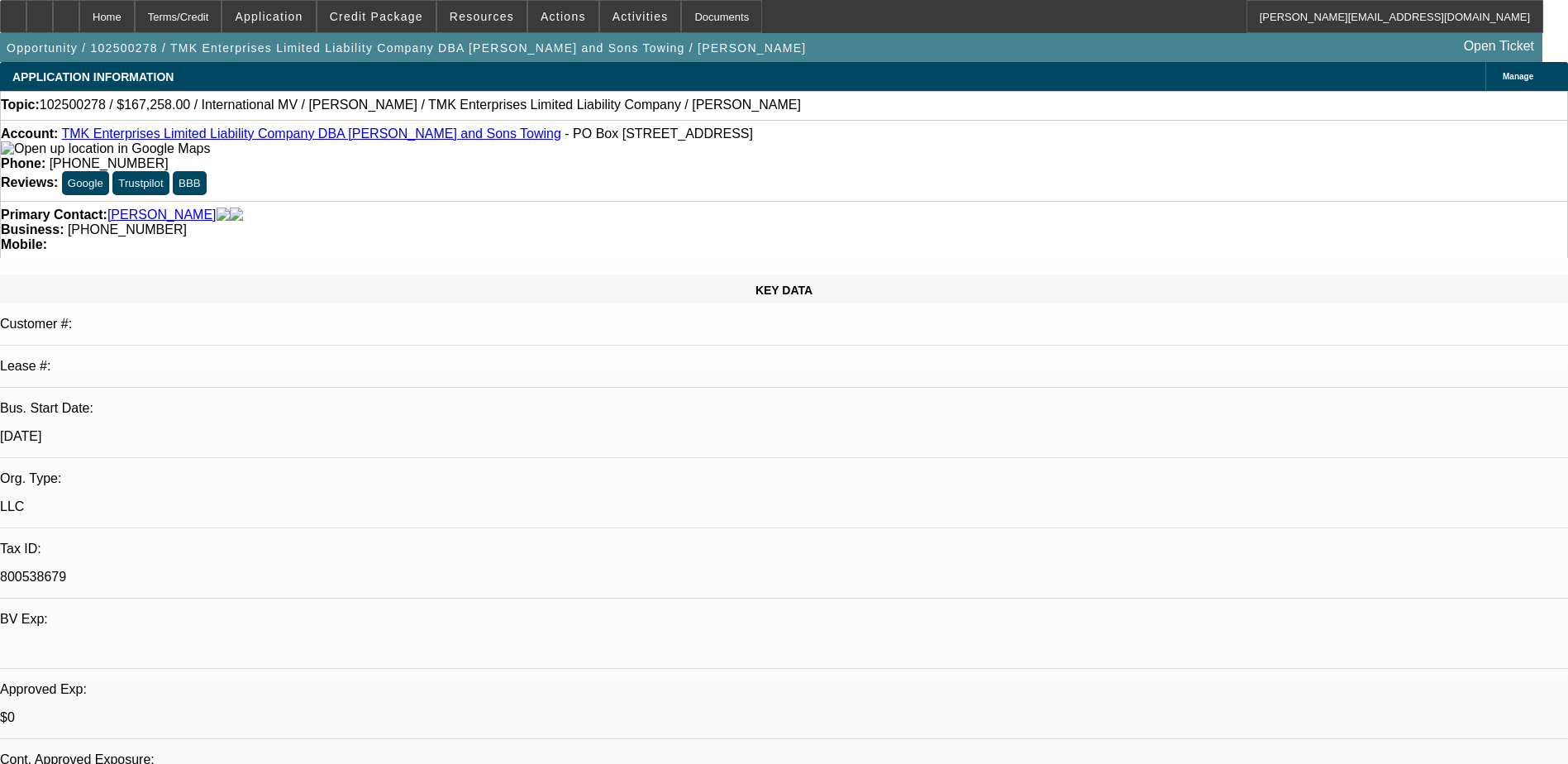
select select "0.1"
select select "4"
click at [374, 18] on span "Credit Package" at bounding box center [376, 16] width 94 height 13
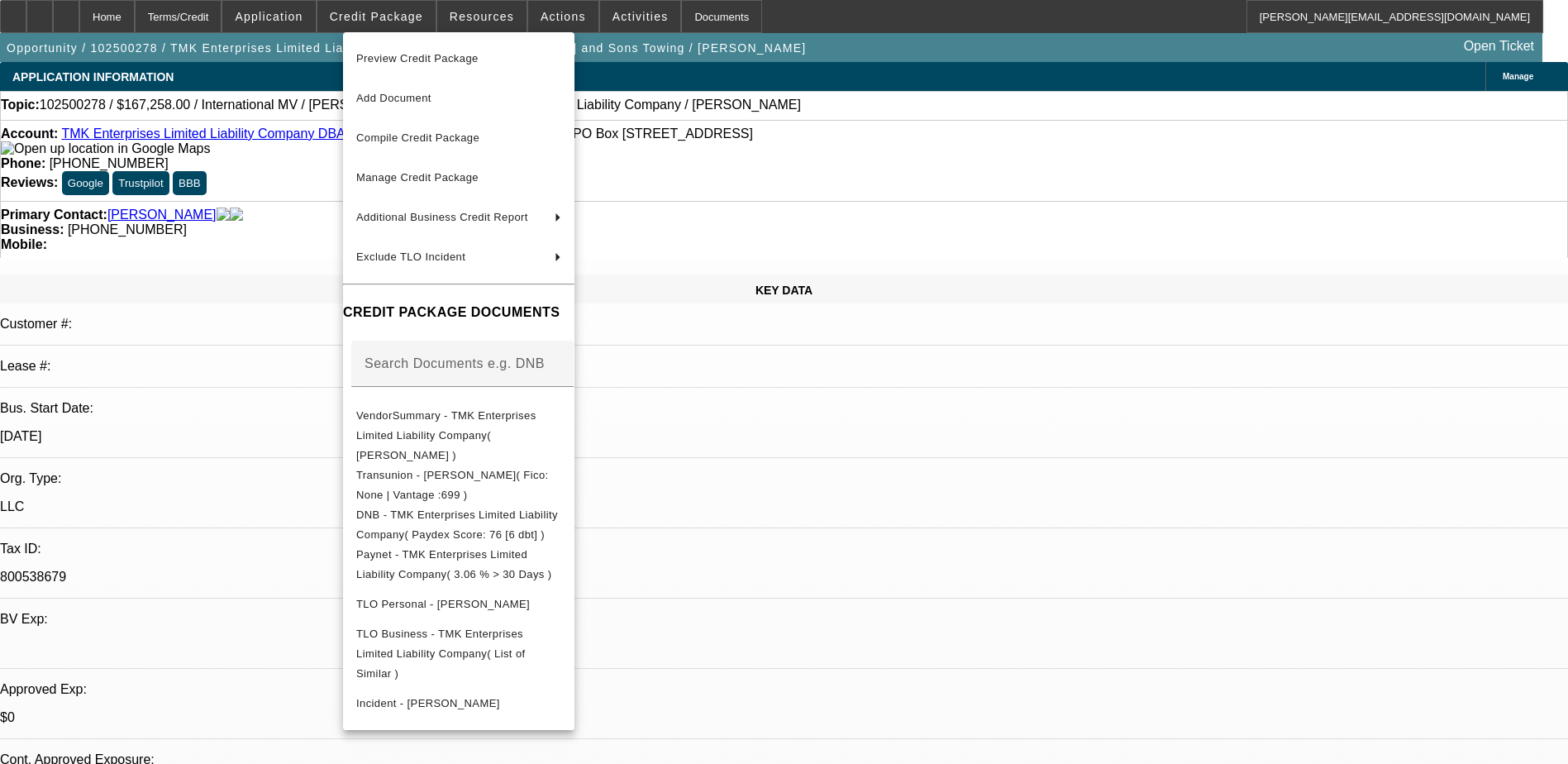
click at [1232, 103] on div at bounding box center [784, 382] width 1568 height 764
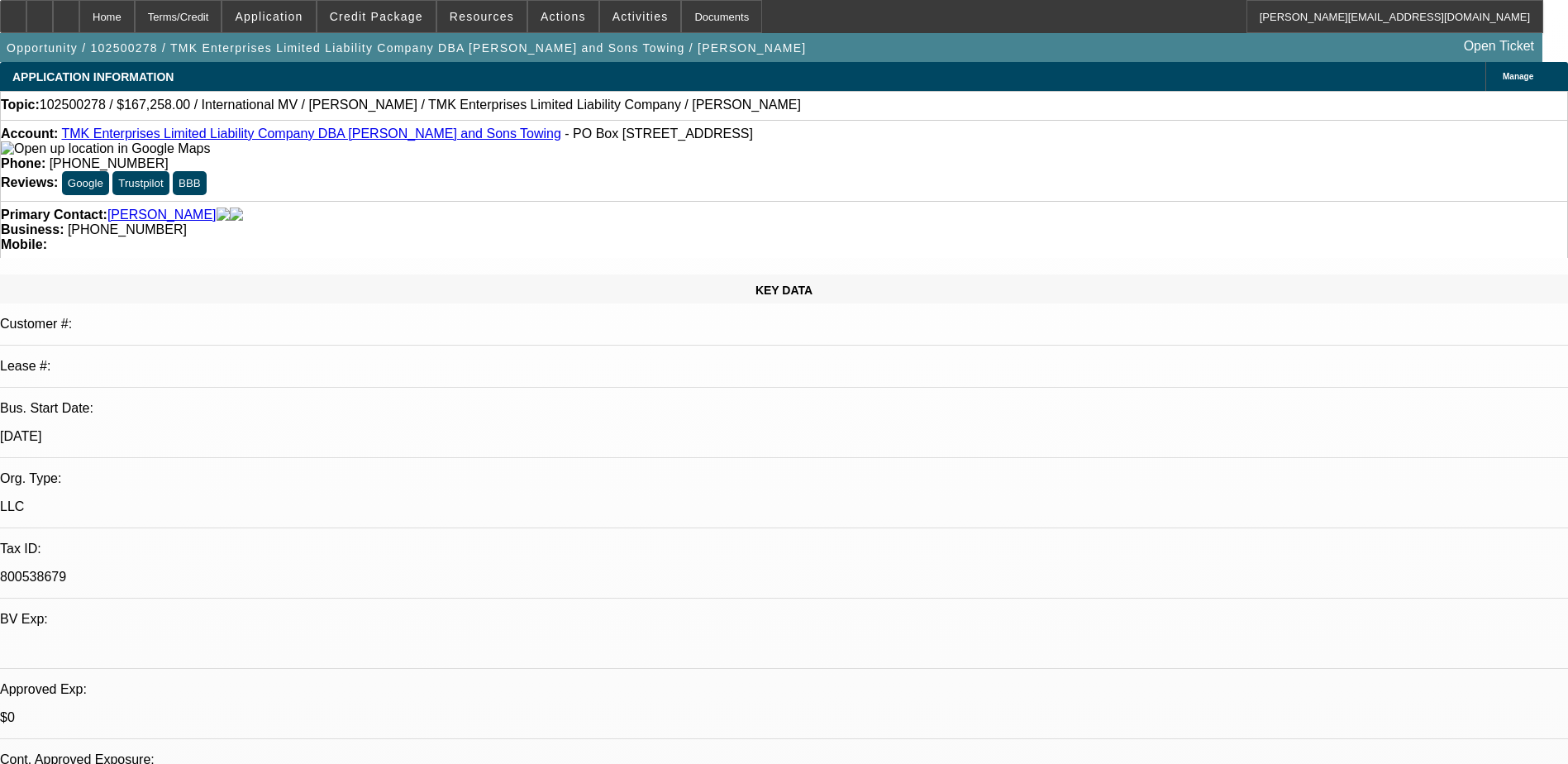
radio input "true"
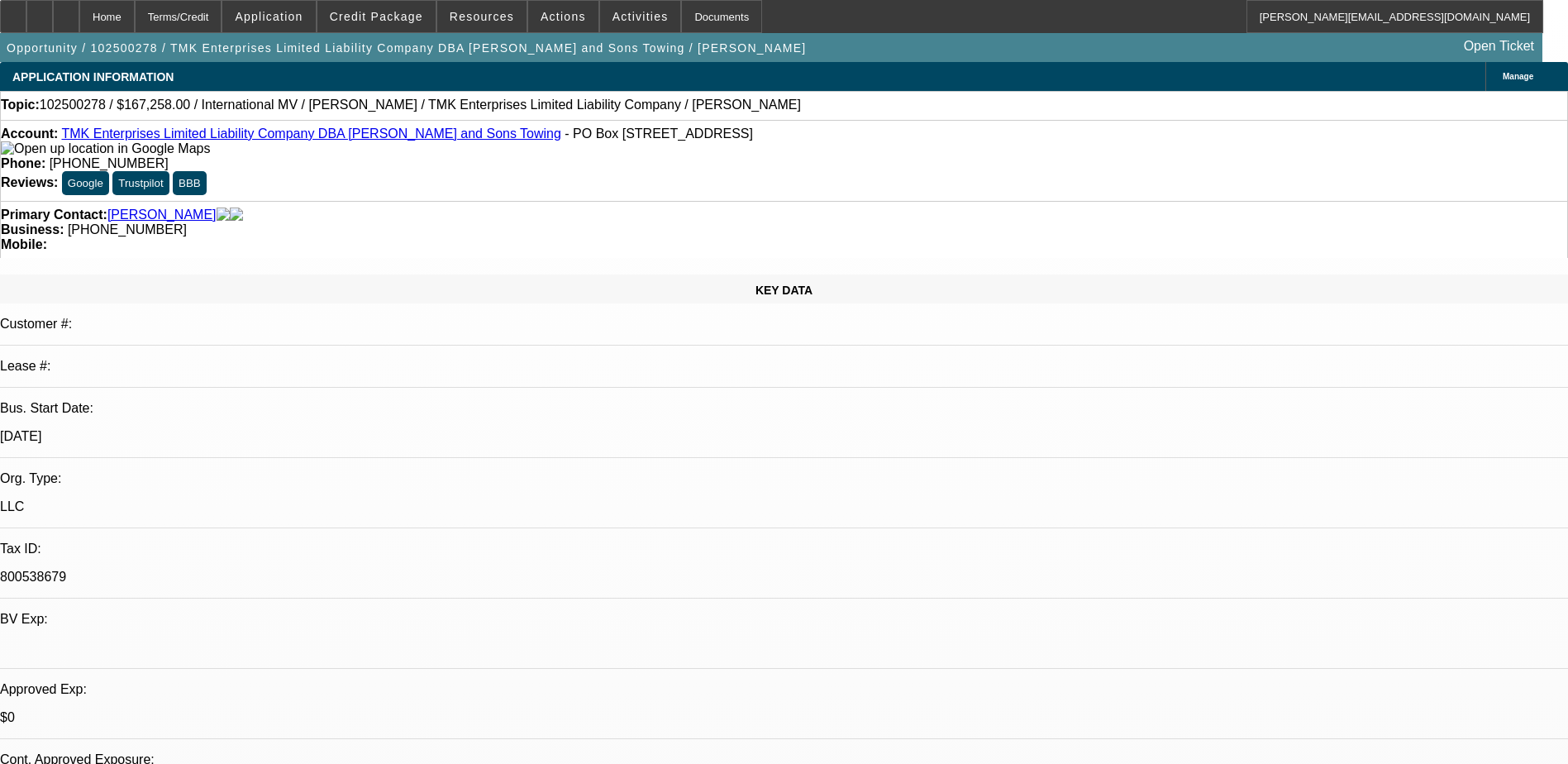
type textarea "PDF Builder isn't letting me add the application and quote. Emailed to Don."
radio input "true"
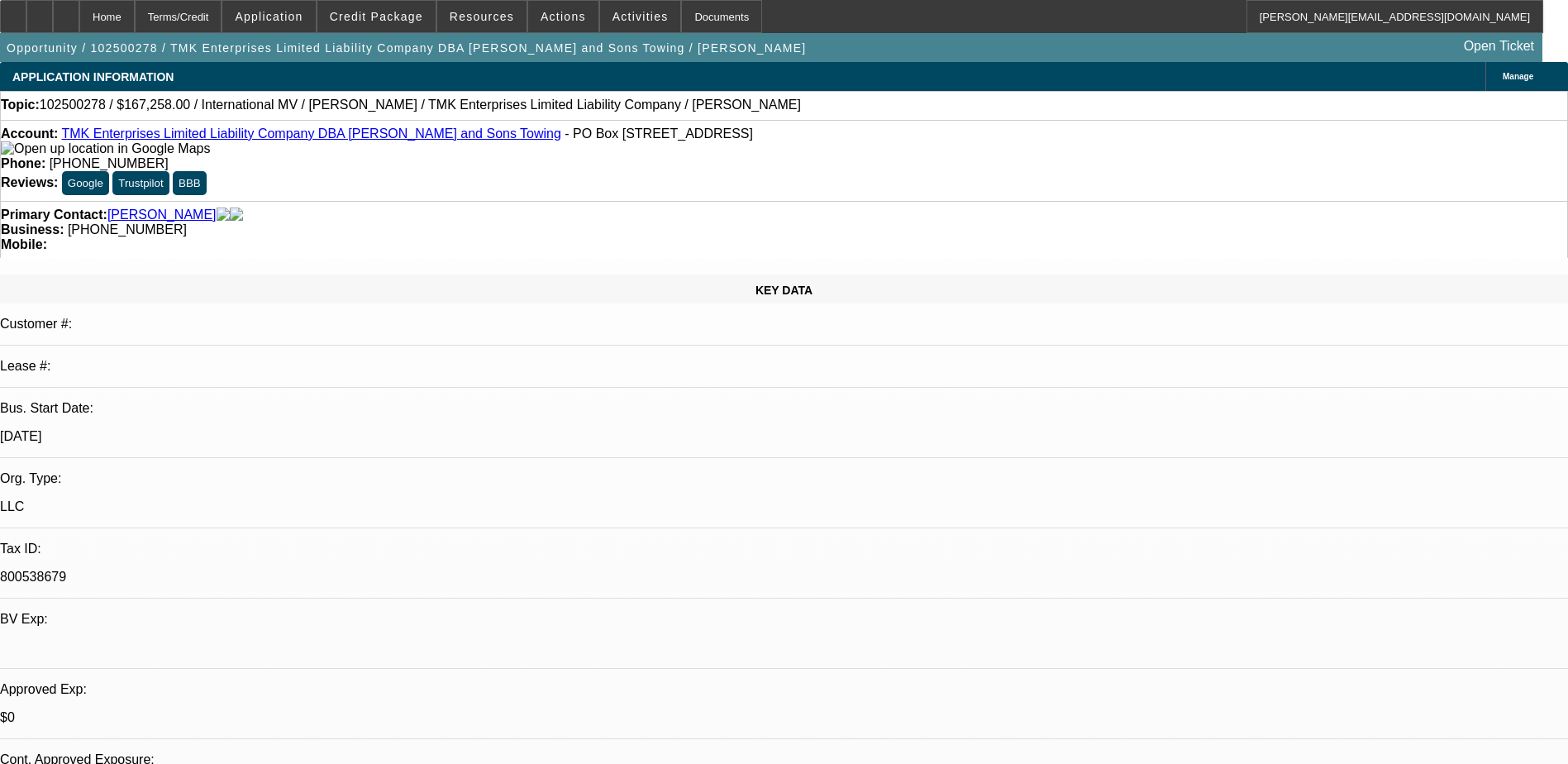
click at [404, 16] on span "Credit Package" at bounding box center [376, 16] width 94 height 13
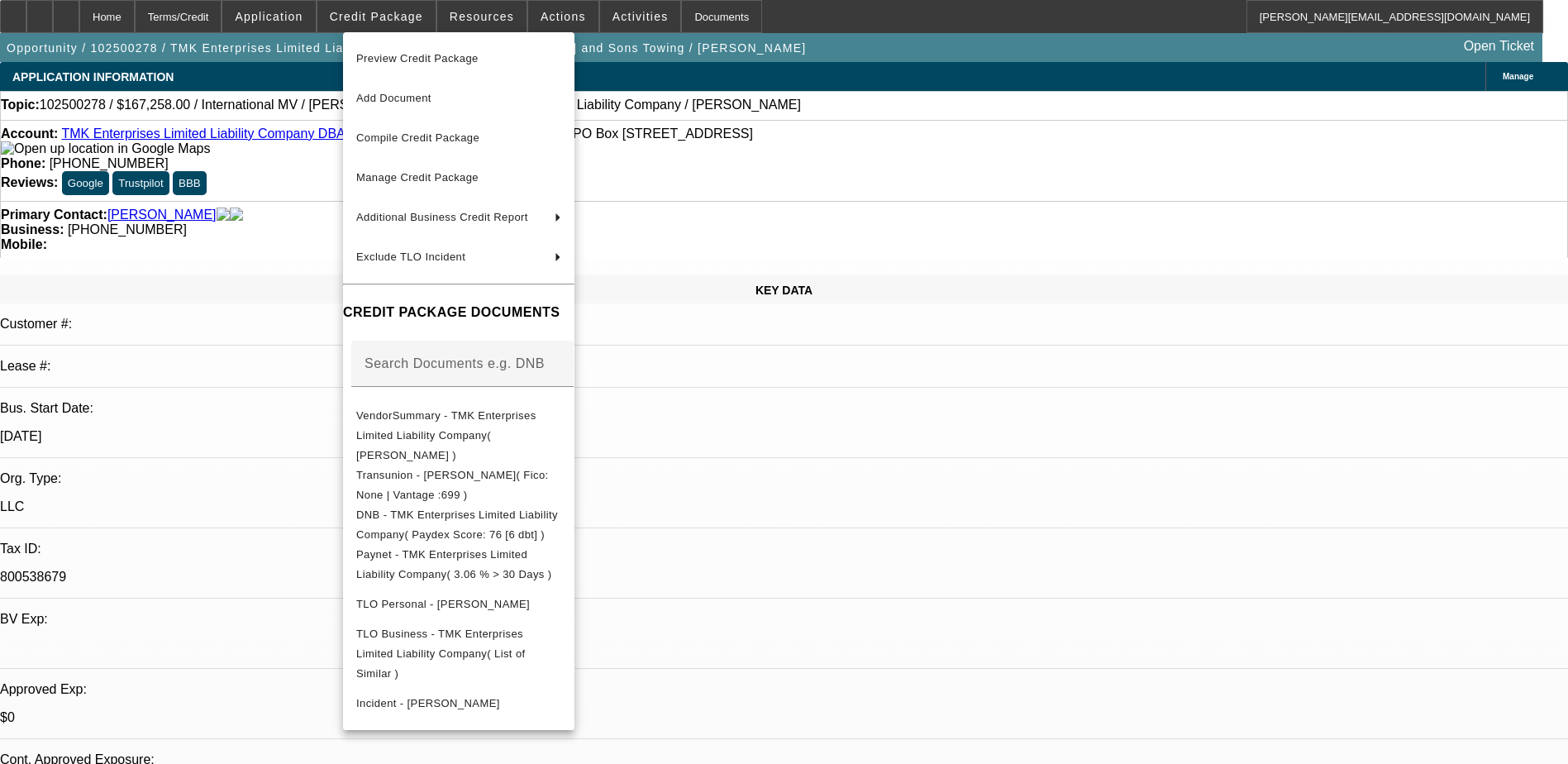
click at [427, 54] on span "Preview Credit Package" at bounding box center [418, 58] width 123 height 12
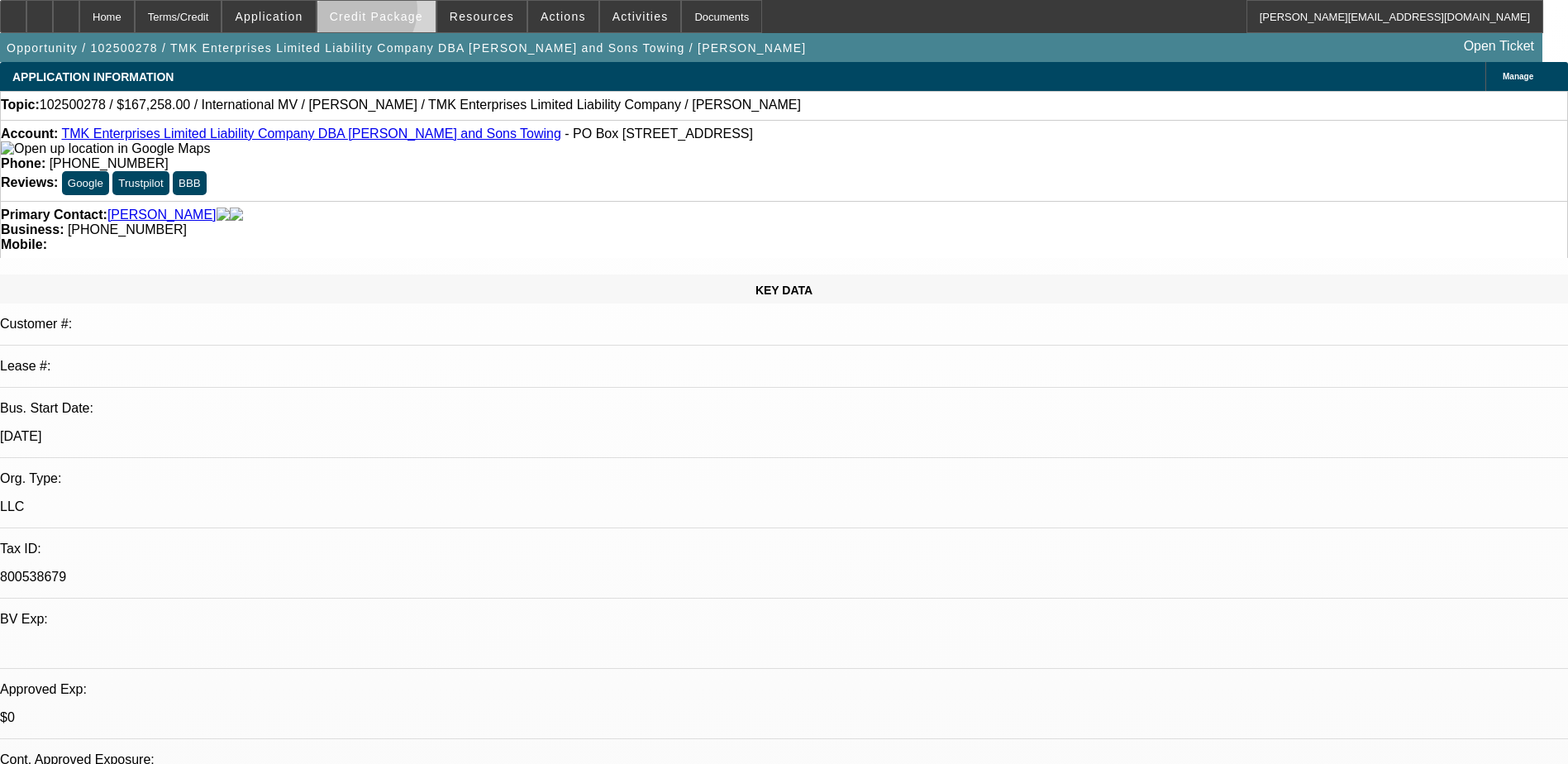
click at [387, 14] on span "Credit Package" at bounding box center [376, 16] width 94 height 13
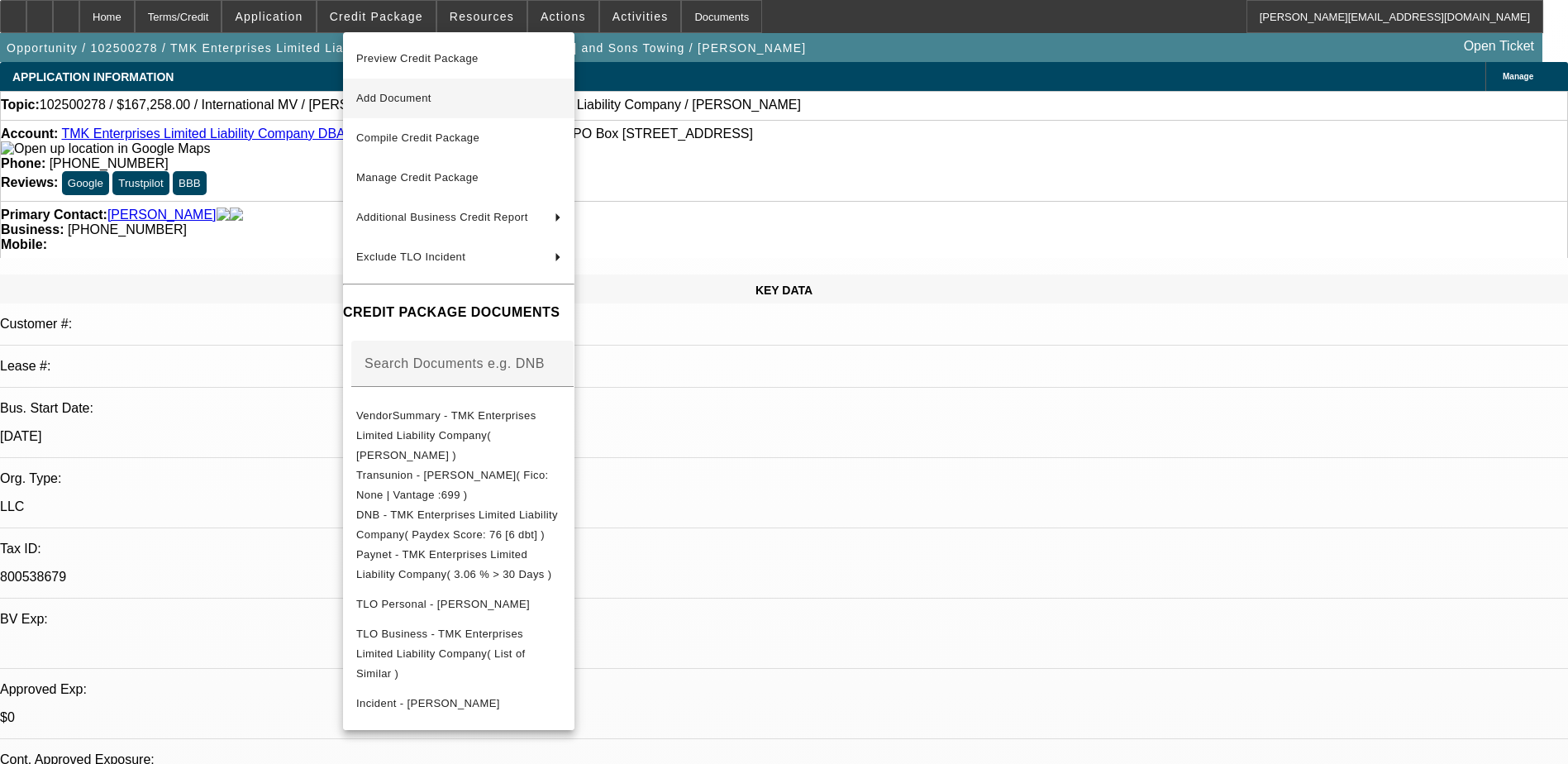
click at [402, 96] on span "Add Document" at bounding box center [394, 98] width 75 height 12
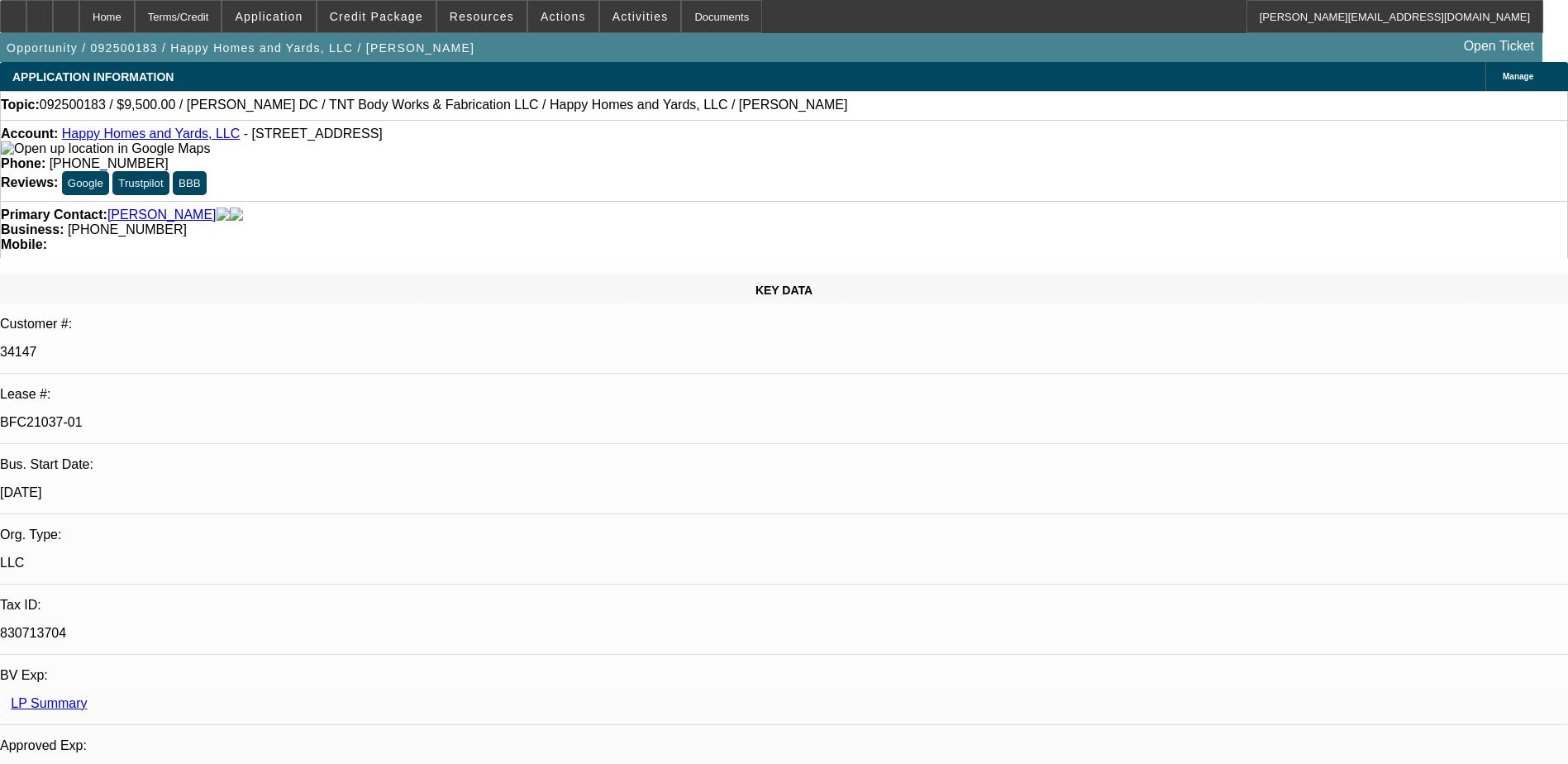
select select "0"
select select "6"
select select "0"
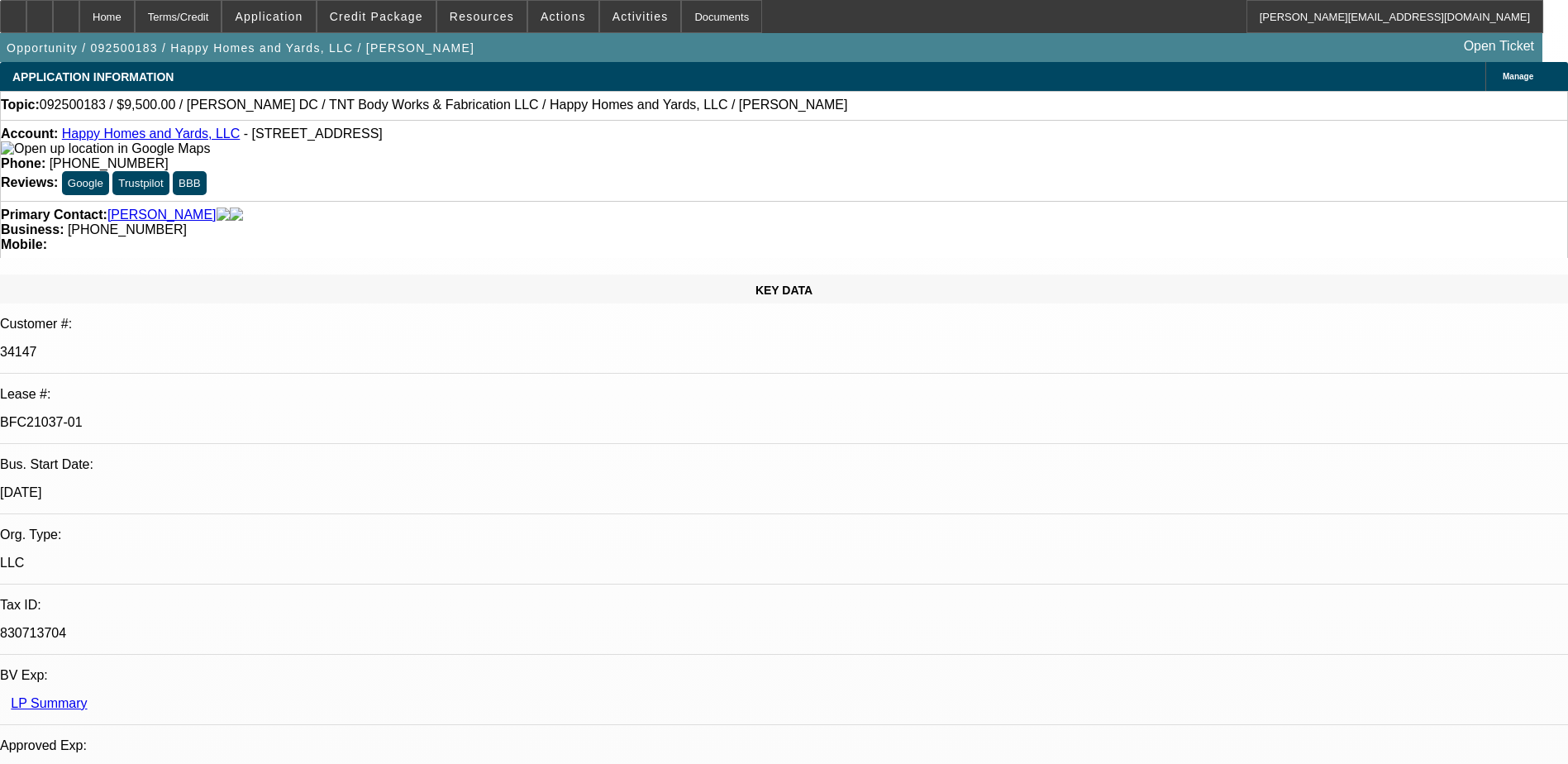
select select "0"
select select "6"
select select "0"
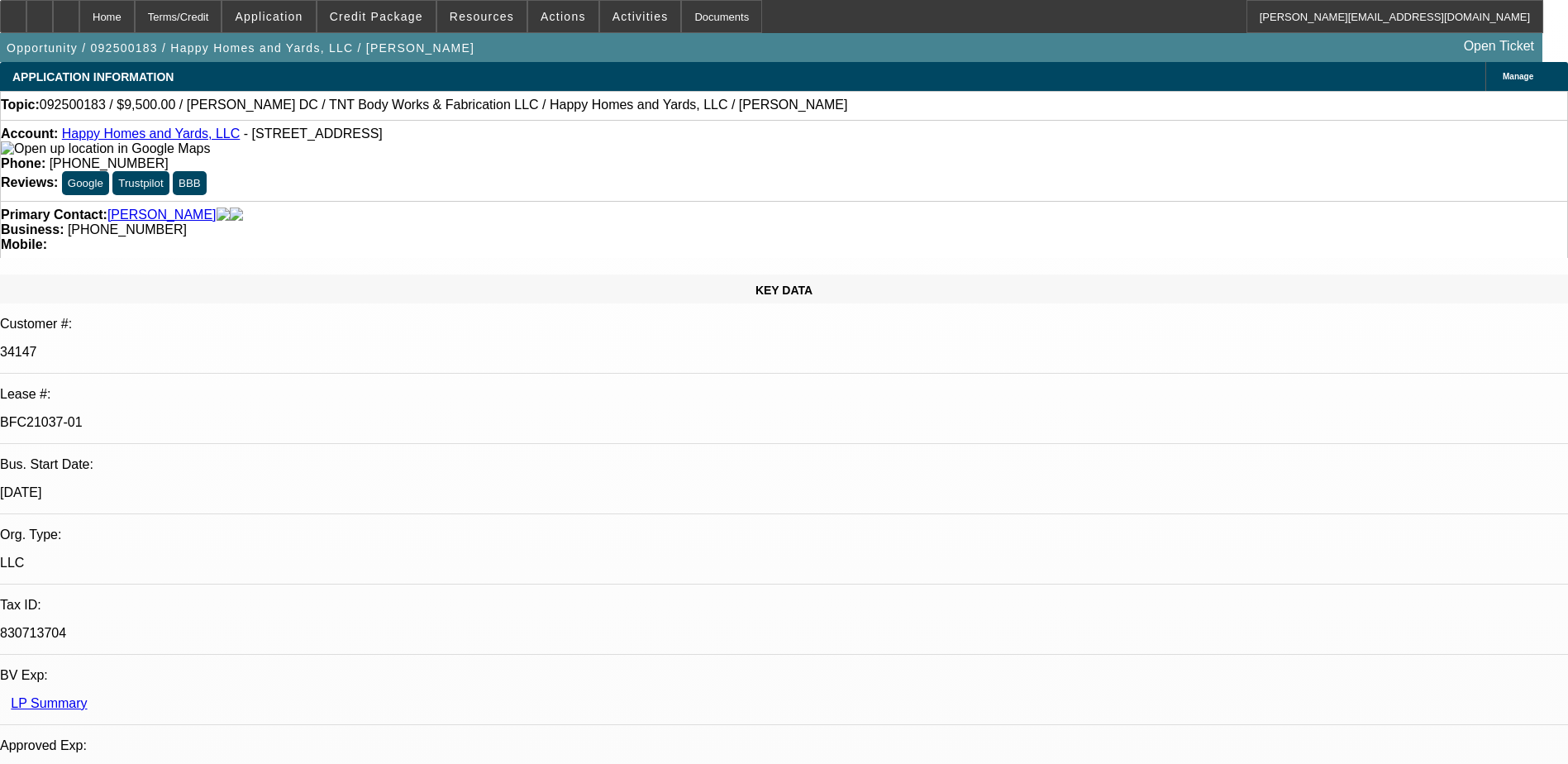
select select "0"
select select "6"
select select "0"
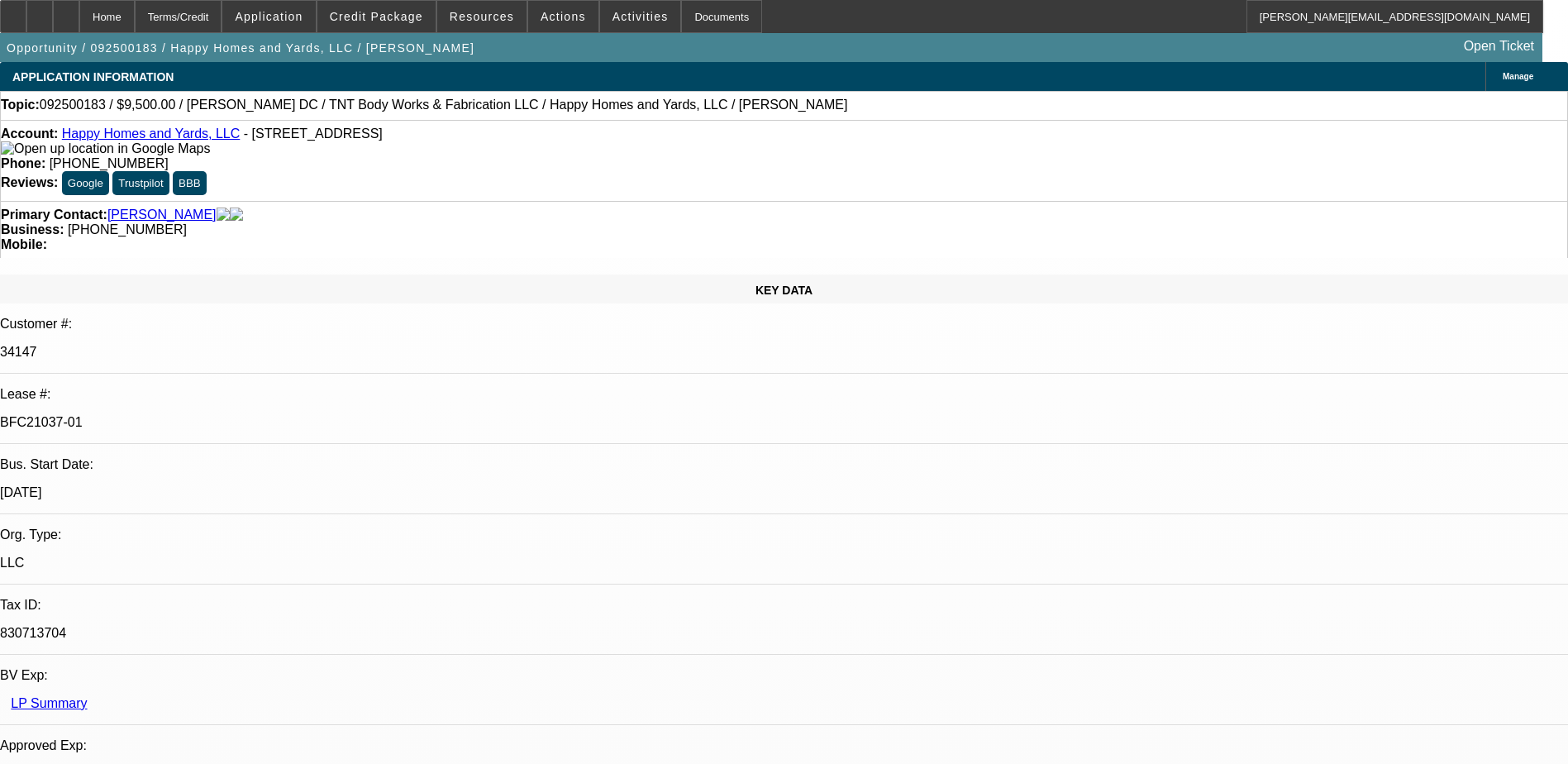
select select "6"
click at [381, 13] on span "Credit Package" at bounding box center [376, 16] width 94 height 13
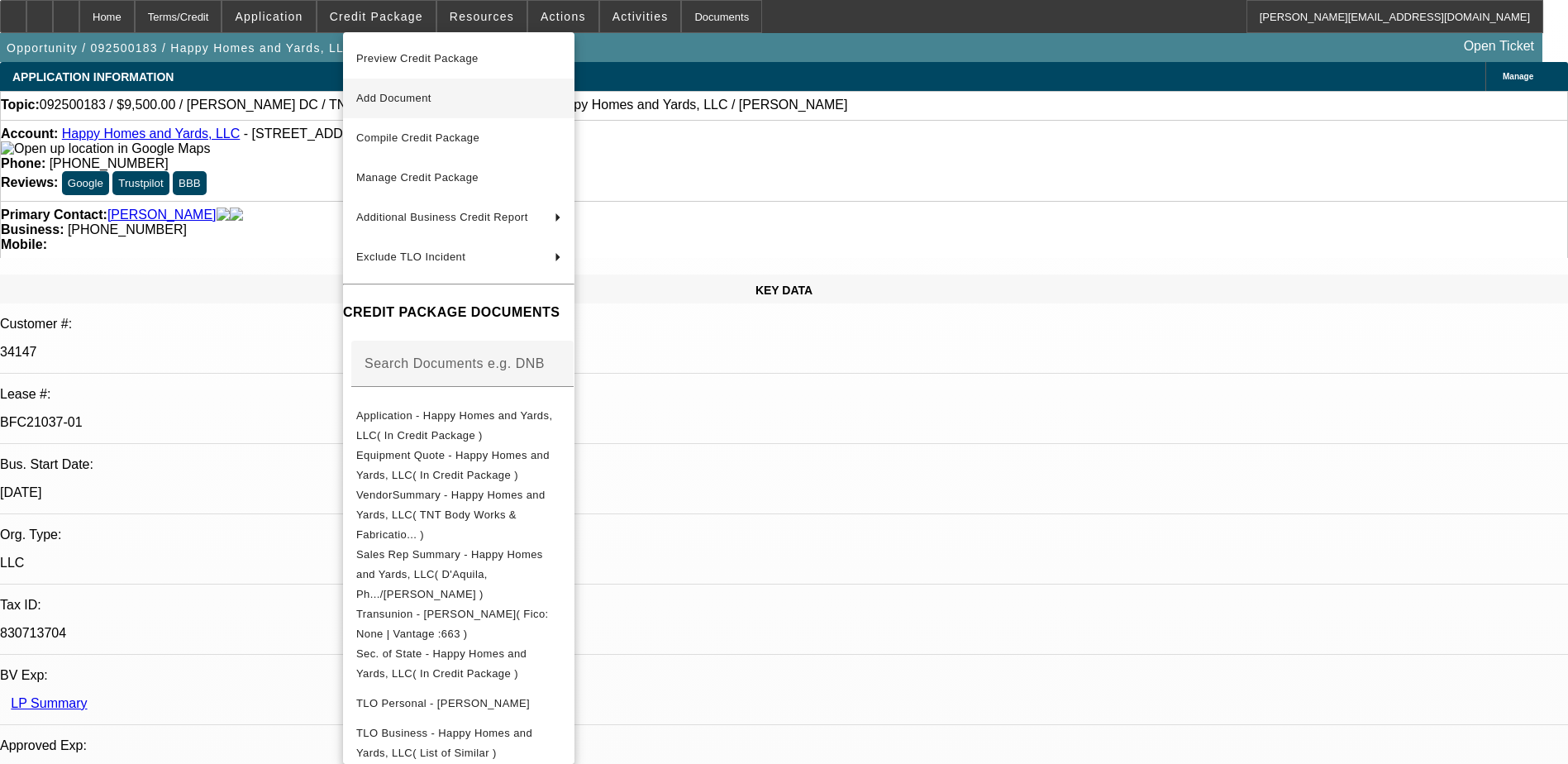
click at [407, 100] on span "Add Document" at bounding box center [394, 98] width 75 height 12
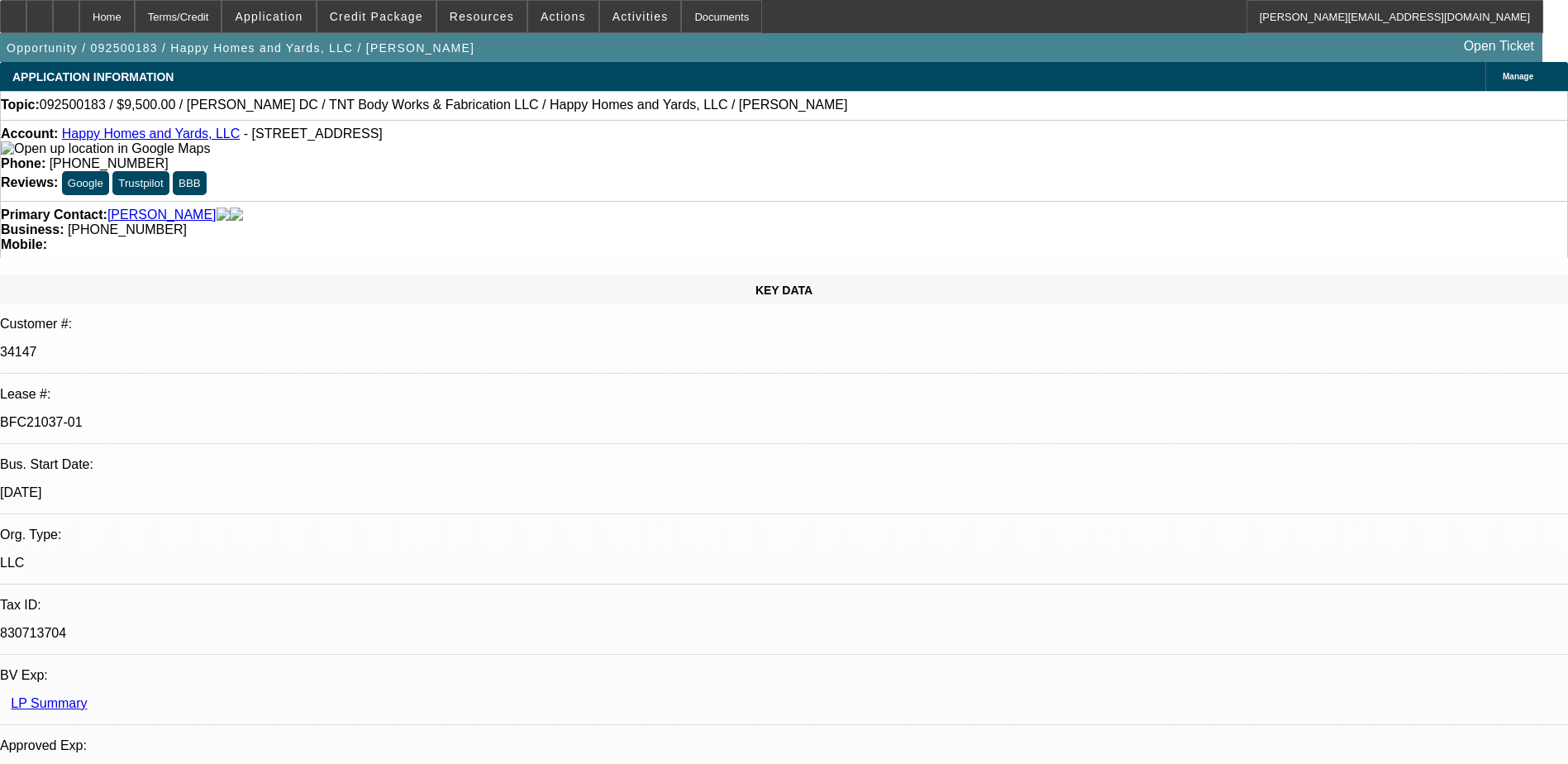
click at [1221, 206] on span "Reply All" at bounding box center [1232, 212] width 45 height 12
click at [66, 11] on icon at bounding box center [66, 11] width 0 height 0
select select "0"
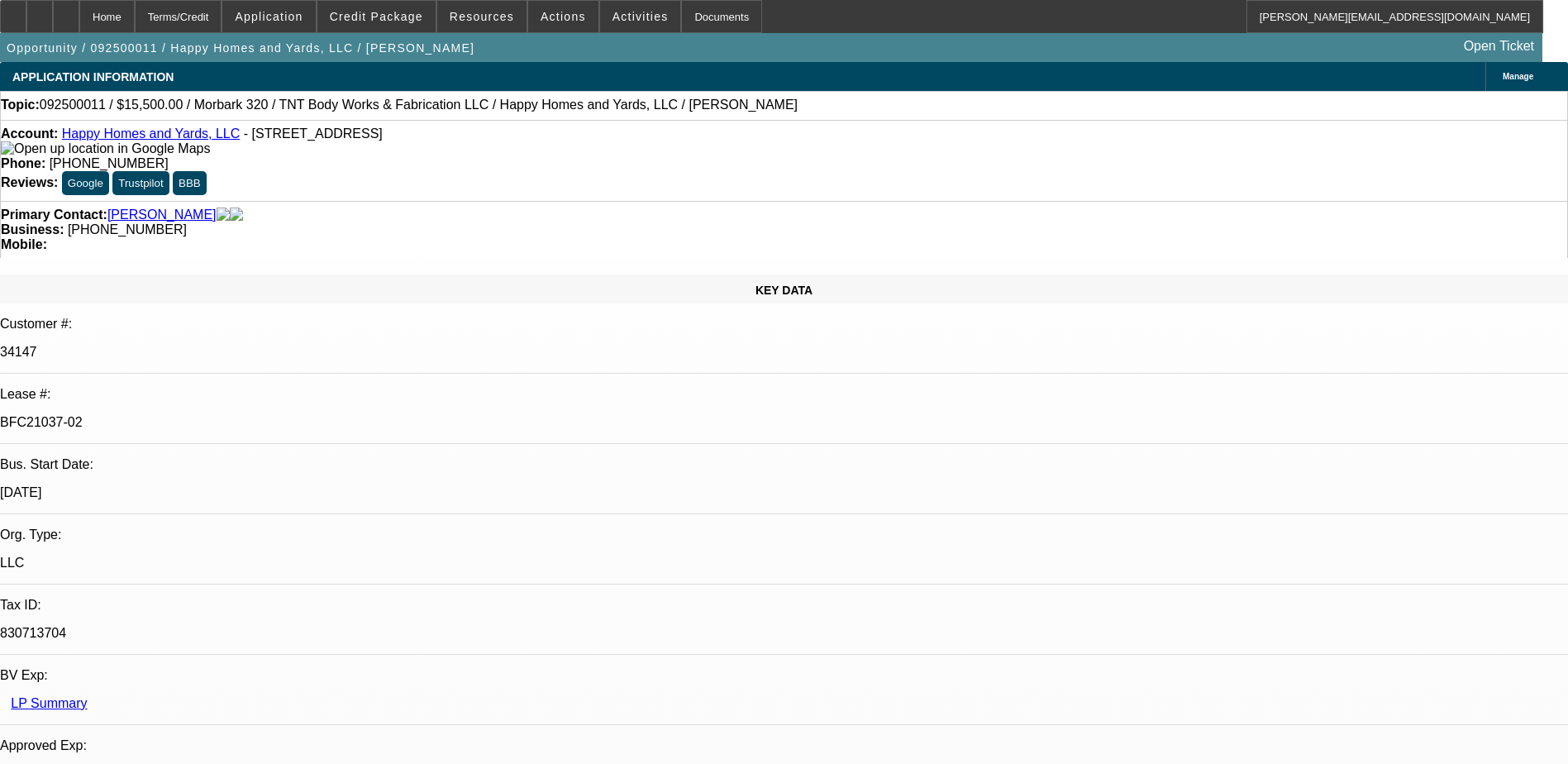
select select "3"
select select "0"
select select "6"
select select "0"
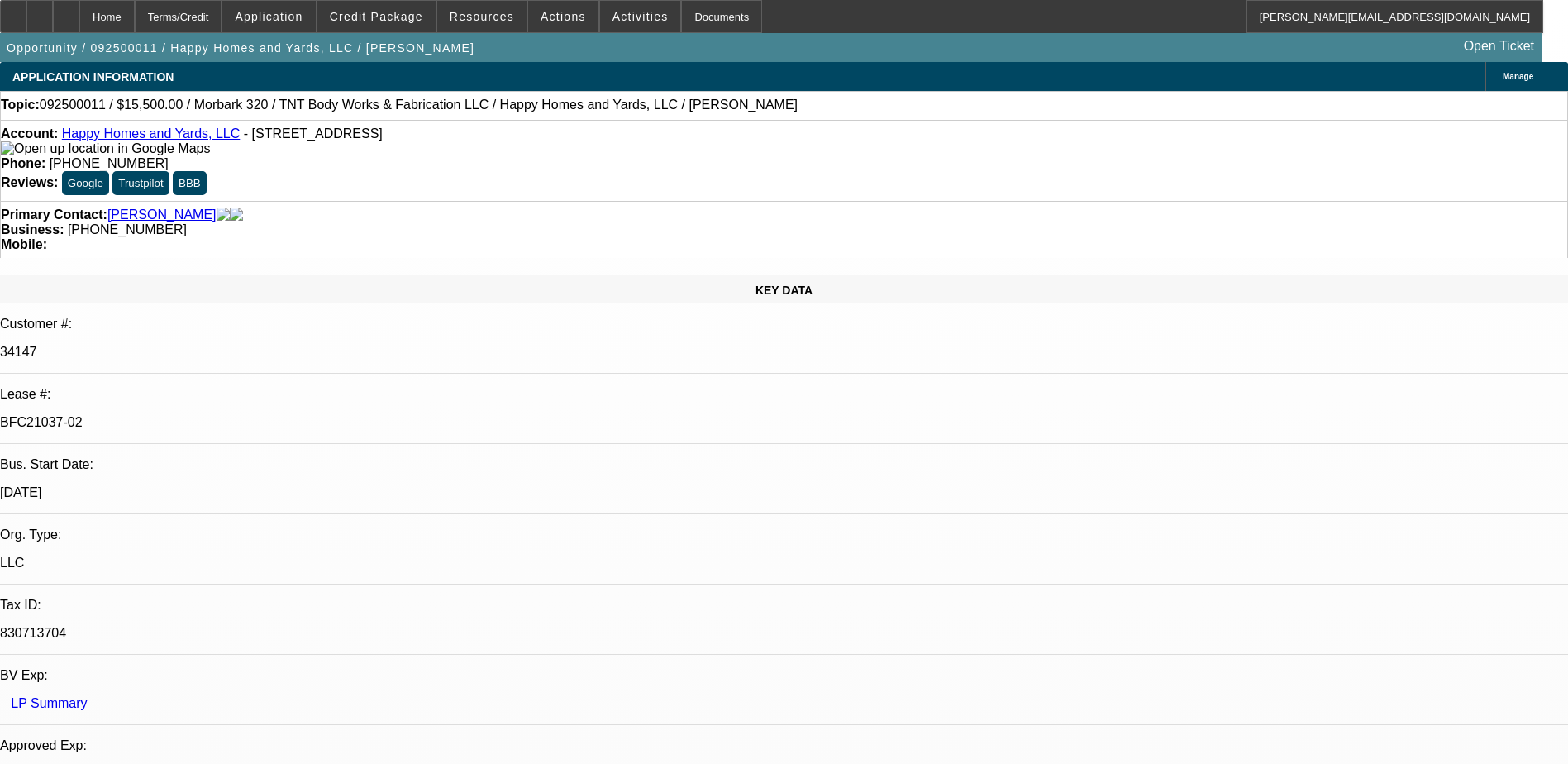
select select "3"
select select "0"
select select "6"
select select "0"
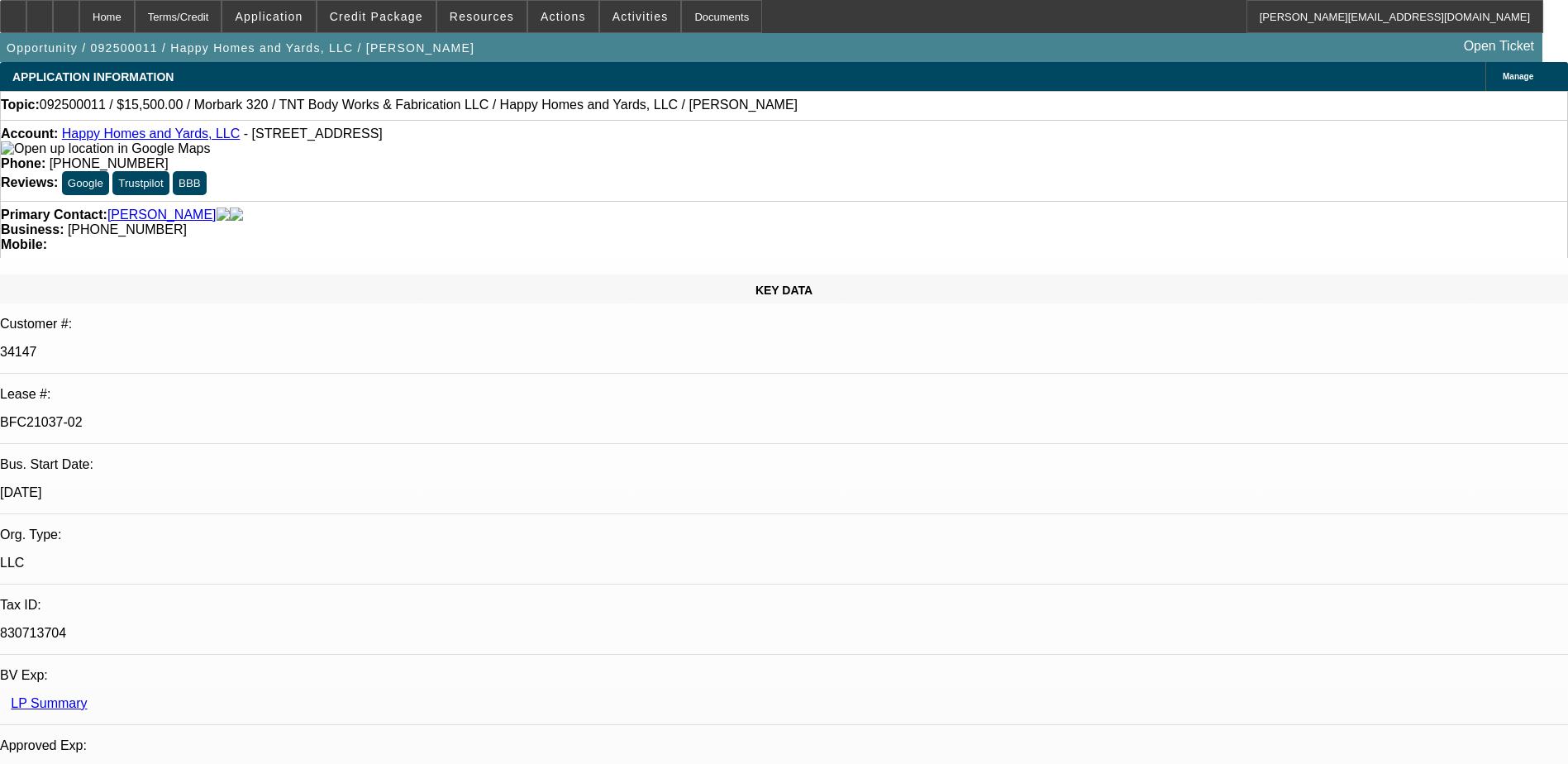
select select "3"
select select "0"
select select "6"
select select "0"
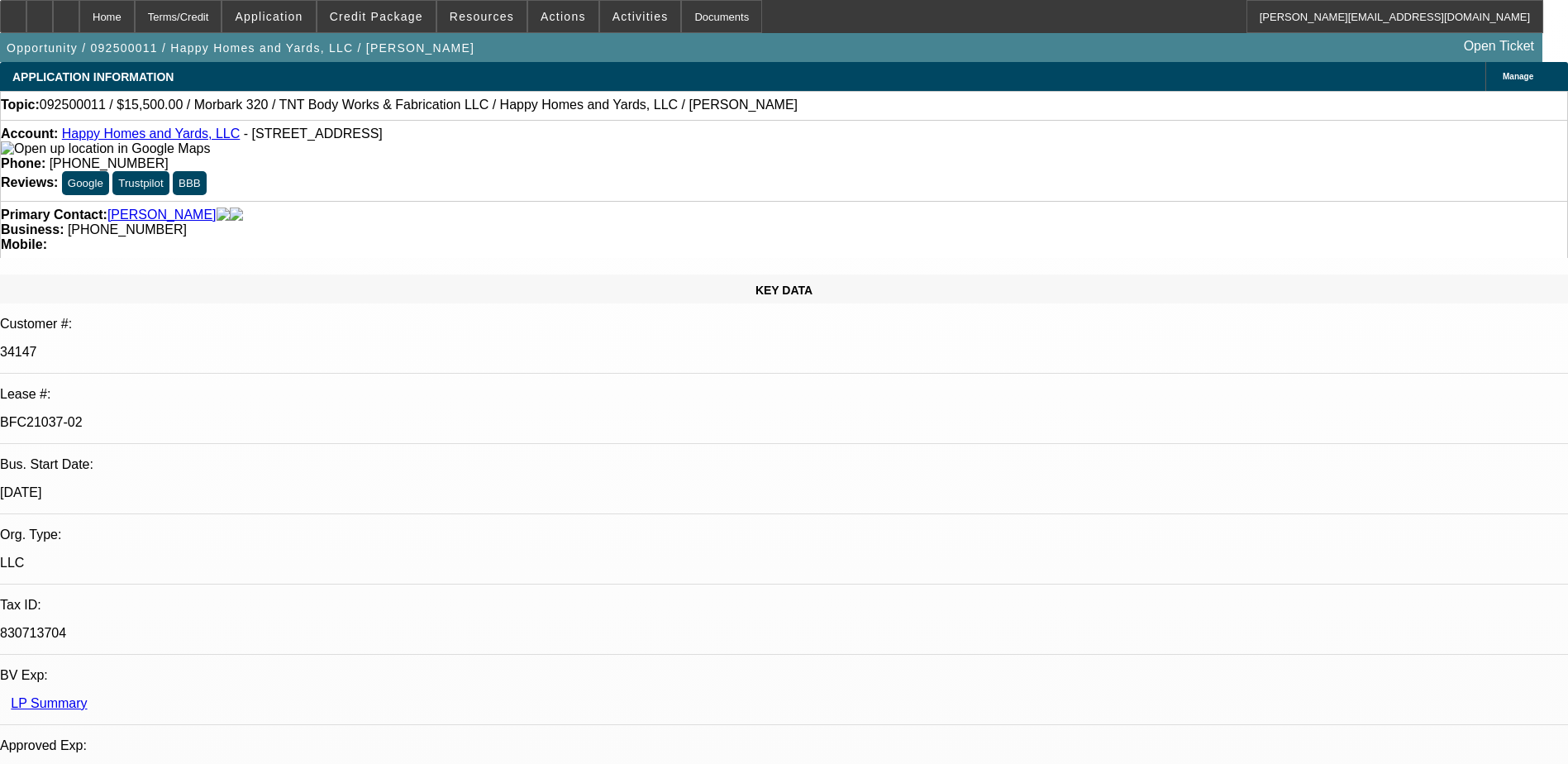
select select "0"
select select "6"
click at [387, 14] on span "Credit Package" at bounding box center [376, 16] width 94 height 13
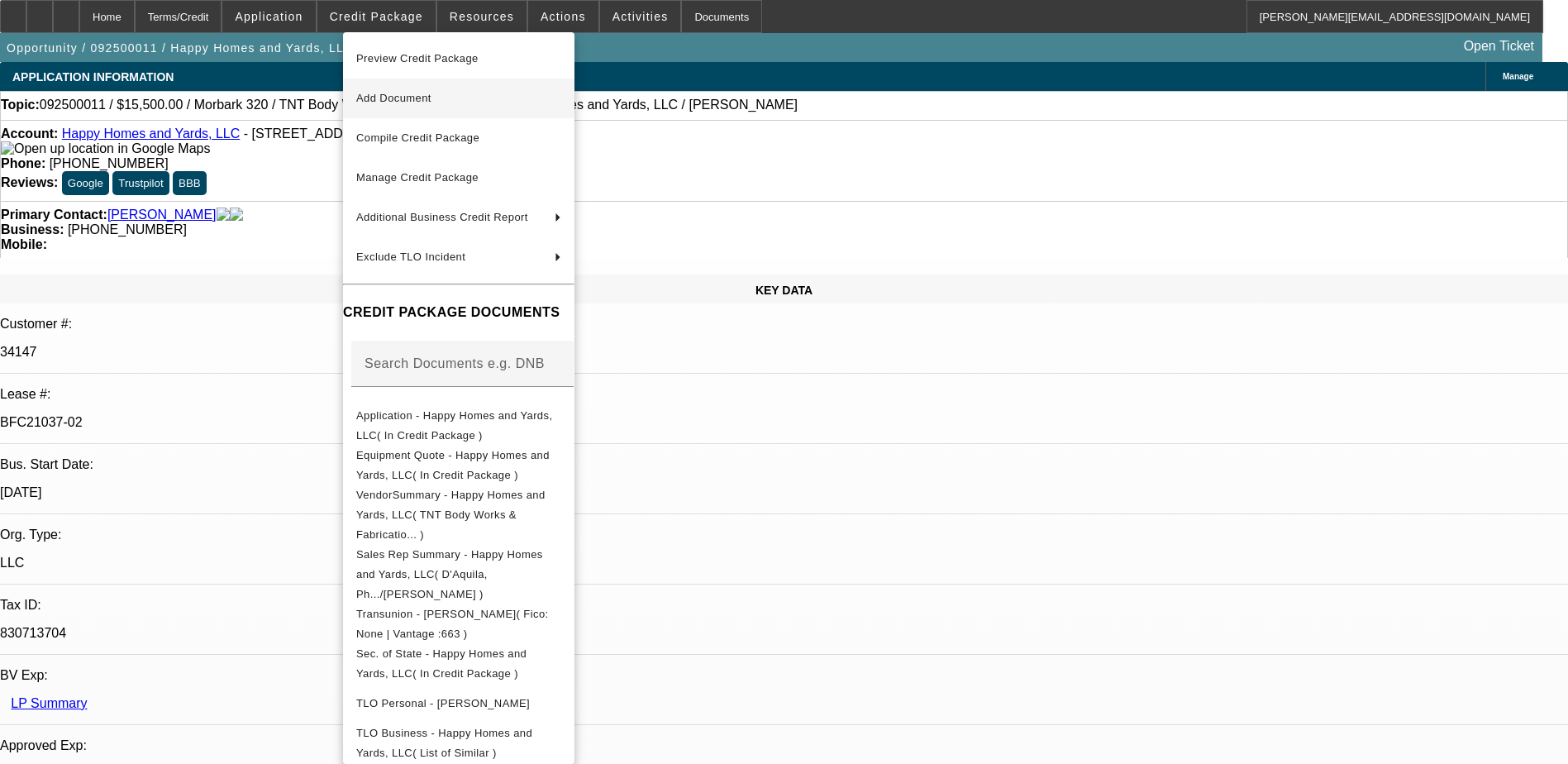
click at [406, 99] on span "Add Document" at bounding box center [394, 98] width 75 height 12
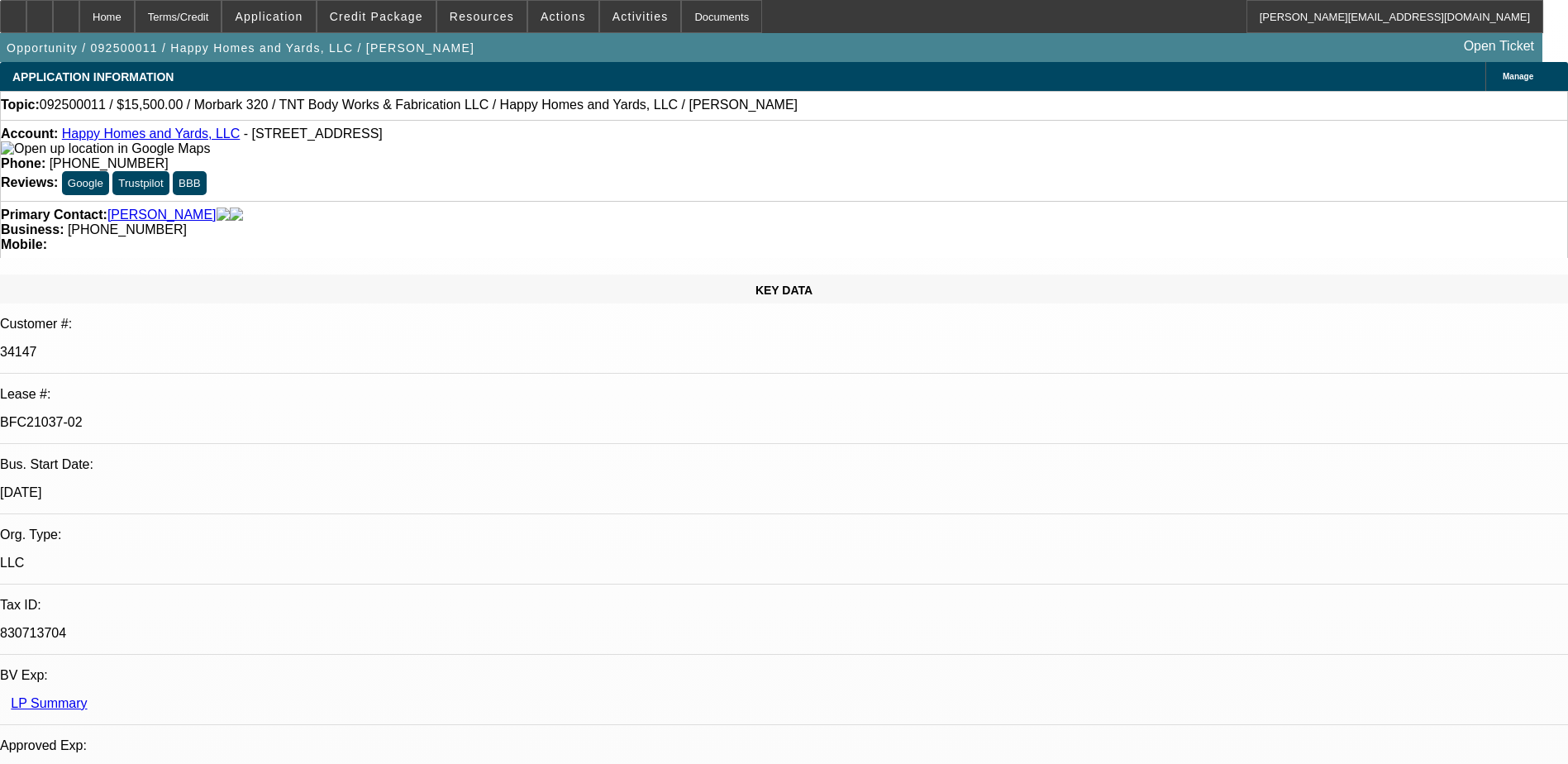
drag, startPoint x: 1155, startPoint y: 138, endPoint x: 1164, endPoint y: 140, distance: 9.2
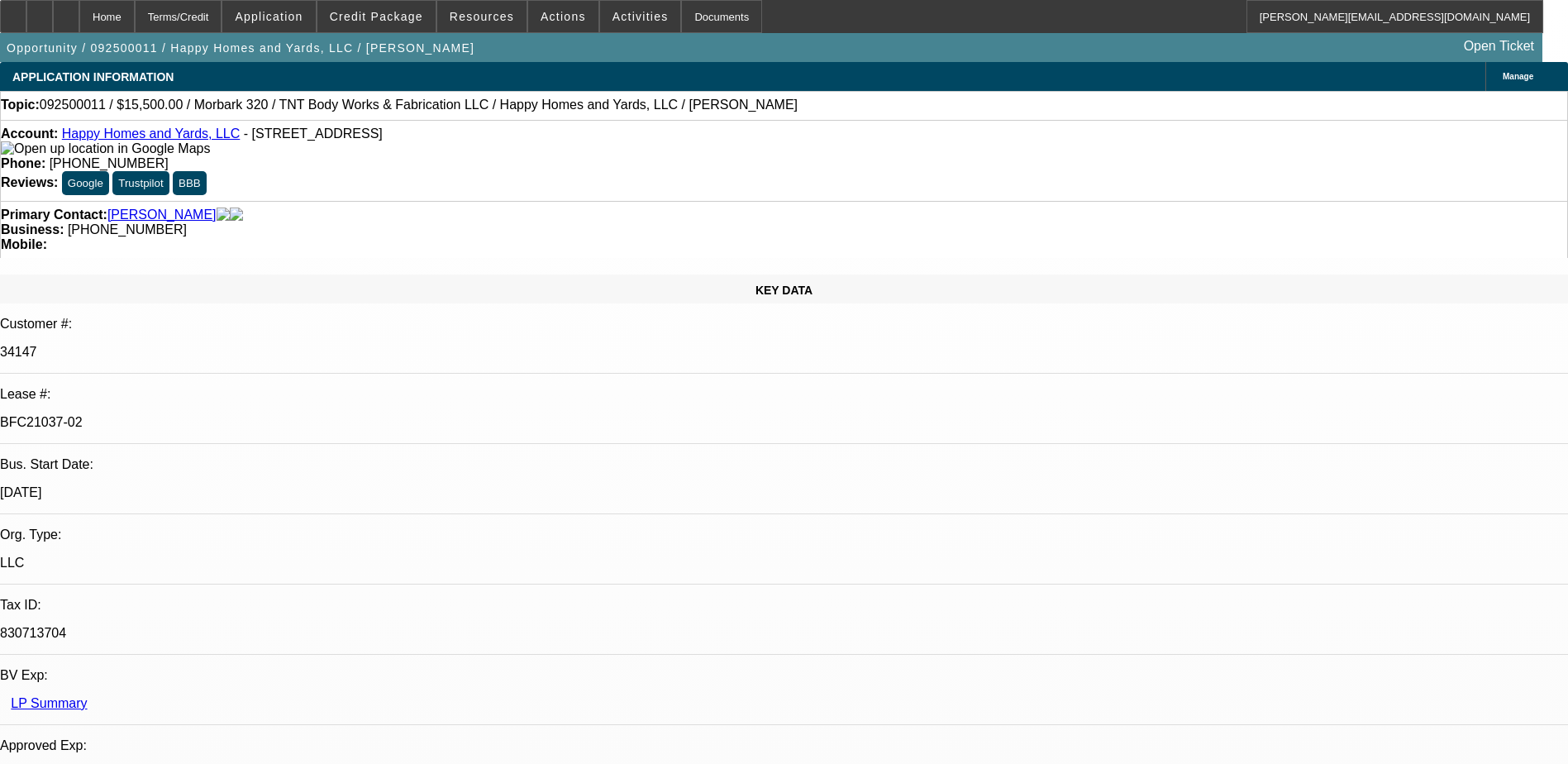
click at [1221, 200] on button "reply_all Reply All" at bounding box center [1231, 203] width 104 height 39
select select "0"
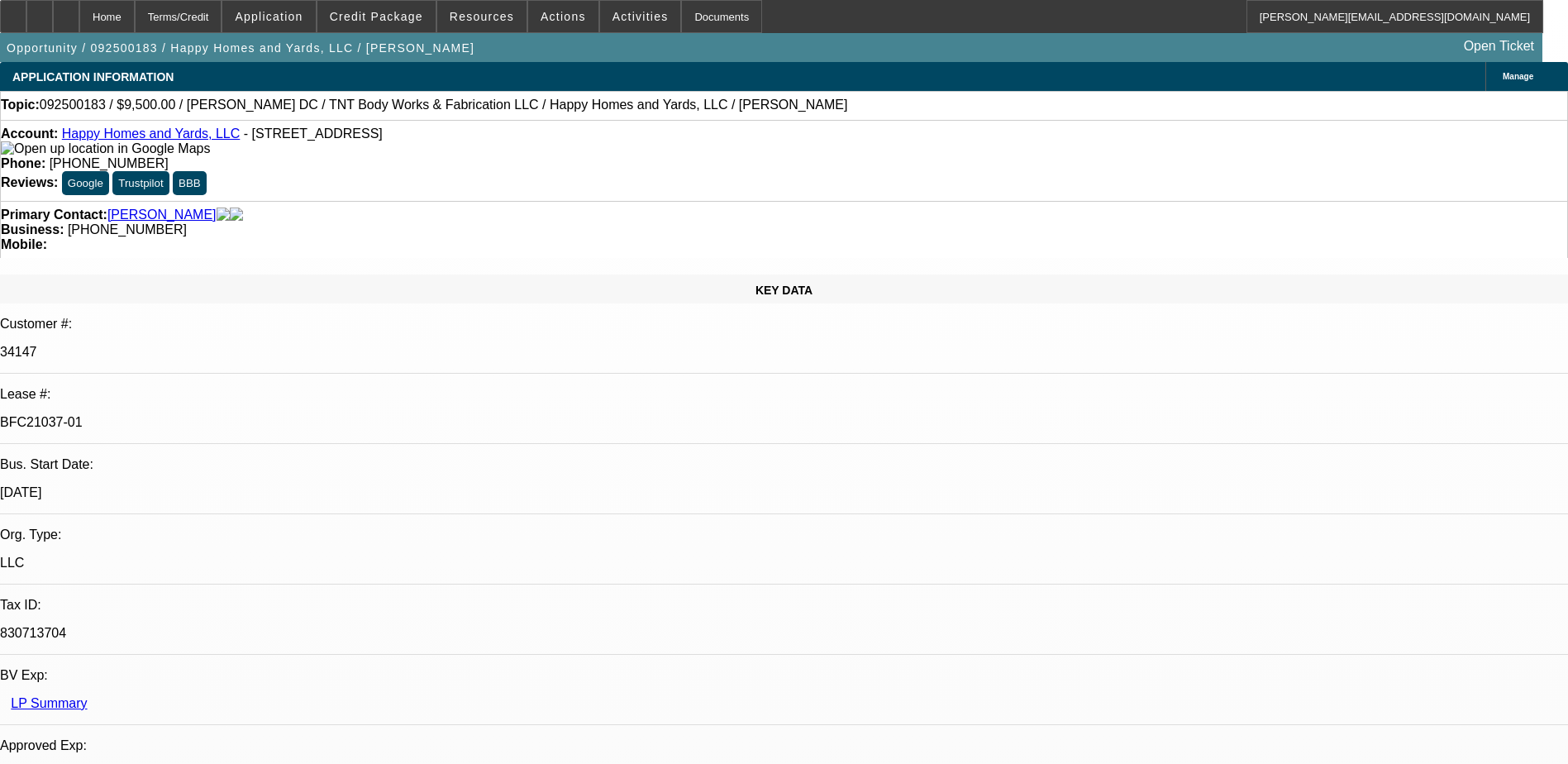
select select "0"
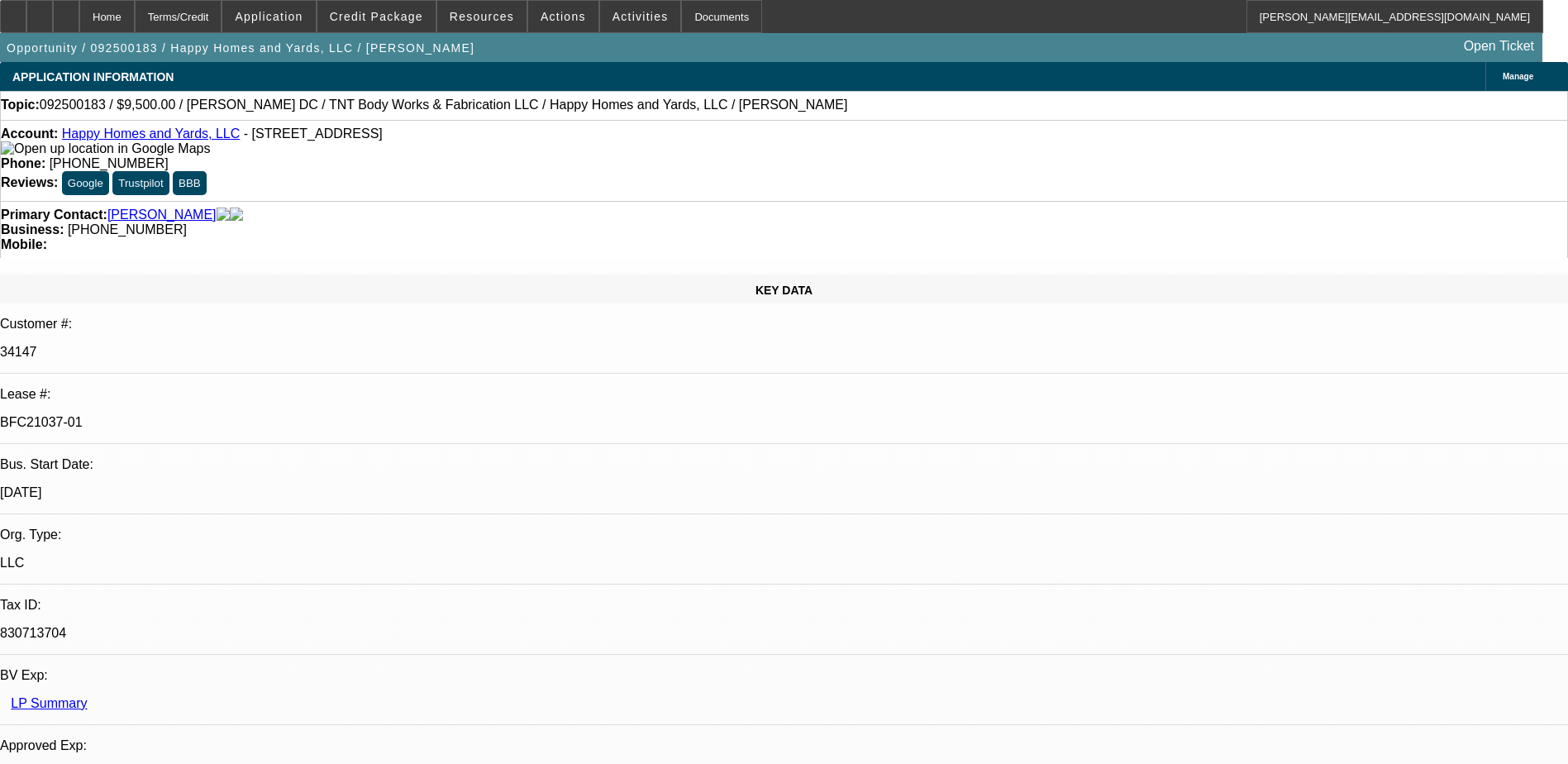
select select "0"
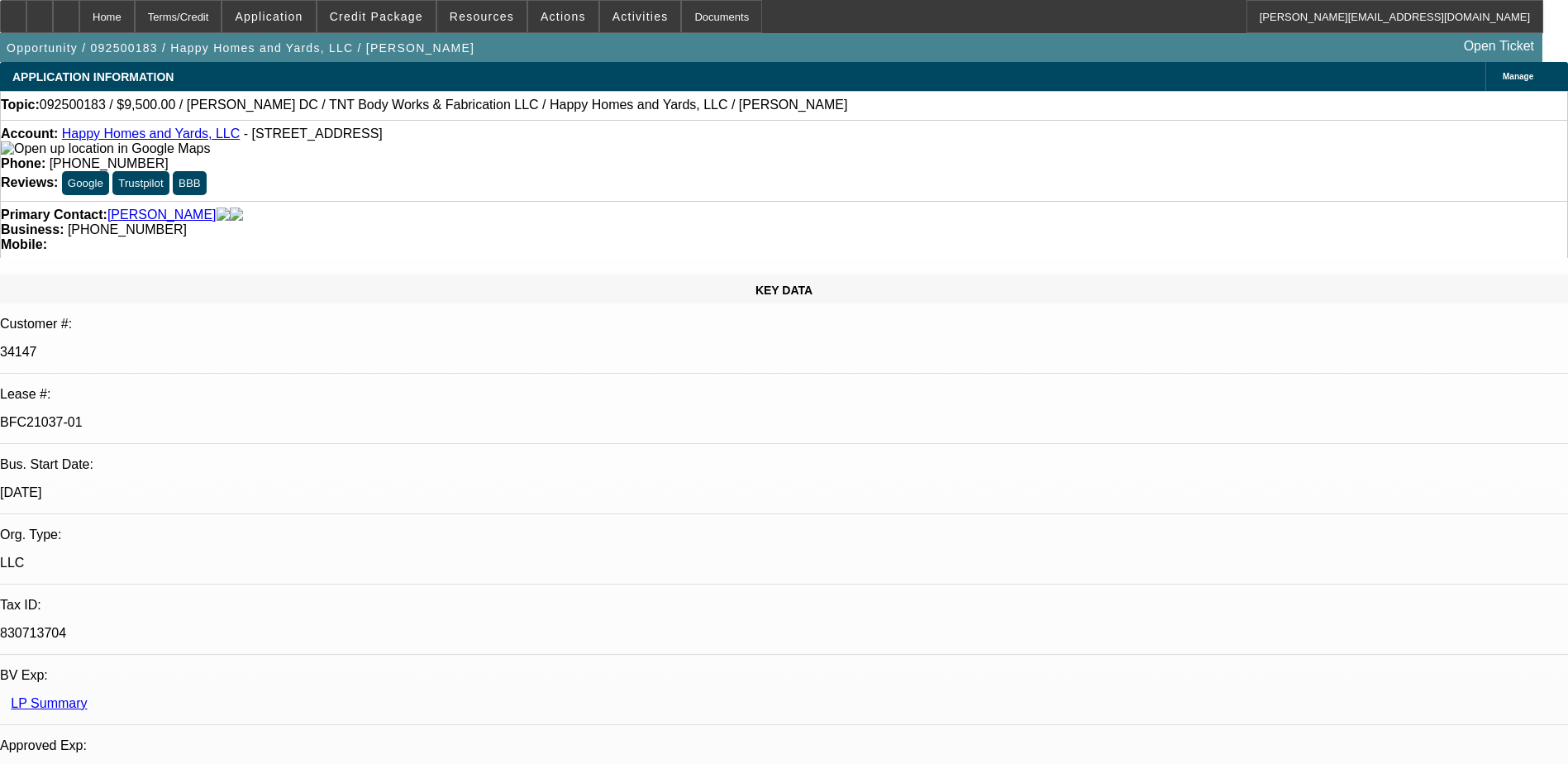
select select "1"
select select "6"
select select "1"
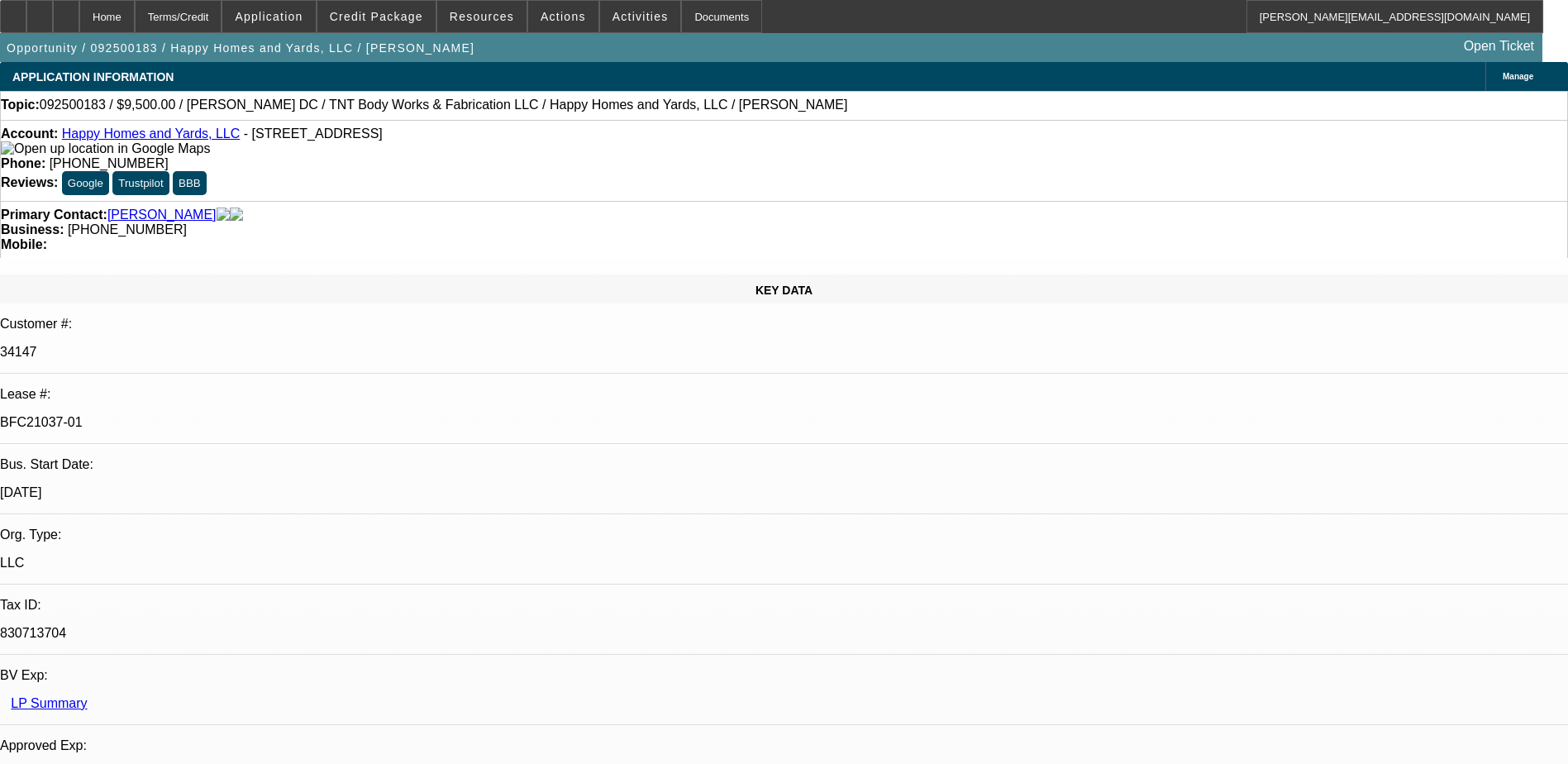
select select "6"
select select "1"
select select "6"
select select "1"
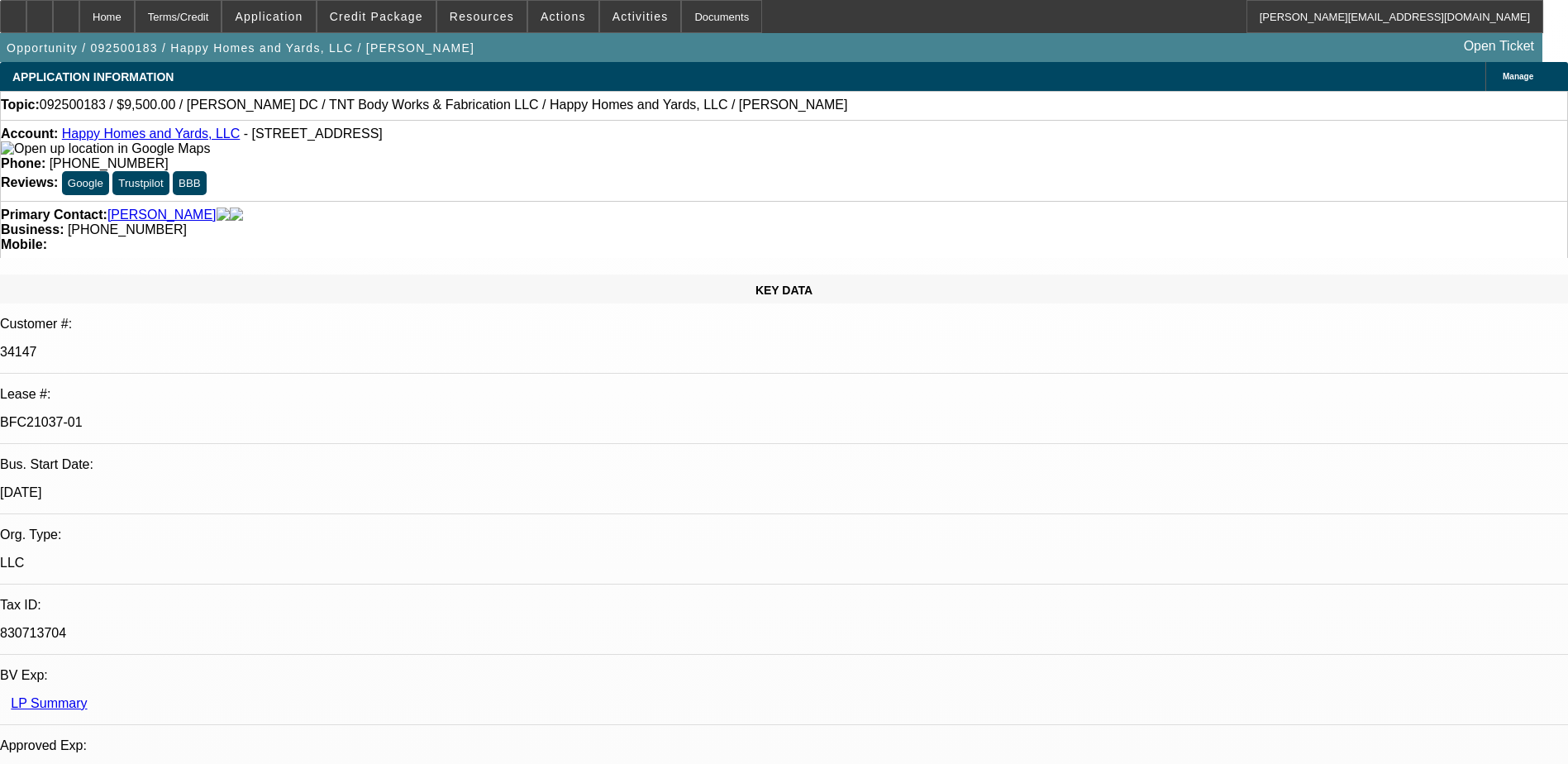
select select "1"
select select "6"
click at [362, 18] on span "Credit Package" at bounding box center [376, 16] width 94 height 13
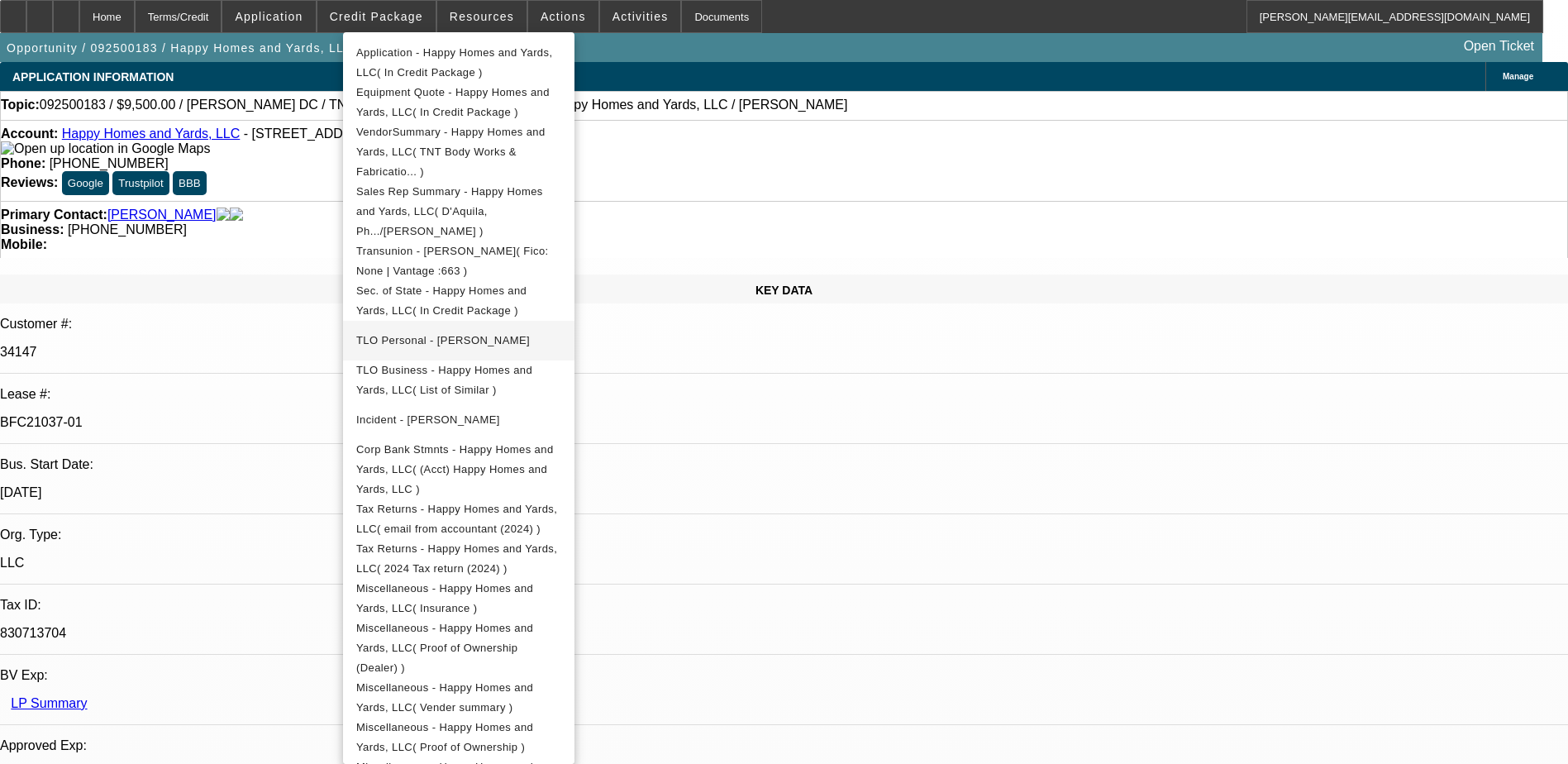
scroll to position [365, 0]
click at [797, 11] on div at bounding box center [784, 382] width 1568 height 764
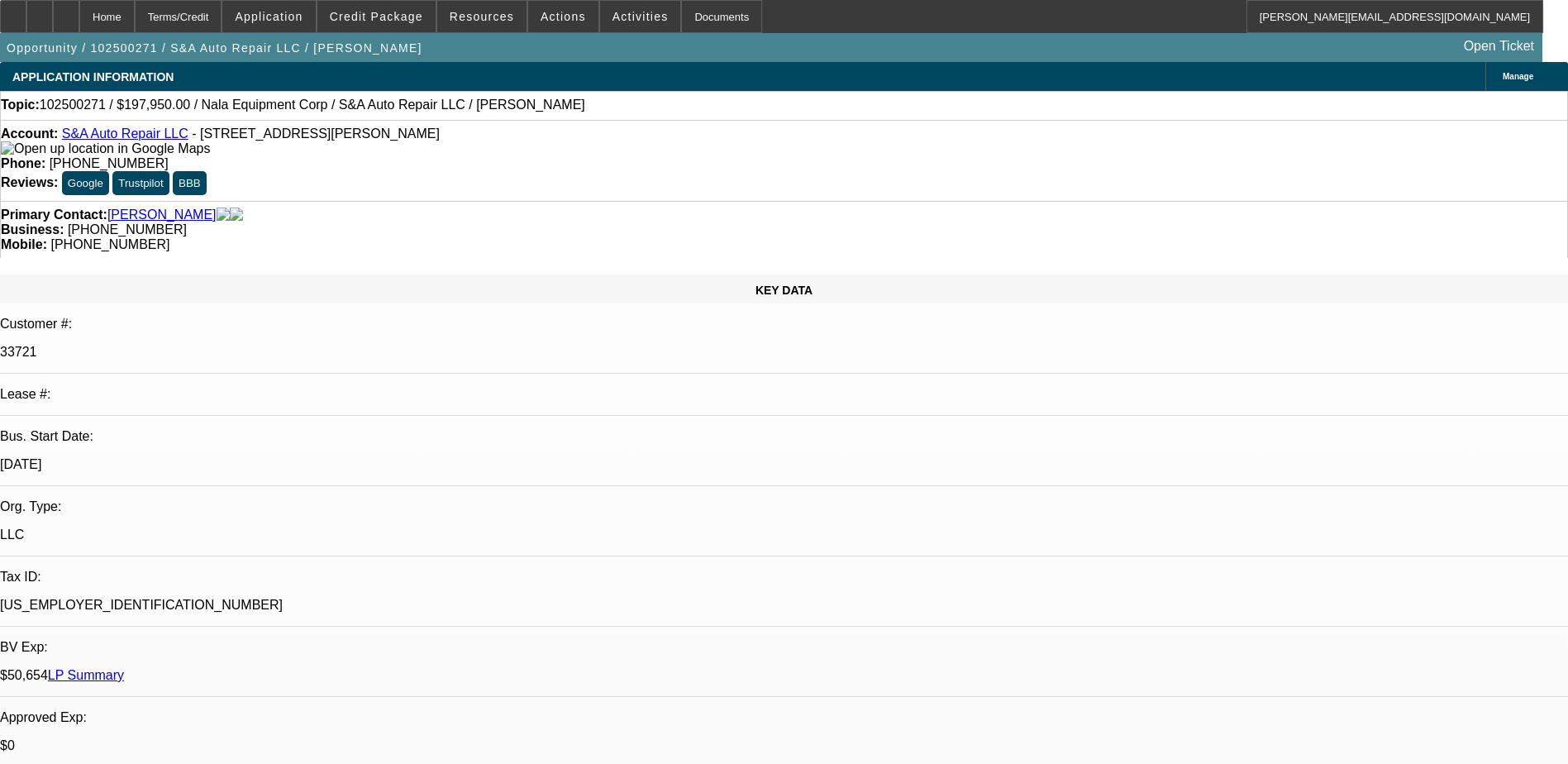
select select "0"
select select "2"
select select "0.1"
select select "1"
select select "2"
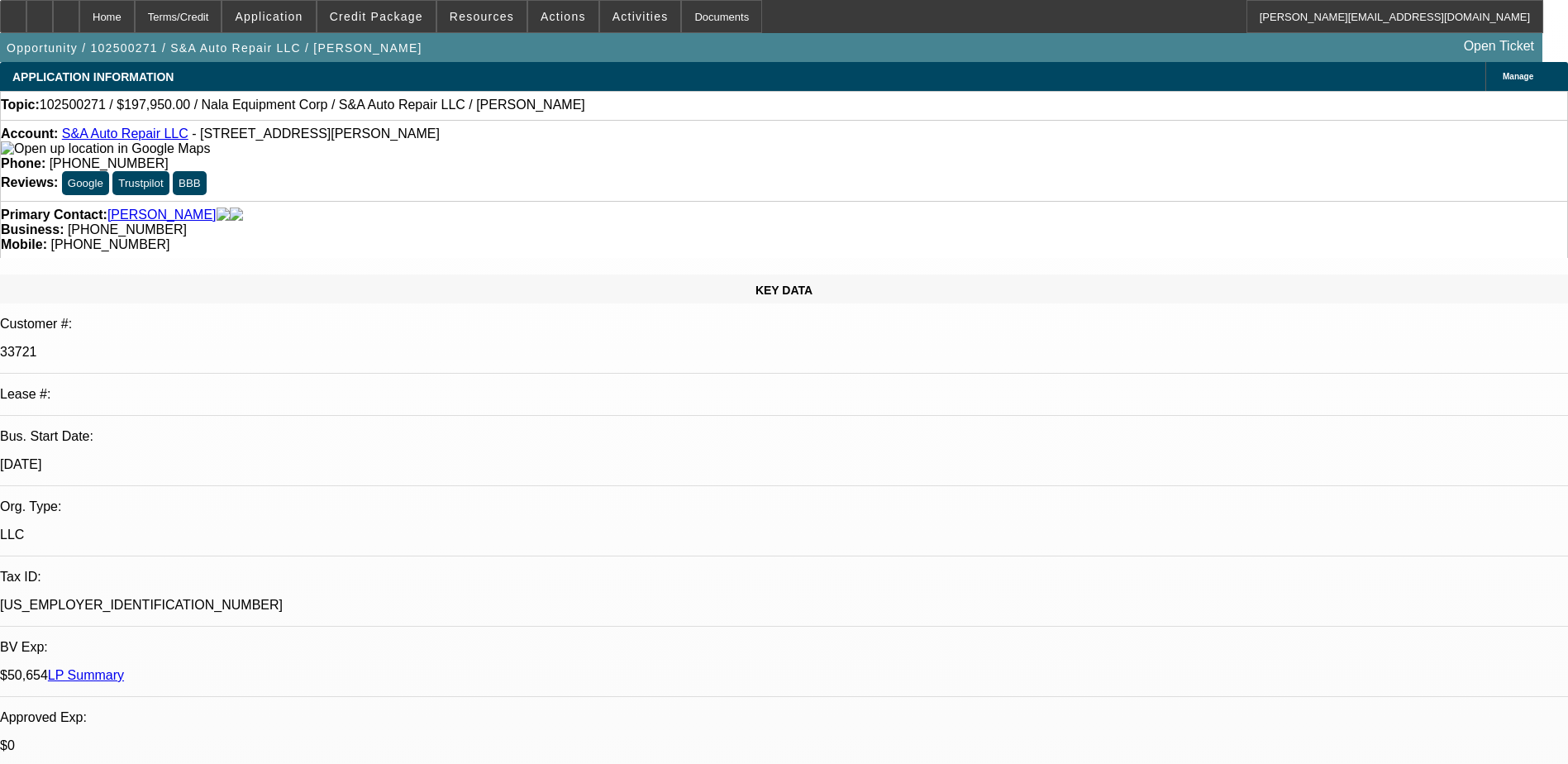
select select "4"
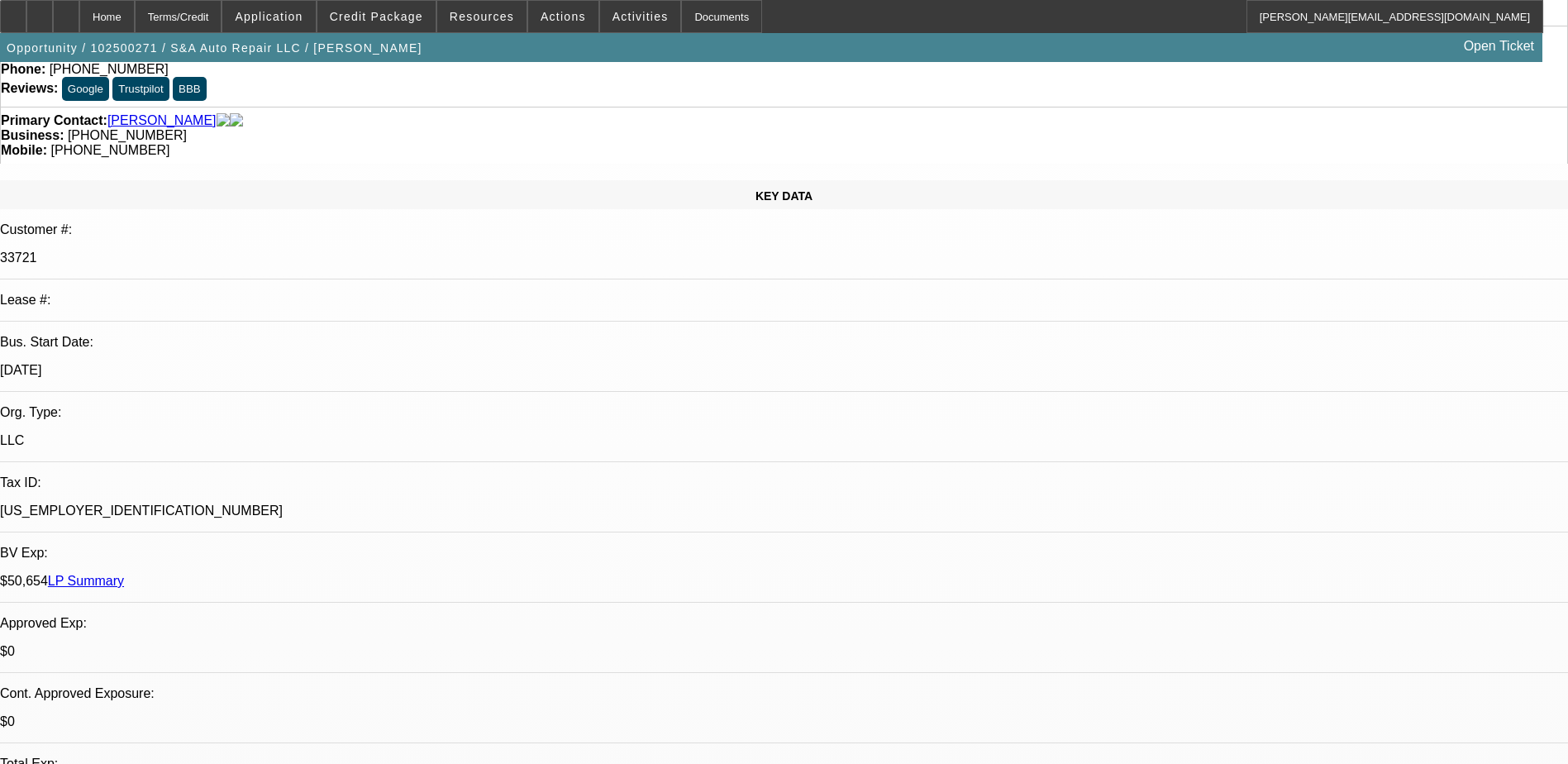
scroll to position [0, 0]
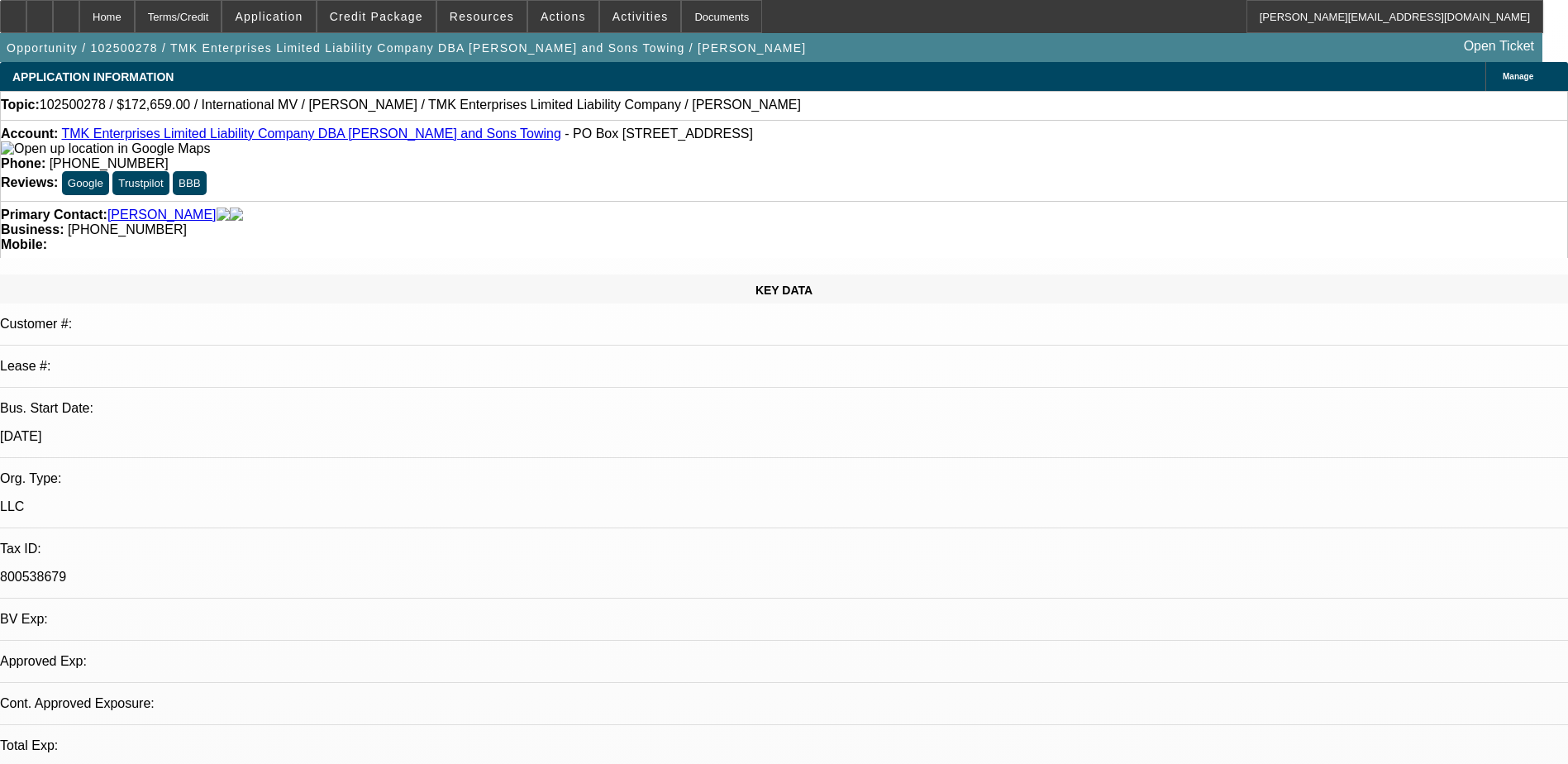
select select "0"
select select "6"
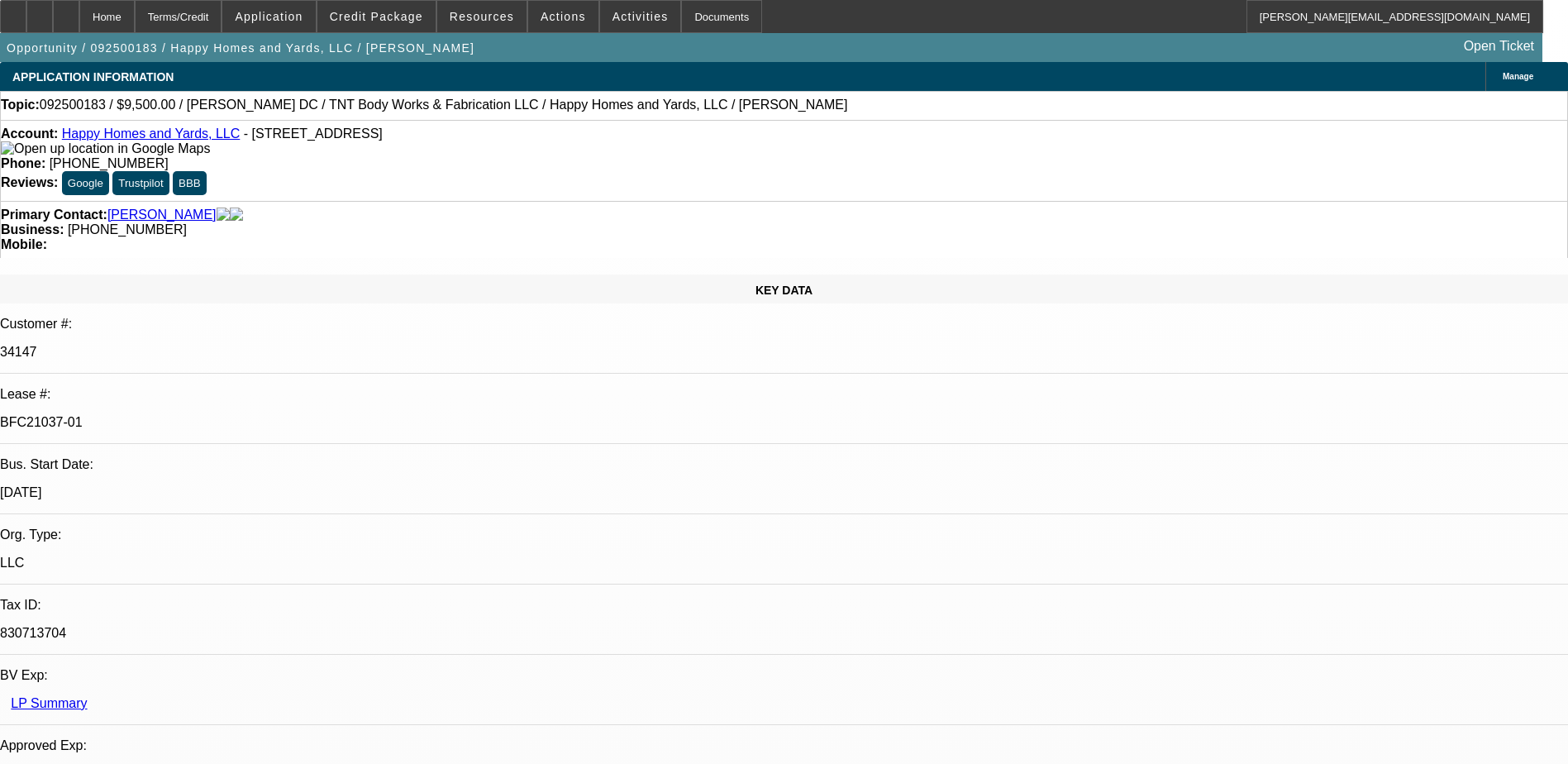
select select "0"
select select "6"
select select "0"
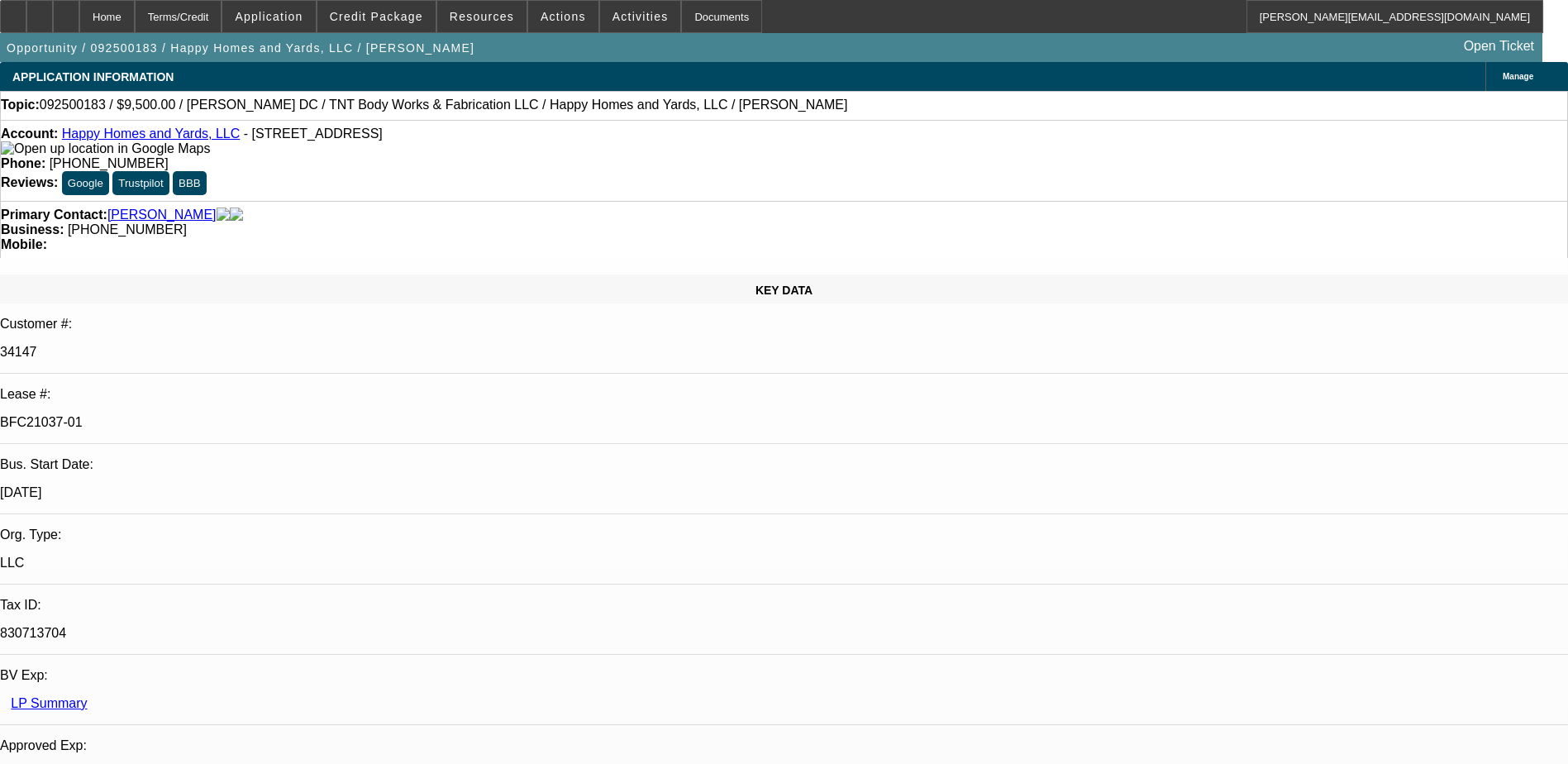
select select "0"
select select "6"
select select "0"
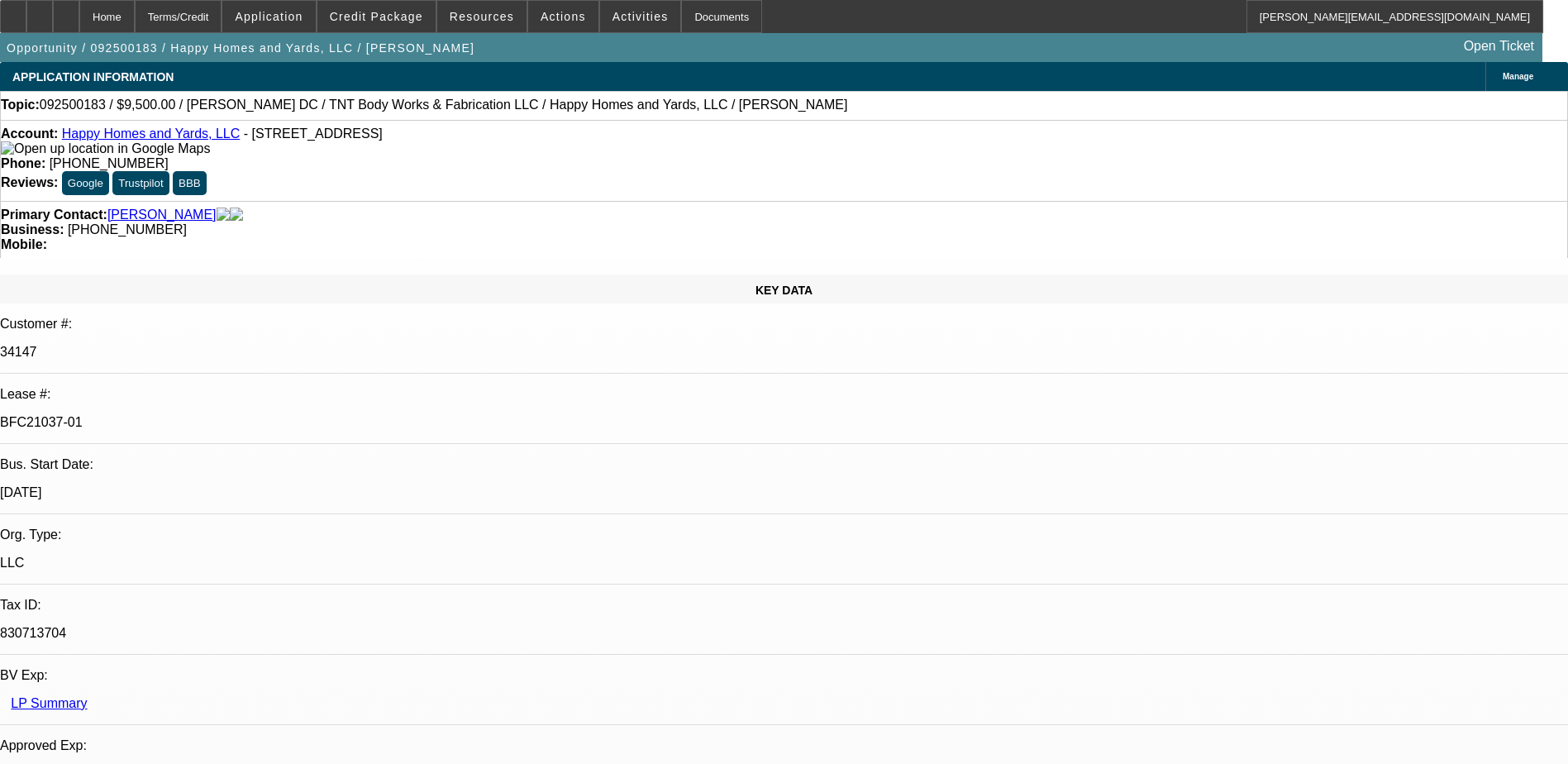
select select "0"
select select "6"
select select "0"
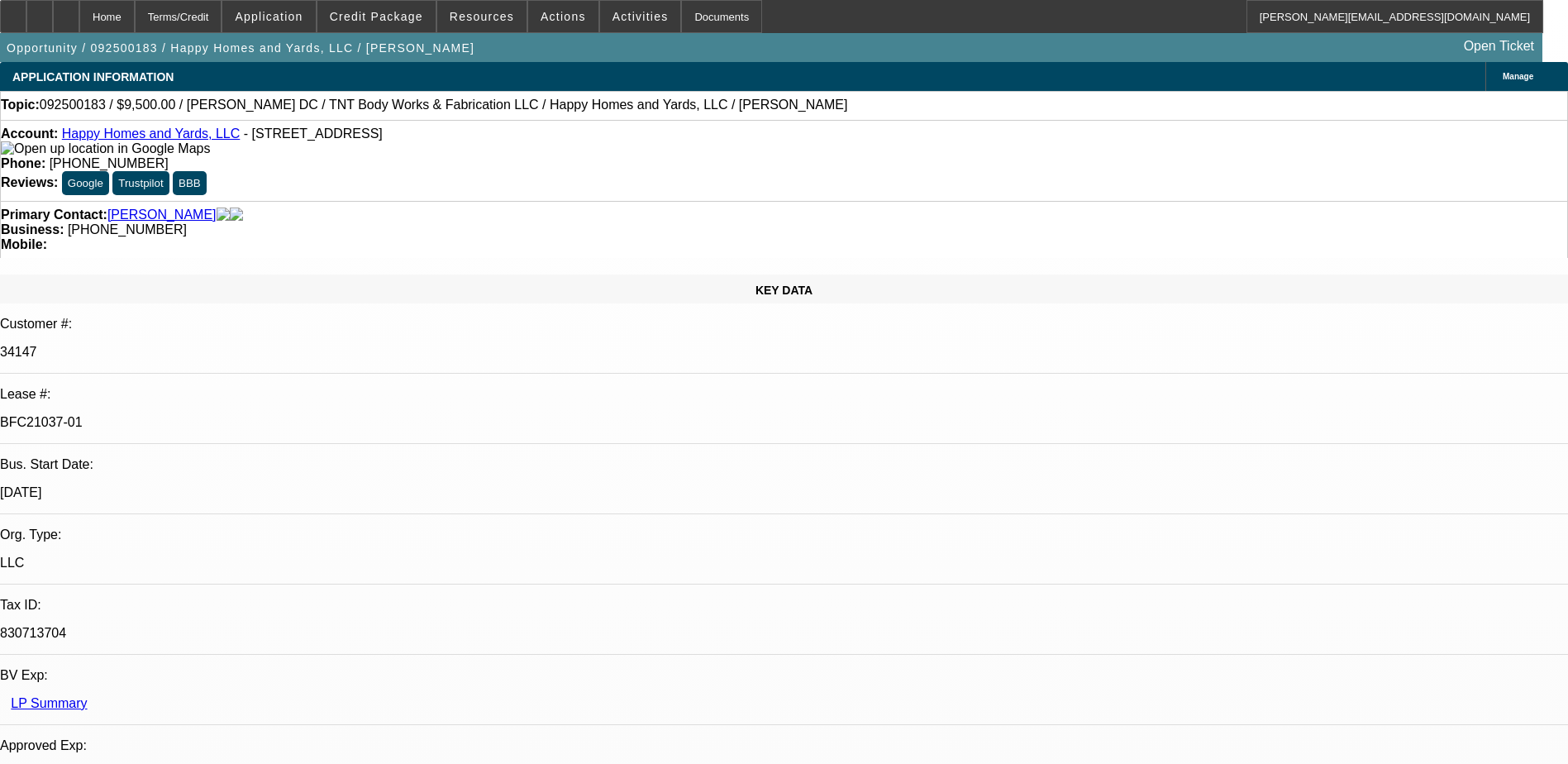
select select "6"
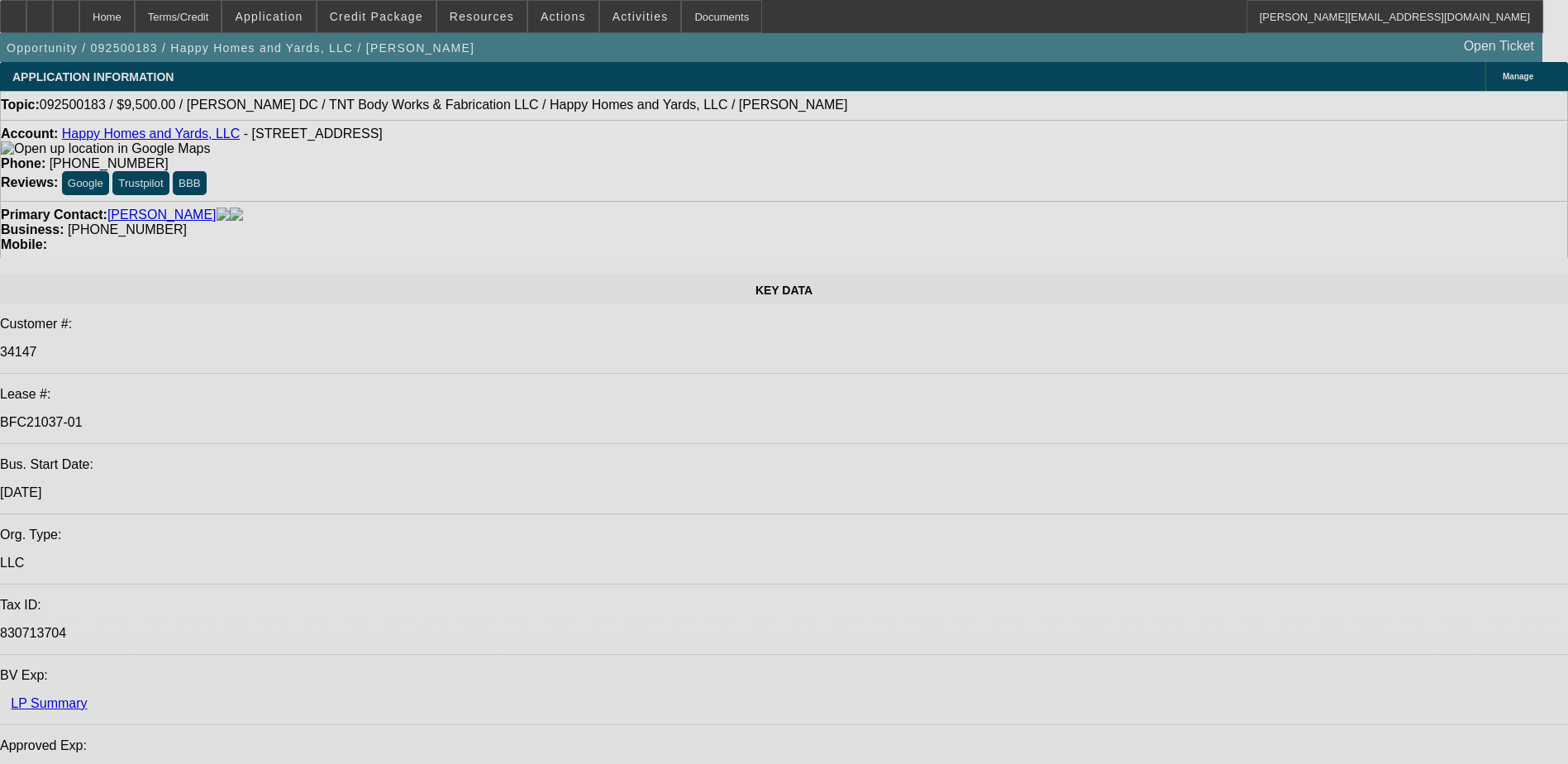
select select "0"
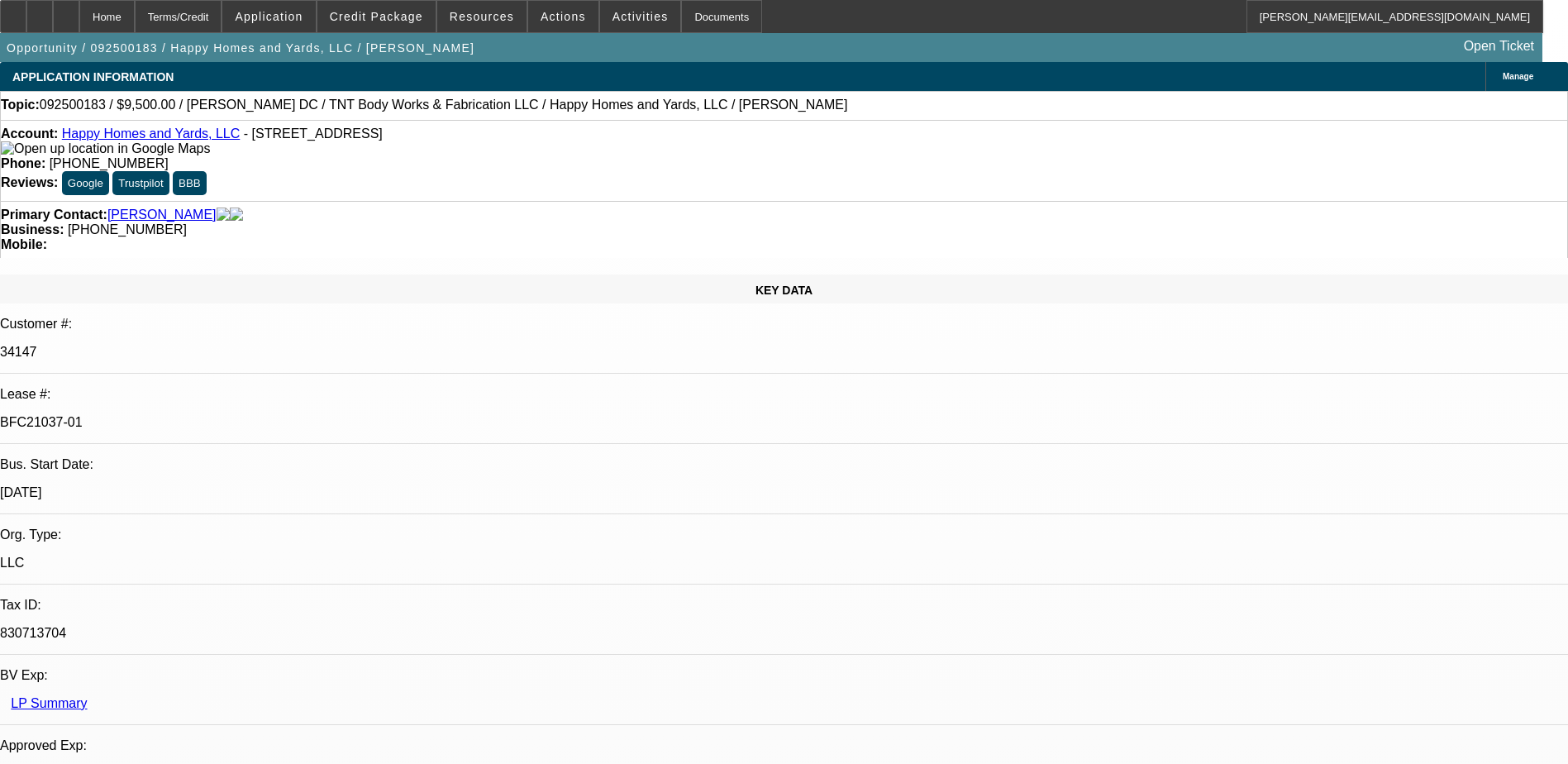
select select "0"
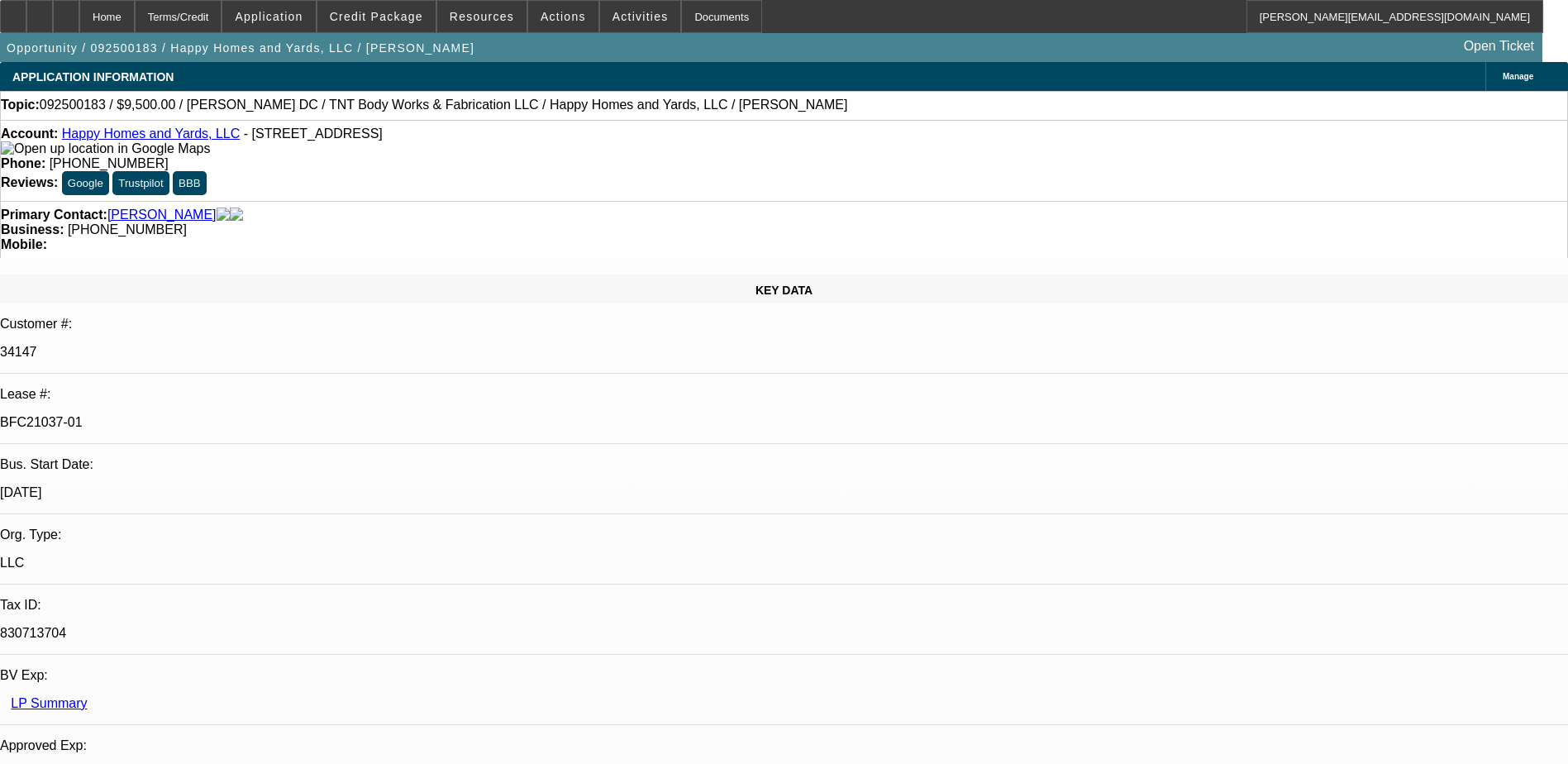
select select "0"
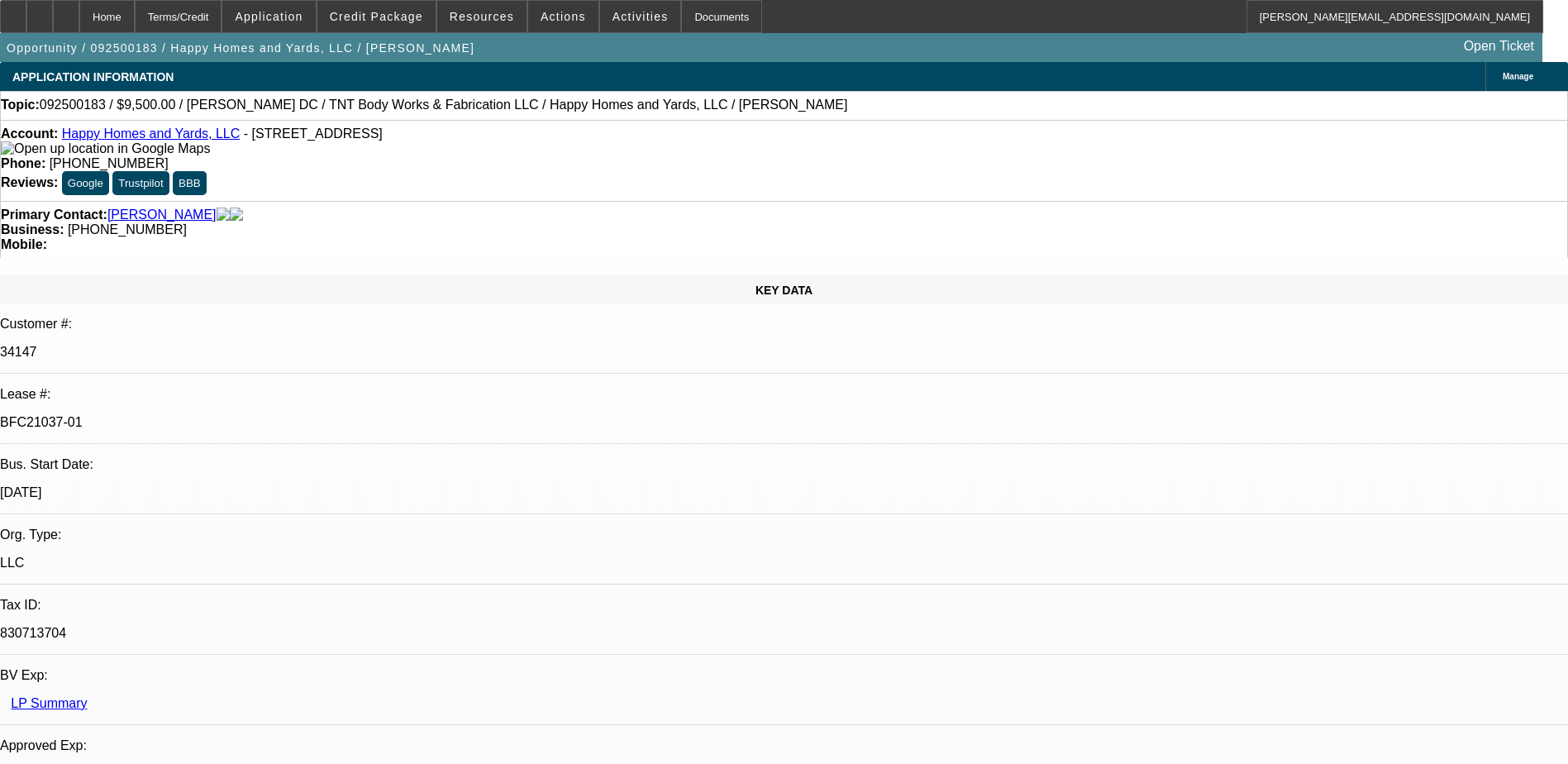
select select "0"
select select "1"
select select "6"
select select "1"
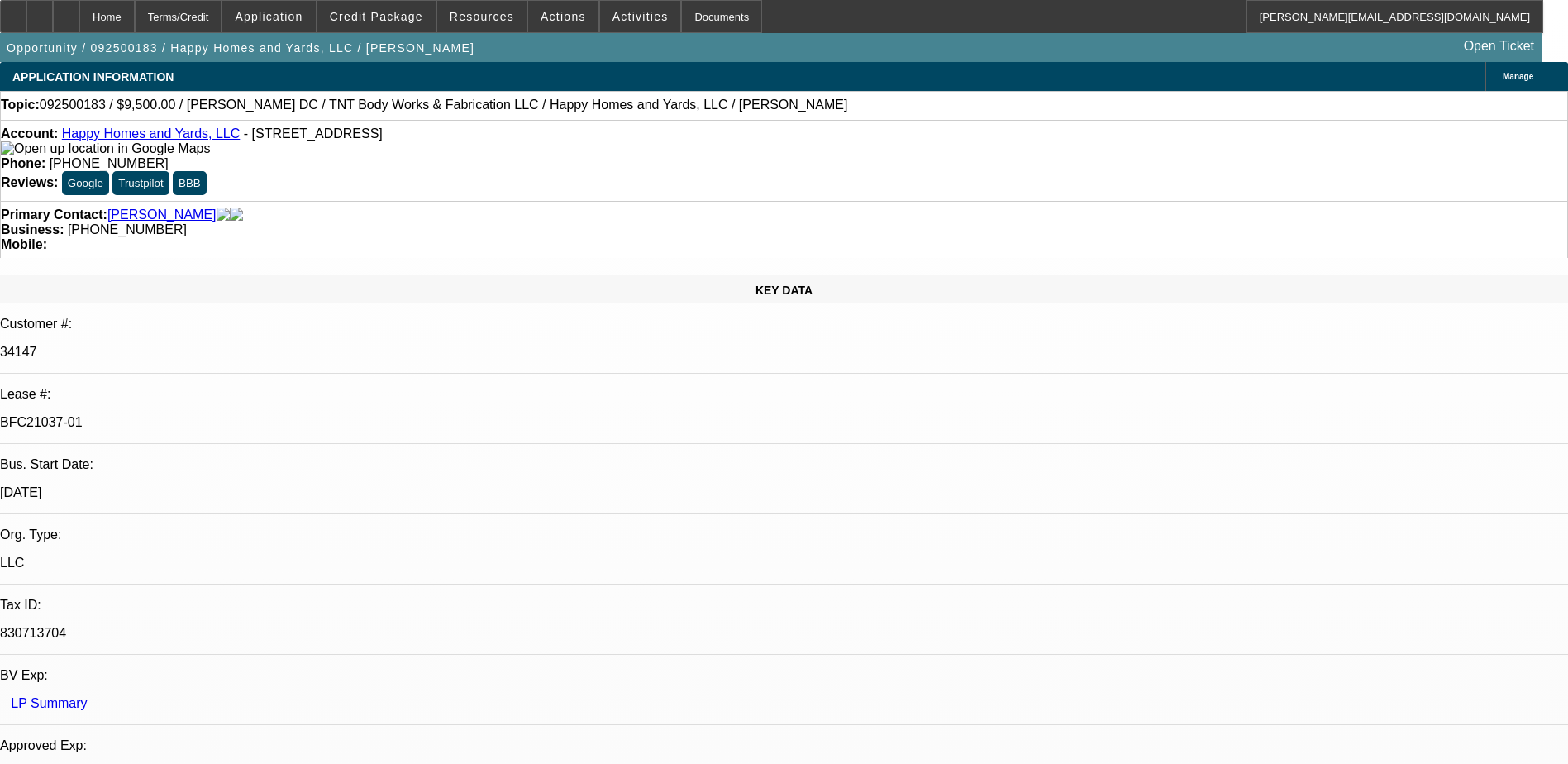
select select "1"
select select "6"
select select "1"
select select "6"
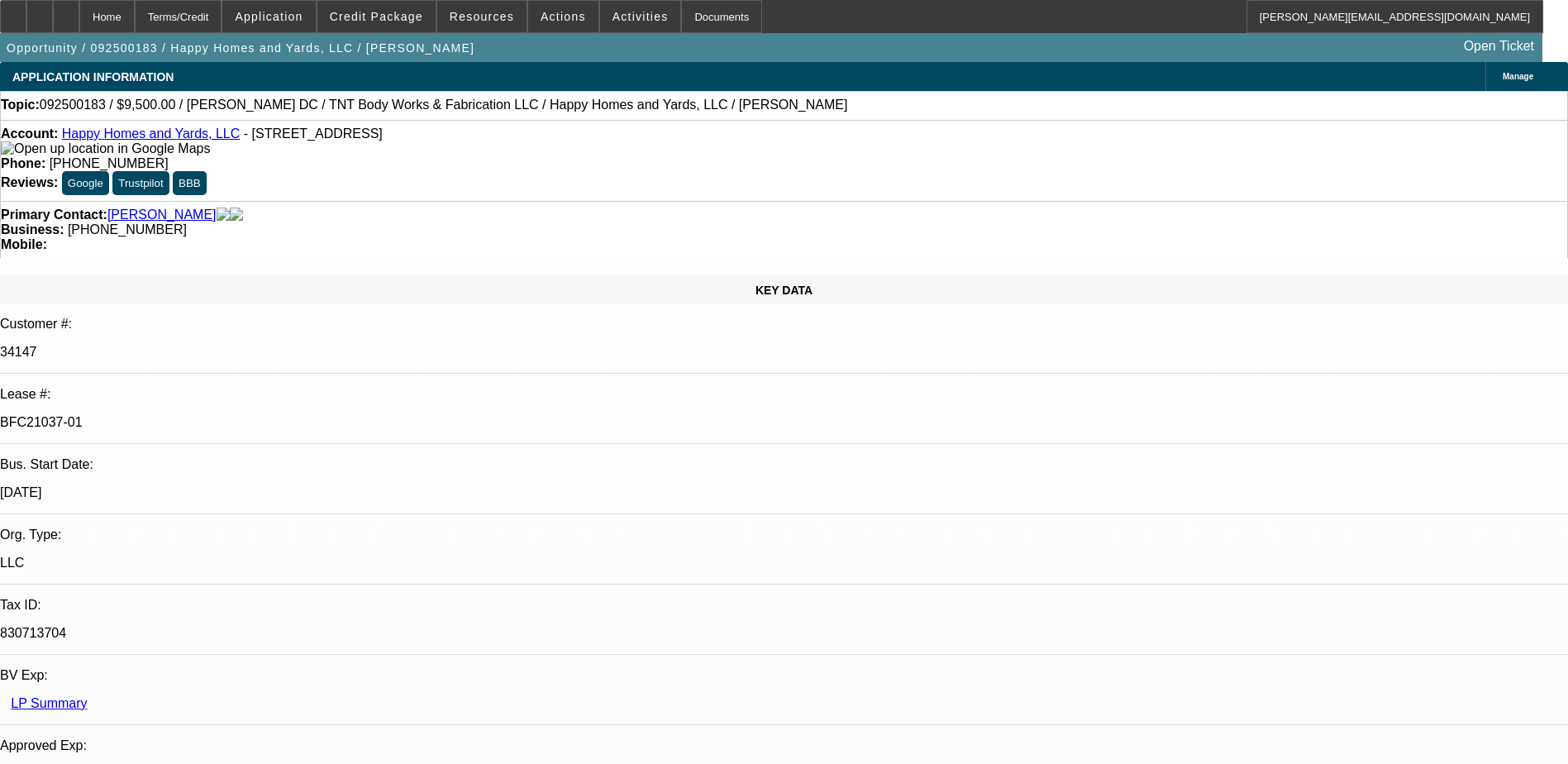
select select "1"
select select "6"
select select "0"
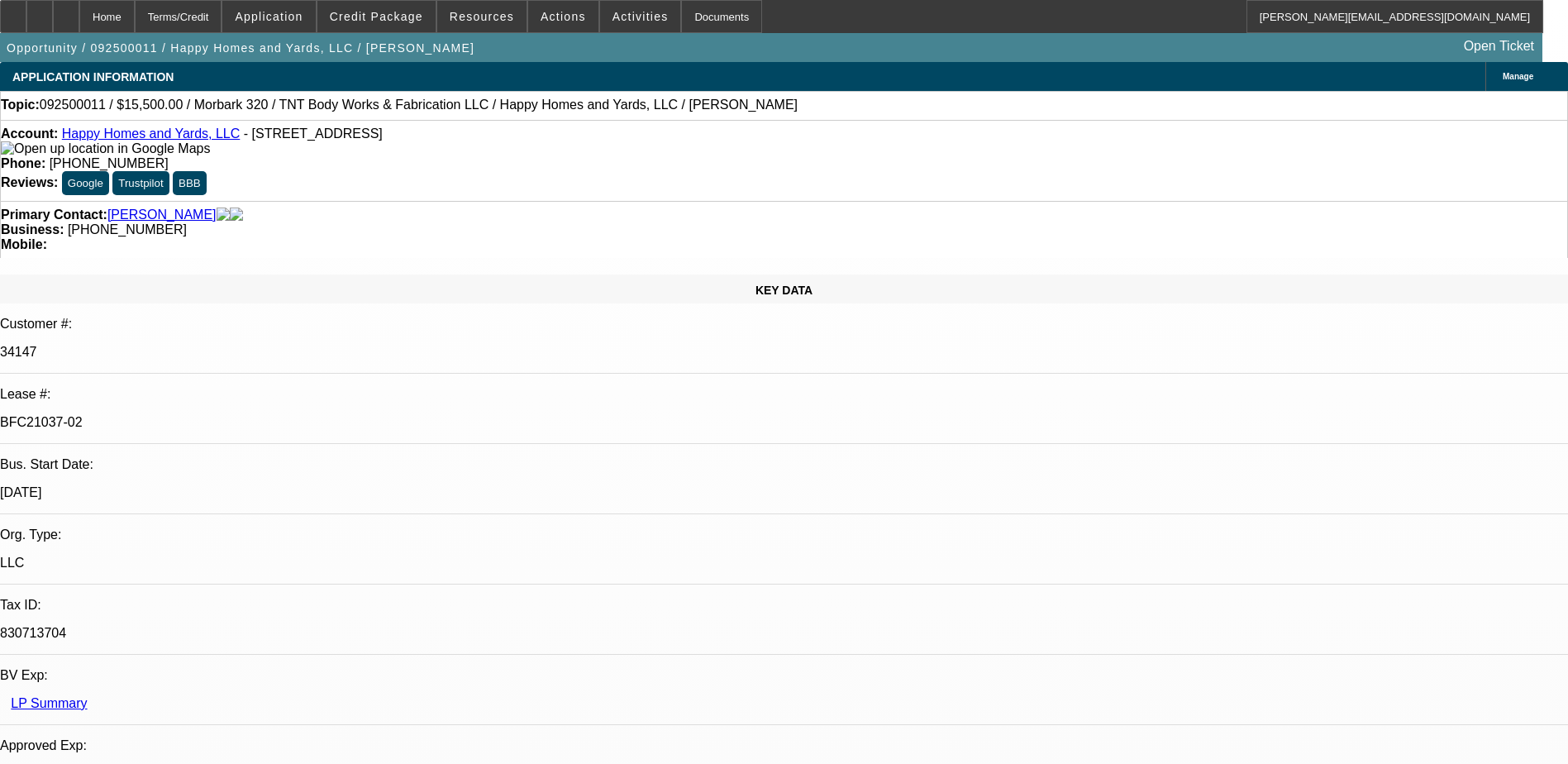
select select "3"
select select "0"
select select "6"
select select "0"
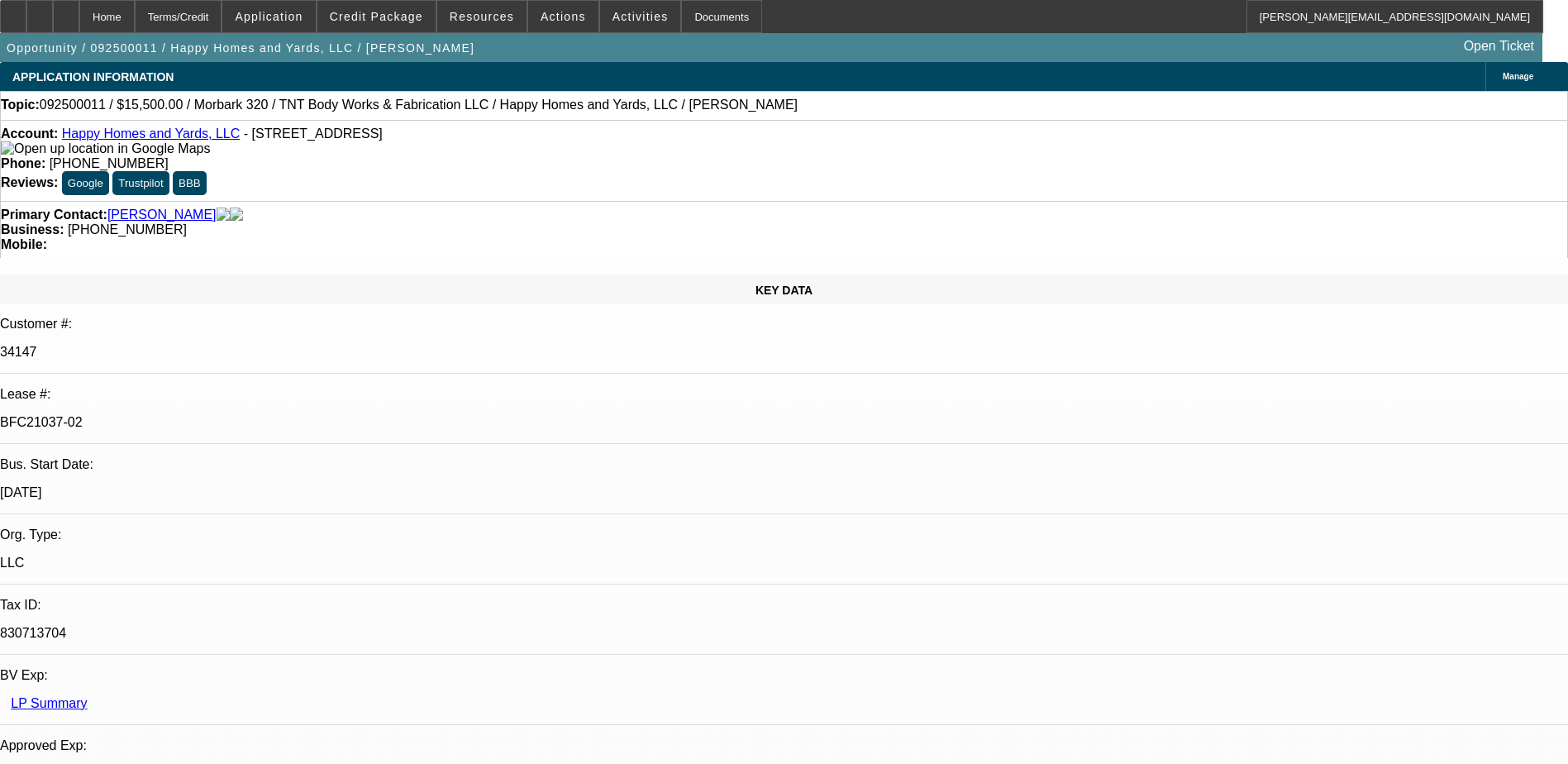
select select "3"
select select "0"
select select "6"
select select "0"
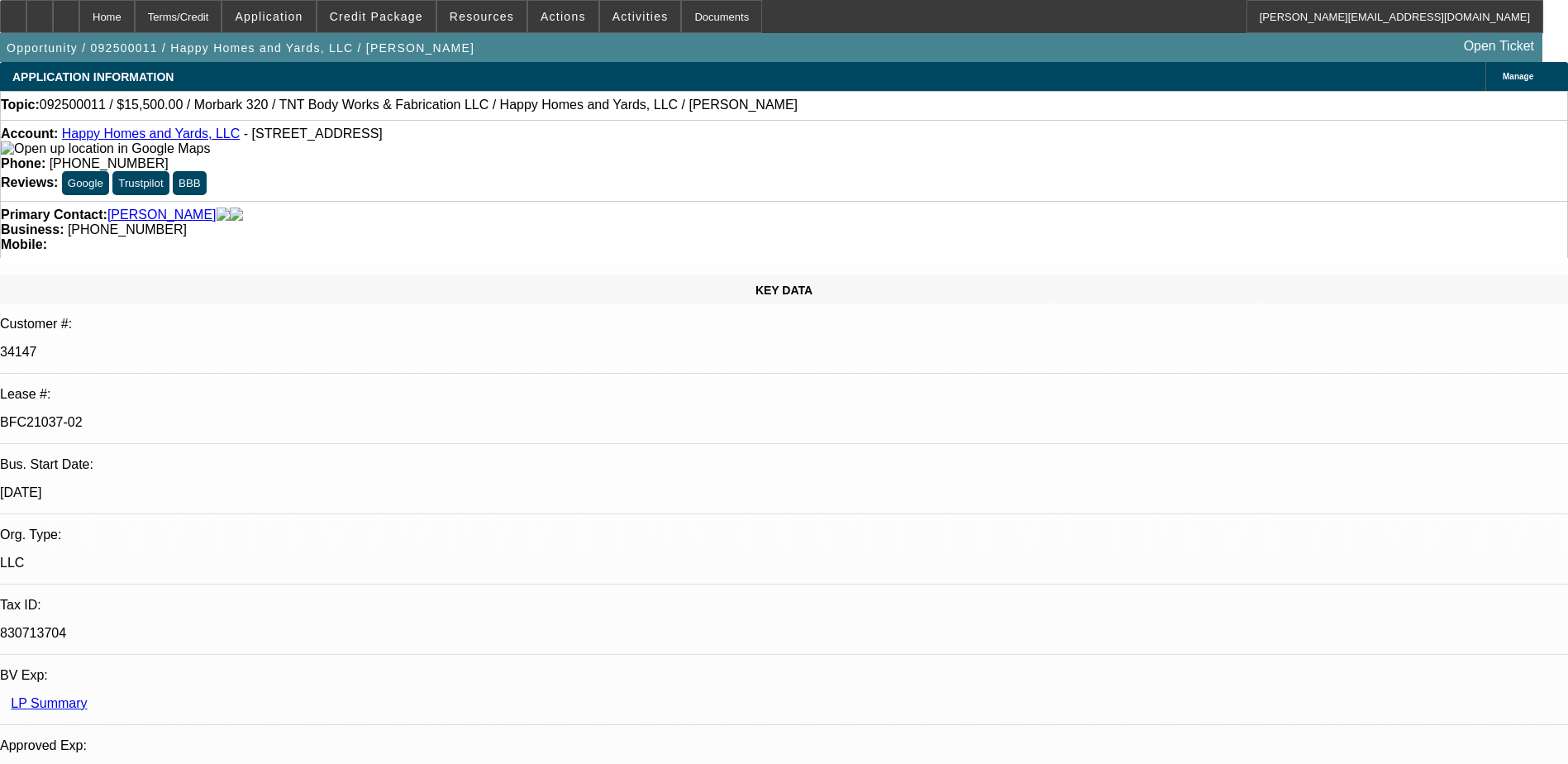
select select "3"
select select "0"
select select "6"
select select "0"
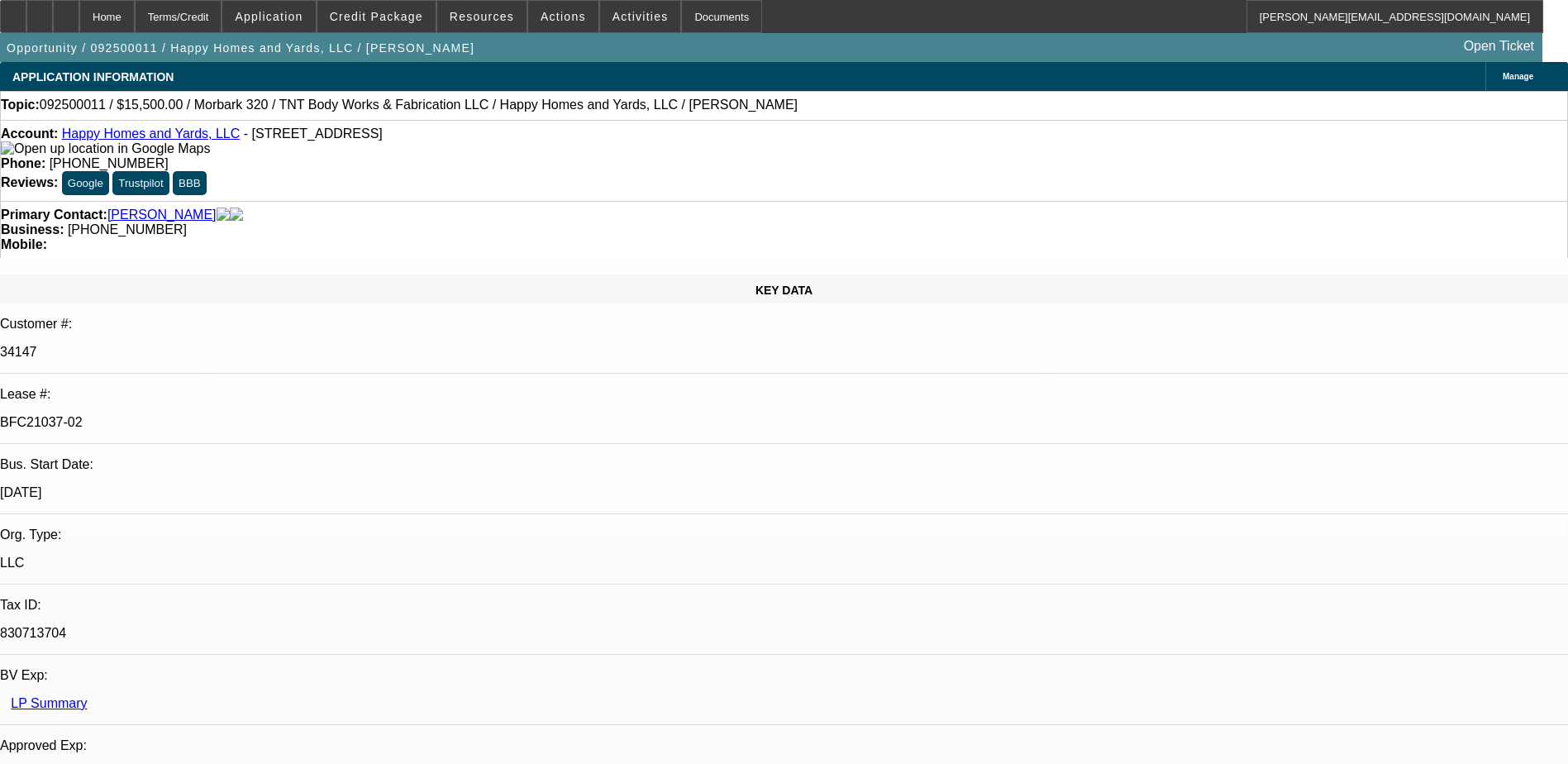
select select "0"
select select "6"
click at [66, 11] on icon at bounding box center [66, 11] width 0 height 0
select select "0"
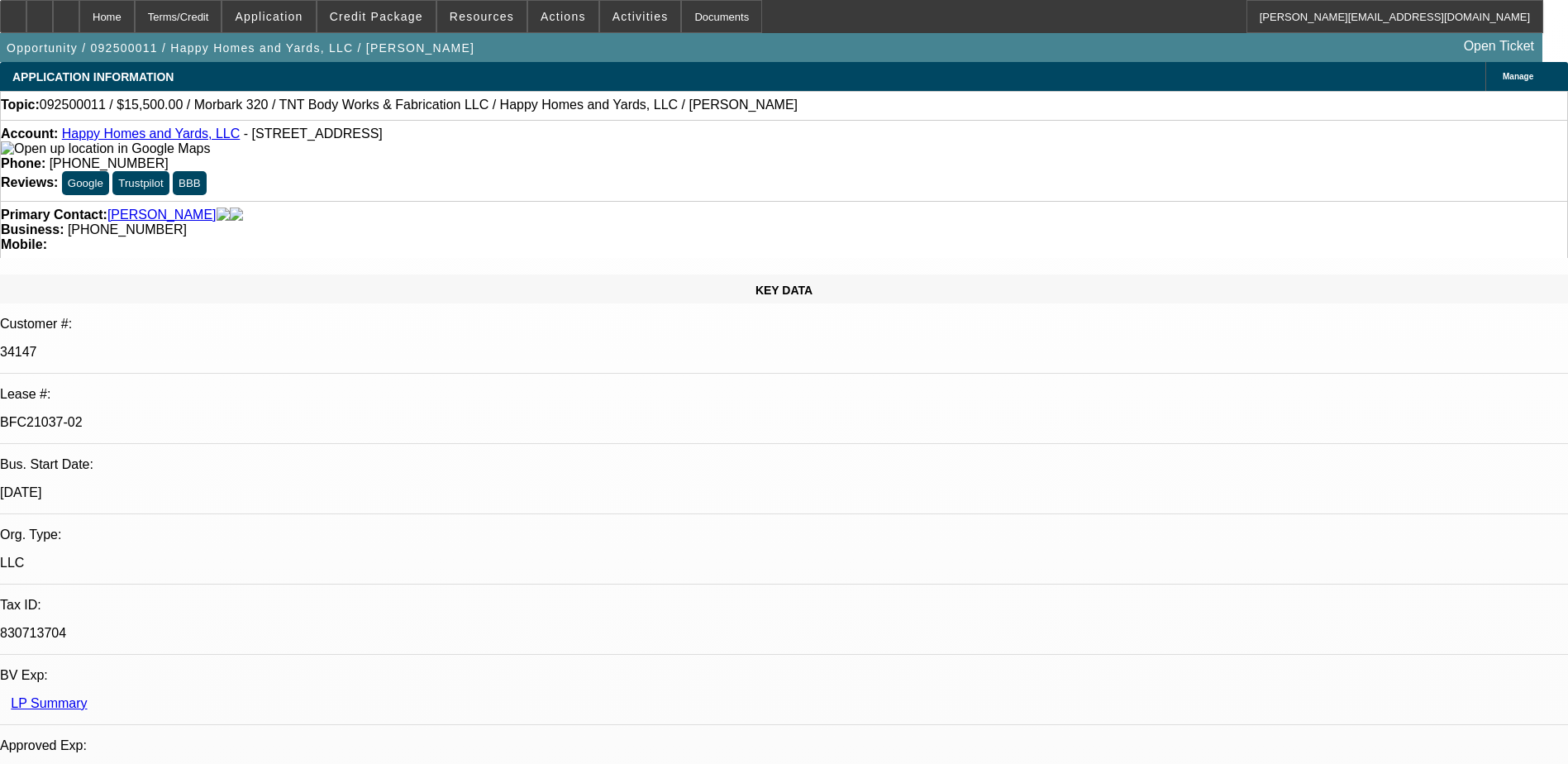
select select "0"
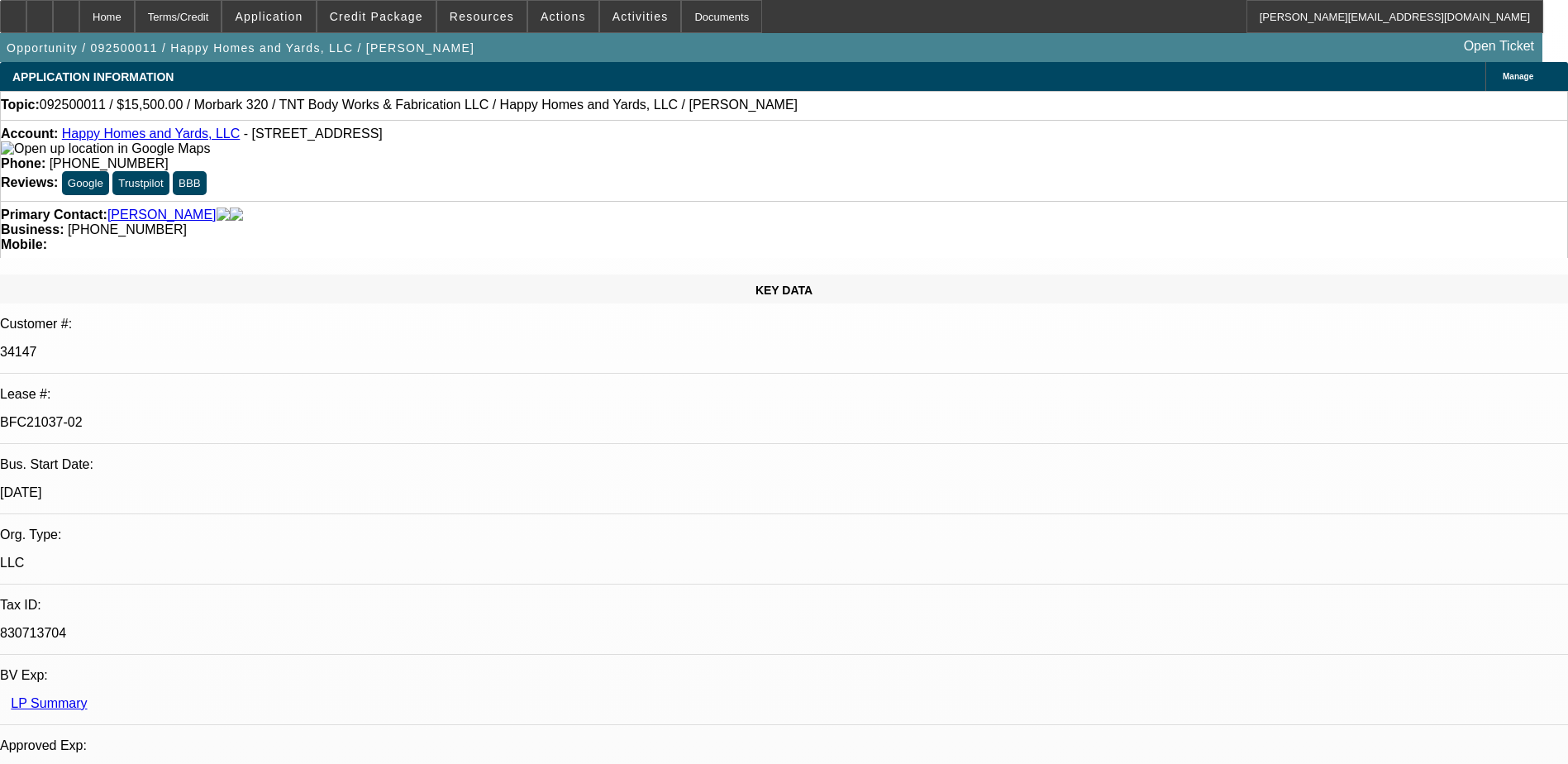
select select "0"
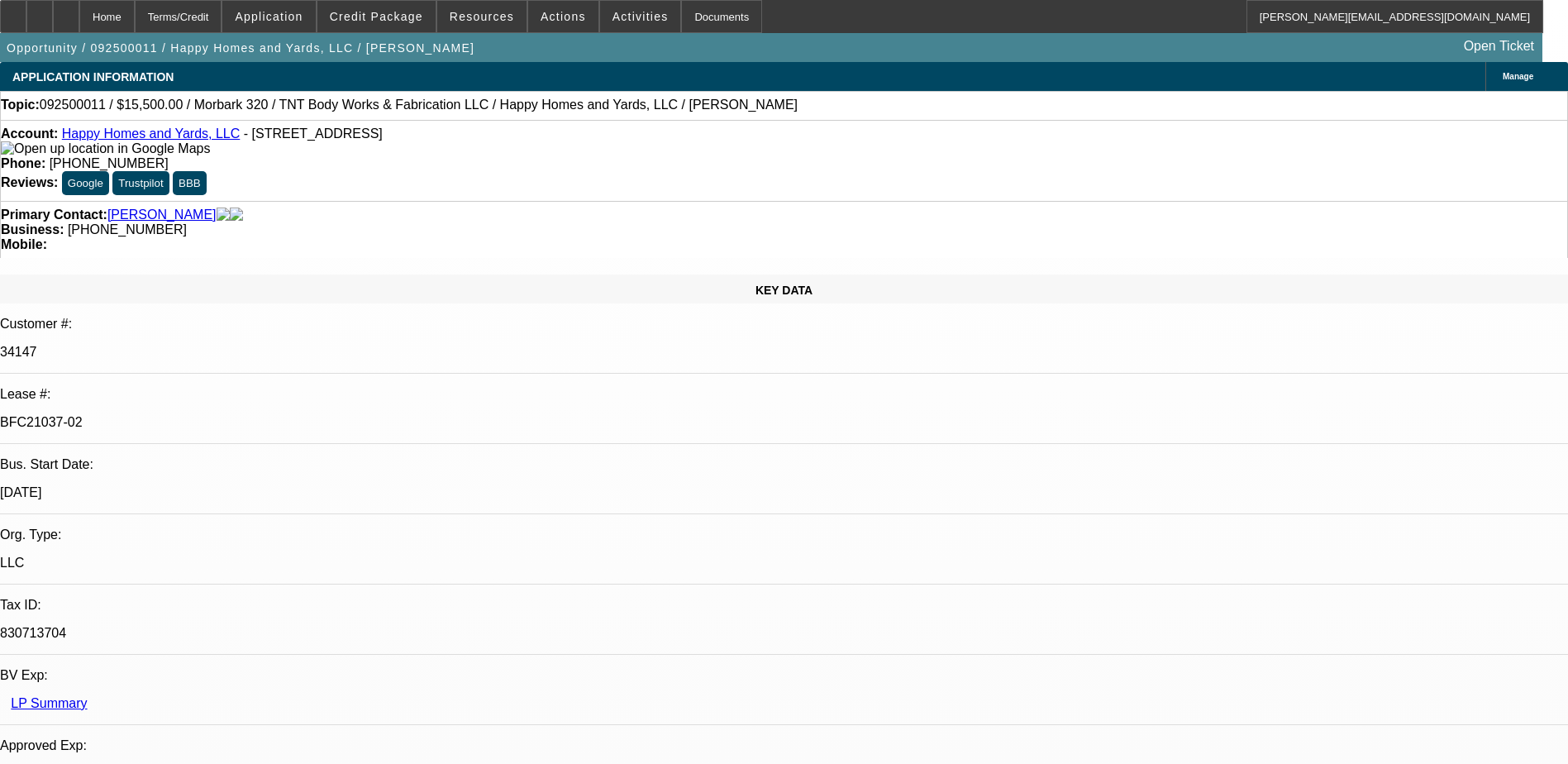
select select "1"
select select "3"
select select "6"
select select "1"
select select "3"
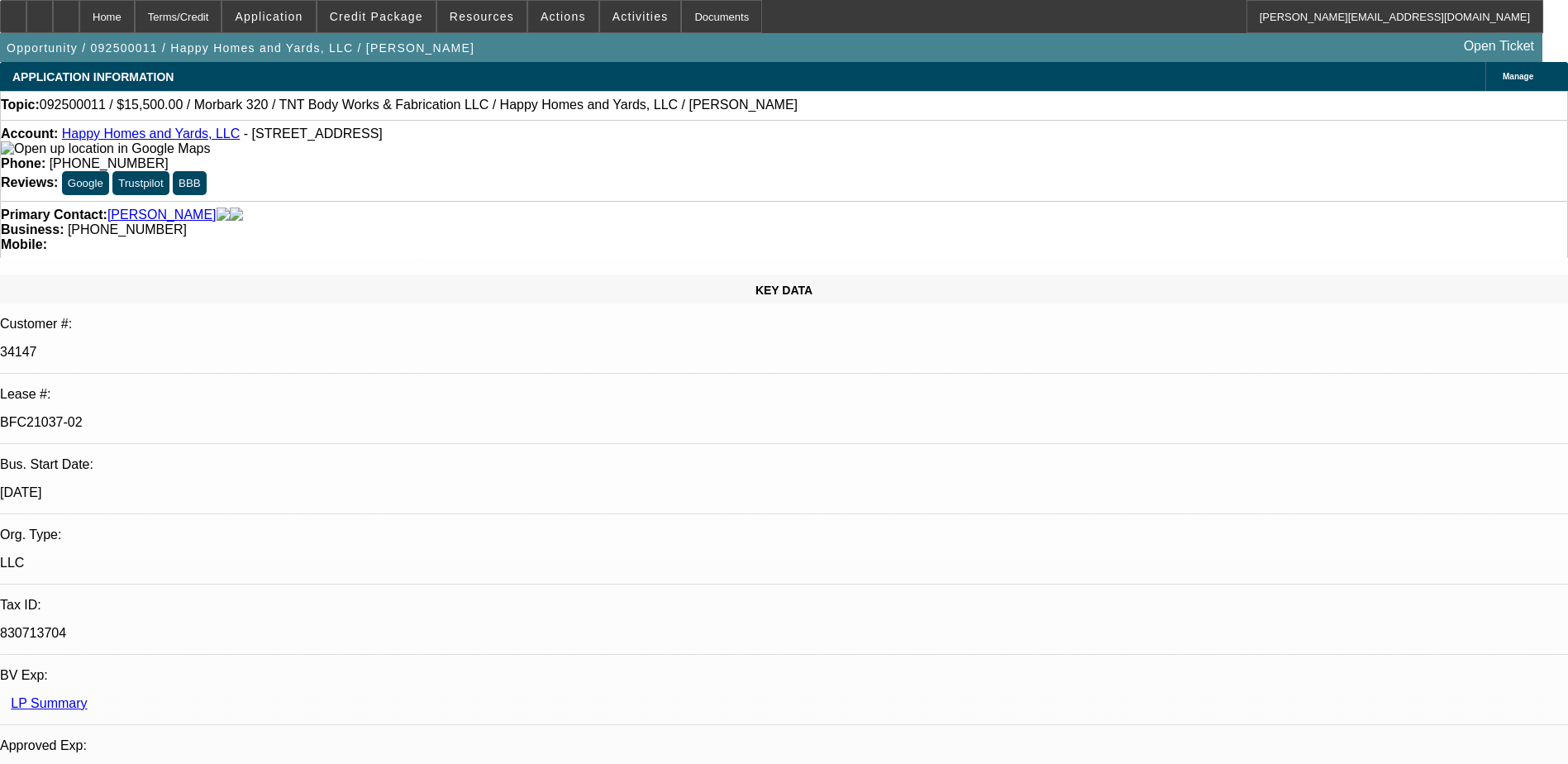
select select "6"
select select "1"
select select "3"
select select "6"
select select "1"
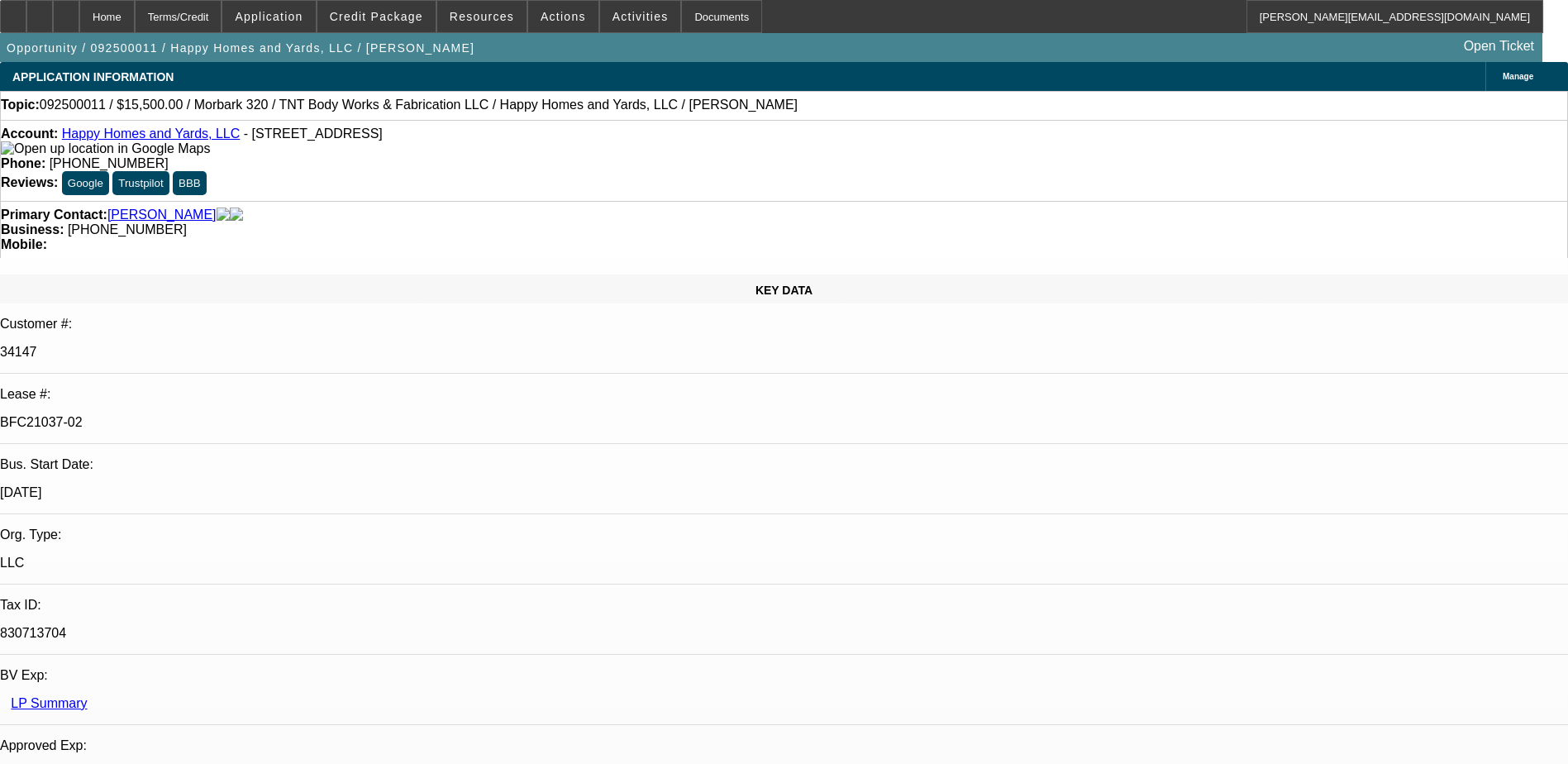
select select "1"
select select "6"
